Goal: Transaction & Acquisition: Purchase product/service

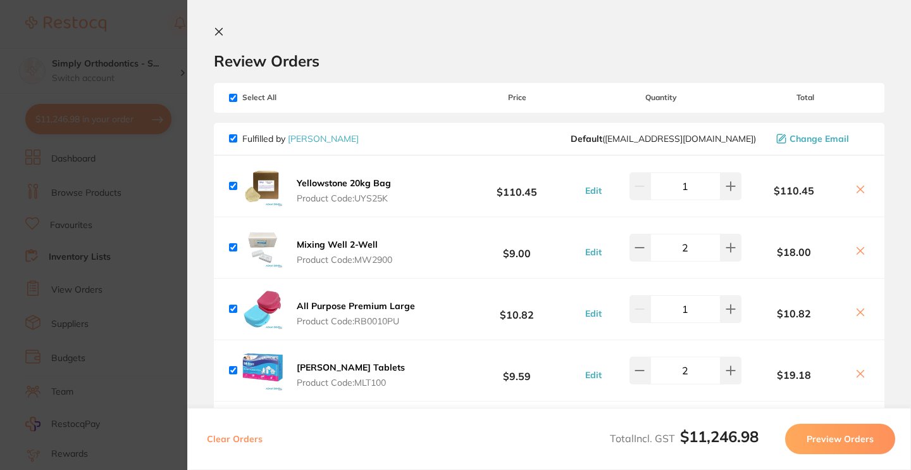
click at [217, 34] on icon at bounding box center [219, 31] width 7 height 7
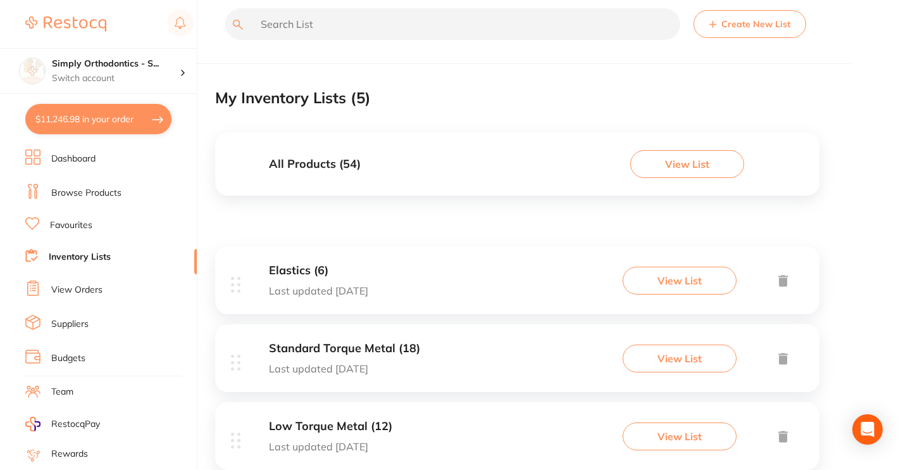
scroll to position [13, 0]
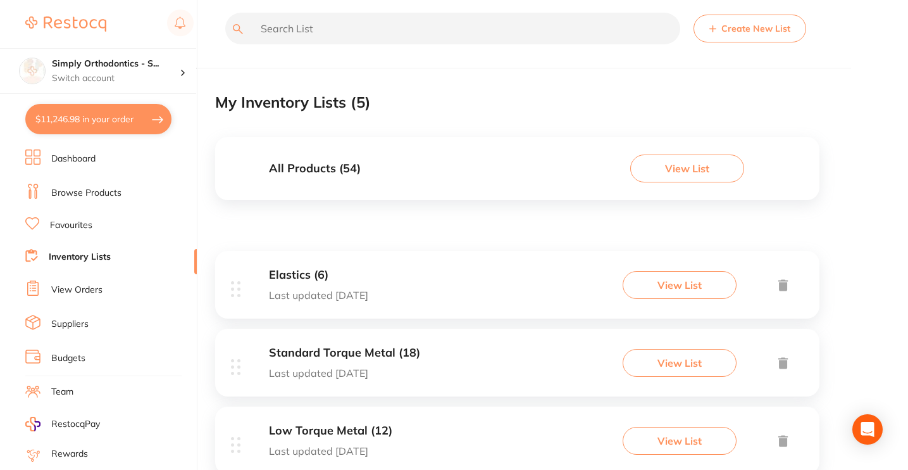
click at [84, 220] on link "Favourites" at bounding box center [71, 225] width 42 height 13
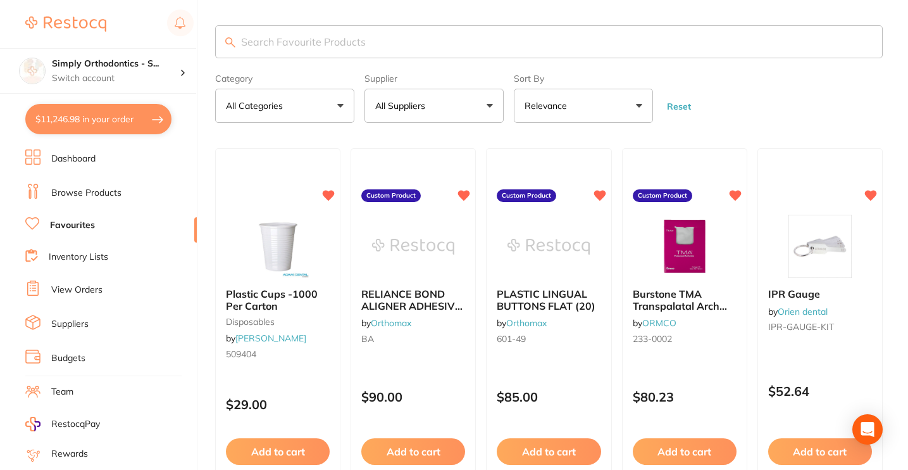
click at [433, 108] on span at bounding box center [432, 105] width 5 height 5
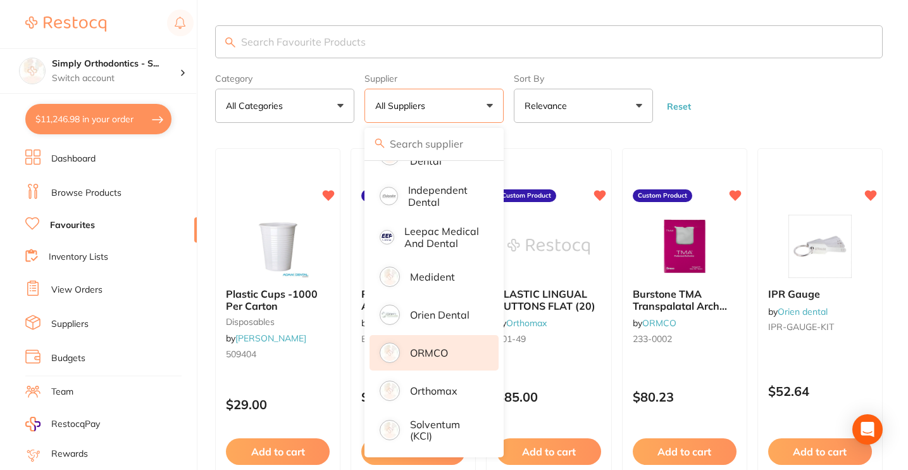
scroll to position [344, 0]
click at [421, 353] on p "ORMCO" at bounding box center [429, 352] width 38 height 11
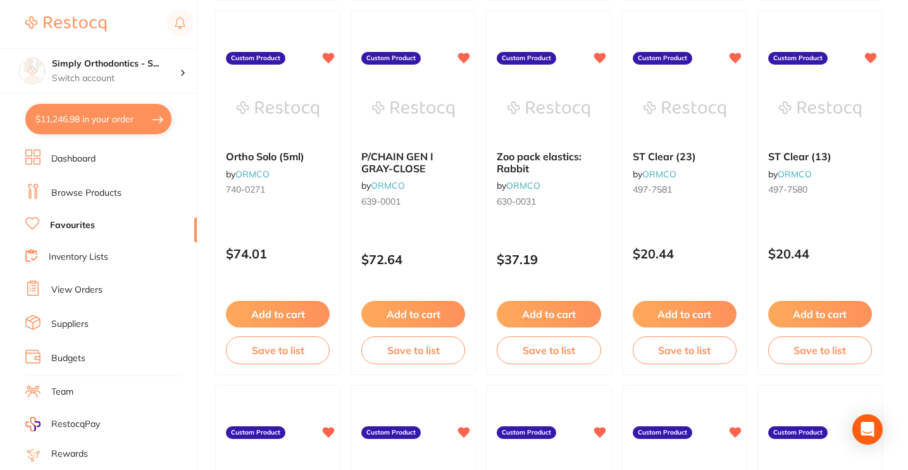
scroll to position [3852, 0]
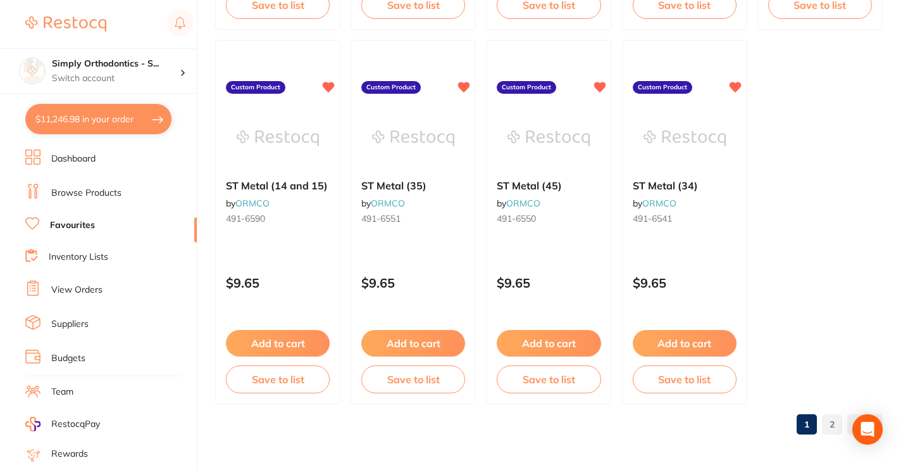
click at [836, 425] on link "2" at bounding box center [832, 423] width 20 height 25
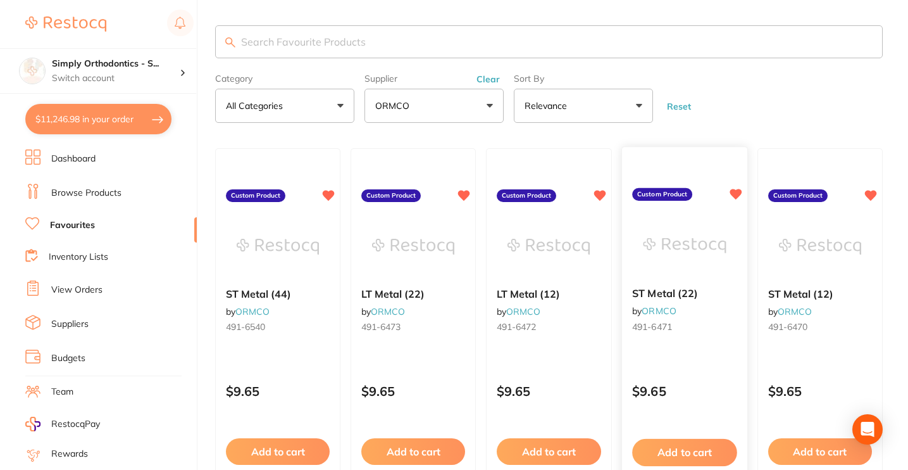
scroll to position [1607, 0]
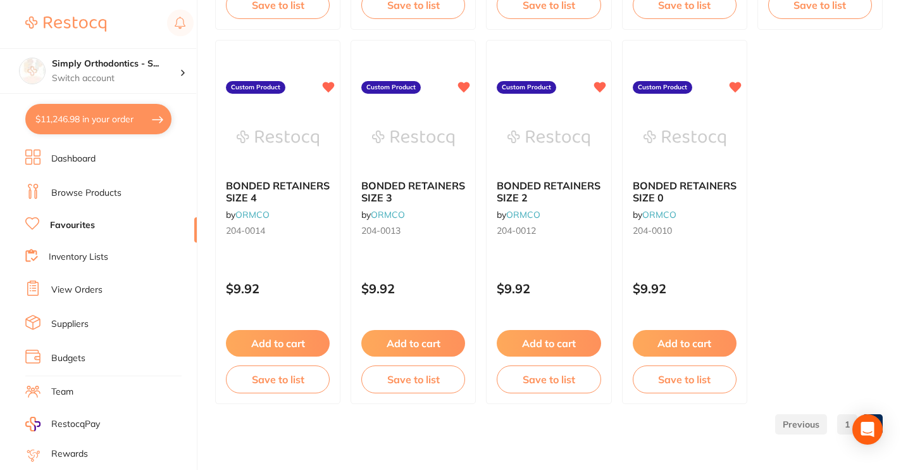
click at [844, 423] on link "1" at bounding box center [847, 423] width 20 height 25
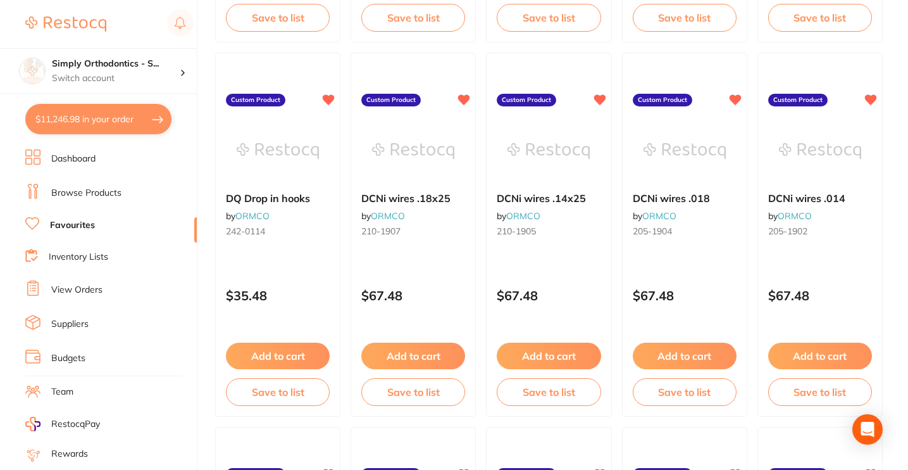
scroll to position [463, 0]
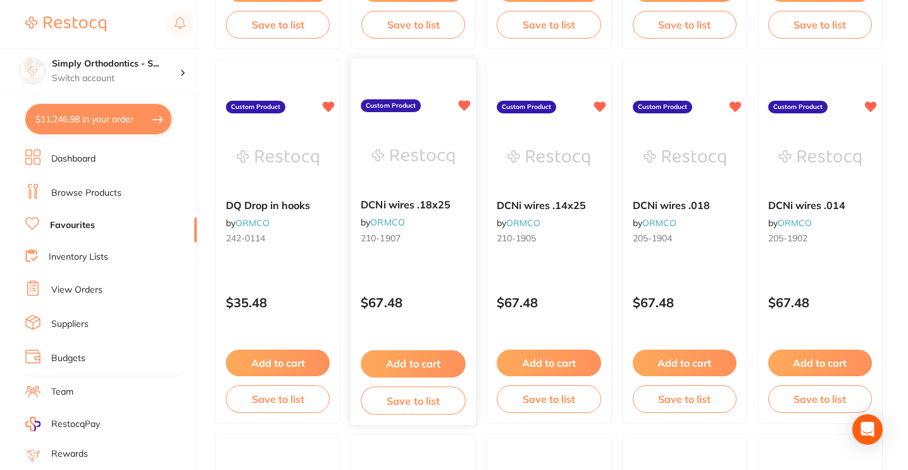
click at [400, 365] on button "Add to cart" at bounding box center [413, 363] width 105 height 27
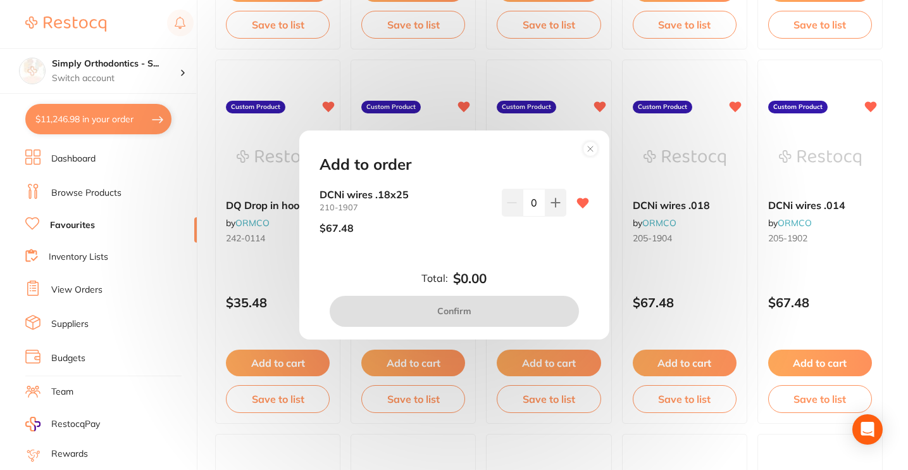
click at [532, 202] on input "0" at bounding box center [534, 203] width 23 height 28
click at [525, 206] on input "0" at bounding box center [534, 203] width 23 height 28
type input "8"
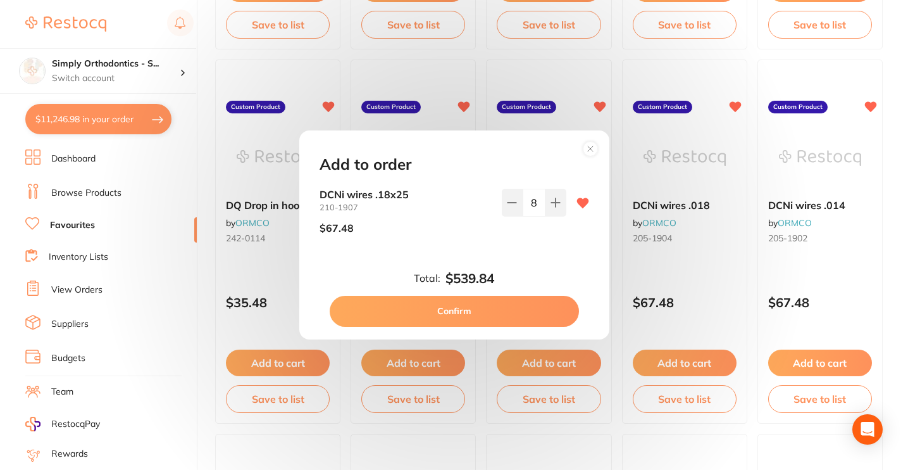
click at [458, 238] on div "$67.48" at bounding box center [406, 228] width 172 height 32
click at [453, 307] on button "Confirm" at bounding box center [454, 311] width 249 height 30
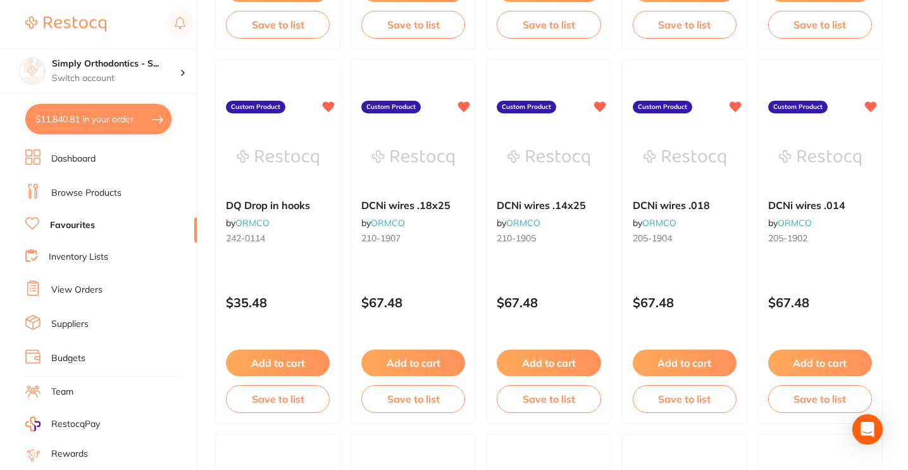
checkbox input "false"
click at [532, 367] on button "Add to cart" at bounding box center [549, 363] width 105 height 27
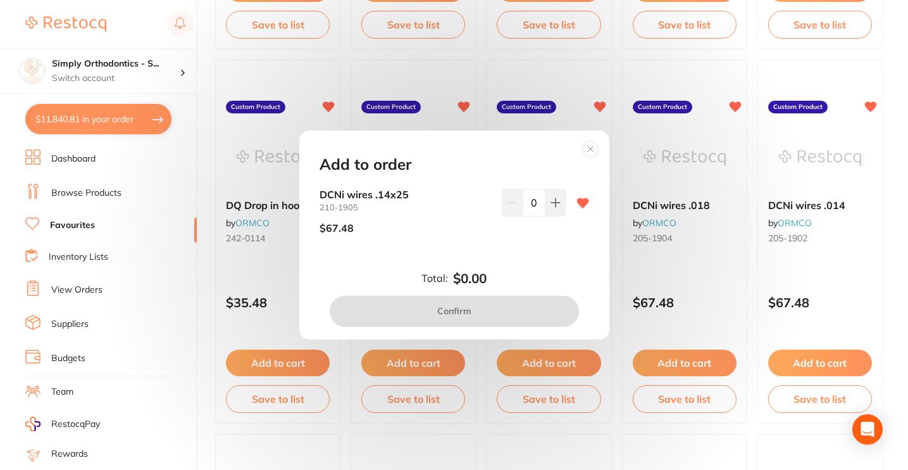
click at [534, 203] on input "0" at bounding box center [534, 203] width 23 height 28
click at [560, 204] on button at bounding box center [556, 203] width 21 height 28
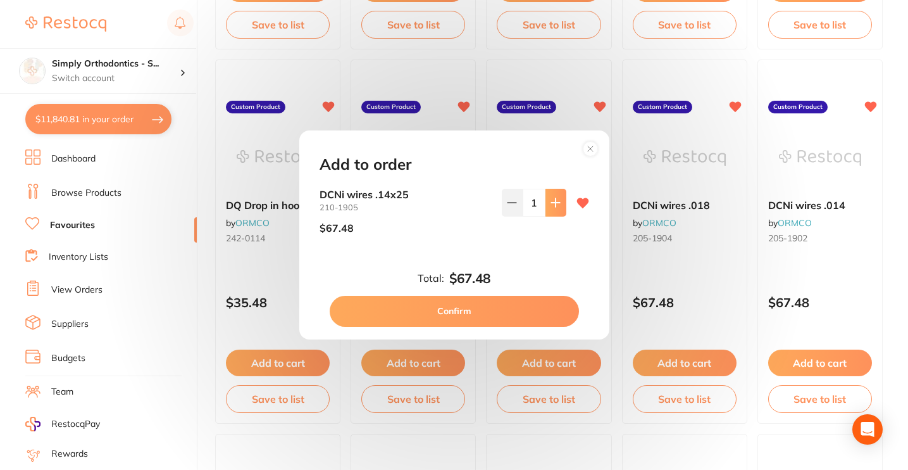
click at [560, 204] on button at bounding box center [556, 203] width 21 height 28
click at [553, 211] on button at bounding box center [556, 203] width 21 height 28
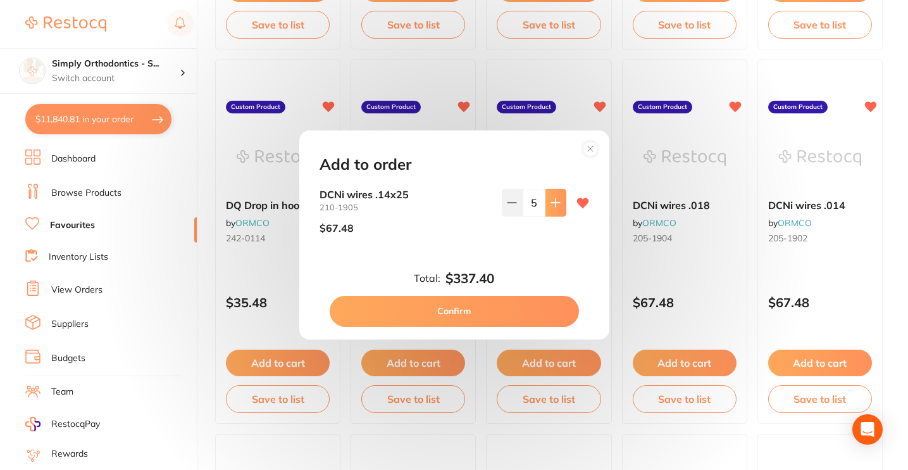
type input "6"
click at [452, 312] on button "Confirm" at bounding box center [454, 311] width 249 height 30
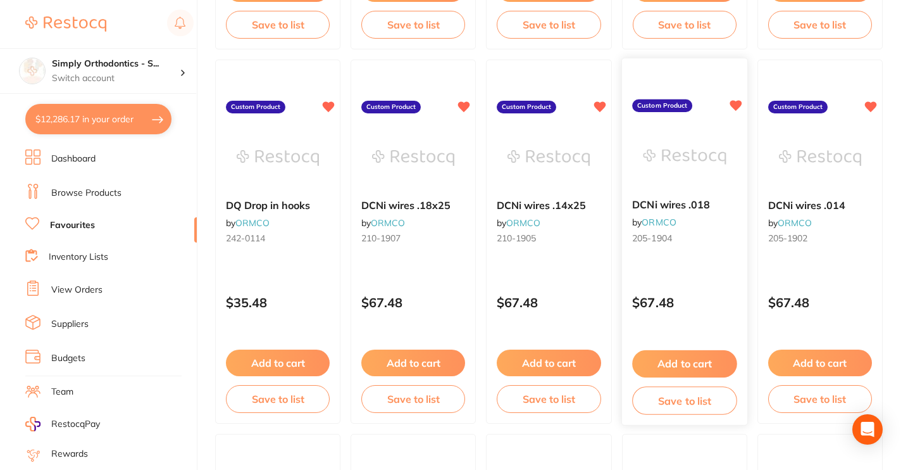
click at [706, 367] on button "Add to cart" at bounding box center [684, 363] width 105 height 27
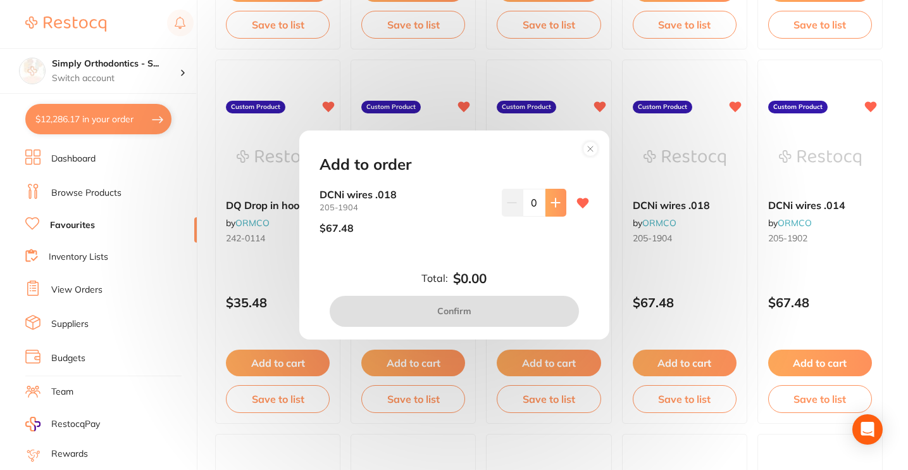
click at [549, 210] on button at bounding box center [556, 203] width 21 height 28
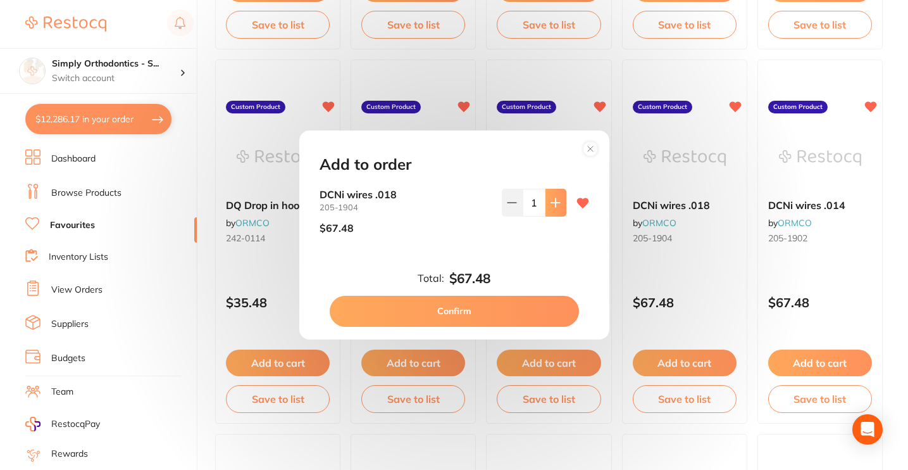
click at [549, 210] on button at bounding box center [556, 203] width 21 height 28
click at [551, 202] on icon at bounding box center [556, 202] width 10 height 10
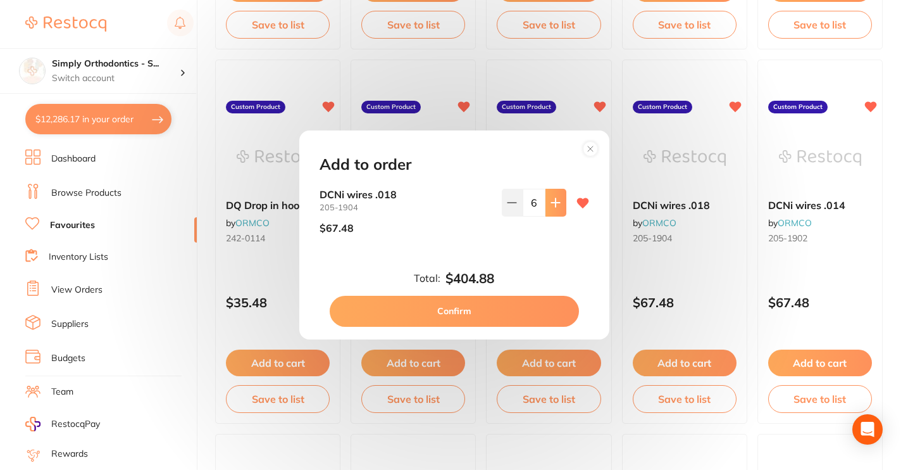
click at [551, 202] on icon at bounding box center [556, 202] width 10 height 10
click at [504, 211] on button at bounding box center [512, 203] width 21 height 28
click at [554, 210] on button at bounding box center [556, 203] width 21 height 28
type input "8"
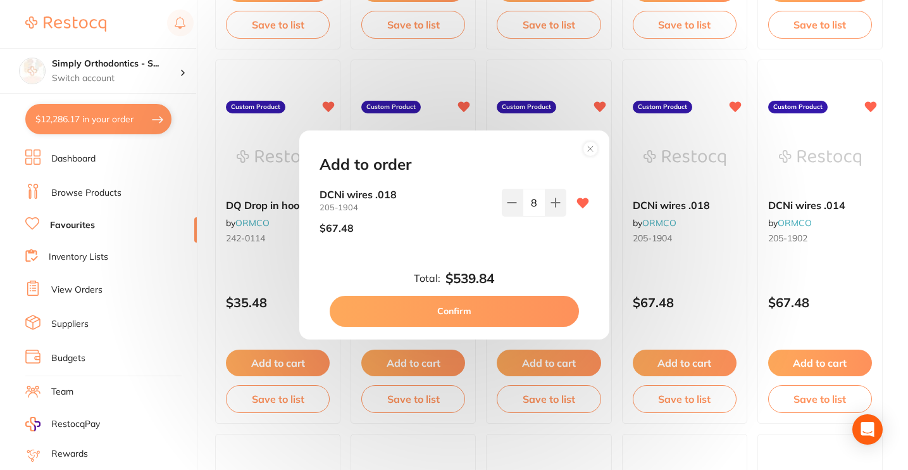
click at [484, 307] on button "Confirm" at bounding box center [454, 311] width 249 height 30
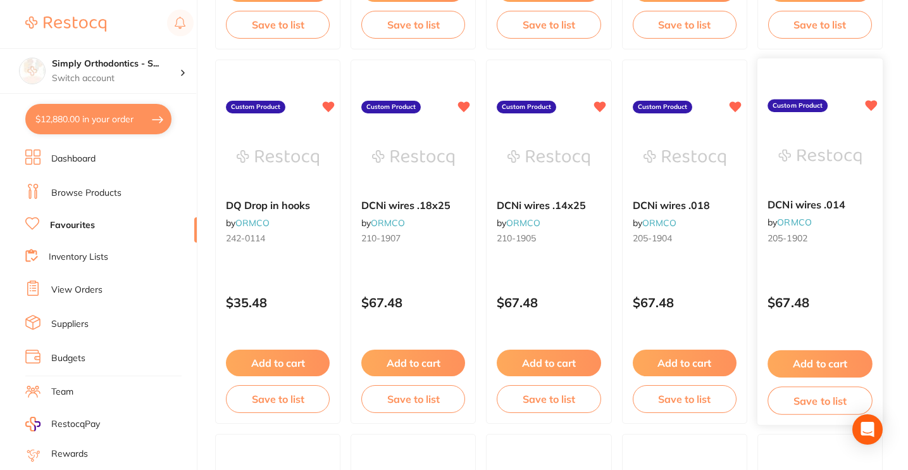
click at [810, 361] on button "Add to cart" at bounding box center [820, 363] width 105 height 27
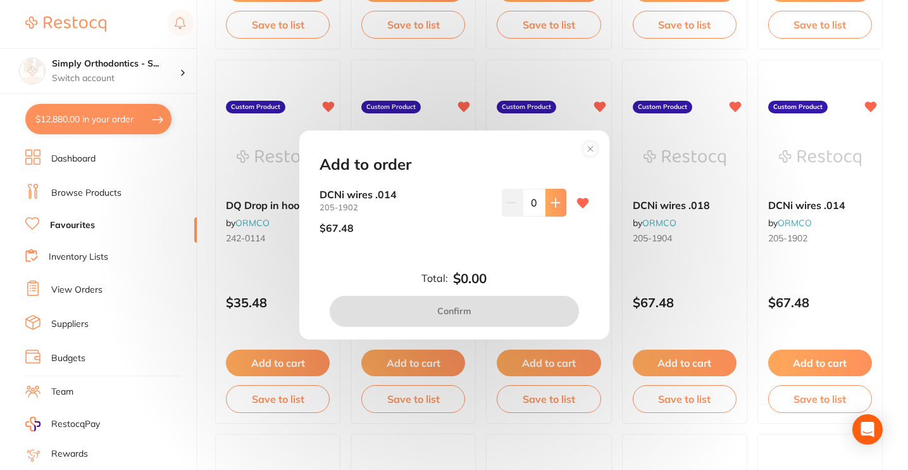
click at [554, 207] on icon at bounding box center [556, 202] width 10 height 10
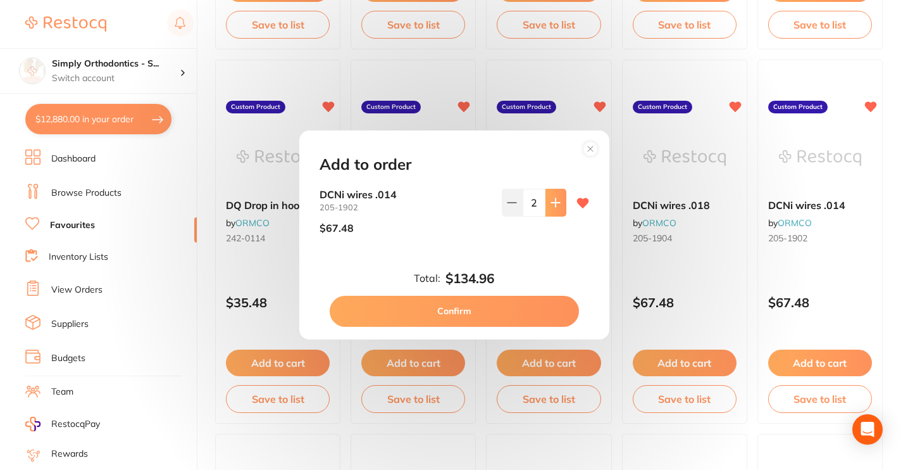
click at [554, 207] on icon at bounding box center [556, 202] width 10 height 10
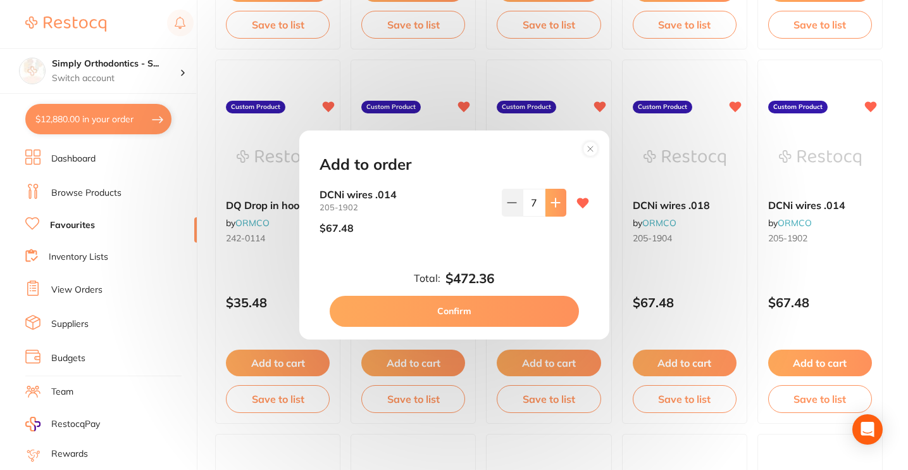
click at [554, 207] on icon at bounding box center [556, 202] width 10 height 10
type input "8"
click at [477, 308] on button "Confirm" at bounding box center [454, 311] width 249 height 30
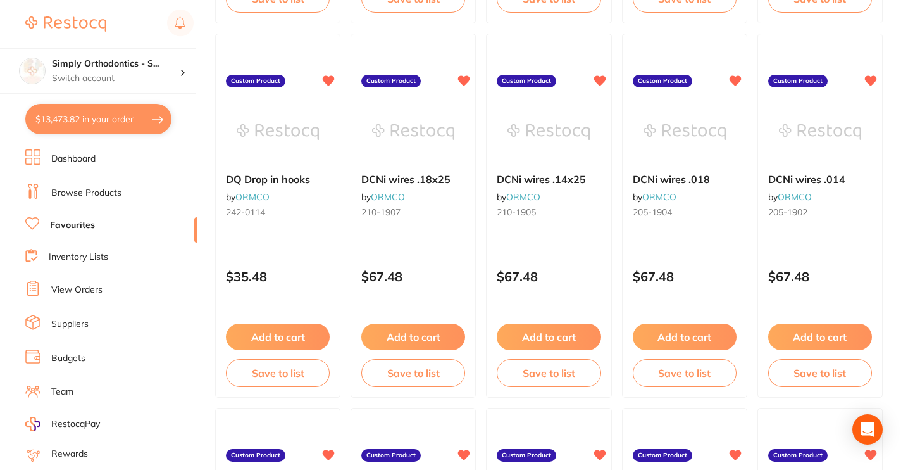
scroll to position [489, 0]
click at [554, 341] on button "Add to cart" at bounding box center [549, 337] width 105 height 27
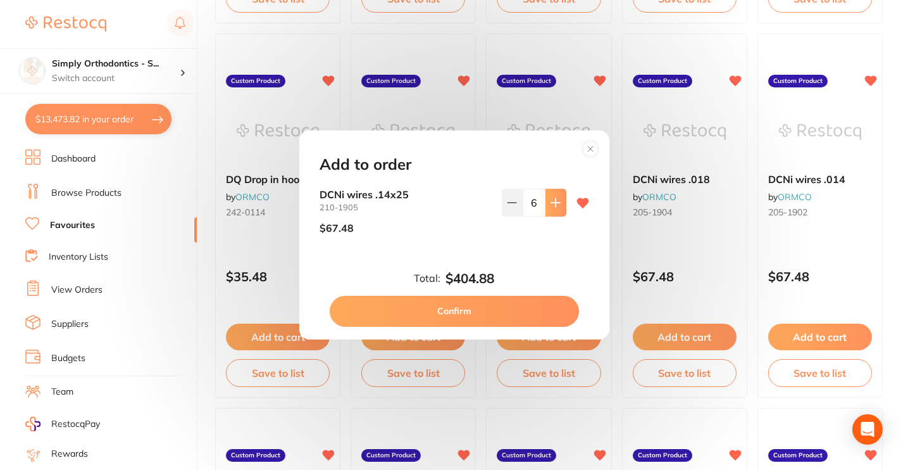
click at [554, 210] on button at bounding box center [556, 203] width 21 height 28
type input "8"
click at [462, 313] on button "Confirm" at bounding box center [454, 311] width 249 height 30
type input "8"
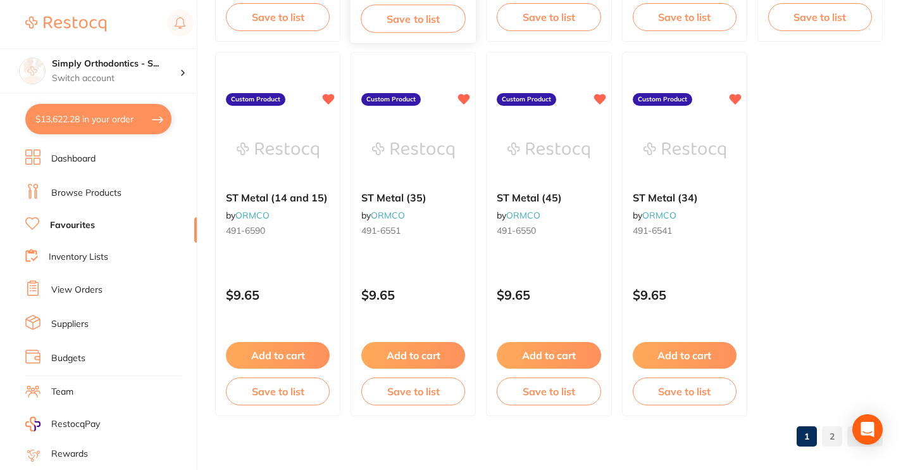
scroll to position [3852, 0]
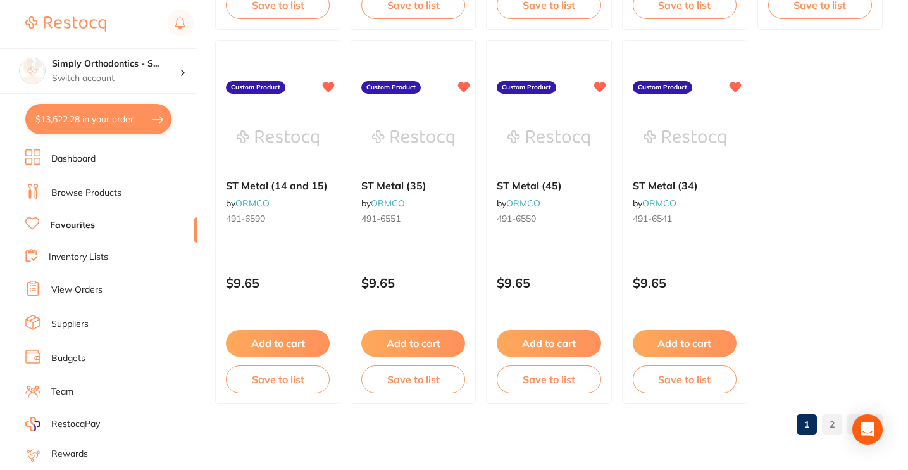
click at [829, 423] on link "2" at bounding box center [832, 423] width 20 height 25
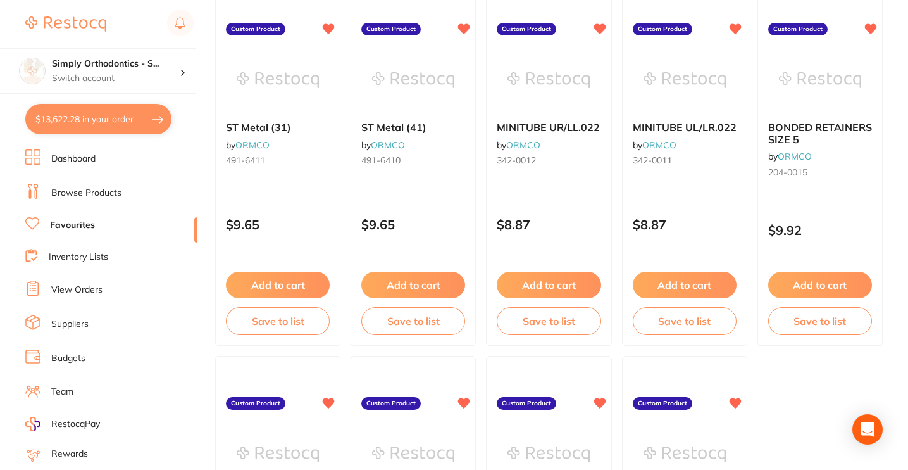
scroll to position [1607, 0]
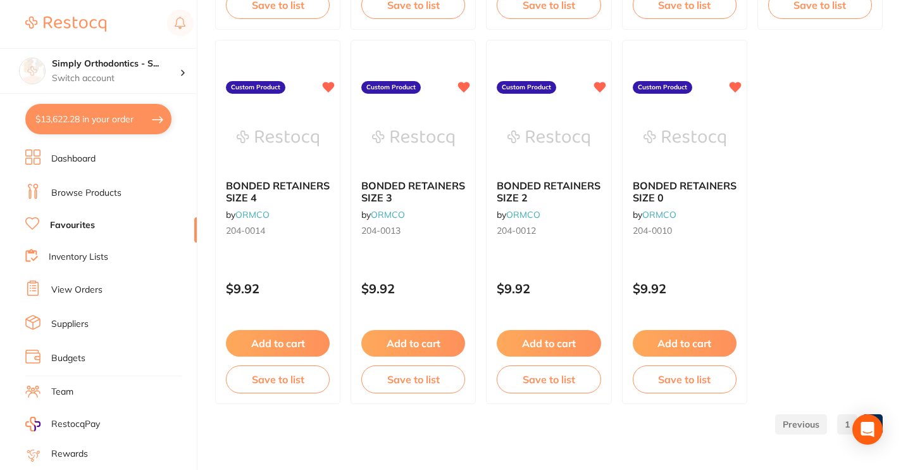
click at [839, 424] on link "1" at bounding box center [847, 423] width 20 height 25
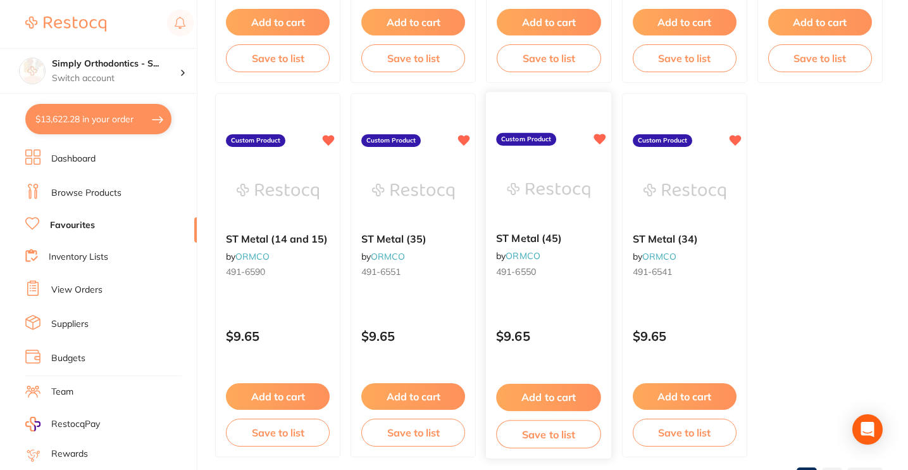
scroll to position [3852, 0]
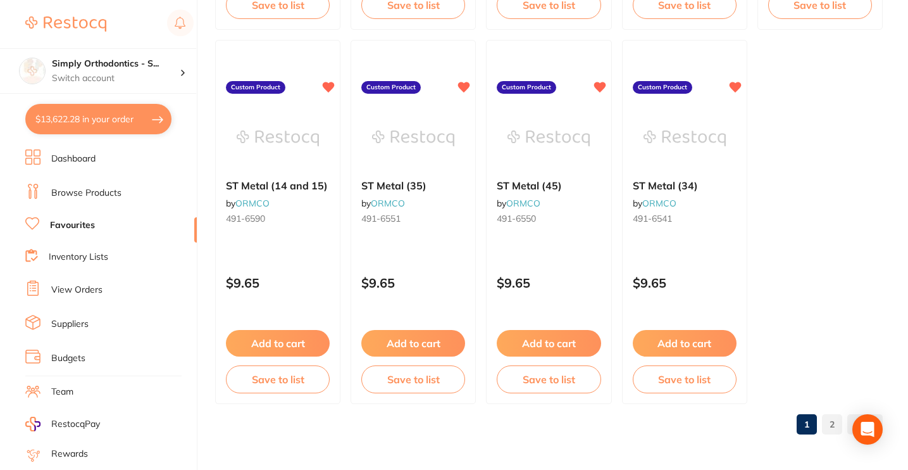
click at [836, 421] on link "2" at bounding box center [832, 423] width 20 height 25
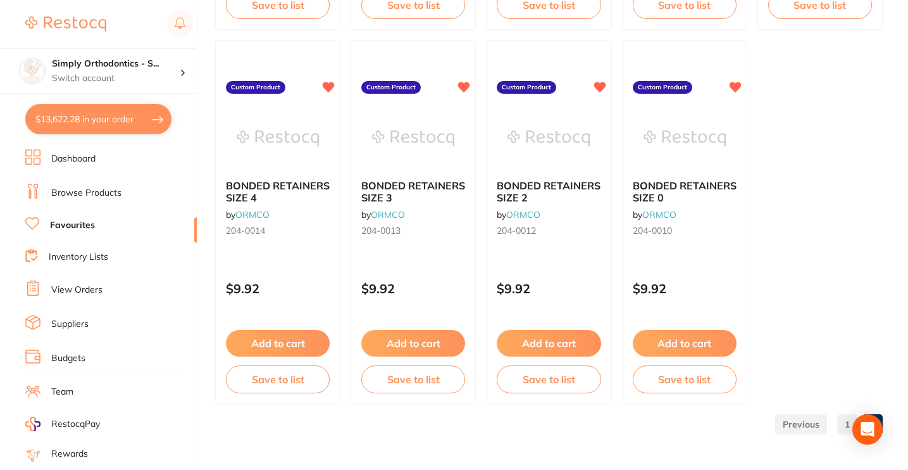
scroll to position [1607, 0]
click at [122, 190] on li "Browse Products" at bounding box center [111, 193] width 172 height 19
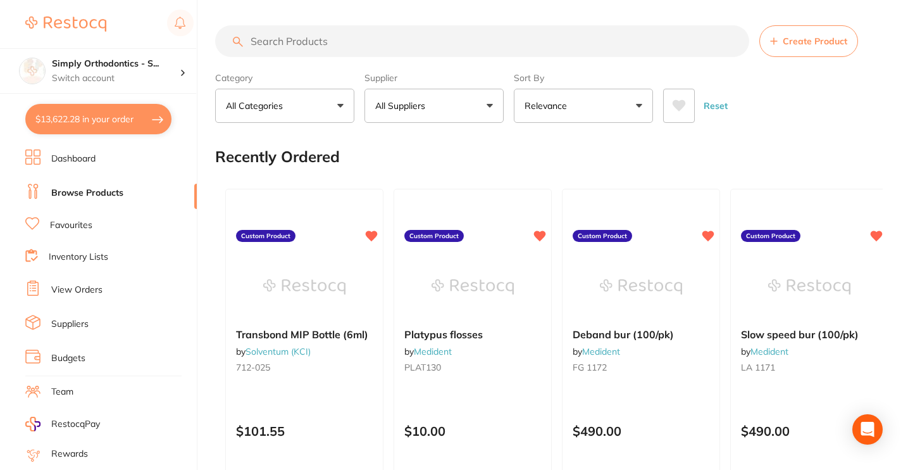
click at [357, 49] on input "search" at bounding box center [482, 41] width 534 height 32
drag, startPoint x: 459, startPoint y: 115, endPoint x: 471, endPoint y: 115, distance: 12.0
click at [459, 115] on button "All Suppliers" at bounding box center [434, 106] width 139 height 34
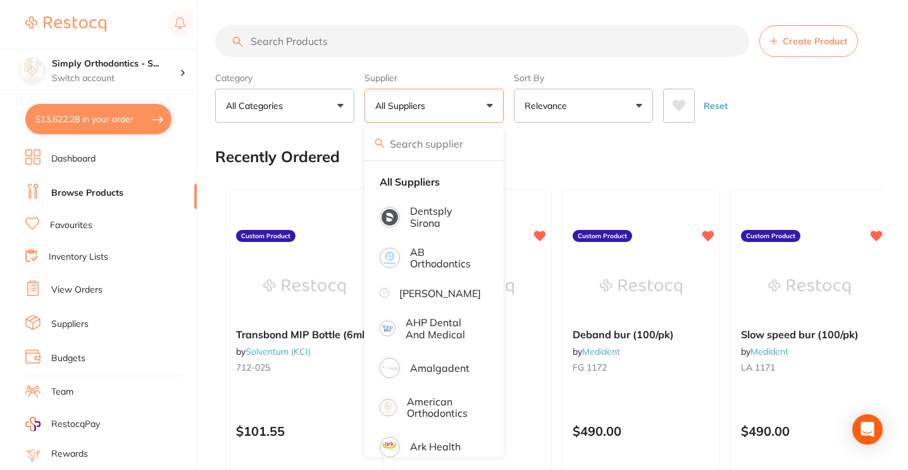
click at [478, 108] on button "All Suppliers" at bounding box center [434, 106] width 139 height 34
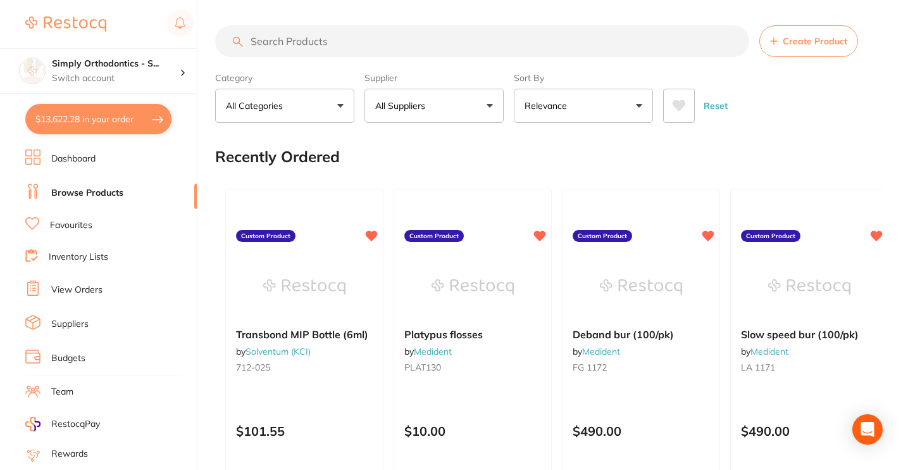
click at [478, 108] on button "All Suppliers" at bounding box center [434, 106] width 139 height 34
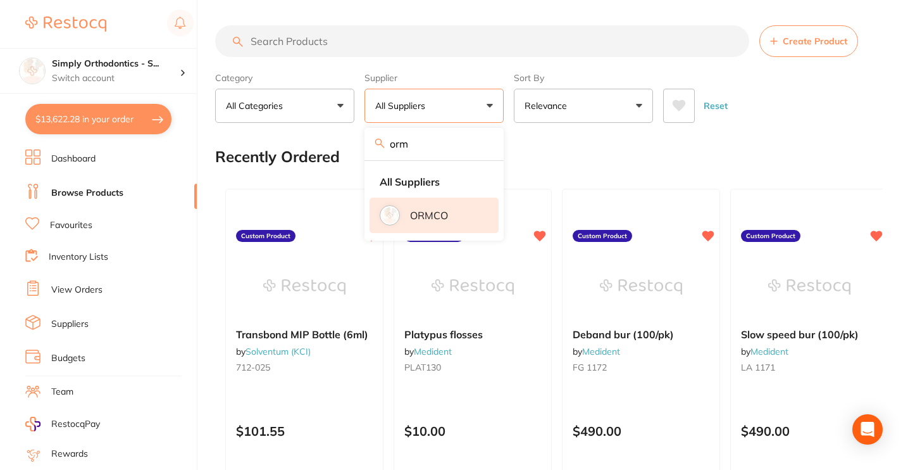
type input "orm"
click at [420, 211] on li "ORMCO" at bounding box center [434, 214] width 129 height 35
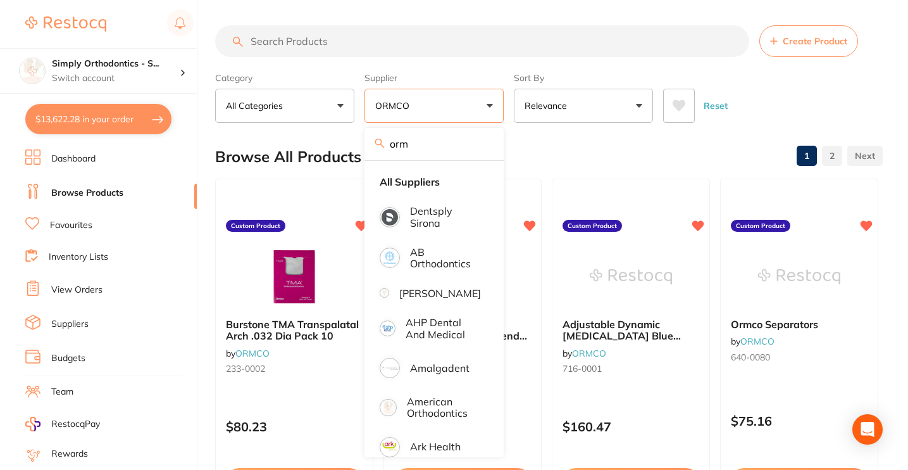
click at [368, 35] on input "search" at bounding box center [482, 41] width 534 height 32
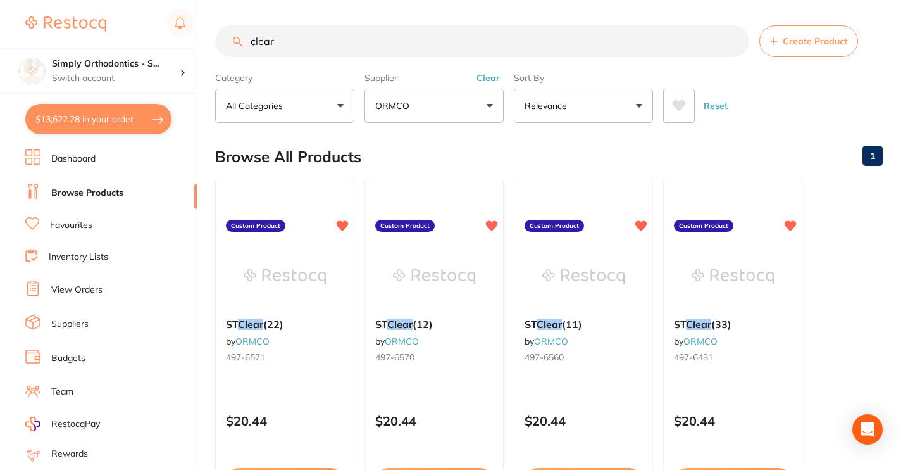
drag, startPoint x: 284, startPoint y: 47, endPoint x: 237, endPoint y: 47, distance: 46.8
click at [237, 47] on input "clear" at bounding box center [482, 41] width 534 height 32
type input "thread"
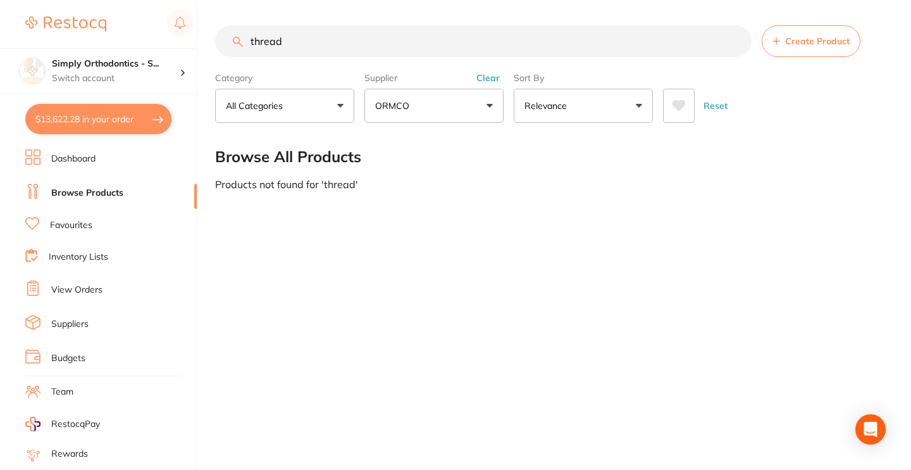
click at [737, 45] on input "thread" at bounding box center [483, 41] width 537 height 32
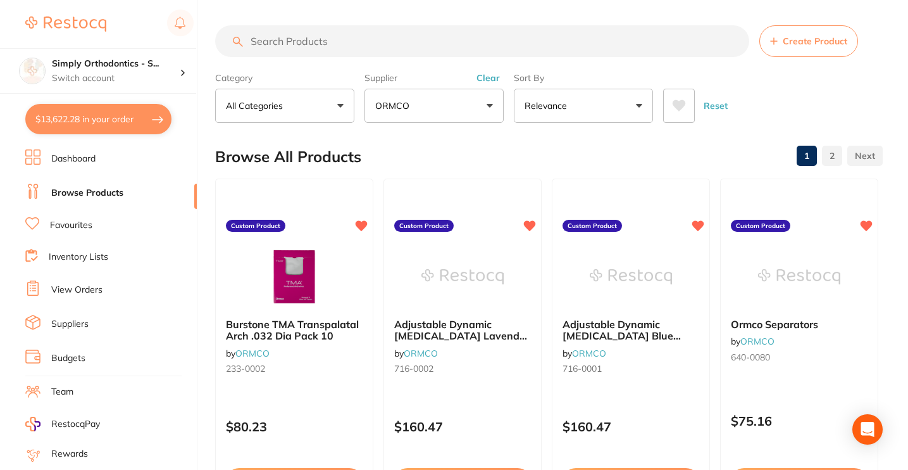
click at [79, 226] on link "Favourites" at bounding box center [71, 225] width 42 height 13
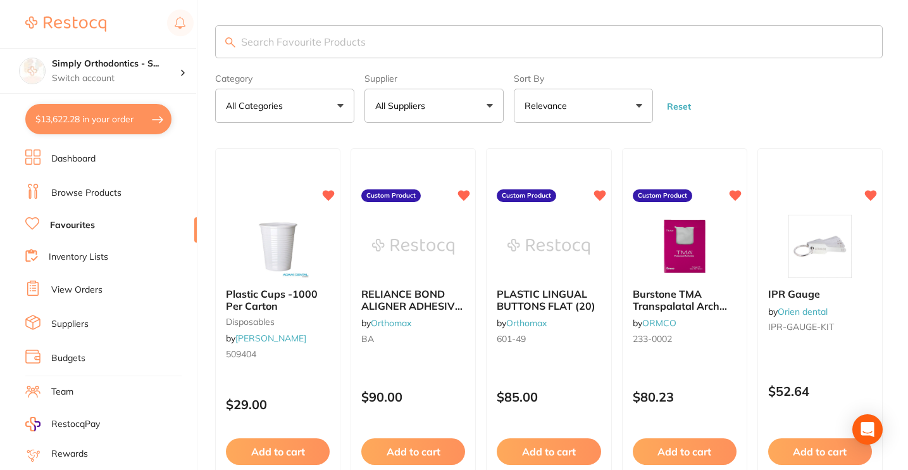
click at [465, 99] on button "All Suppliers" at bounding box center [434, 106] width 139 height 34
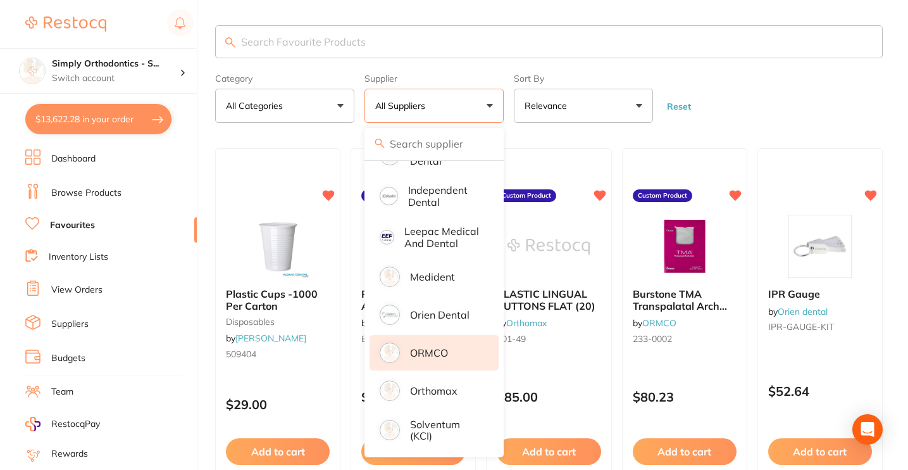
scroll to position [344, 0]
click at [441, 350] on p "ORMCO" at bounding box center [429, 352] width 38 height 11
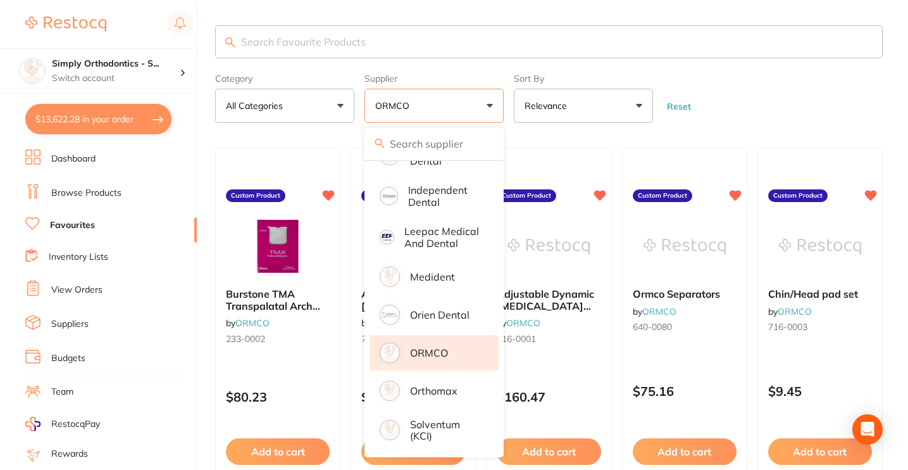
click at [799, 80] on form "Category All Categories All Categories No categories found Clear Category false…" at bounding box center [549, 95] width 668 height 54
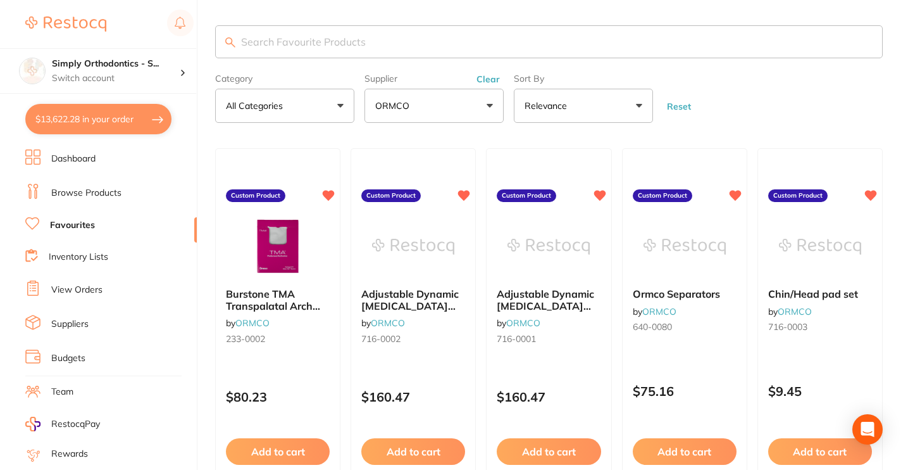
click at [766, 94] on form "Category All Categories All Categories No categories found Clear Category false…" at bounding box center [549, 95] width 668 height 54
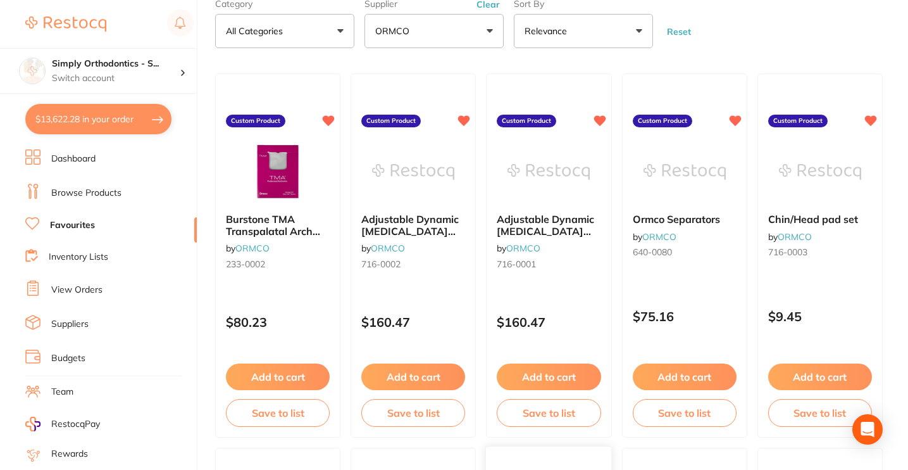
scroll to position [0, 0]
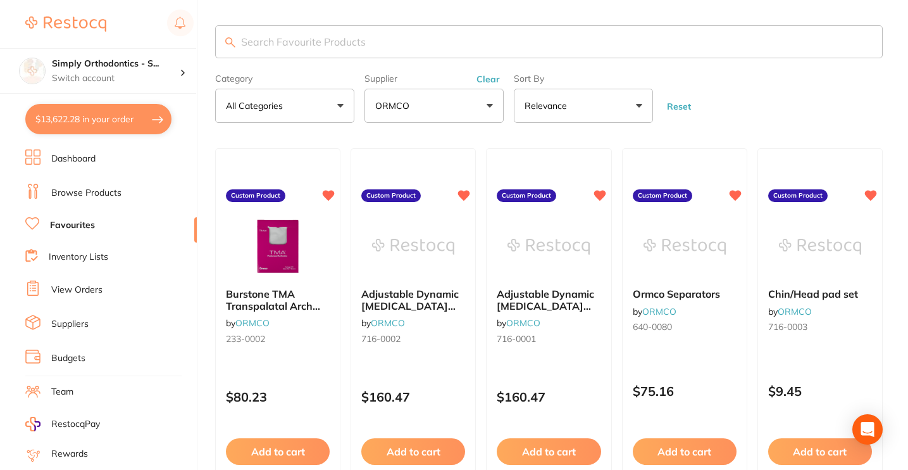
click at [491, 82] on button "Clear" at bounding box center [488, 78] width 31 height 11
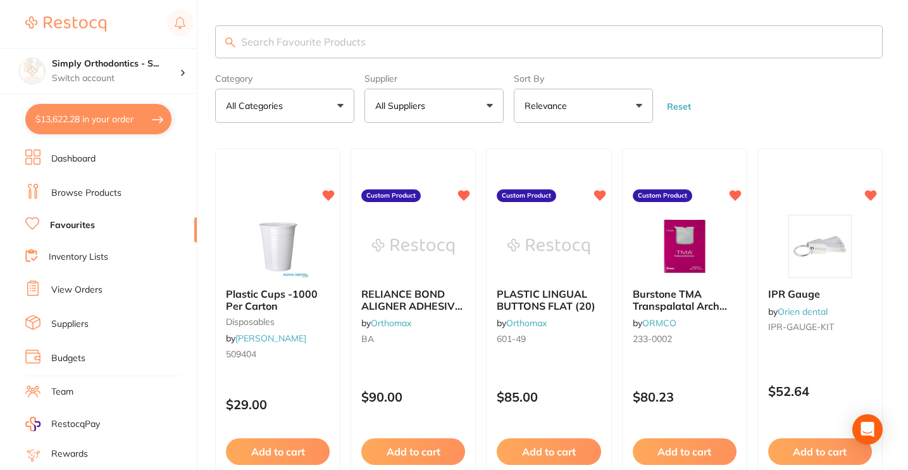
click at [437, 96] on button "All Suppliers" at bounding box center [434, 106] width 139 height 34
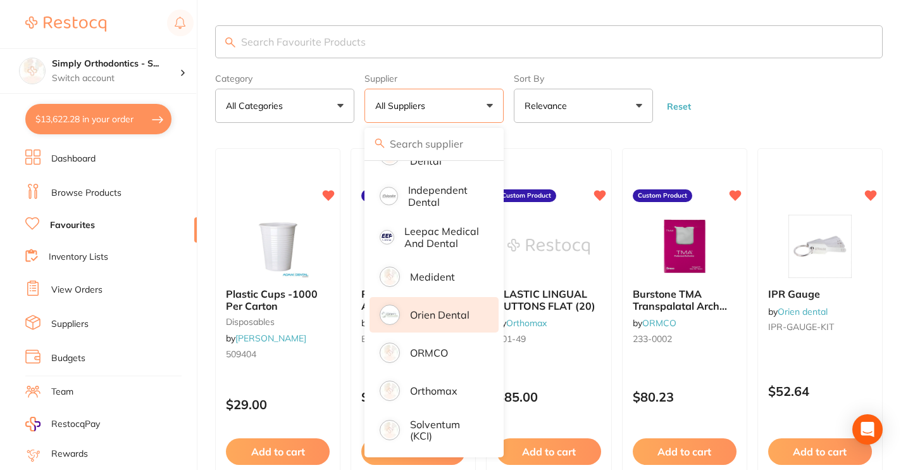
click at [445, 312] on p "Orien dental" at bounding box center [440, 314] width 60 height 11
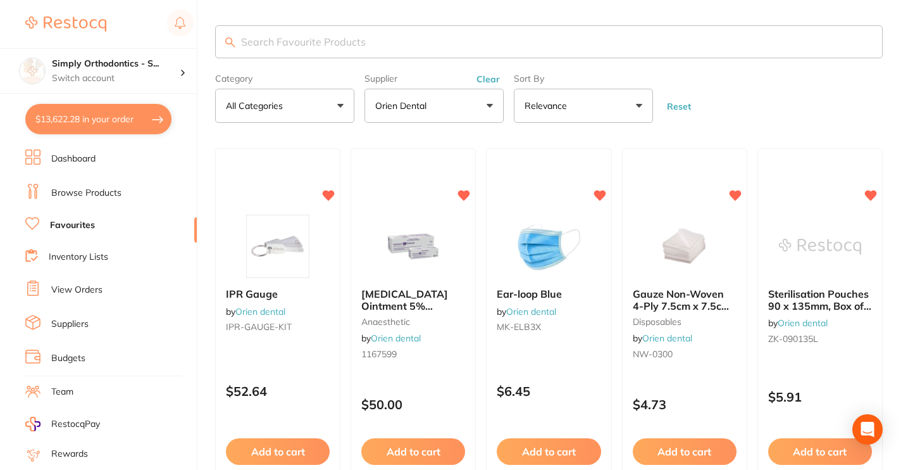
click at [464, 118] on button "Orien dental" at bounding box center [434, 106] width 139 height 34
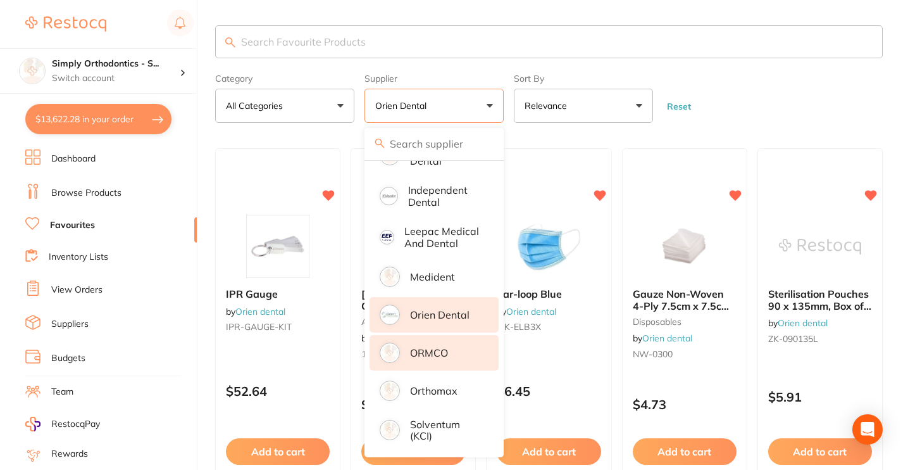
click at [413, 347] on p "ORMCO" at bounding box center [429, 352] width 38 height 11
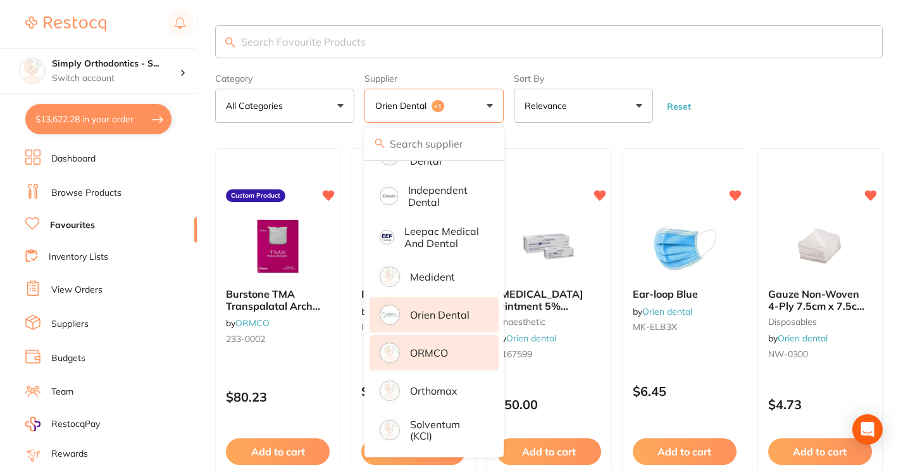
click at [746, 122] on form "Category All Categories All Categories anaesthetic disposables instruments labo…" at bounding box center [549, 95] width 668 height 54
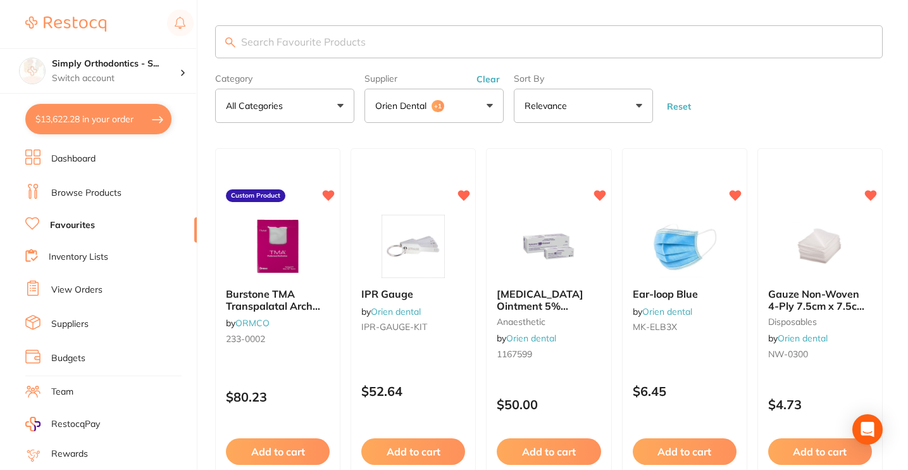
click at [463, 113] on button "Orien dental +1" at bounding box center [434, 106] width 139 height 34
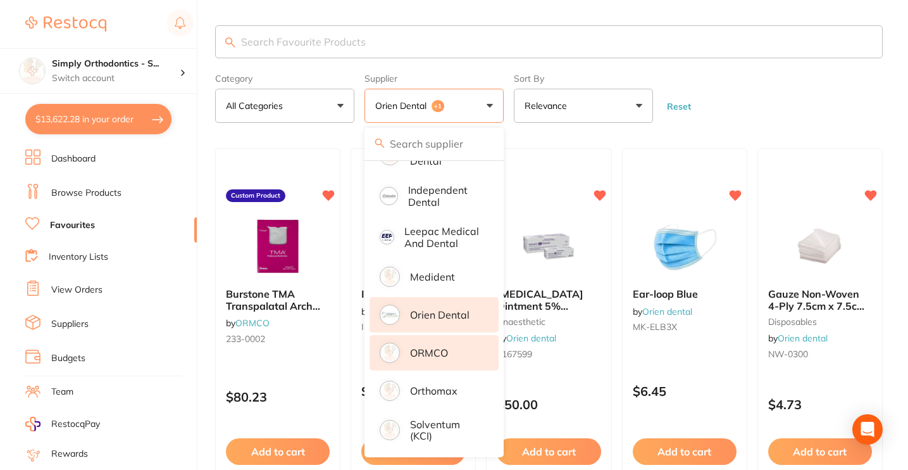
click at [422, 305] on li "Orien dental" at bounding box center [434, 314] width 129 height 35
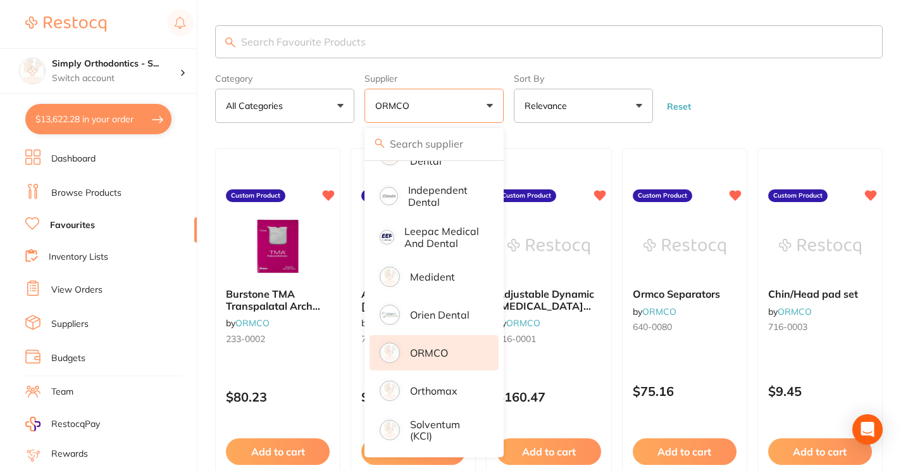
click at [739, 110] on form "Category All Categories All Categories No categories found Clear Category false…" at bounding box center [549, 95] width 668 height 54
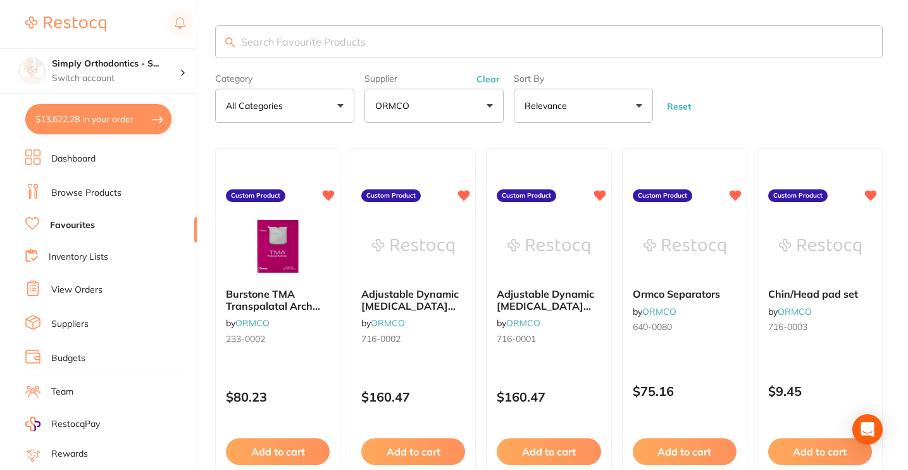
click at [452, 103] on button "ORMCO" at bounding box center [434, 106] width 139 height 34
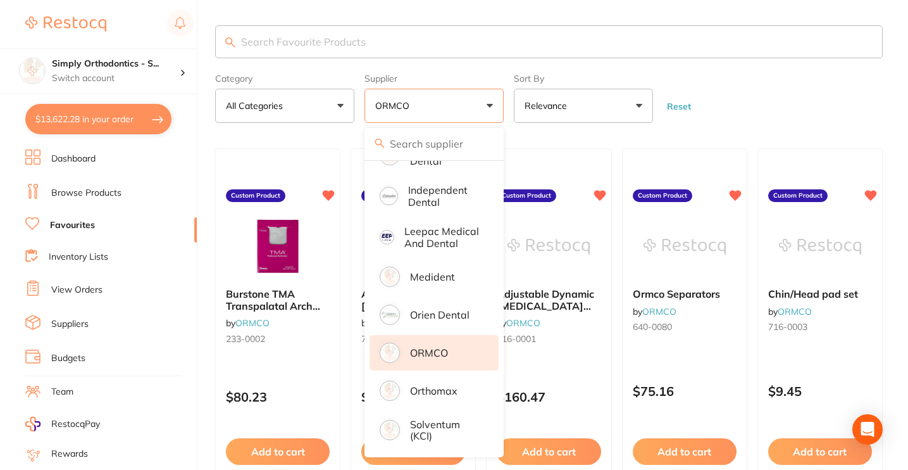
click at [415, 349] on p "ORMCO" at bounding box center [429, 352] width 38 height 11
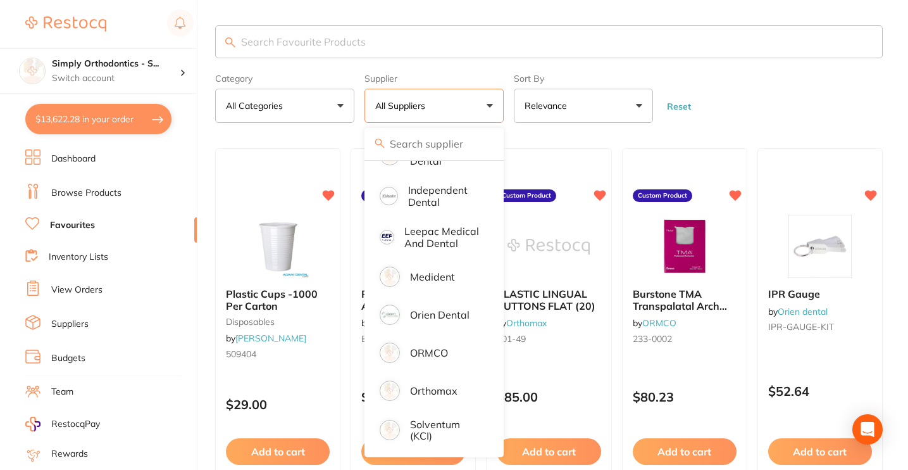
click at [477, 41] on input "search" at bounding box center [549, 41] width 668 height 33
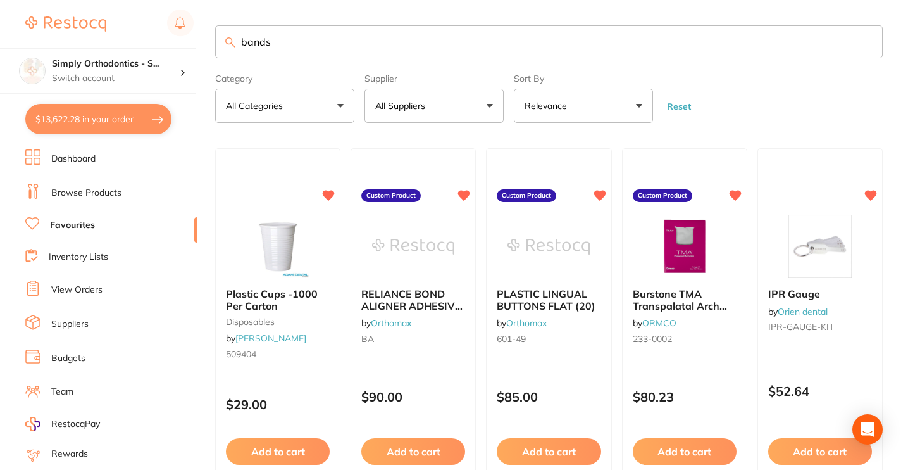
type input "bands"
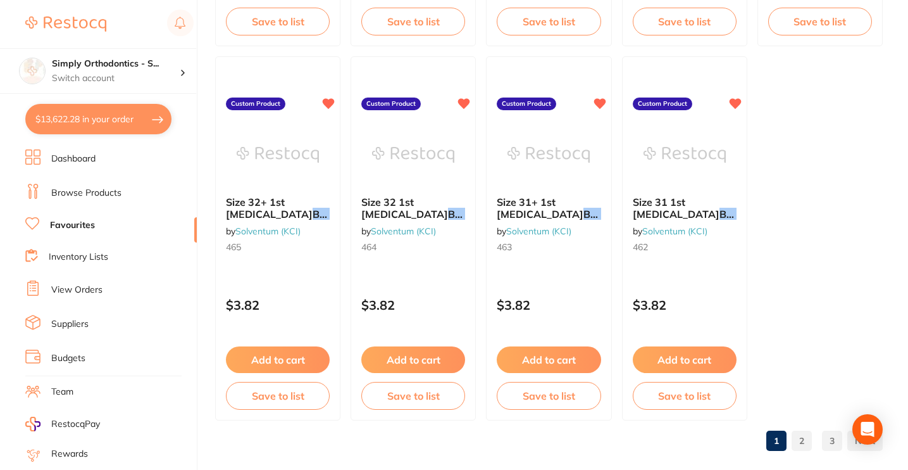
scroll to position [3852, 0]
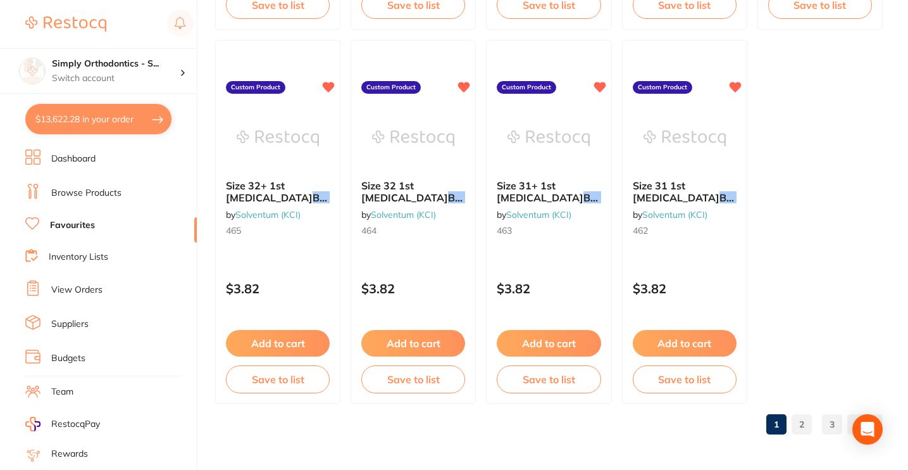
click at [794, 423] on link "2" at bounding box center [802, 423] width 20 height 25
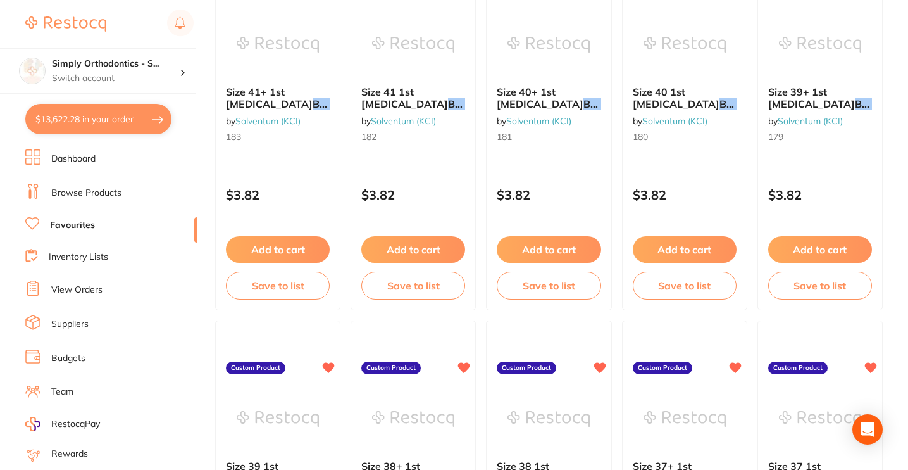
scroll to position [586, 0]
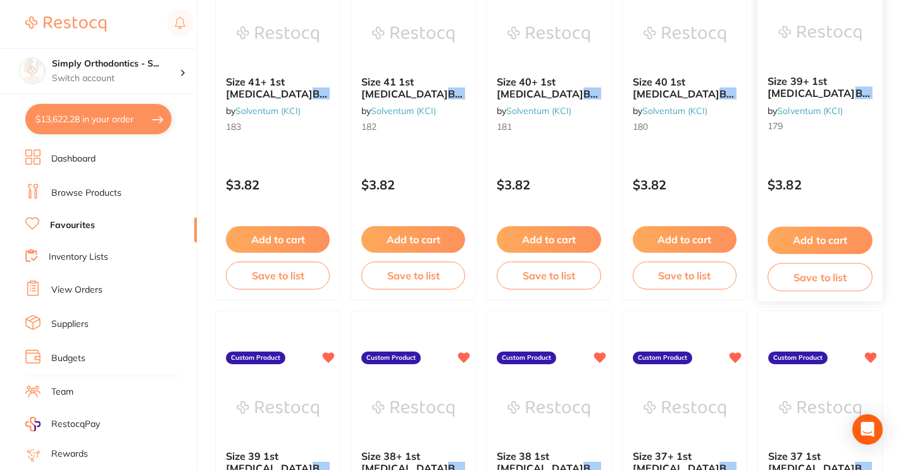
click at [827, 241] on button "Add to cart" at bounding box center [820, 240] width 105 height 27
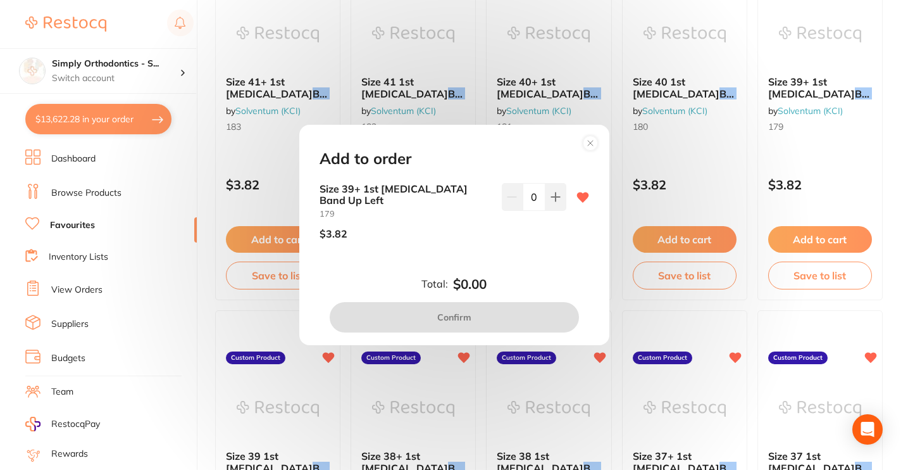
click at [530, 204] on input "0" at bounding box center [534, 197] width 23 height 28
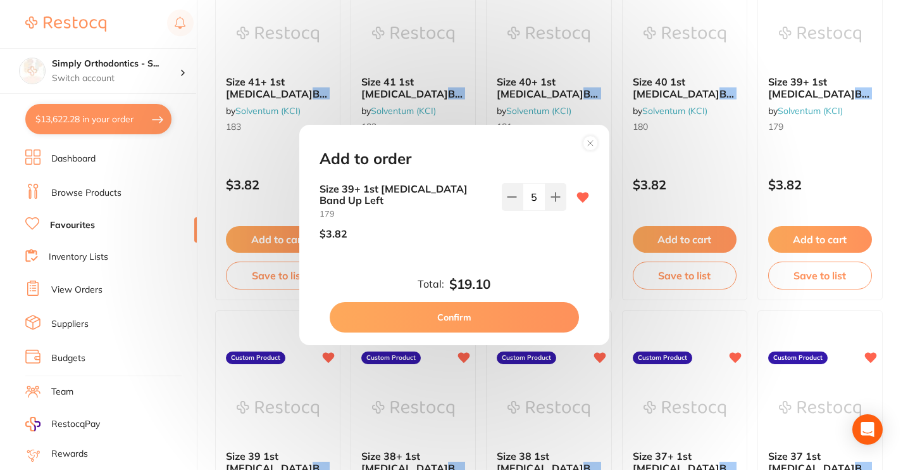
click at [508, 251] on div "Size 39+ 1st Molar Band Up Left 179 $3.82 5" at bounding box center [454, 226] width 300 height 87
drag, startPoint x: 536, startPoint y: 203, endPoint x: 523, endPoint y: 203, distance: 13.3
click at [523, 203] on input "5" at bounding box center [534, 197] width 23 height 28
type input "0"
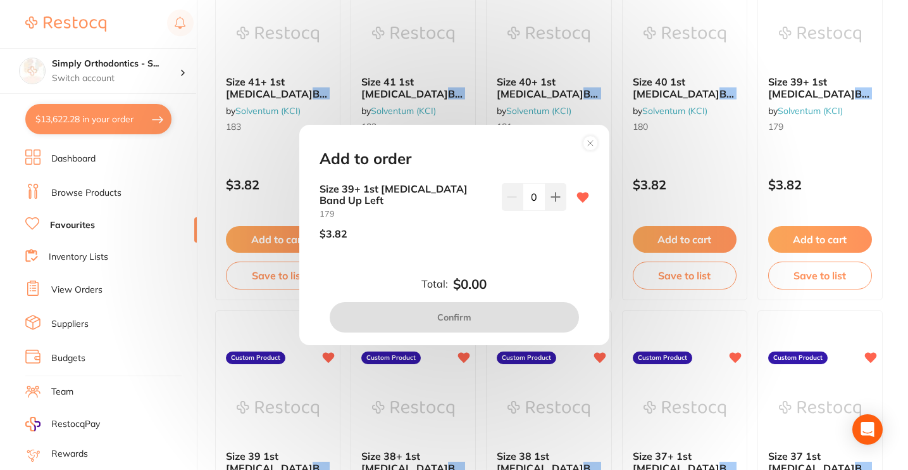
click at [592, 151] on circle at bounding box center [590, 143] width 15 height 15
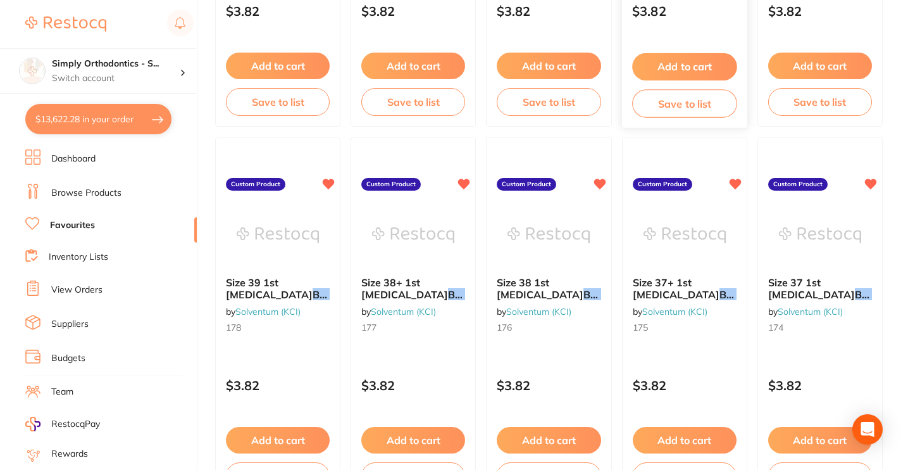
scroll to position [792, 0]
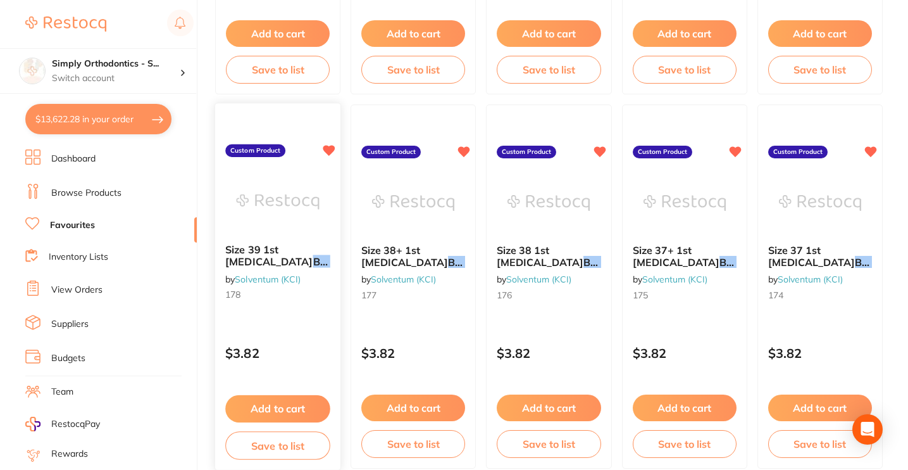
click at [313, 399] on button "Add to cart" at bounding box center [277, 408] width 105 height 27
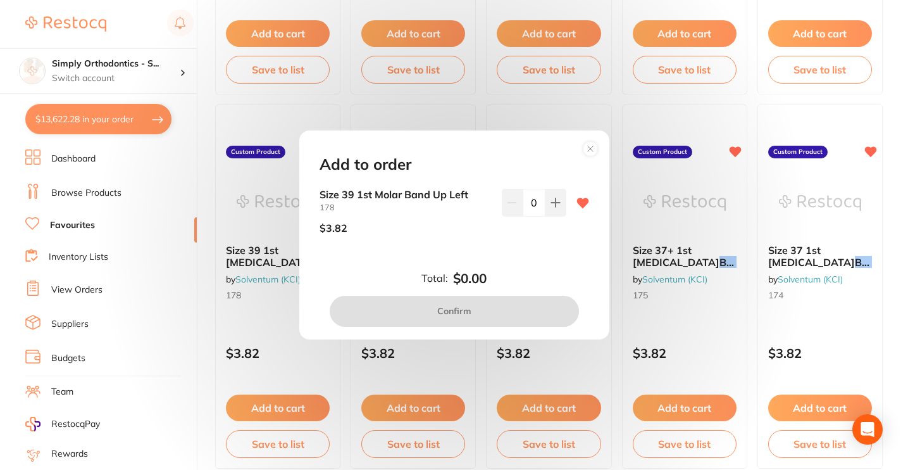
drag, startPoint x: 313, startPoint y: 398, endPoint x: 524, endPoint y: 204, distance: 287.2
click at [524, 204] on input "0" at bounding box center [534, 203] width 23 height 28
type input "5"
click at [510, 249] on div "Size 39 1st Molar Band Up Left 178 $3.82 5" at bounding box center [454, 226] width 300 height 75
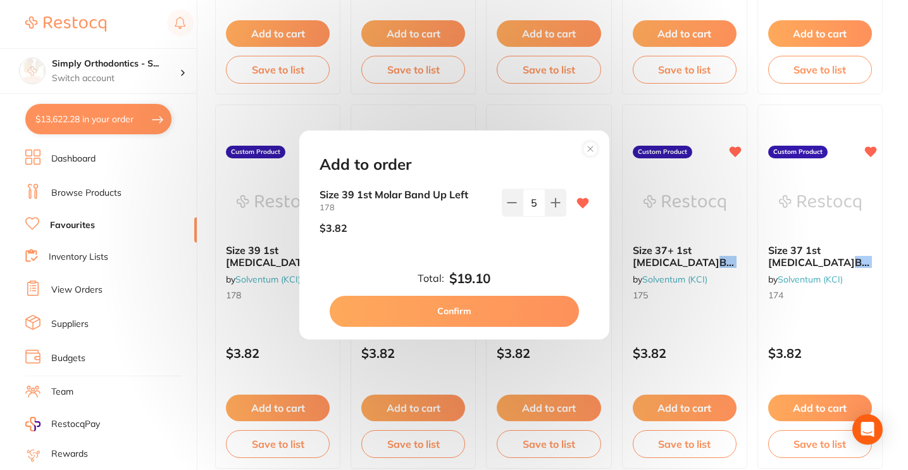
click at [488, 313] on button "Confirm" at bounding box center [454, 311] width 249 height 30
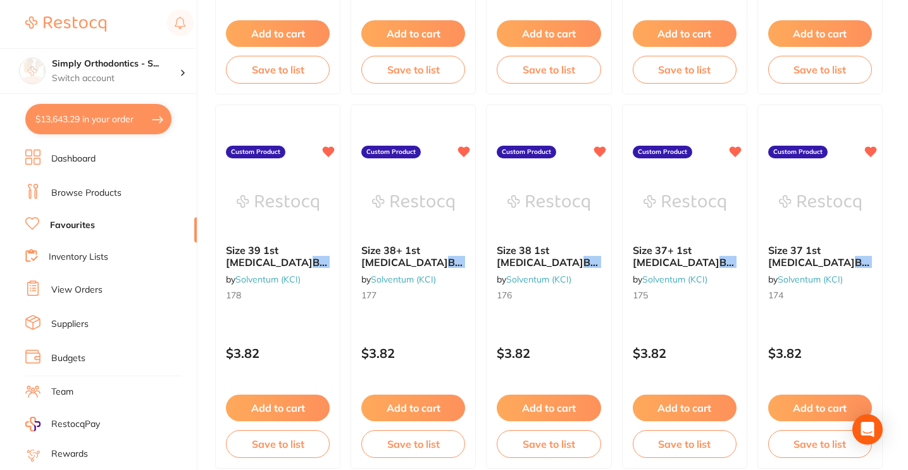
checkbox input "false"
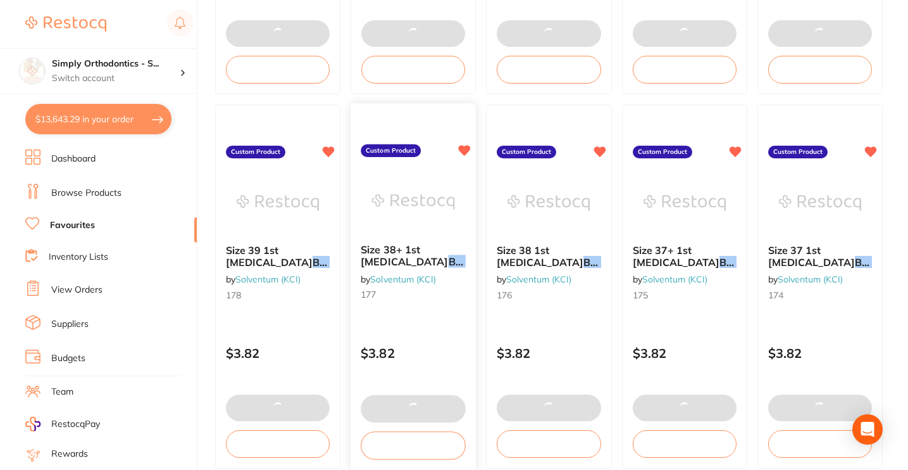
scroll to position [881, 0]
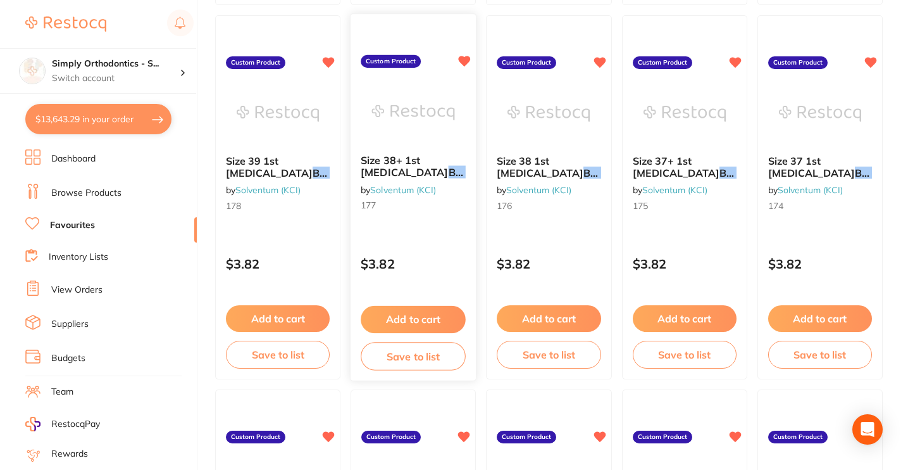
click at [447, 320] on button "Add to cart" at bounding box center [413, 319] width 105 height 27
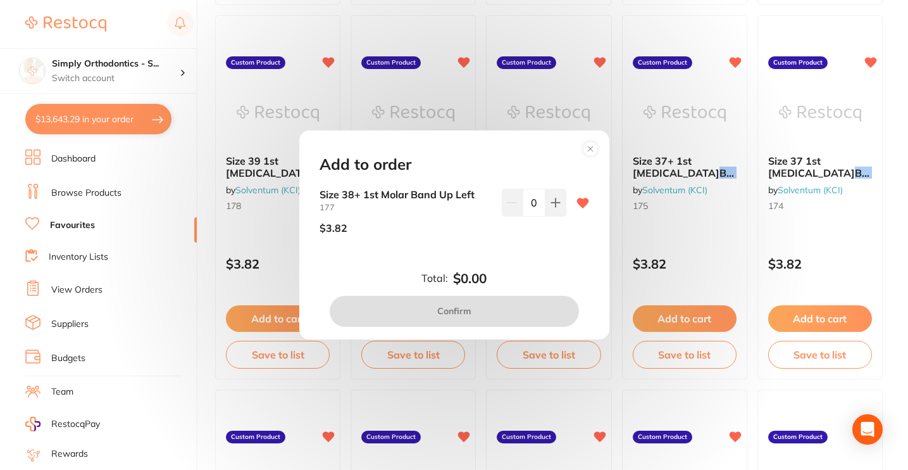
click at [532, 203] on input "0" at bounding box center [534, 203] width 23 height 28
type input "5"
click at [517, 256] on div "Size 38+ 1st Molar Band Up Left 177 $3.82 5" at bounding box center [454, 226] width 300 height 75
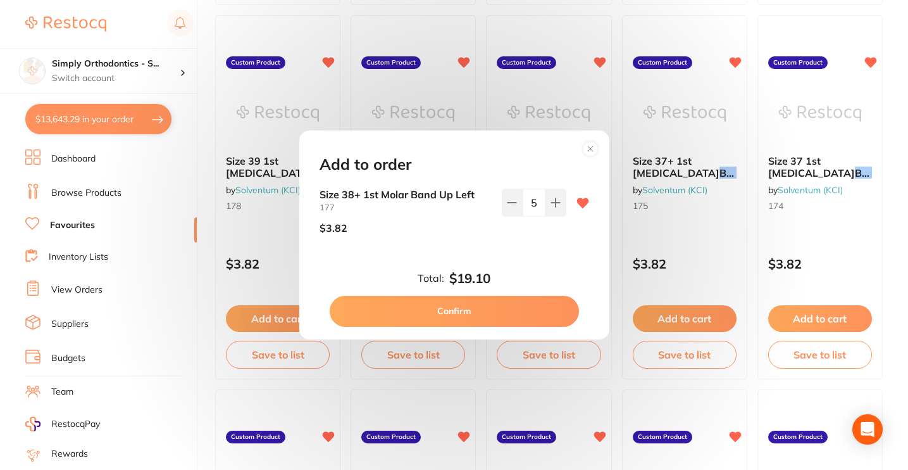
click at [488, 302] on button "Confirm" at bounding box center [454, 311] width 249 height 30
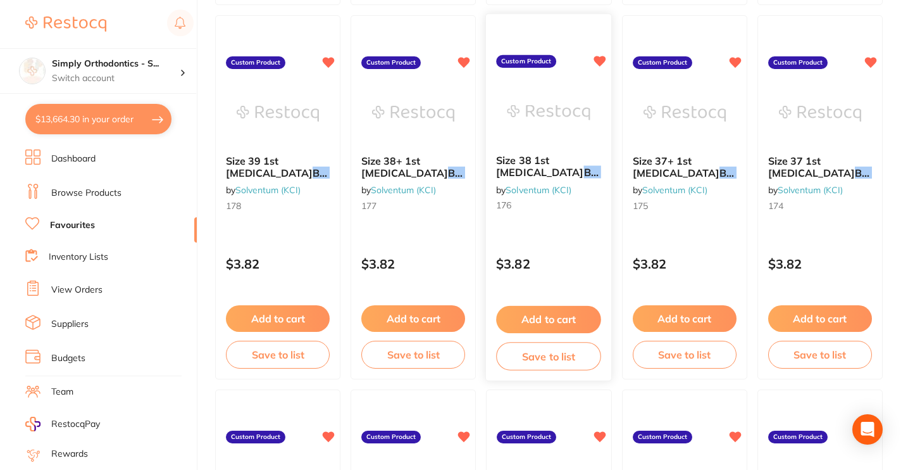
click at [572, 319] on button "Add to cart" at bounding box center [549, 319] width 105 height 27
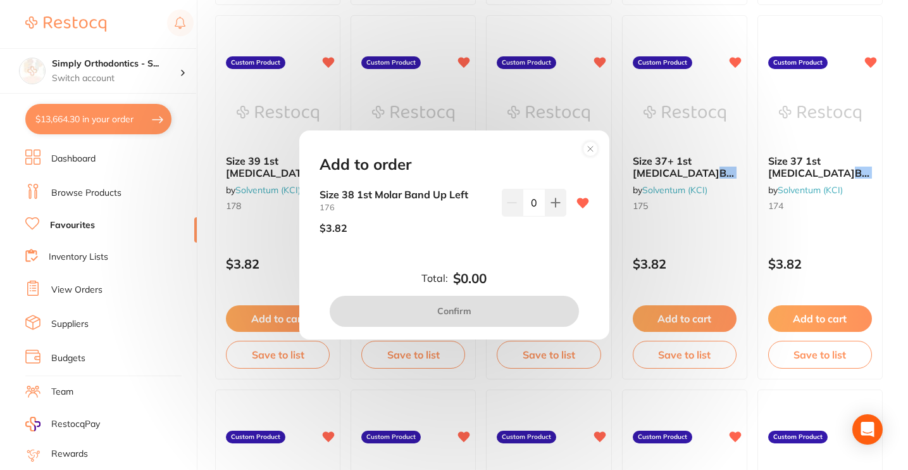
drag, startPoint x: 537, startPoint y: 204, endPoint x: 523, endPoint y: 204, distance: 13.3
click at [523, 204] on input "0" at bounding box center [534, 203] width 23 height 28
type input "5"
click at [513, 244] on div "Size 38 1st Molar Band Up Left 176 $3.82 5" at bounding box center [454, 226] width 300 height 75
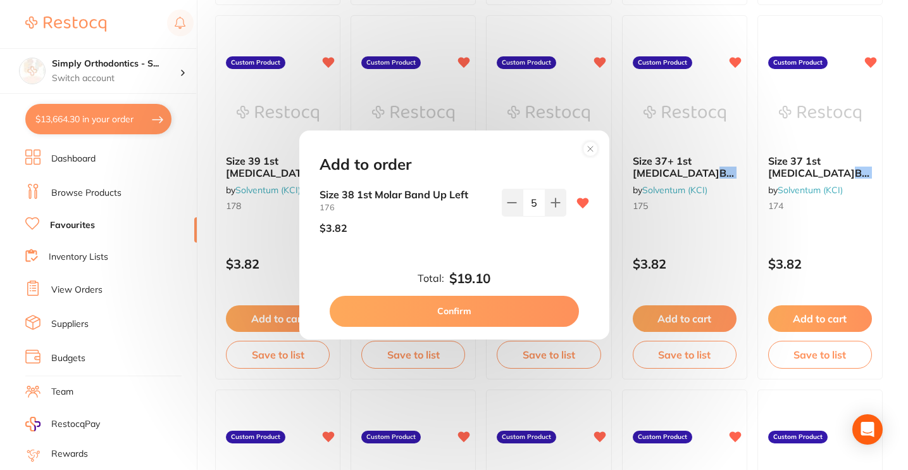
click at [484, 302] on button "Confirm" at bounding box center [454, 311] width 249 height 30
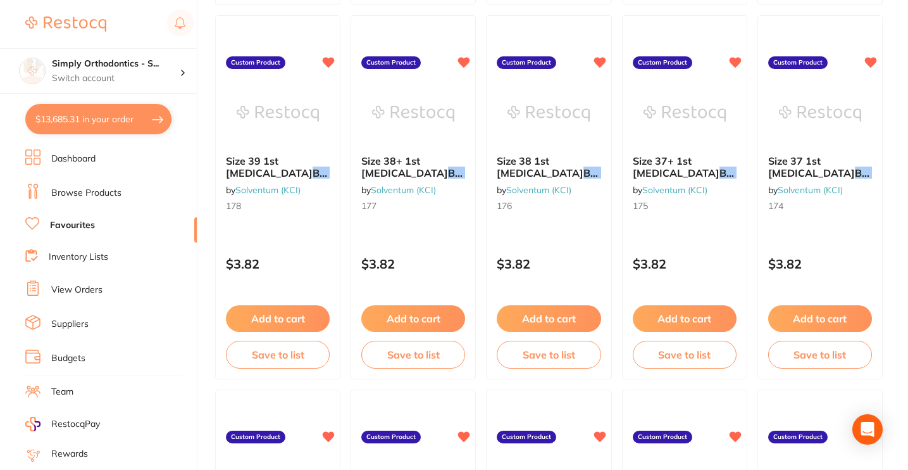
click at [703, 322] on button "Add to cart" at bounding box center [685, 318] width 104 height 27
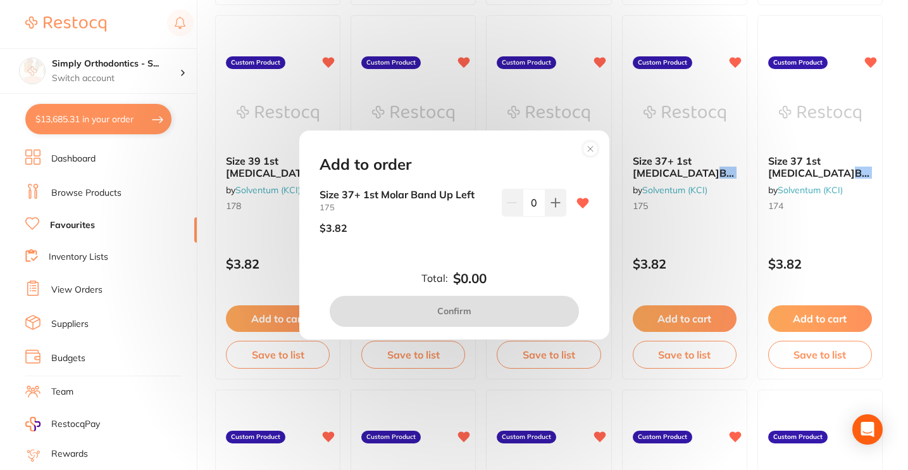
click at [531, 207] on input "0" at bounding box center [534, 203] width 23 height 28
click at [536, 206] on input "0" at bounding box center [534, 203] width 23 height 28
type input "5"
click at [517, 247] on div "Size 37+ 1st Molar Band Up Left 175 $3.82 5" at bounding box center [454, 226] width 300 height 75
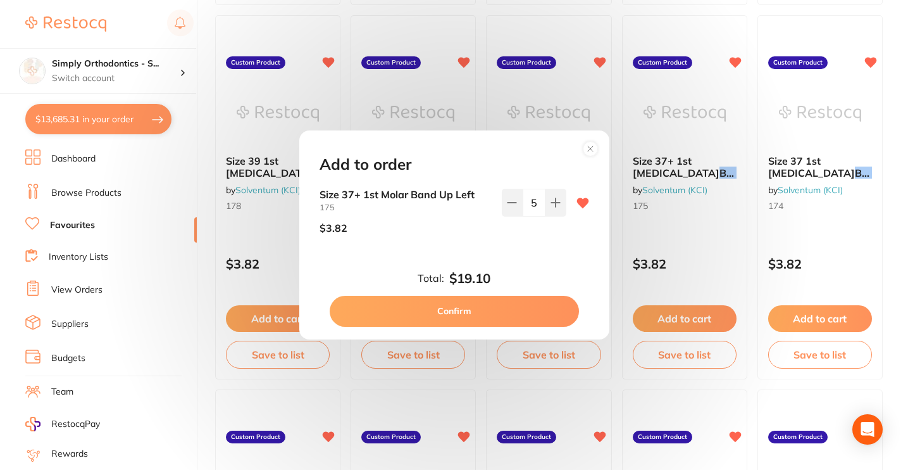
click at [488, 305] on button "Confirm" at bounding box center [454, 311] width 249 height 30
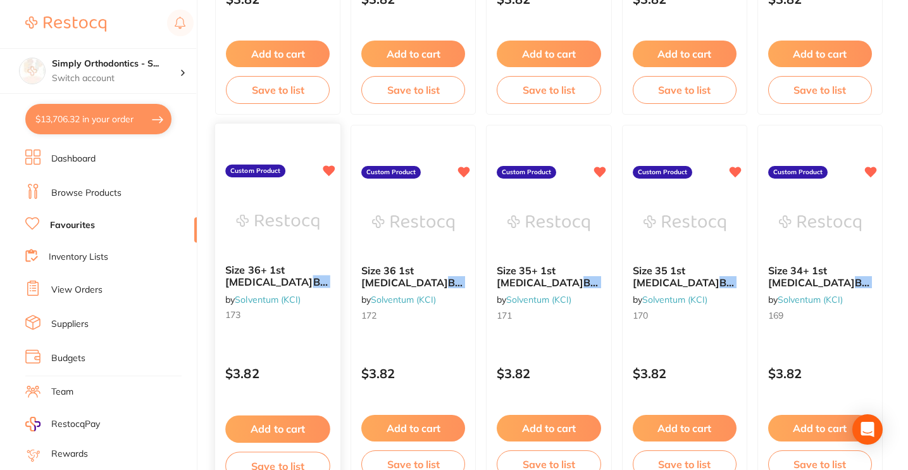
scroll to position [1172, 0]
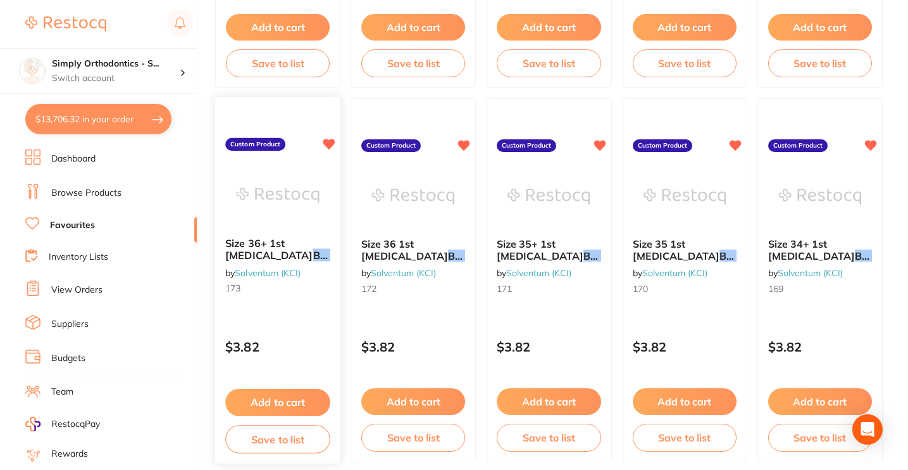
click at [304, 401] on button "Add to cart" at bounding box center [277, 402] width 105 height 27
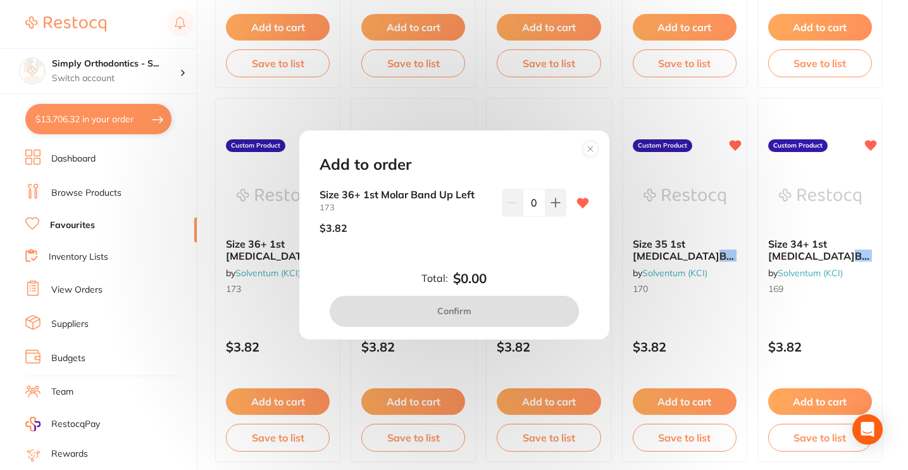
click at [531, 203] on input "0" at bounding box center [534, 203] width 23 height 28
click at [541, 204] on input "0" at bounding box center [534, 203] width 23 height 28
type input "5"
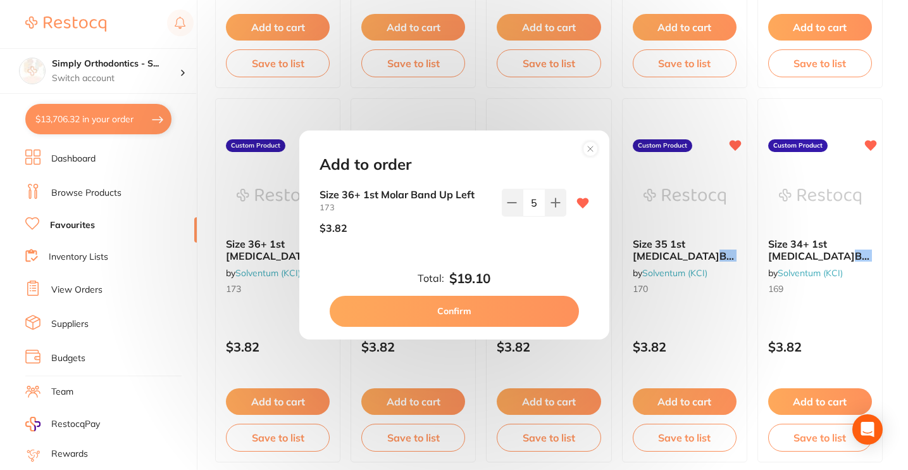
click at [529, 237] on div "5" at bounding box center [534, 216] width 65 height 55
click at [491, 314] on button "Confirm" at bounding box center [454, 311] width 249 height 30
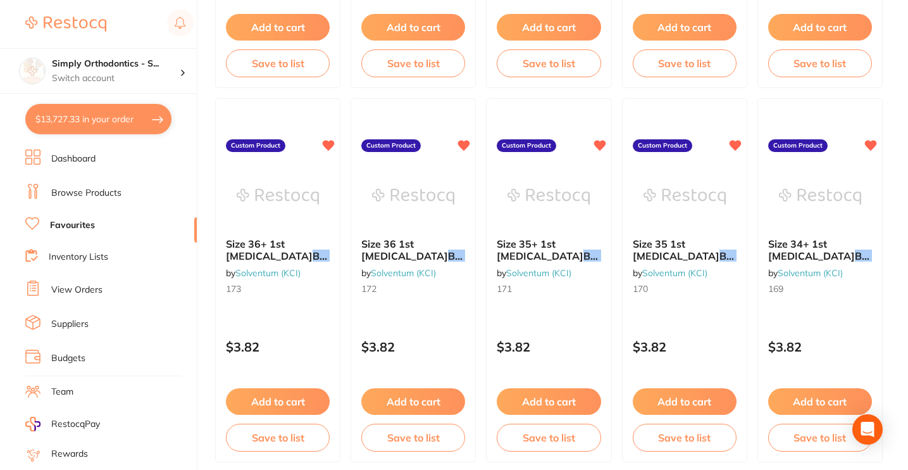
click at [115, 127] on button "$13,727.33 in your order" at bounding box center [98, 119] width 146 height 30
checkbox input "true"
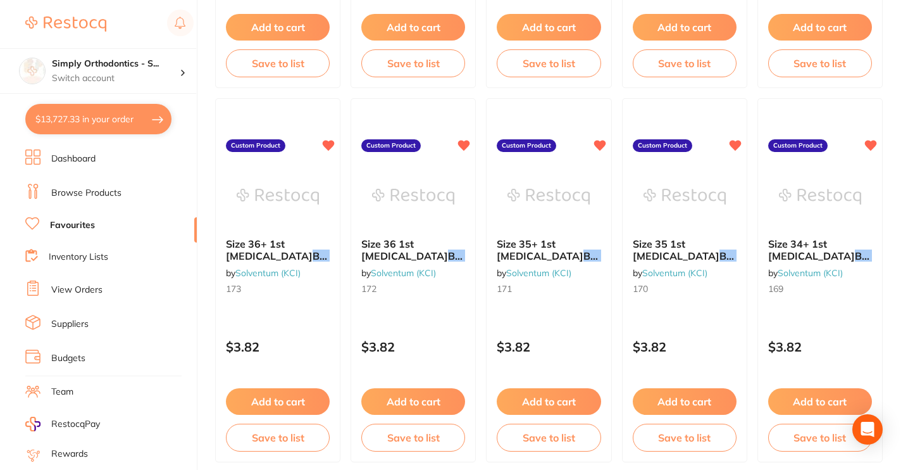
checkbox input "true"
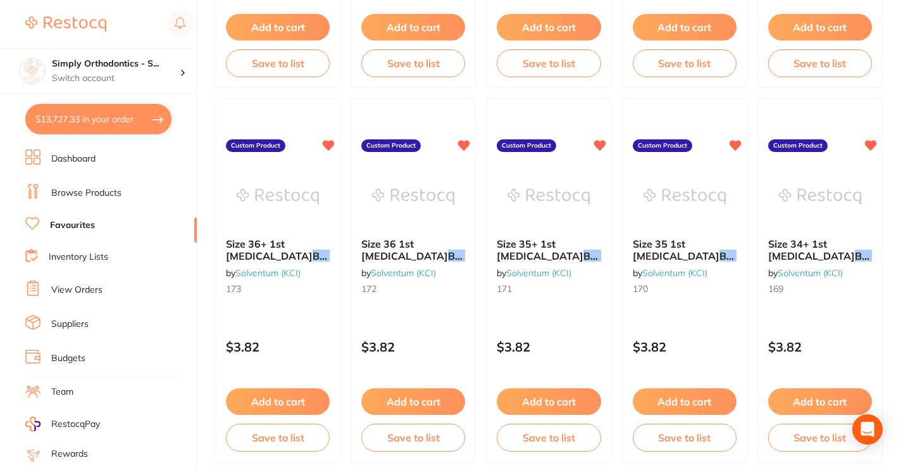
checkbox input "true"
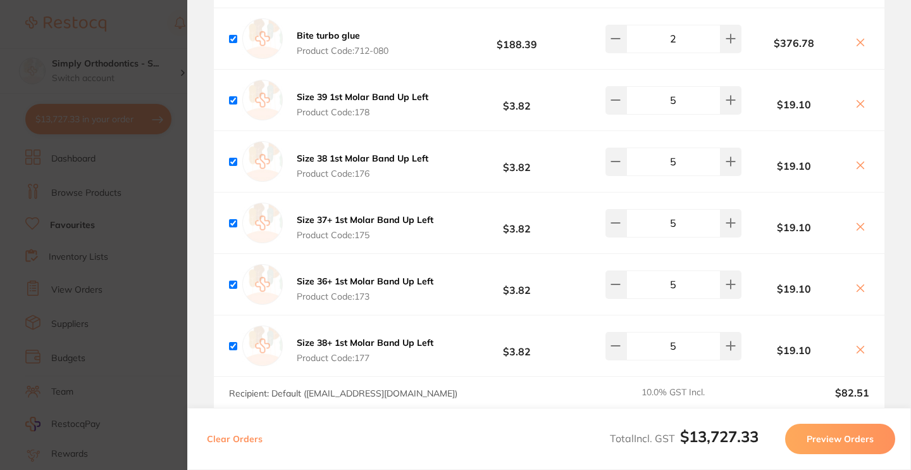
scroll to position [2790, 0]
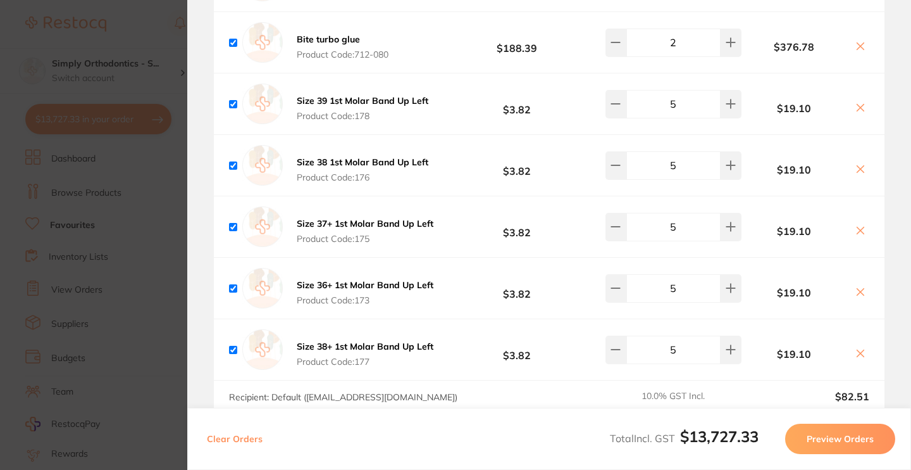
click at [165, 16] on section "Update RRP Set your pre negotiated price for this item. Item Agreed RRP (excl. …" at bounding box center [455, 235] width 911 height 470
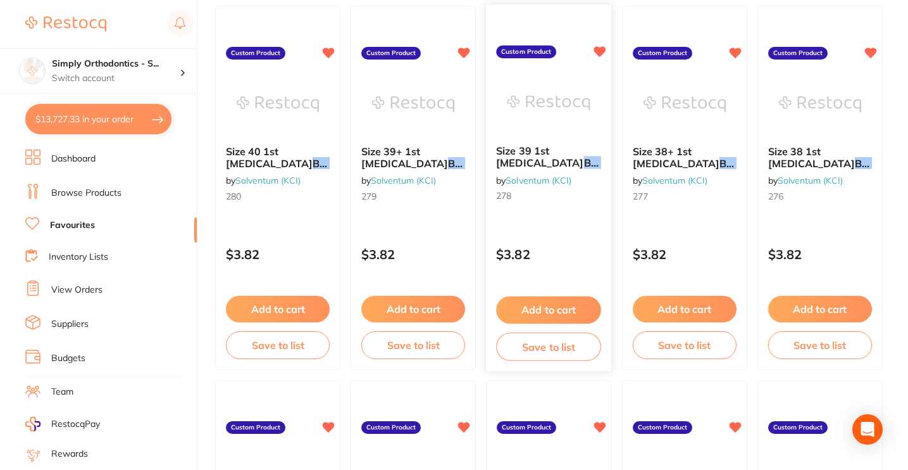
scroll to position [2762, 0]
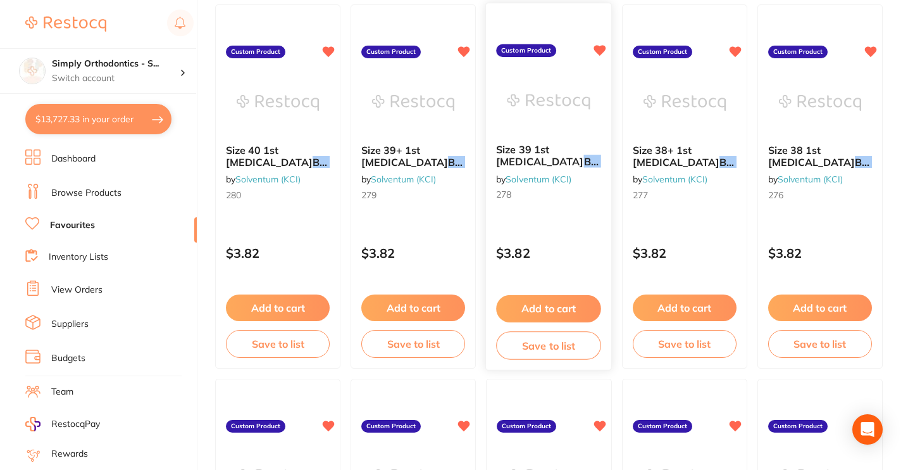
click at [553, 308] on button "Add to cart" at bounding box center [549, 308] width 105 height 27
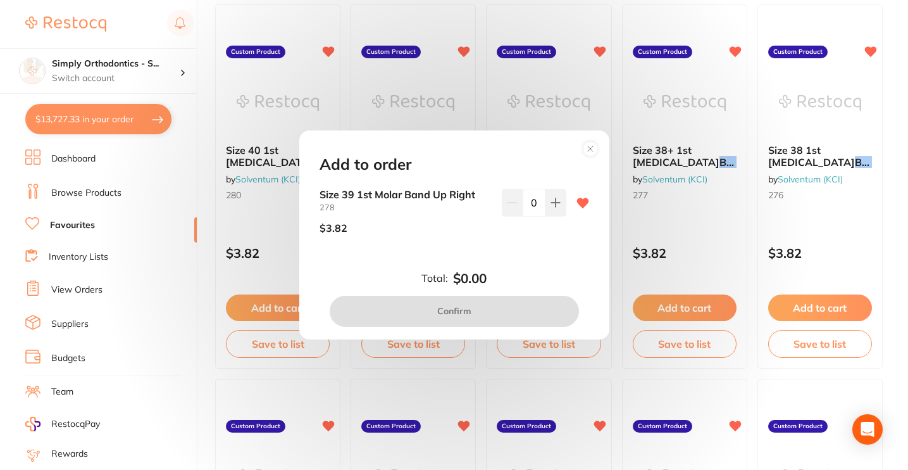
click at [530, 204] on input "0" at bounding box center [534, 203] width 23 height 28
drag, startPoint x: 530, startPoint y: 204, endPoint x: 539, endPoint y: 204, distance: 8.9
click at [539, 204] on input "0" at bounding box center [534, 203] width 23 height 28
type input "5"
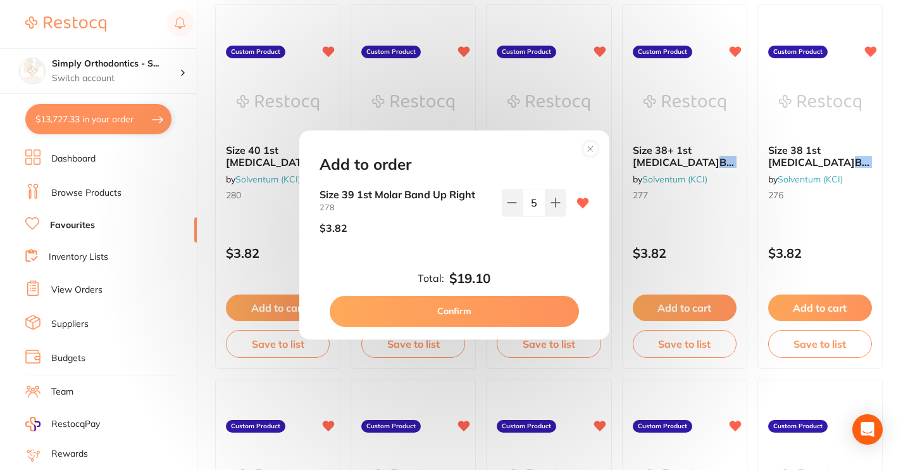
click at [515, 250] on div "Size 39 1st Molar Band Up Right 278 $3.82 5" at bounding box center [454, 226] width 300 height 75
click at [489, 315] on button "Confirm" at bounding box center [454, 311] width 249 height 30
checkbox input "false"
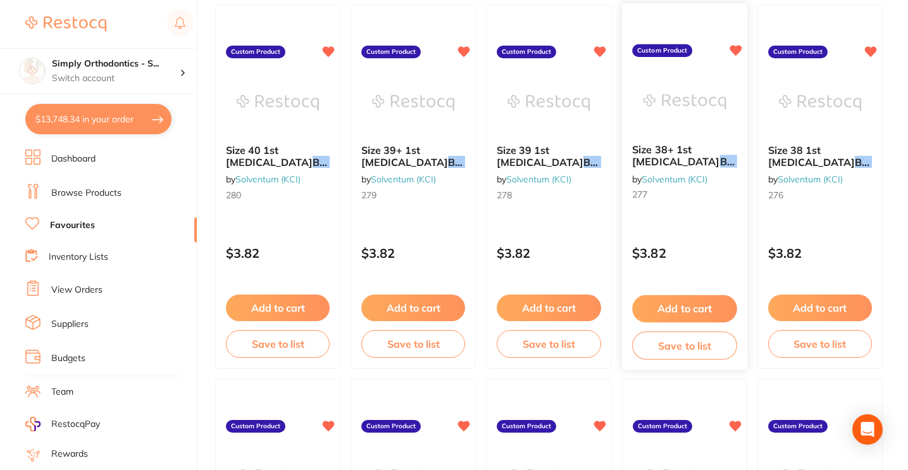
click at [676, 312] on button "Add to cart" at bounding box center [684, 308] width 105 height 27
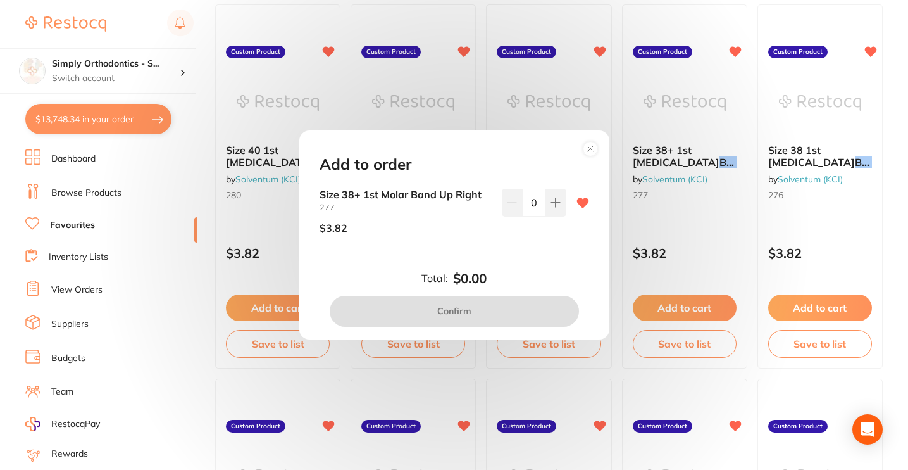
click at [532, 204] on input "0" at bounding box center [534, 203] width 23 height 28
drag, startPoint x: 533, startPoint y: 204, endPoint x: 521, endPoint y: 204, distance: 12.0
click at [523, 204] on input "0" at bounding box center [534, 203] width 23 height 28
type input "5"
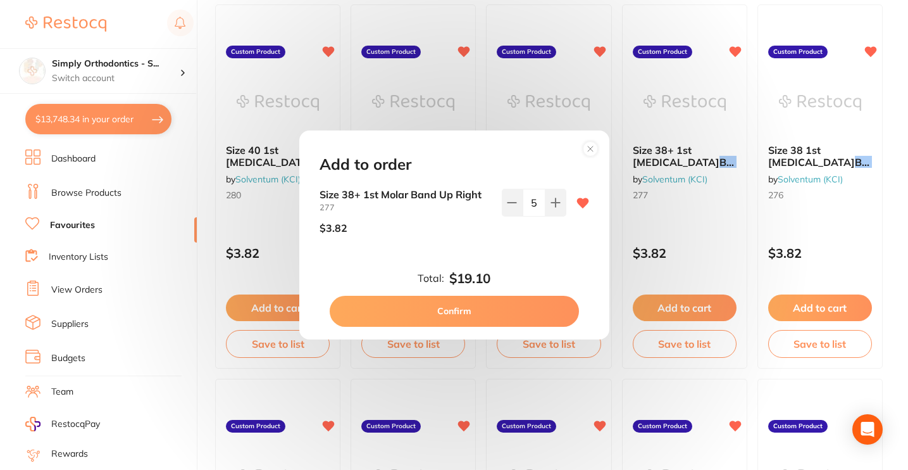
click at [501, 260] on div "Size 38+ 1st Molar Band Up Right 277 $3.82 5" at bounding box center [454, 226] width 300 height 75
click at [494, 311] on button "Confirm" at bounding box center [454, 311] width 249 height 30
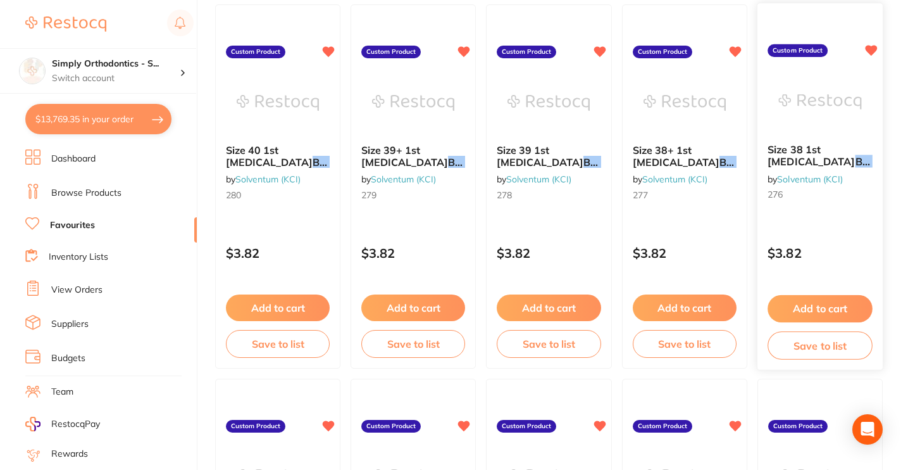
click at [795, 308] on button "Add to cart" at bounding box center [820, 308] width 105 height 27
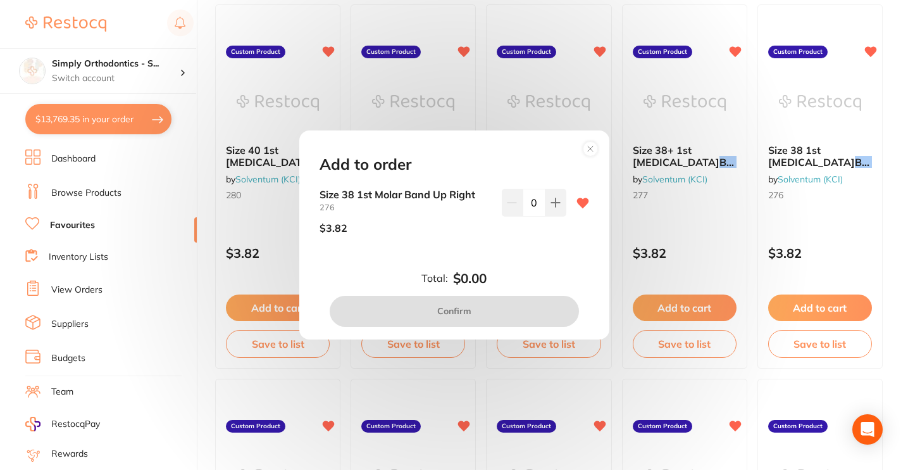
drag, startPoint x: 536, startPoint y: 197, endPoint x: 535, endPoint y: 204, distance: 6.5
click at [535, 204] on input "0" at bounding box center [534, 203] width 23 height 28
drag, startPoint x: 535, startPoint y: 204, endPoint x: 524, endPoint y: 203, distance: 10.8
click at [524, 203] on input "0" at bounding box center [534, 203] width 23 height 28
type input "5"
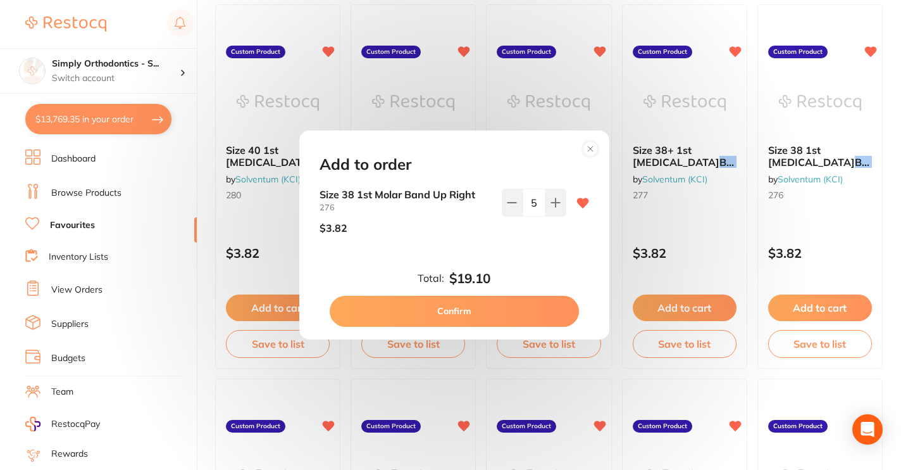
click at [516, 254] on div "Size 38 1st Molar Band Up Right 276 $3.82 5" at bounding box center [454, 226] width 300 height 75
click at [493, 307] on button "Confirm" at bounding box center [454, 311] width 249 height 30
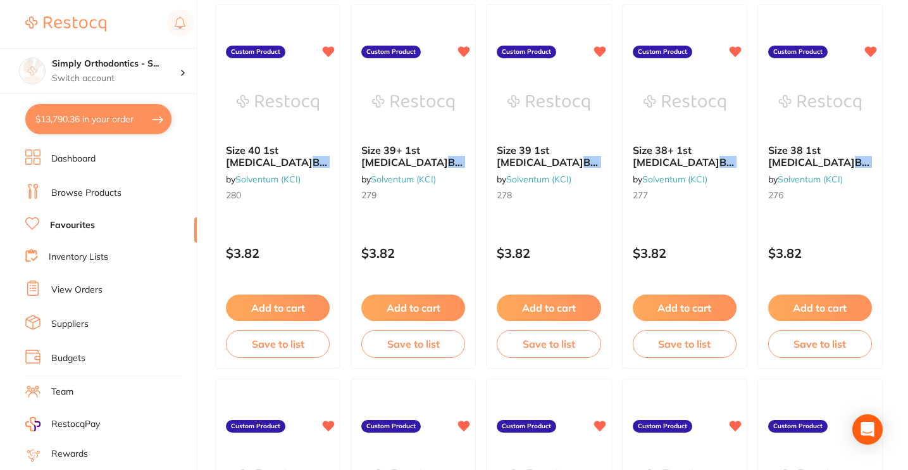
click at [89, 122] on button "$13,790.36 in your order" at bounding box center [98, 119] width 146 height 30
checkbox input "true"
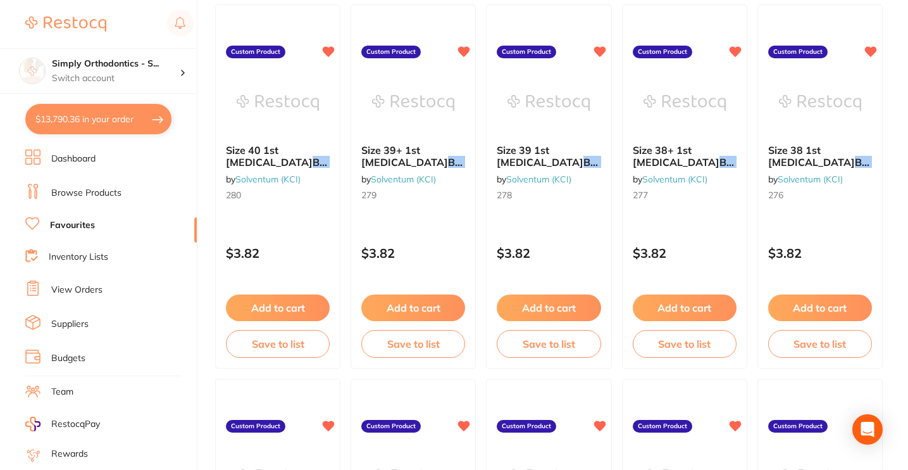
checkbox input "true"
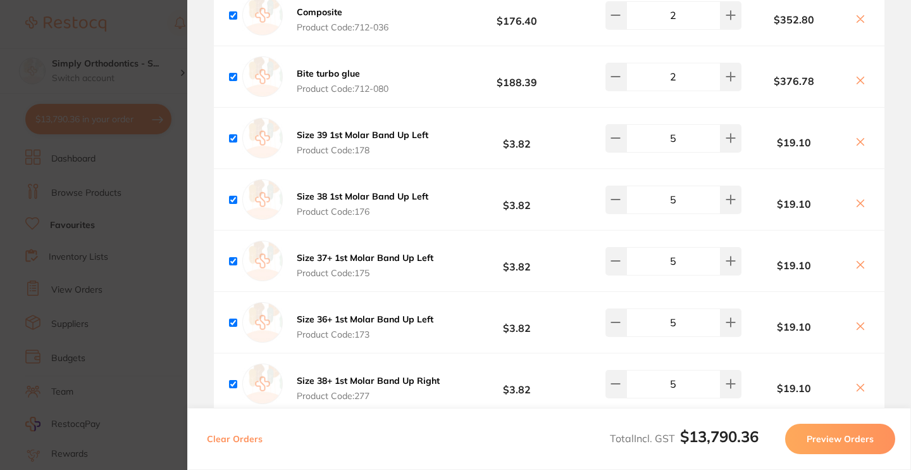
scroll to position [2512, 0]
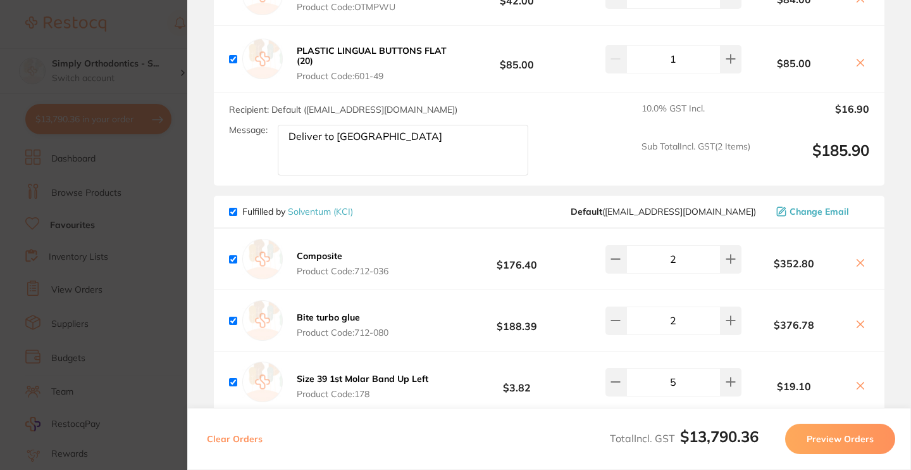
click at [169, 37] on section "Update RRP Set your pre negotiated price for this item. Item Agreed RRP (excl. …" at bounding box center [455, 235] width 911 height 470
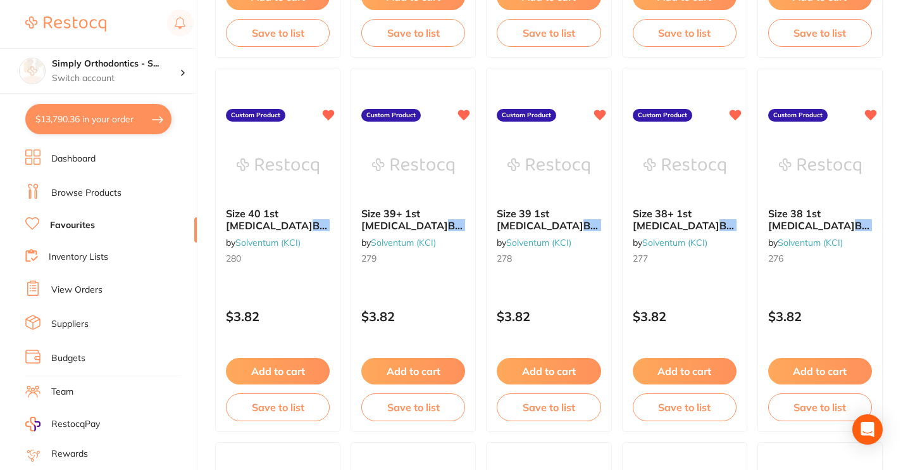
scroll to position [2699, 0]
click at [81, 217] on li "Favourites" at bounding box center [111, 225] width 172 height 16
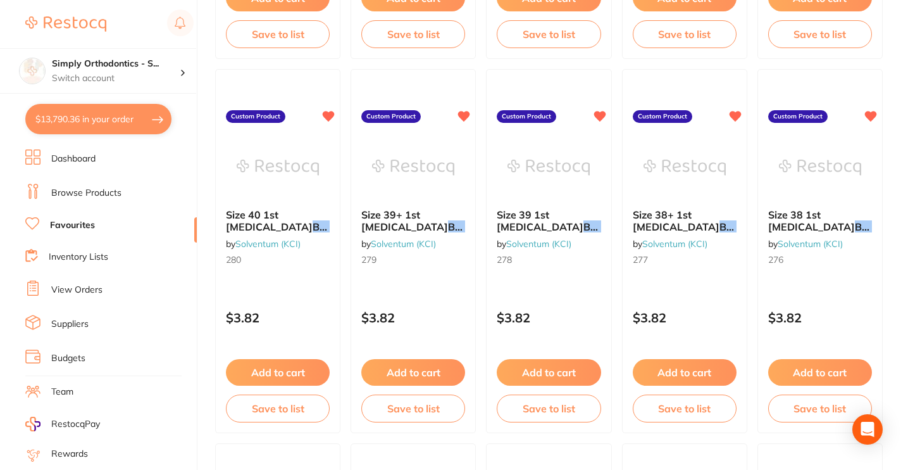
click at [79, 224] on link "Favourites" at bounding box center [72, 225] width 45 height 13
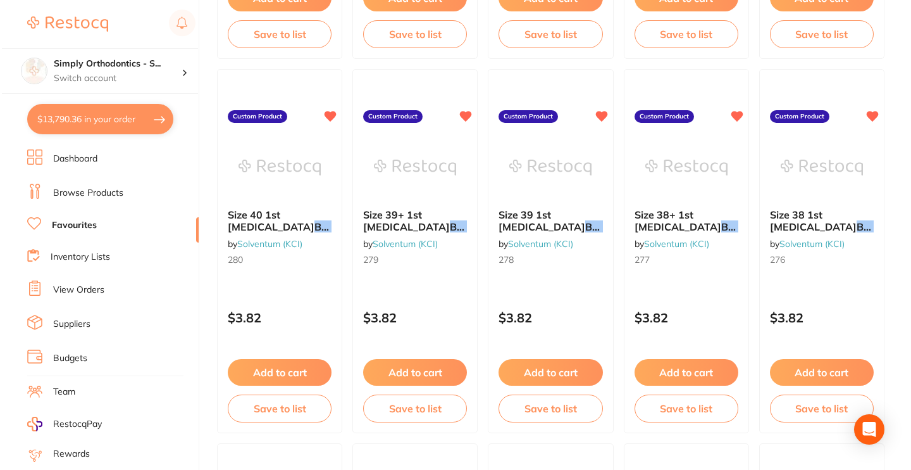
scroll to position [0, 0]
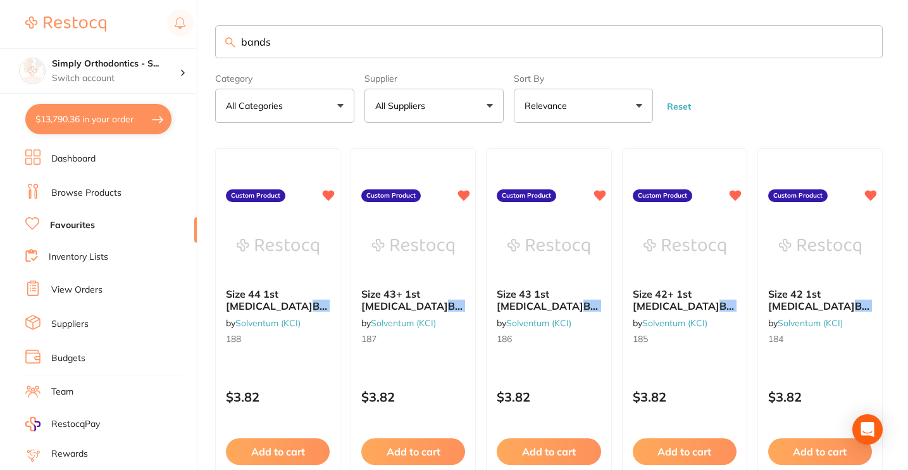
click at [865, 46] on input "bands" at bounding box center [549, 41] width 668 height 33
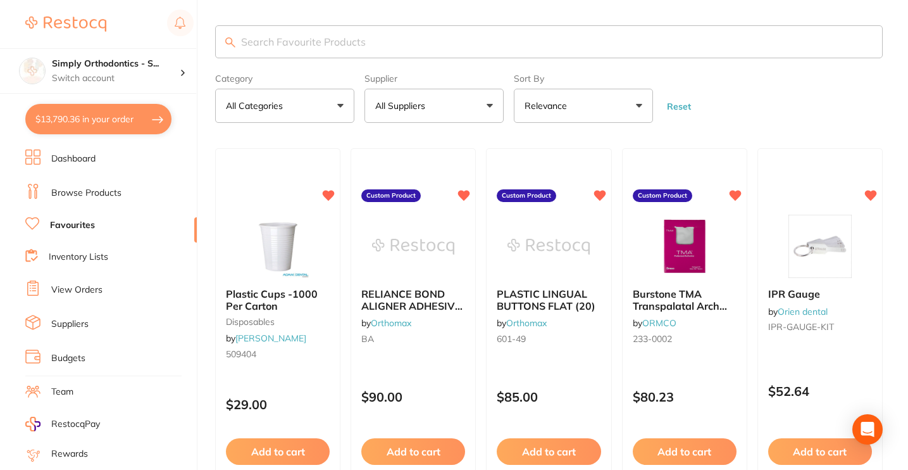
click at [108, 127] on button "$13,790.36 in your order" at bounding box center [98, 119] width 146 height 30
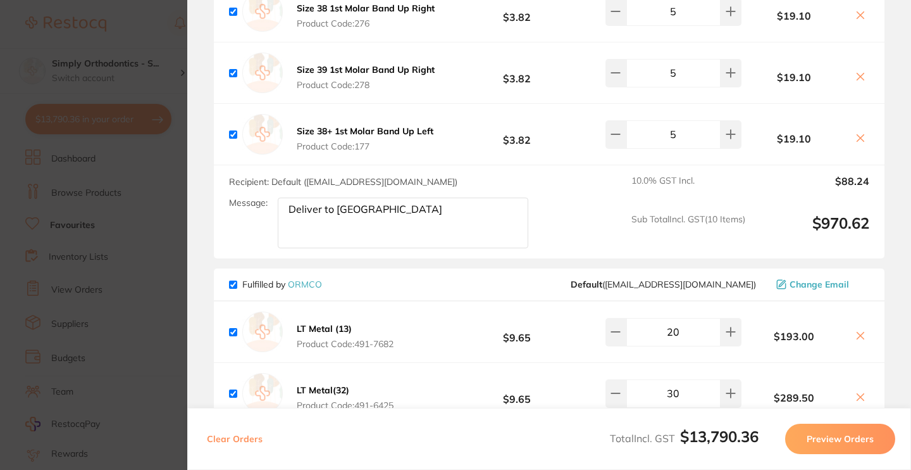
scroll to position [3201, 0]
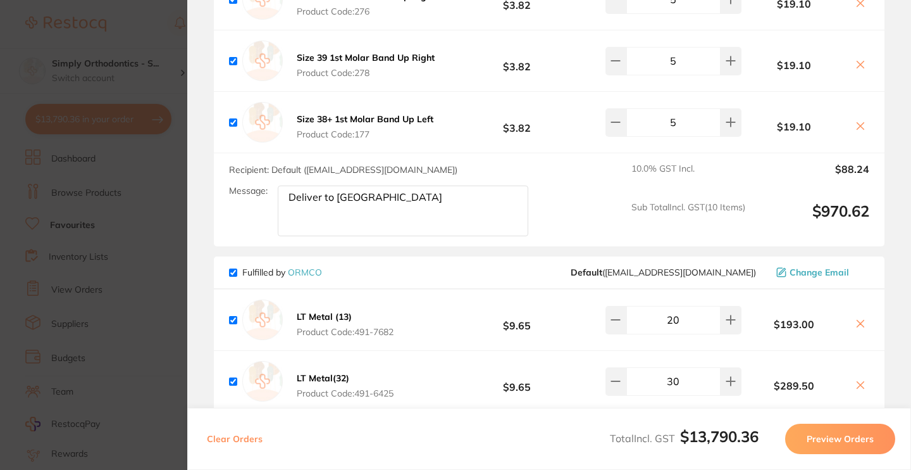
click at [390, 203] on textarea "Deliver to [GEOGRAPHIC_DATA]" at bounding box center [403, 210] width 251 height 51
paste textarea "Upper right 068-915 Upper left 068-916"
click at [379, 203] on textarea "Deliver to Sunbury Upper right 068-915 Upper left 068-916" at bounding box center [403, 210] width 251 height 51
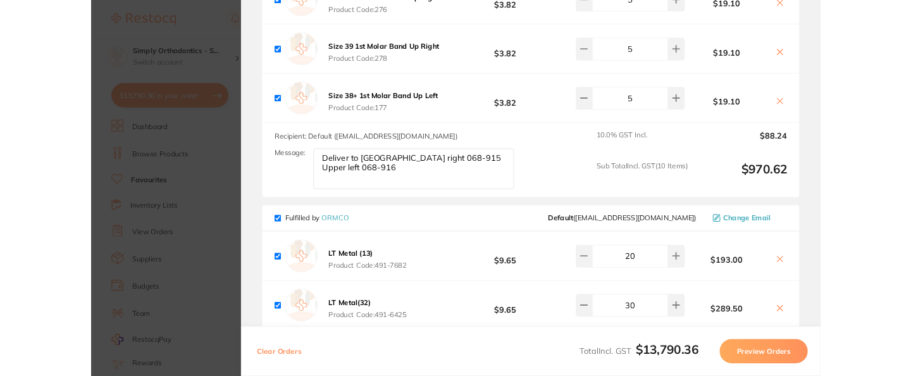
scroll to position [2, 0]
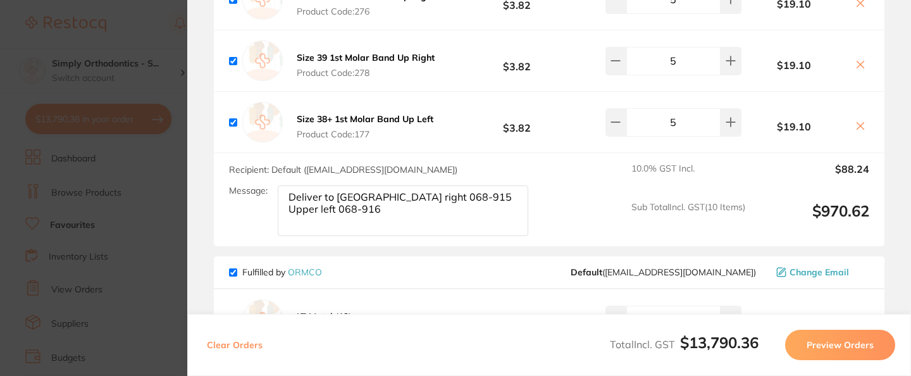
paste textarea "**No lingual attachments**"
click at [380, 225] on textarea "Deliver to Sunbury Upper right 068-915 Upper left 068-916 **No lingual attachme…" at bounding box center [403, 210] width 251 height 51
type textarea "Deliver to [GEOGRAPHIC_DATA] right 068-915 Upper left 068-916 **No lingual atta…"
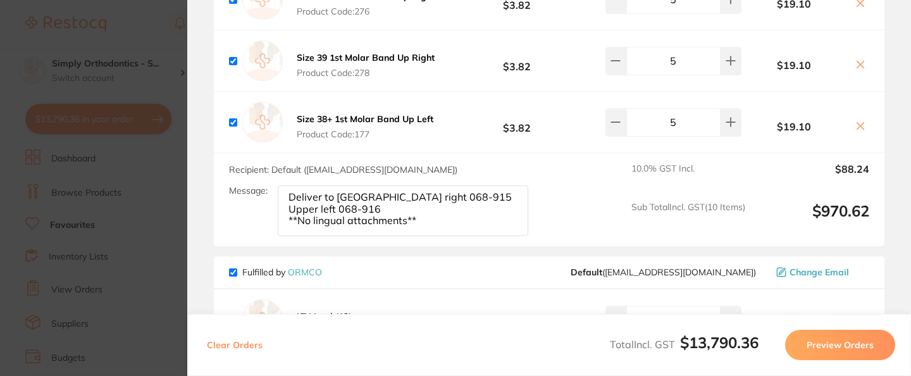
click at [586, 227] on div "Recipient: Default ( orthoanz@solventum.com ) Message: Deliver to Sunbury Upper…" at bounding box center [549, 199] width 671 height 93
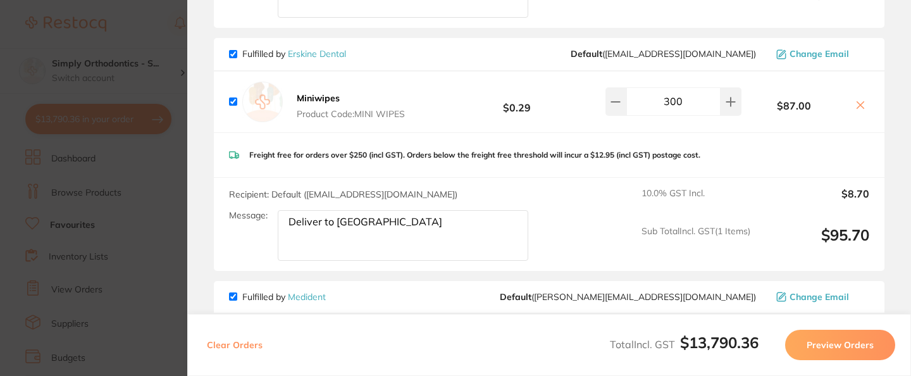
scroll to position [1858, 0]
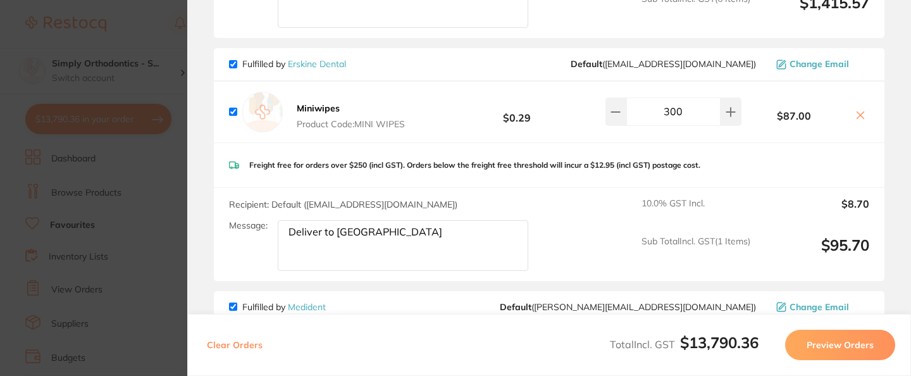
click at [148, 29] on section "Update RRP Set your pre negotiated price for this item. Item Agreed RRP (excl. …" at bounding box center [455, 188] width 911 height 376
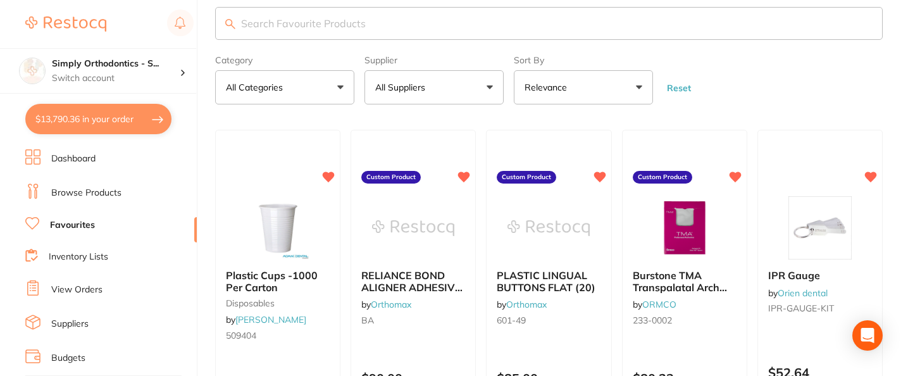
scroll to position [0, 0]
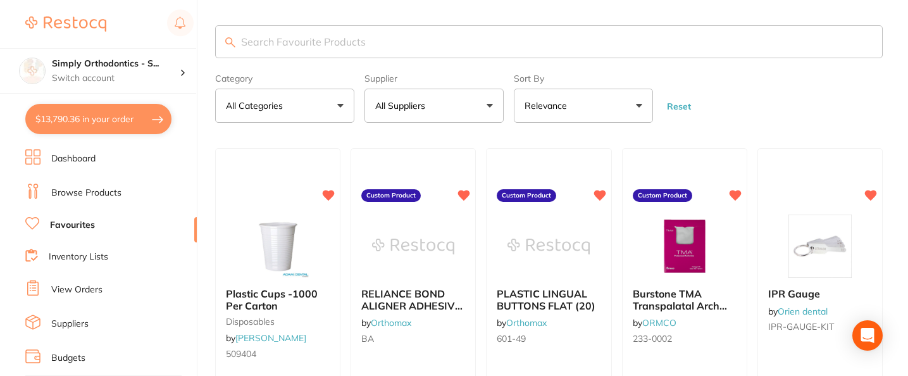
click at [338, 41] on input "search" at bounding box center [549, 41] width 668 height 33
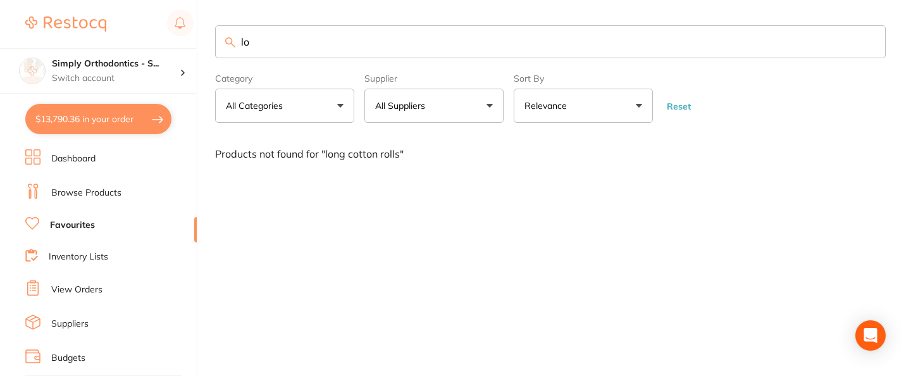
type input "l"
type input "c"
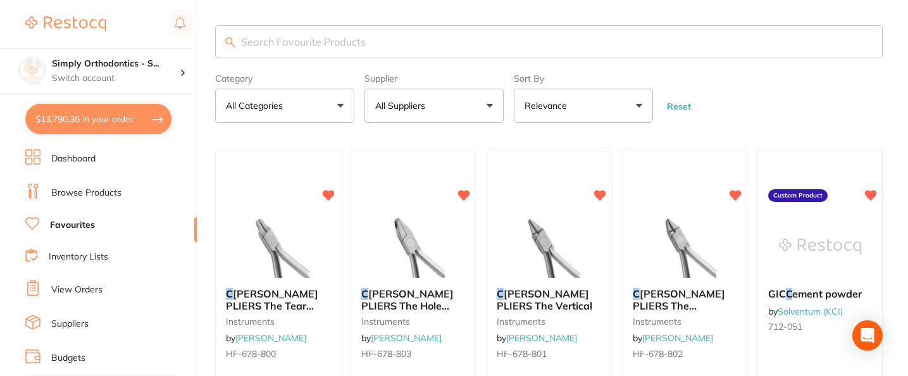
drag, startPoint x: 356, startPoint y: 1, endPoint x: 377, endPoint y: -71, distance: 74.3
click at [377, 0] on html "$13,790.36 Simply Orthodontics - S... Switch account Simply Orthodontics - Sunb…" at bounding box center [454, 188] width 908 height 376
click at [422, 118] on button "All Suppliers" at bounding box center [434, 106] width 139 height 34
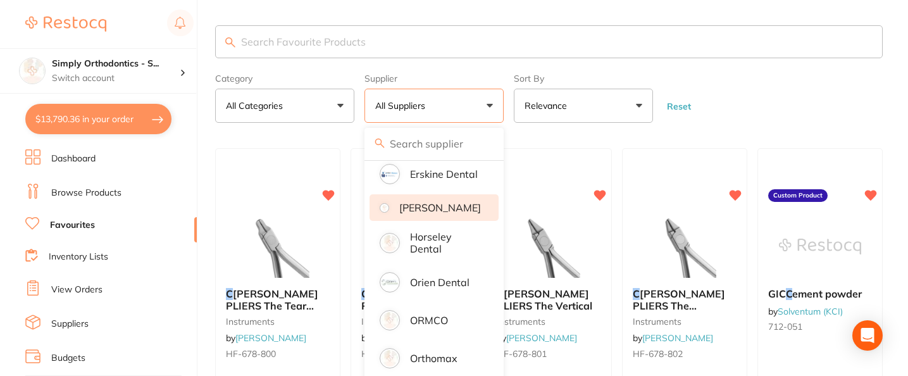
scroll to position [83, 0]
click at [430, 211] on p "[PERSON_NAME]" at bounding box center [440, 206] width 82 height 11
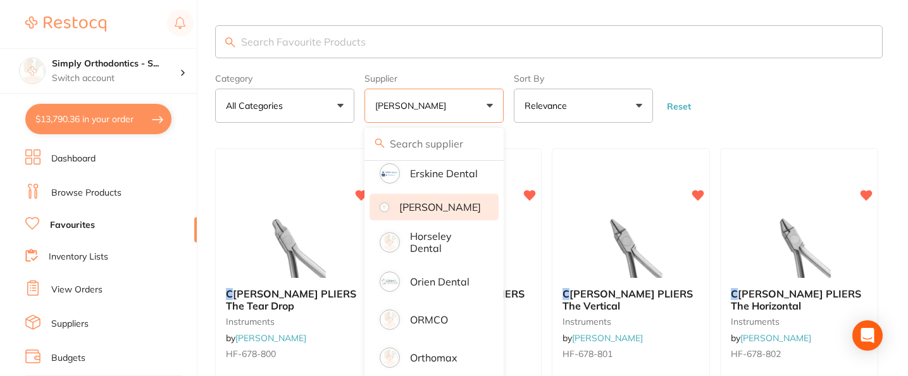
click at [449, 210] on p "[PERSON_NAME]" at bounding box center [440, 206] width 82 height 11
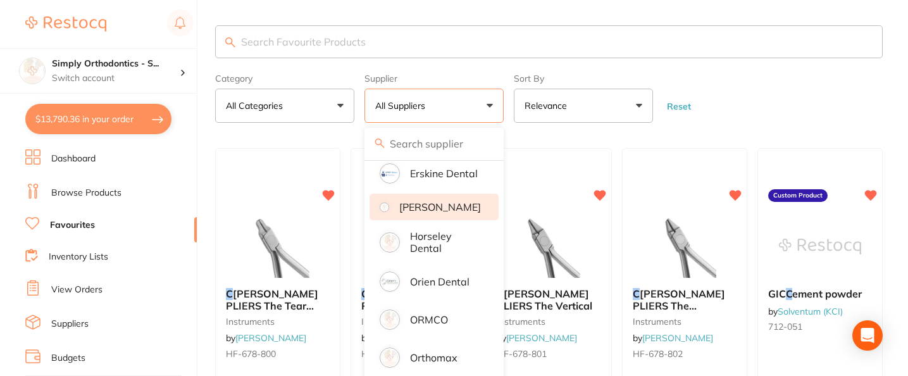
click at [449, 210] on p "[PERSON_NAME]" at bounding box center [440, 206] width 82 height 11
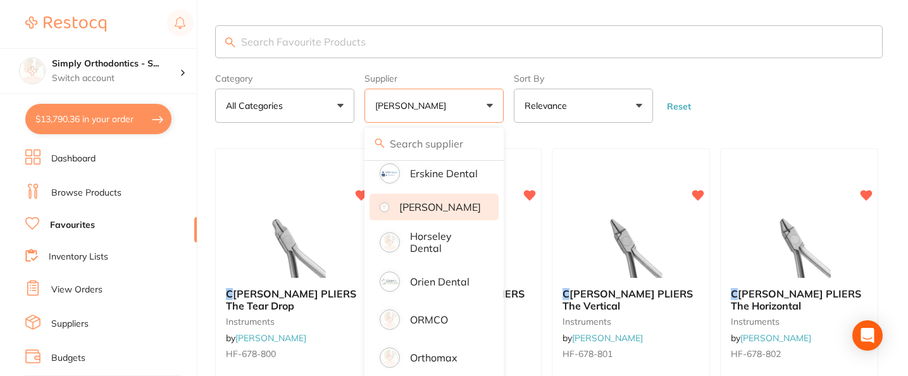
click at [749, 90] on form "Category All Categories All Categories instruments Clear Category false All Cat…" at bounding box center [549, 95] width 668 height 54
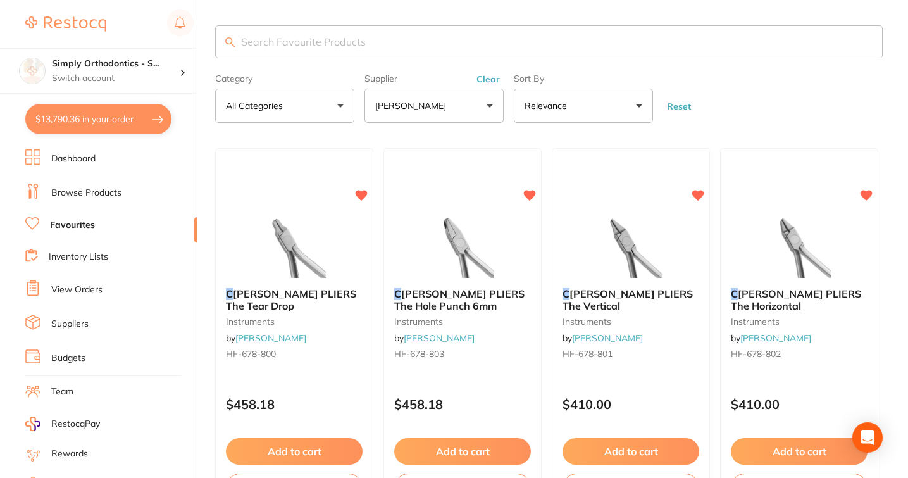
scroll to position [59, 0]
click at [485, 83] on button "Clear" at bounding box center [488, 78] width 31 height 11
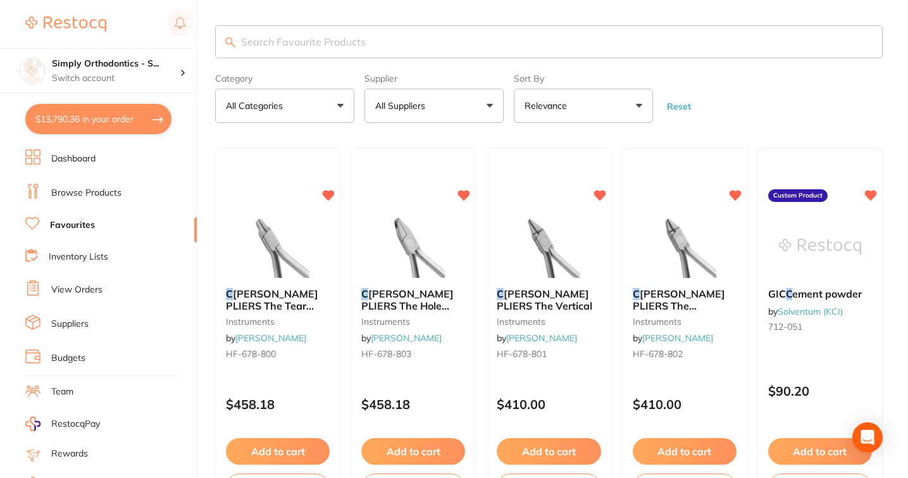
click at [474, 114] on button "All Suppliers" at bounding box center [434, 106] width 139 height 34
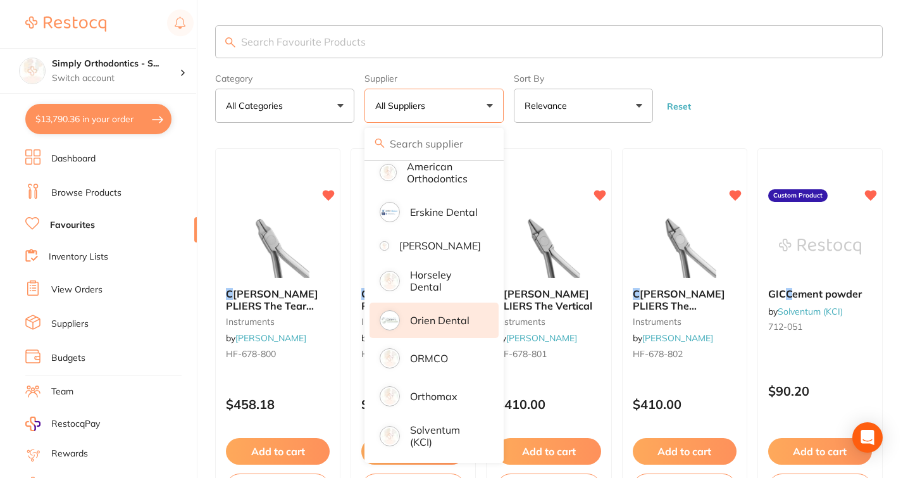
scroll to position [54, 0]
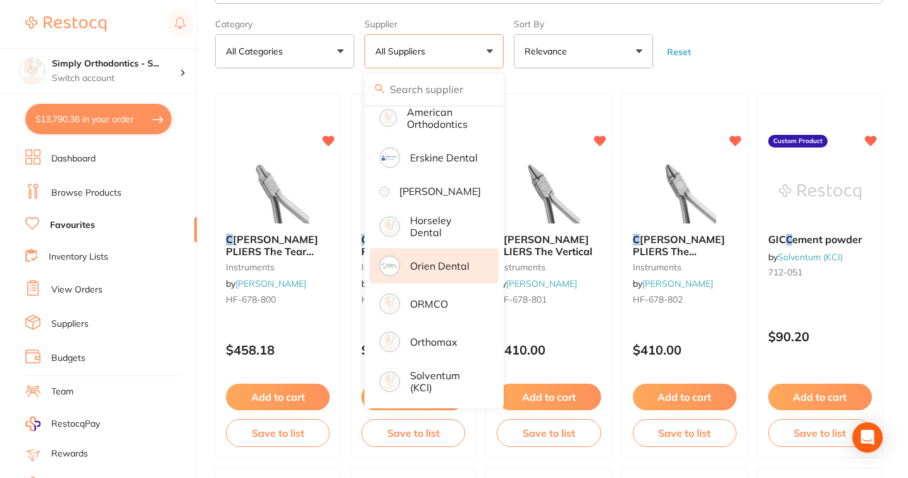
click at [413, 261] on p "Orien dental" at bounding box center [440, 265] width 60 height 11
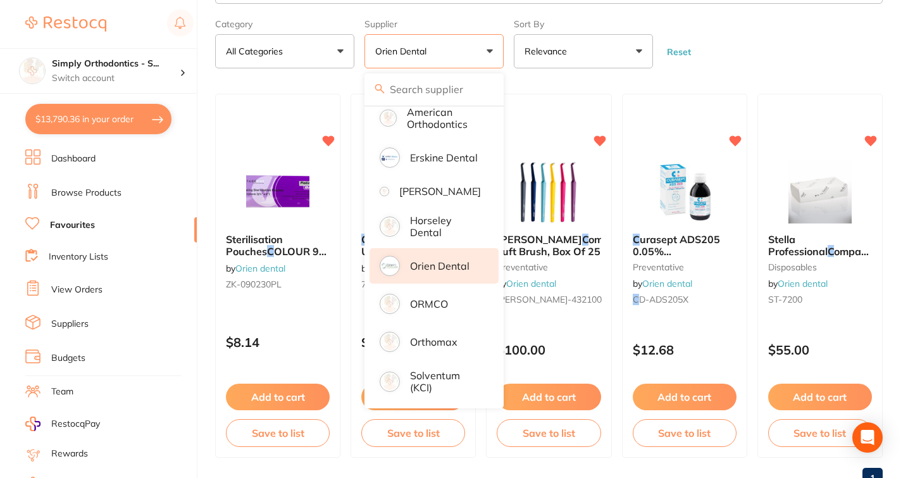
click at [753, 65] on form "Category All Categories All Categories disposables preventative Clear Category …" at bounding box center [549, 41] width 668 height 54
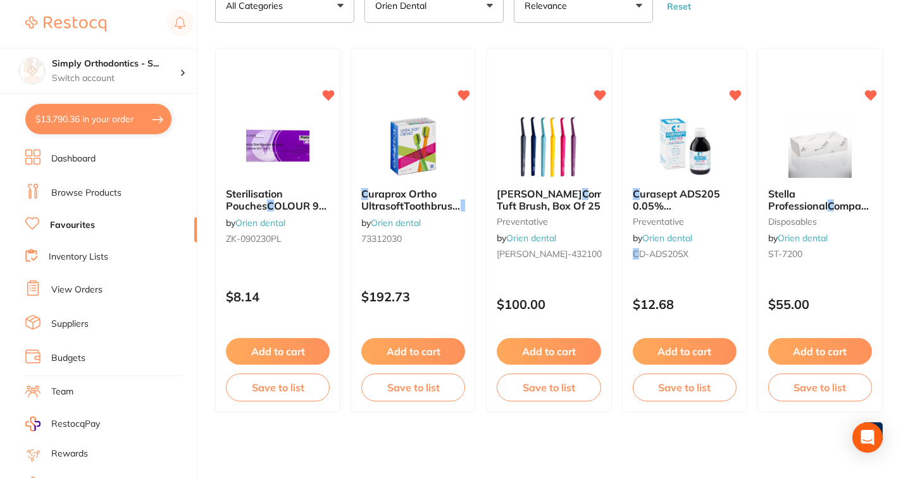
scroll to position [0, 0]
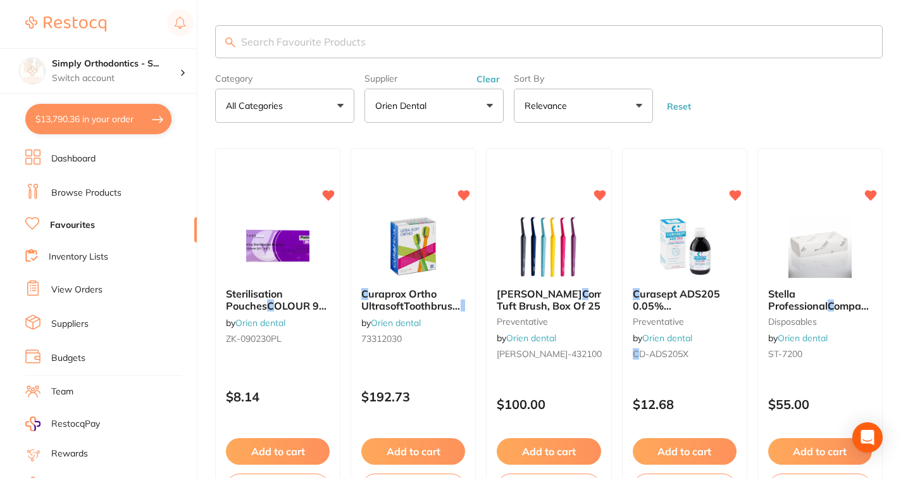
click at [488, 77] on button "Clear" at bounding box center [488, 78] width 31 height 11
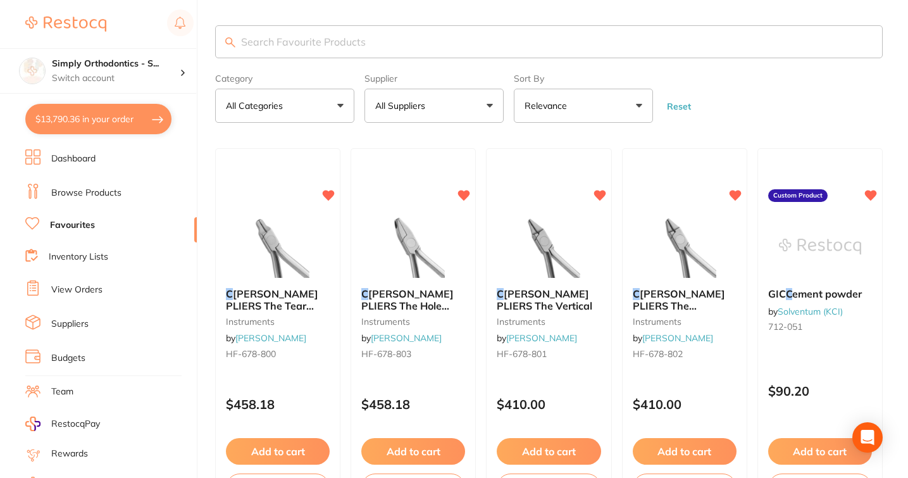
click at [482, 106] on button "All Suppliers" at bounding box center [434, 106] width 139 height 34
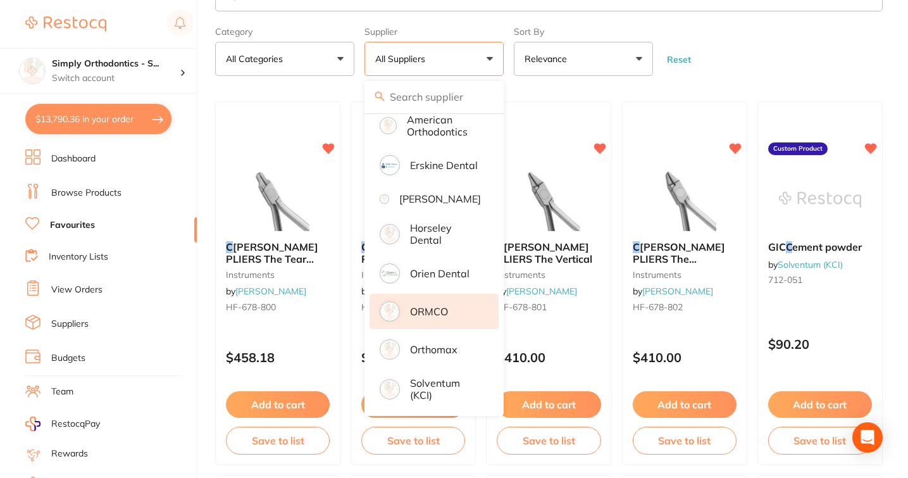
scroll to position [59, 0]
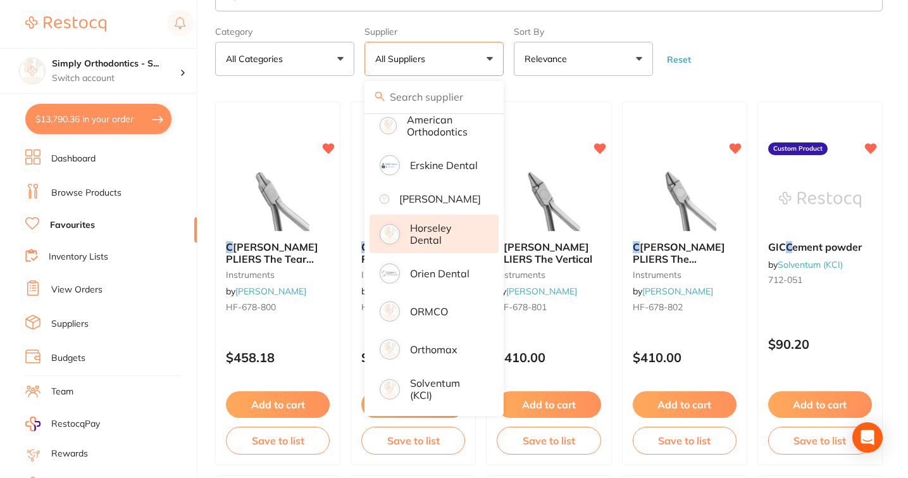
click at [439, 230] on p "Horseley Dental" at bounding box center [445, 233] width 71 height 23
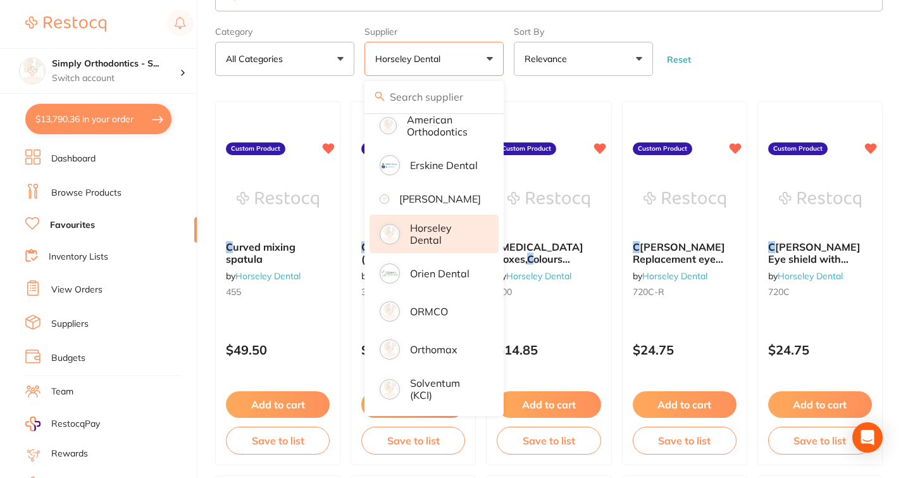
click at [716, 58] on form "Category All Categories All Categories No categories found Clear Category false…" at bounding box center [549, 49] width 668 height 54
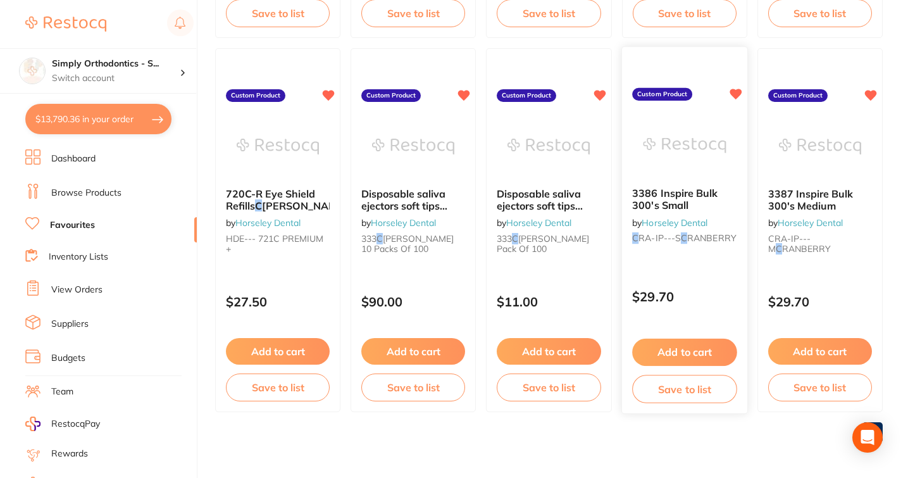
scroll to position [0, 0]
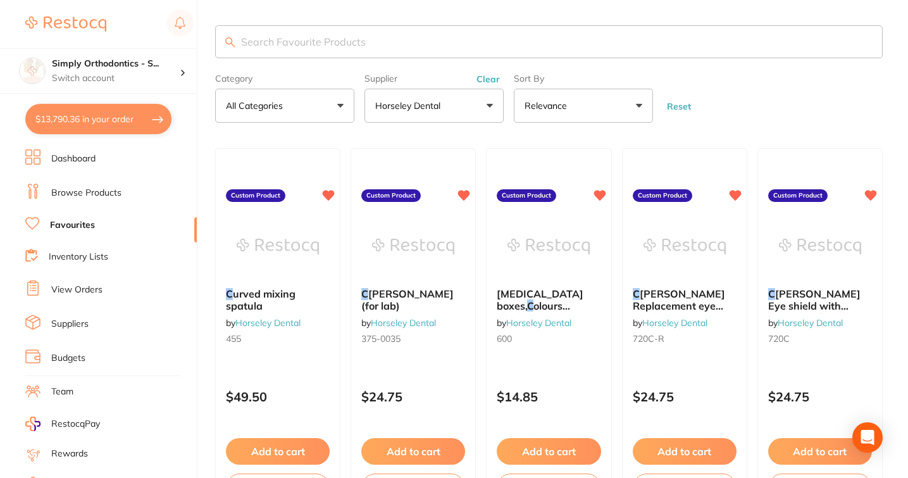
click at [482, 82] on button "Clear" at bounding box center [488, 78] width 31 height 11
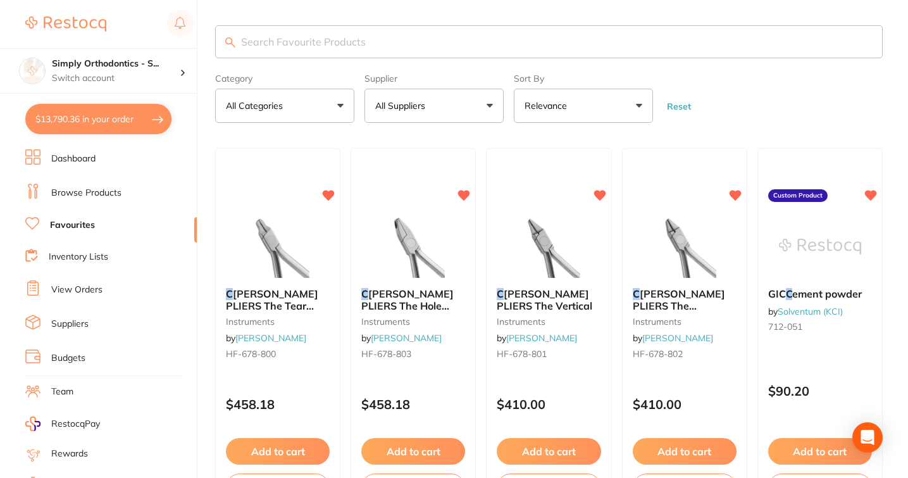
click at [443, 116] on button "All Suppliers" at bounding box center [434, 106] width 139 height 34
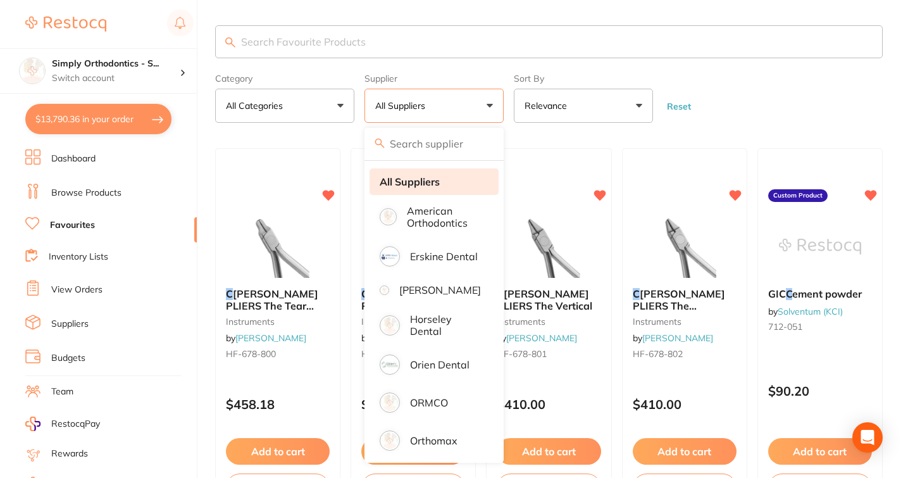
click at [443, 185] on li "All Suppliers" at bounding box center [434, 181] width 129 height 27
click at [75, 230] on li "Favourites" at bounding box center [111, 225] width 172 height 16
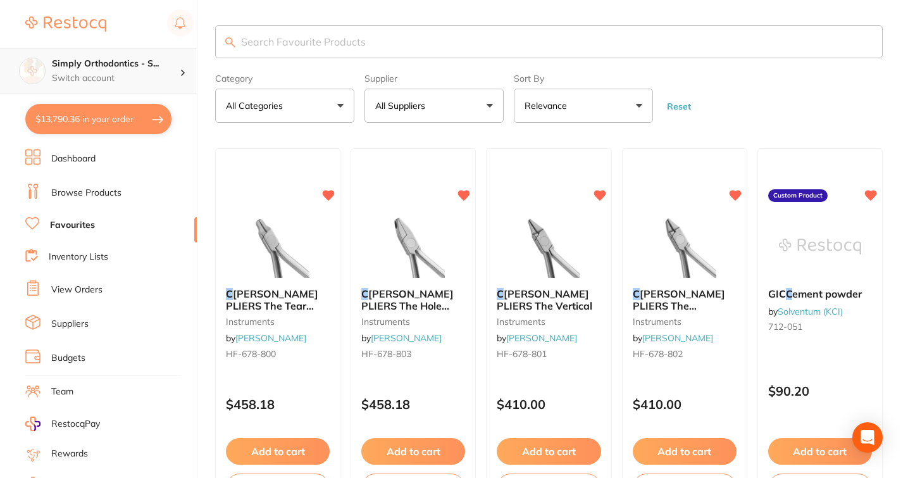
click at [175, 63] on h4 "Simply Orthodontics - S..." at bounding box center [116, 64] width 128 height 13
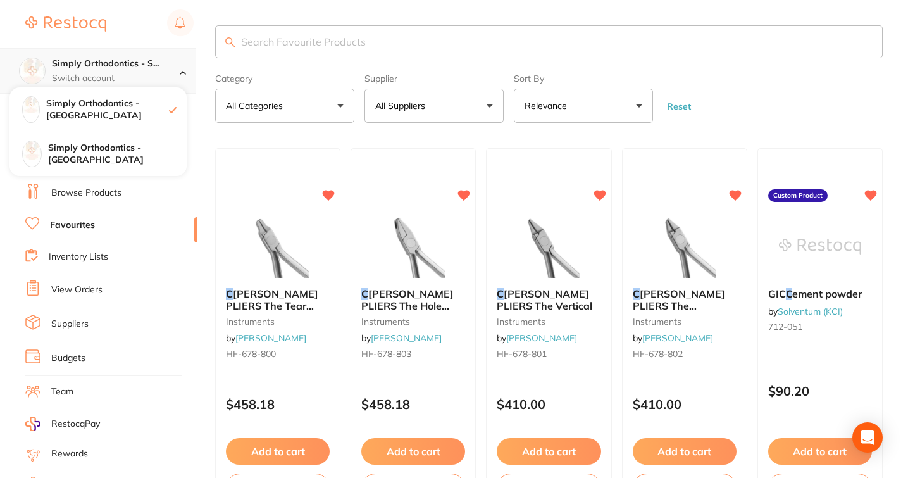
click at [175, 63] on h4 "Simply Orthodontics - S..." at bounding box center [116, 64] width 128 height 13
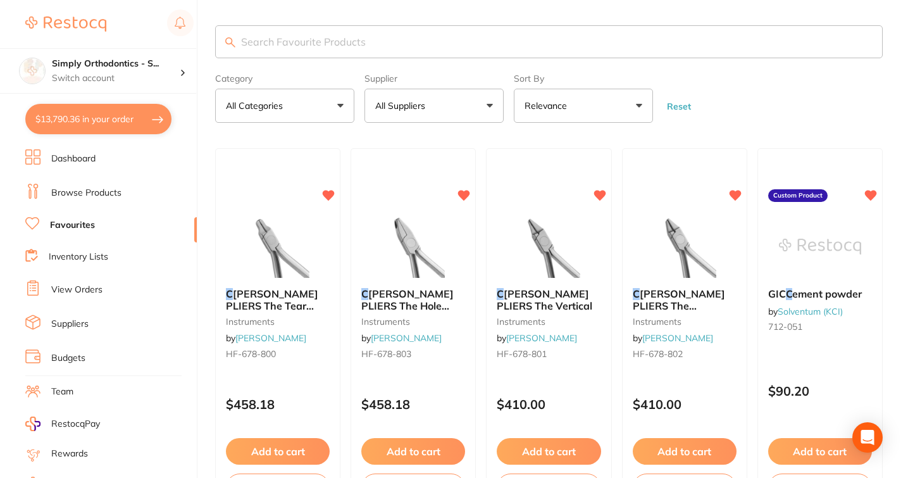
click at [485, 106] on button "All Suppliers" at bounding box center [434, 106] width 139 height 34
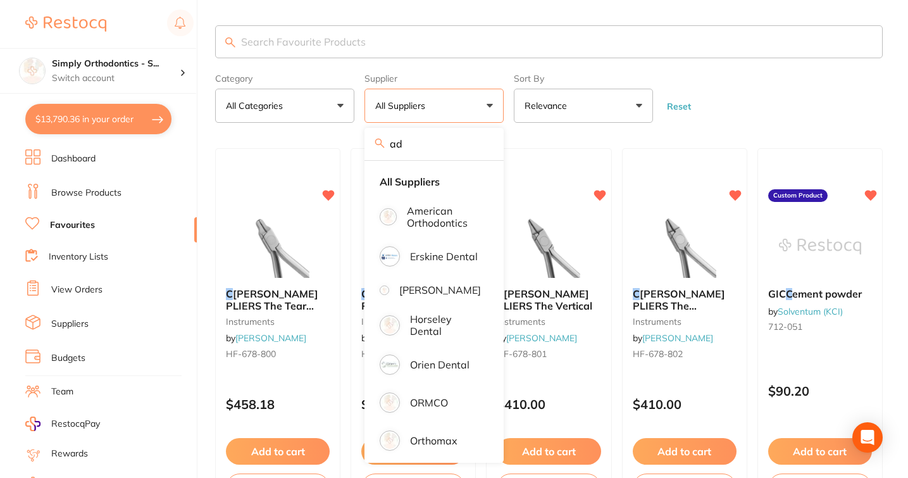
type input "ada"
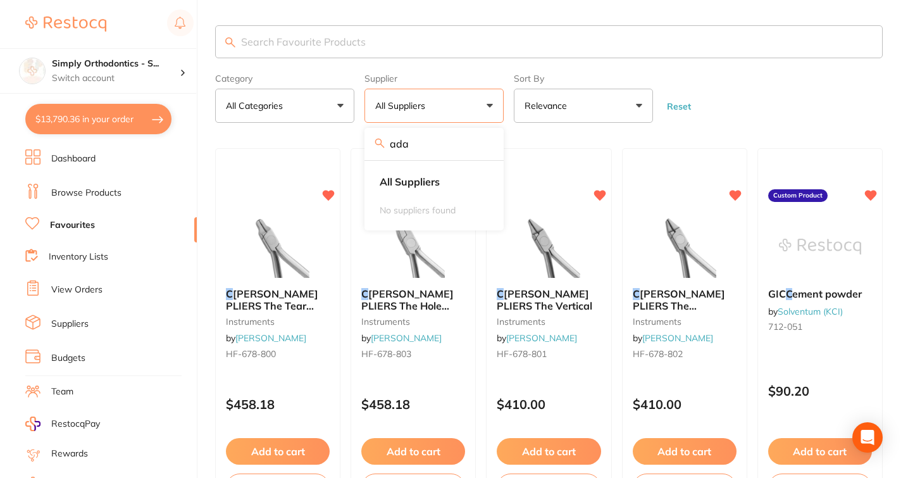
click at [482, 148] on input "ada" at bounding box center [434, 144] width 139 height 32
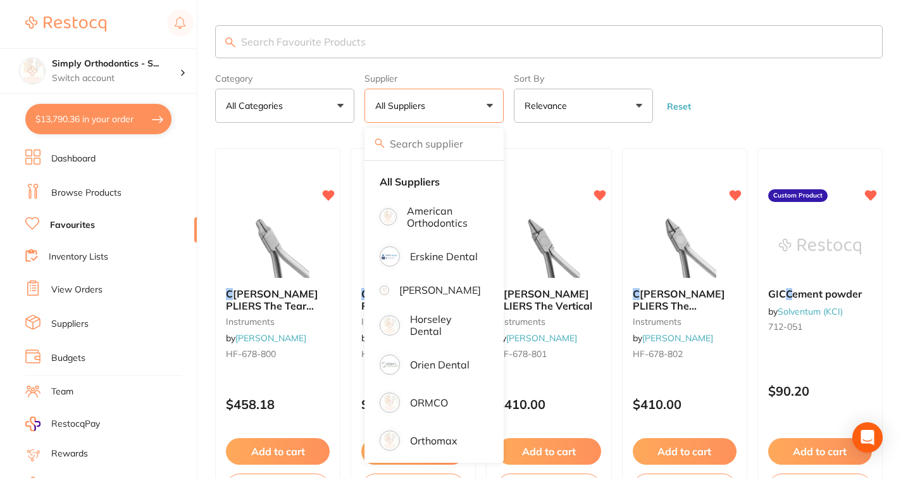
click at [136, 123] on button "$13,790.36 in your order" at bounding box center [98, 119] width 146 height 30
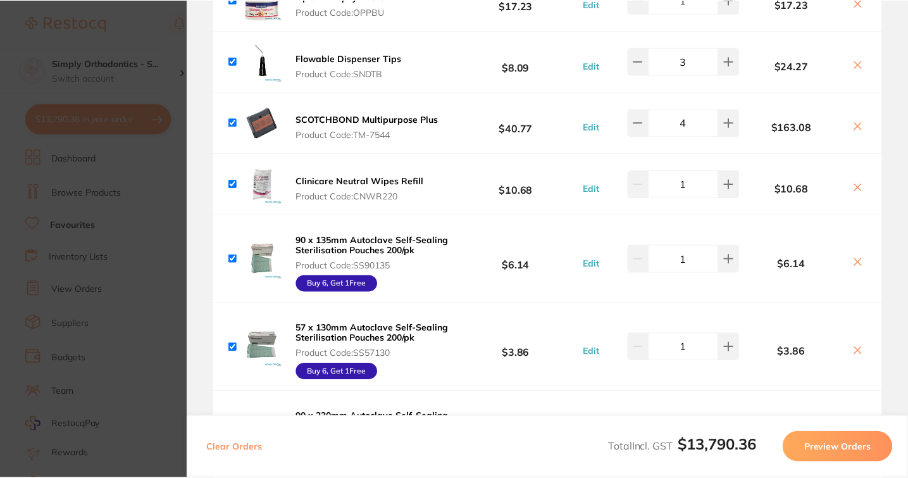
scroll to position [5, 0]
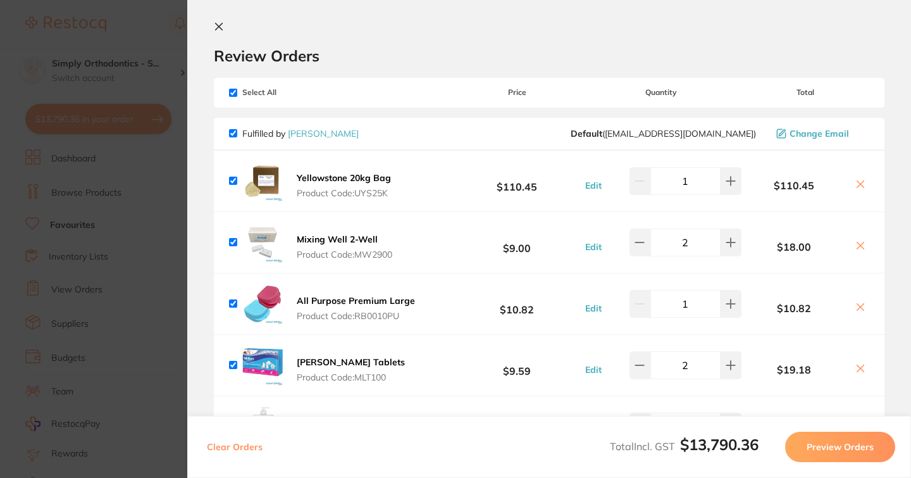
click at [325, 134] on link "[PERSON_NAME]" at bounding box center [323, 133] width 71 height 11
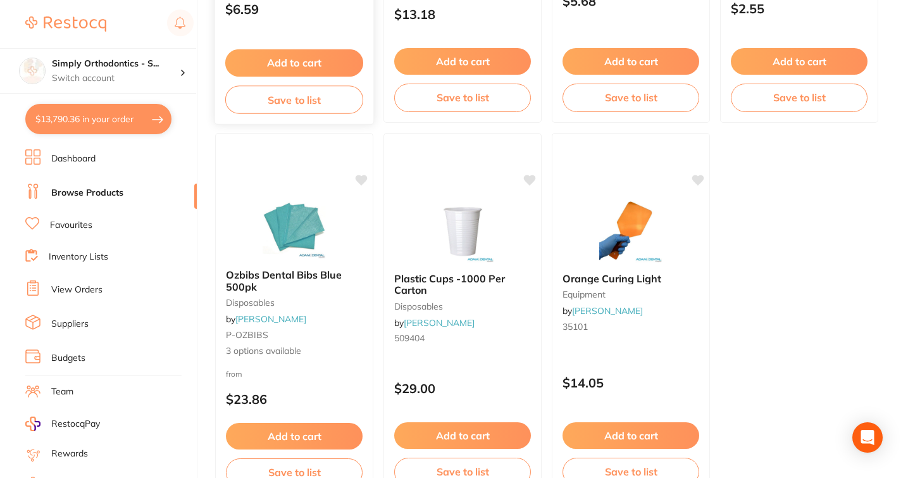
scroll to position [3425, 0]
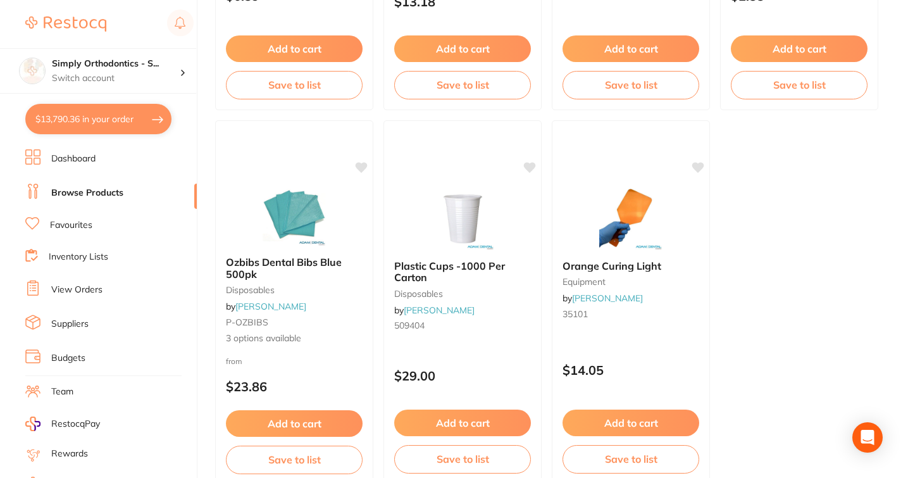
click at [62, 222] on link "Favourites" at bounding box center [71, 225] width 42 height 13
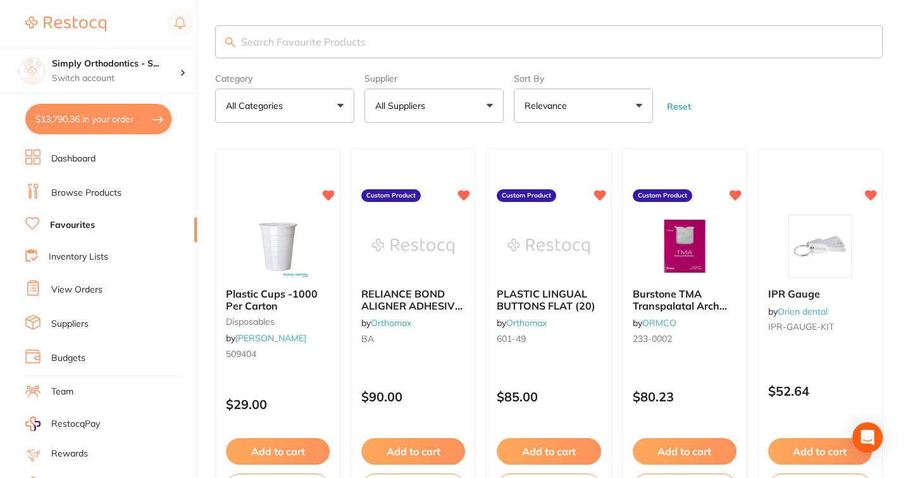
click at [417, 120] on button "All Suppliers" at bounding box center [434, 106] width 139 height 34
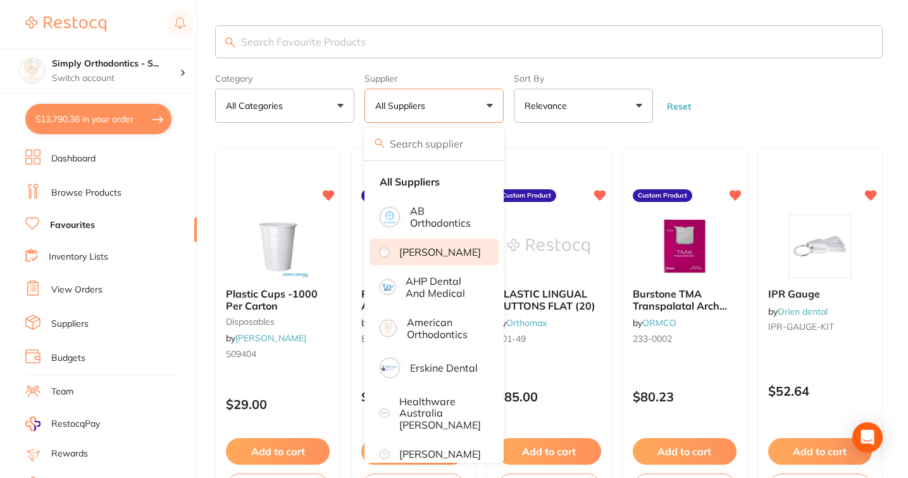
click at [447, 258] on p "[PERSON_NAME]" at bounding box center [440, 251] width 82 height 11
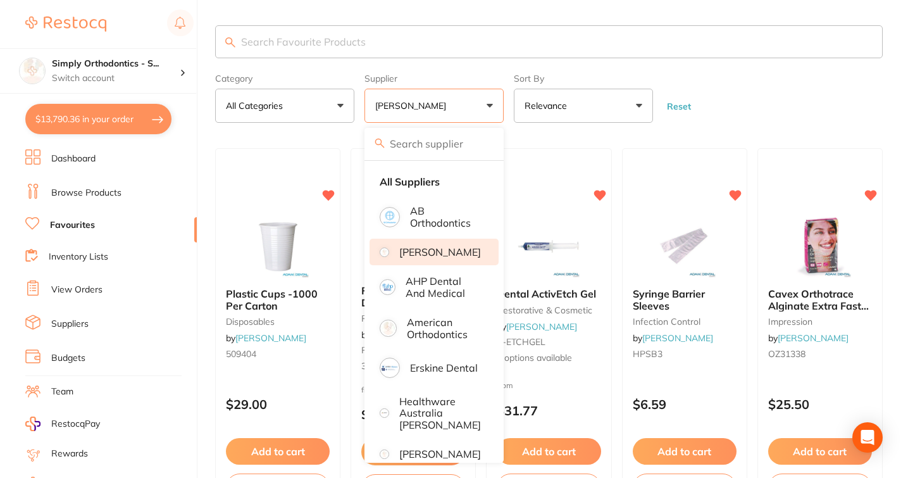
click at [768, 118] on form "Category All Categories All Categories articulating disposables impression infe…" at bounding box center [549, 95] width 668 height 54
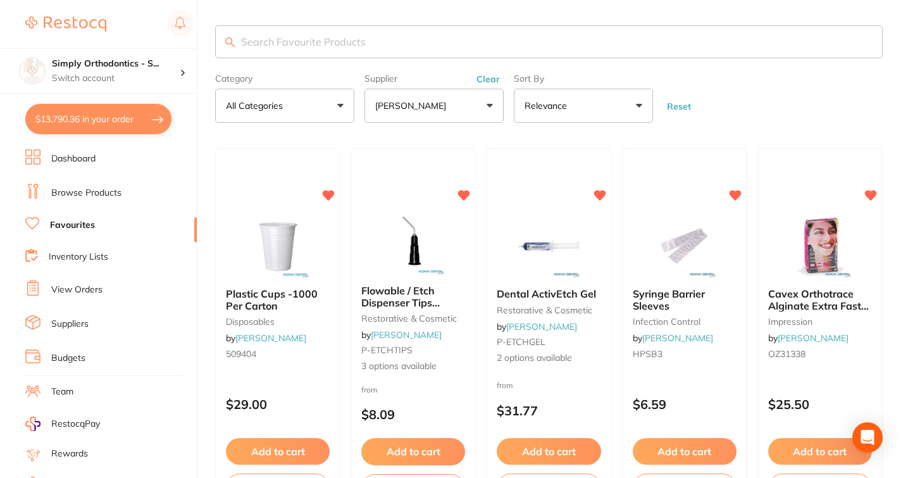
click at [413, 102] on p "[PERSON_NAME]" at bounding box center [413, 105] width 76 height 13
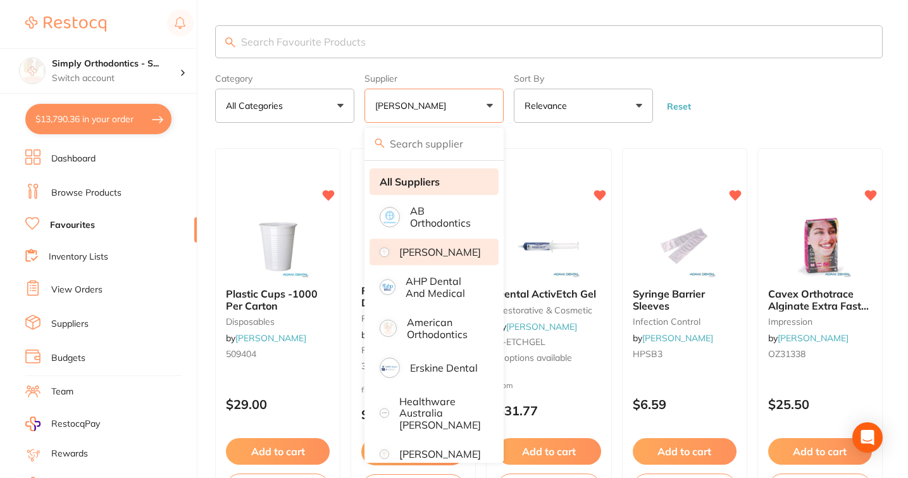
click at [414, 187] on strong "All Suppliers" at bounding box center [410, 181] width 60 height 11
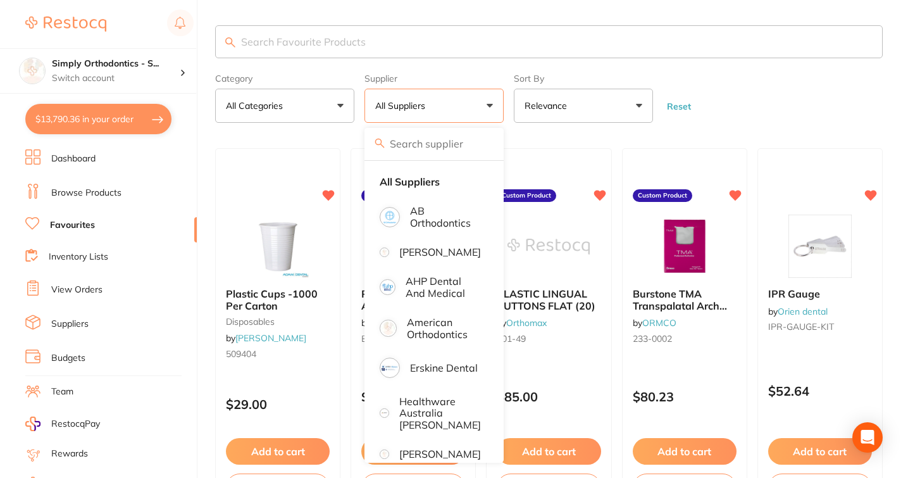
click at [463, 36] on input "search" at bounding box center [549, 41] width 668 height 33
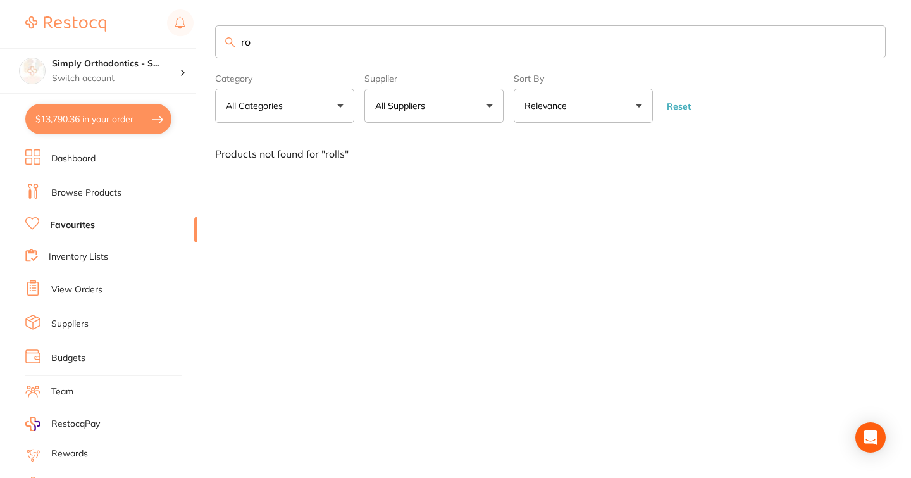
type input "r"
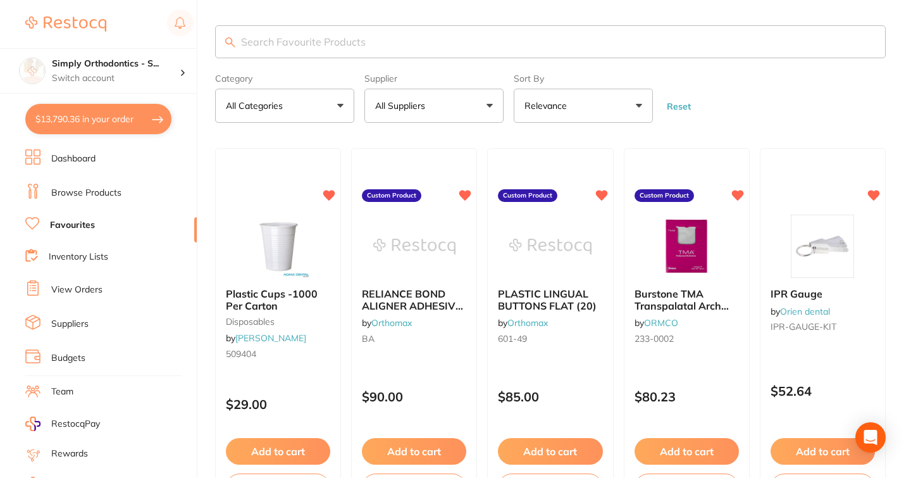
type input "\"
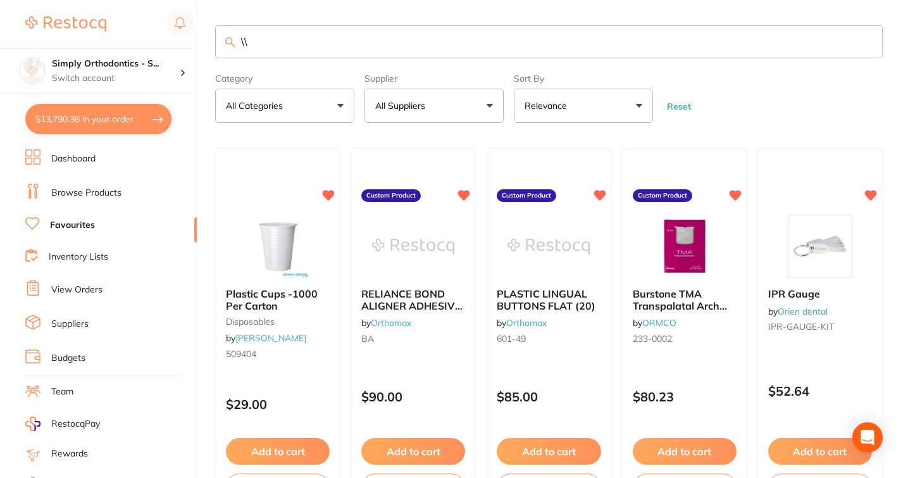
type input "\"
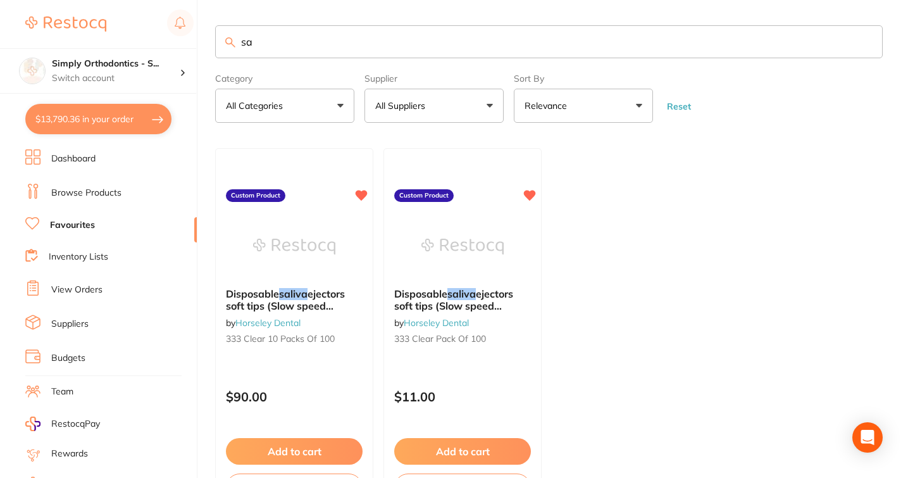
type input "s"
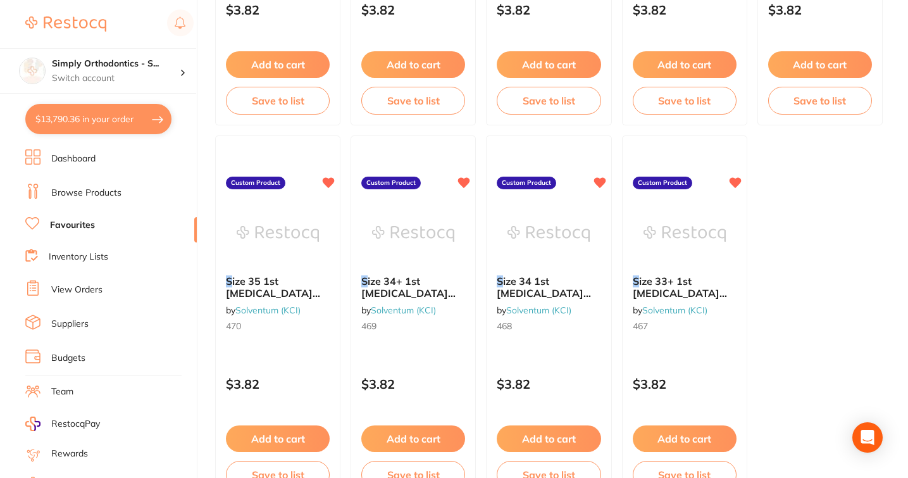
scroll to position [3843, 0]
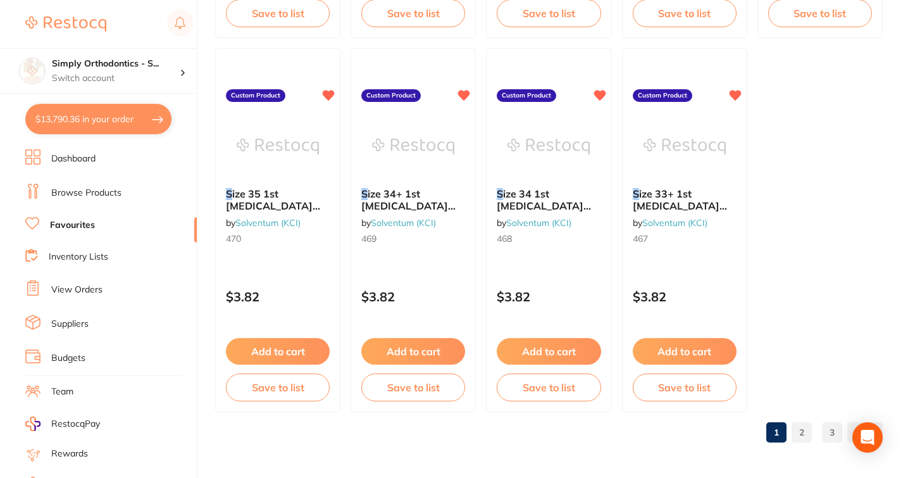
click at [801, 432] on link "2" at bounding box center [802, 432] width 20 height 25
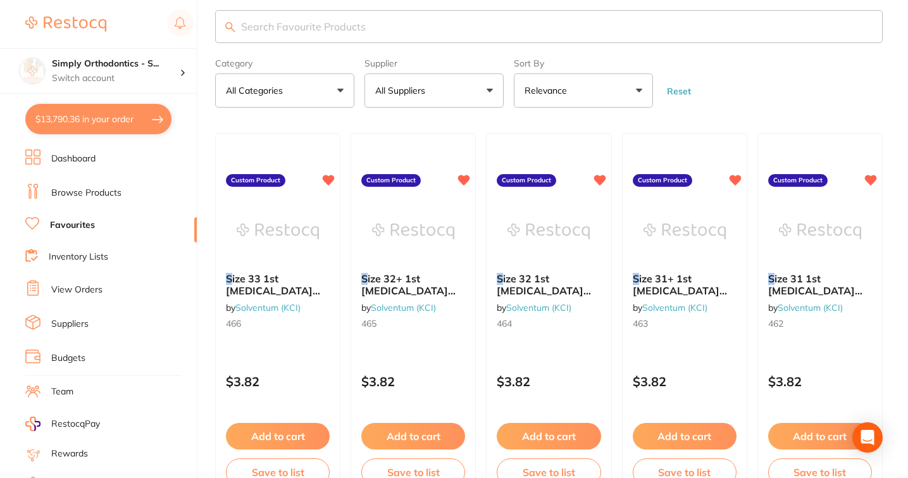
scroll to position [0, 0]
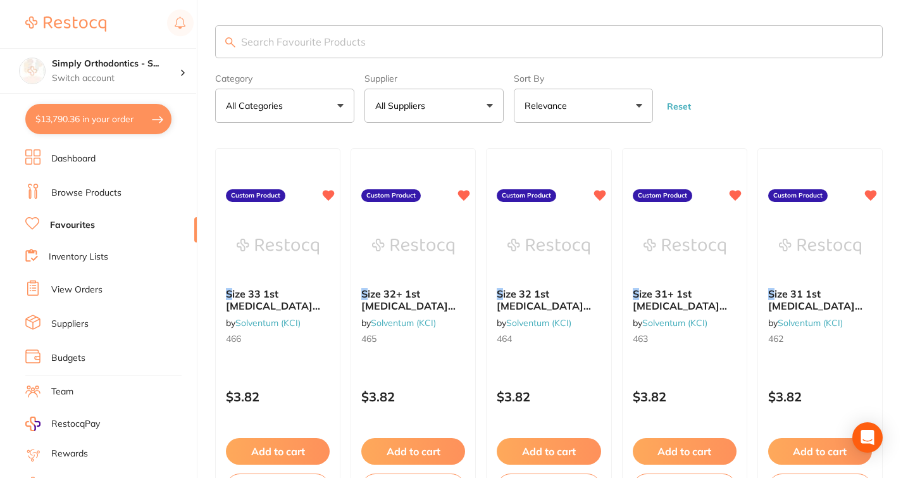
click at [418, 117] on button "All Suppliers" at bounding box center [434, 106] width 139 height 34
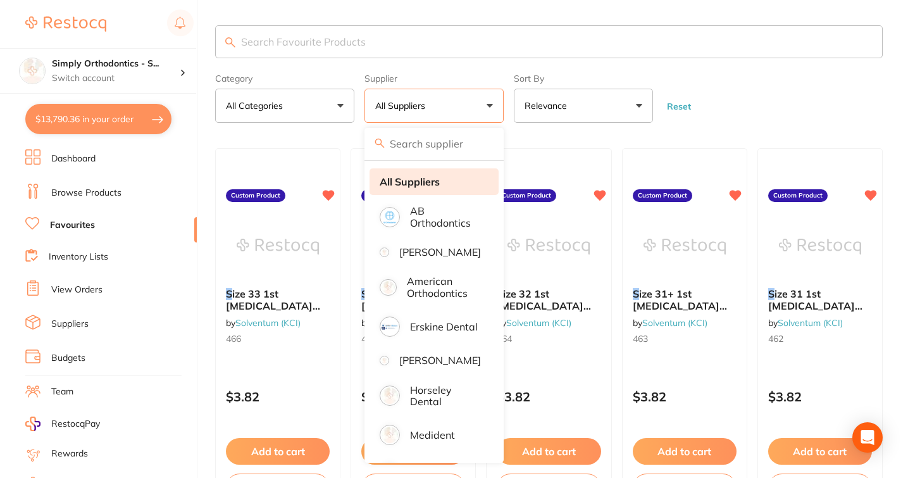
click at [401, 187] on strong "All Suppliers" at bounding box center [410, 181] width 60 height 11
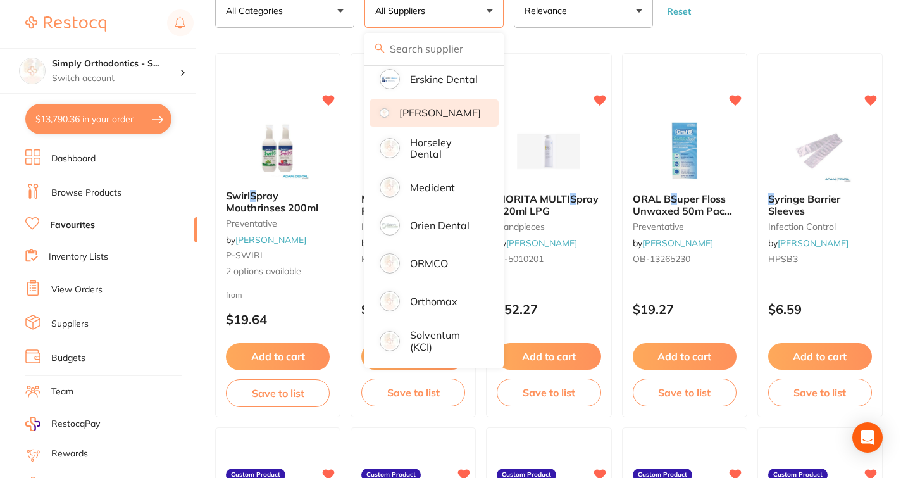
scroll to position [26, 0]
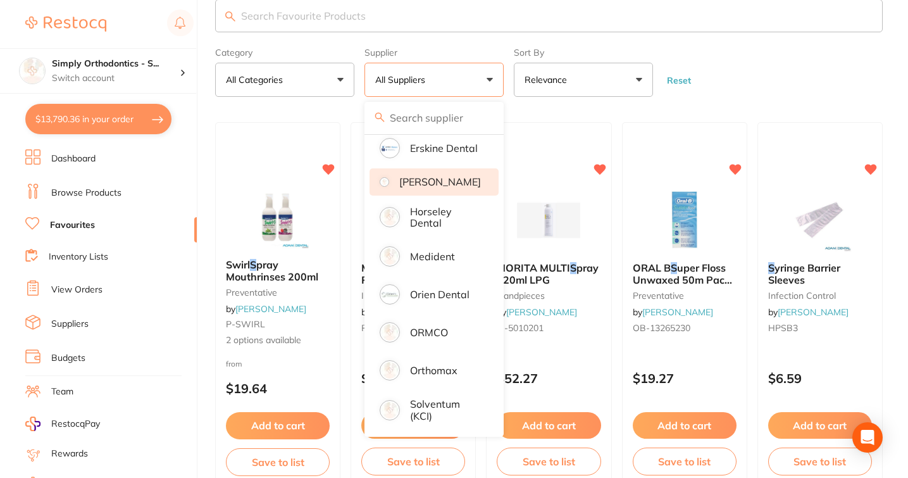
click at [456, 176] on p "[PERSON_NAME]" at bounding box center [440, 181] width 82 height 11
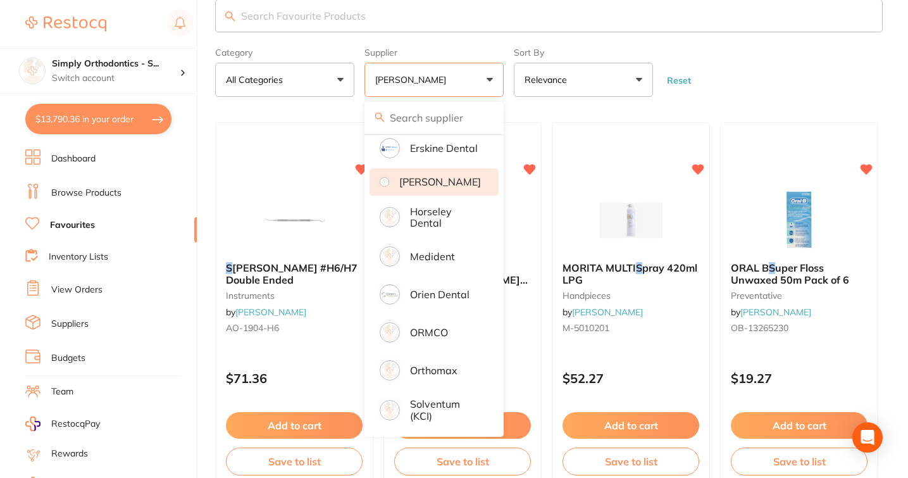
click at [742, 94] on form "Category All Categories All Categories handpieces instruments preventative Clea…" at bounding box center [549, 69] width 668 height 54
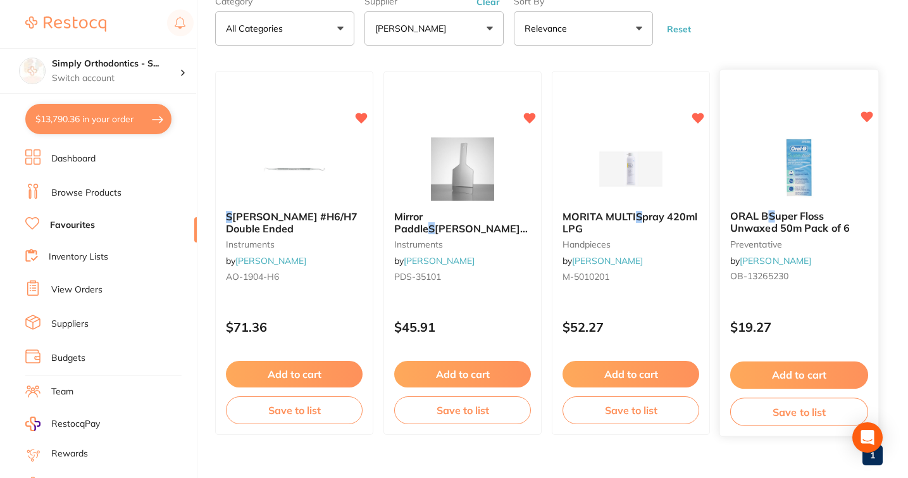
scroll to position [0, 0]
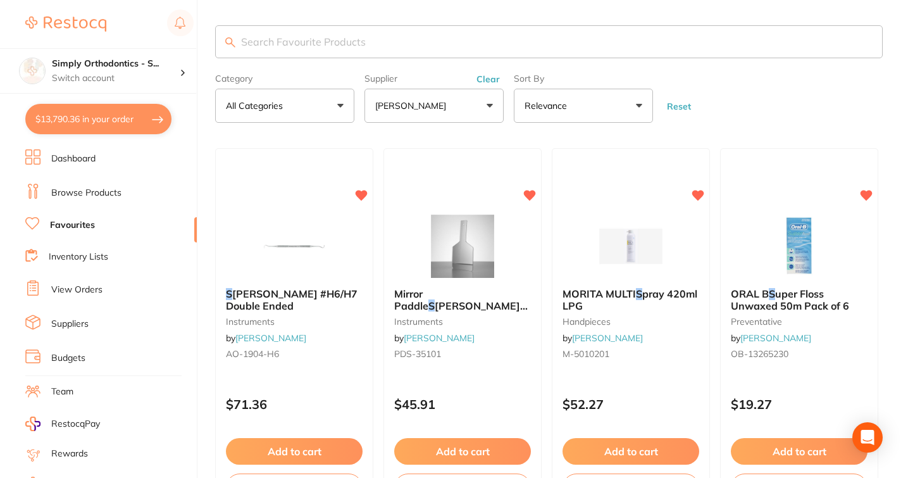
click at [482, 96] on button "[PERSON_NAME]" at bounding box center [434, 106] width 139 height 34
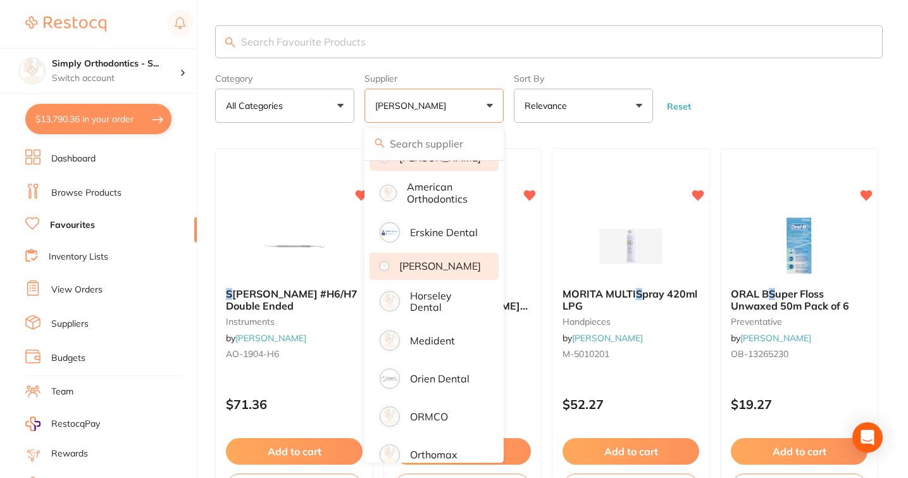
scroll to position [106, 0]
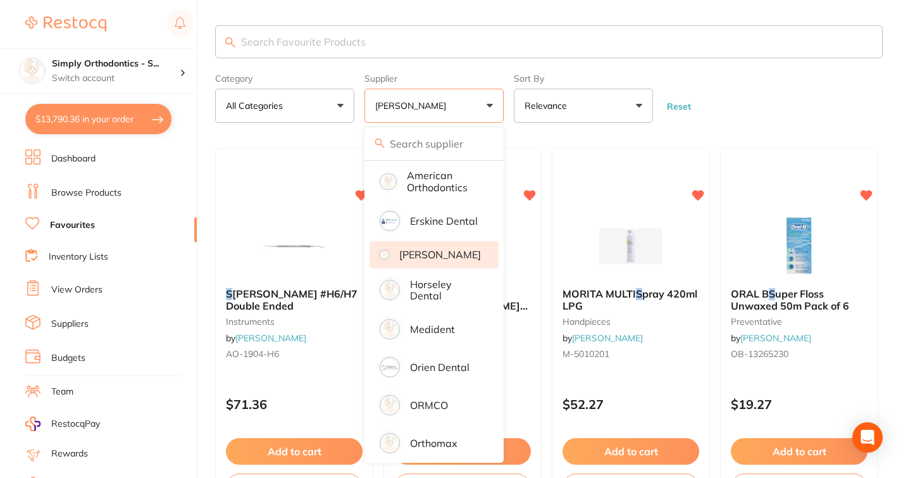
click at [454, 260] on p "[PERSON_NAME]" at bounding box center [440, 254] width 82 height 11
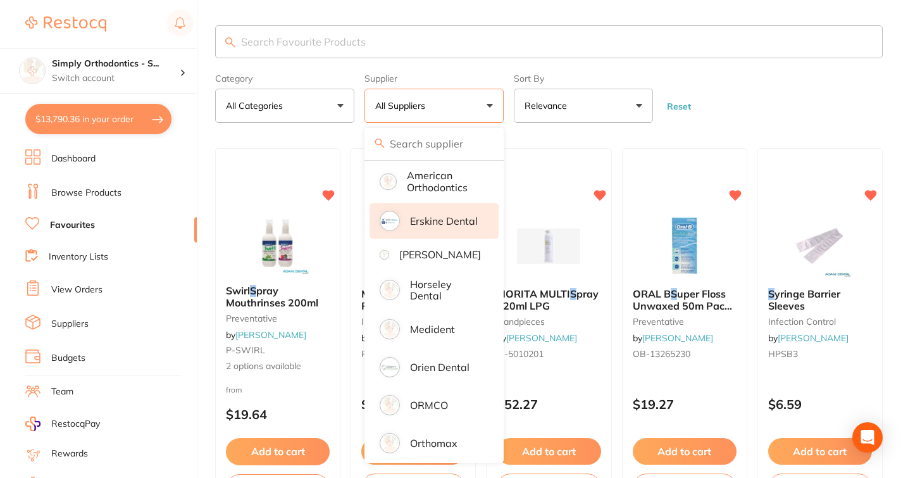
click at [443, 239] on li "Erskine Dental" at bounding box center [434, 220] width 129 height 35
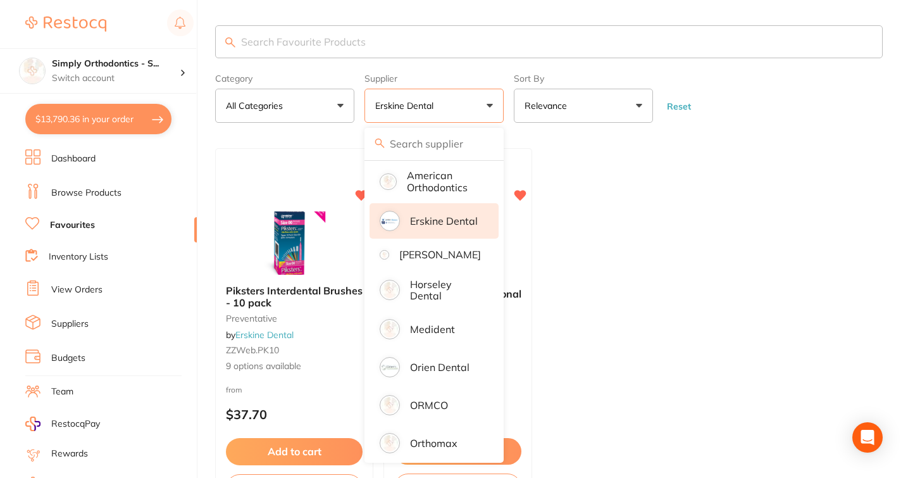
click at [443, 239] on li "Erskine Dental" at bounding box center [434, 220] width 129 height 35
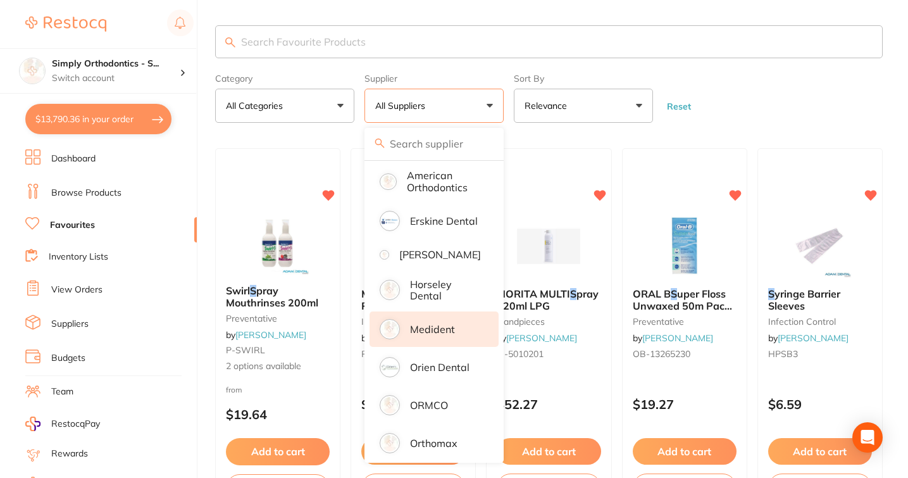
click at [442, 335] on p "Medident" at bounding box center [432, 328] width 45 height 11
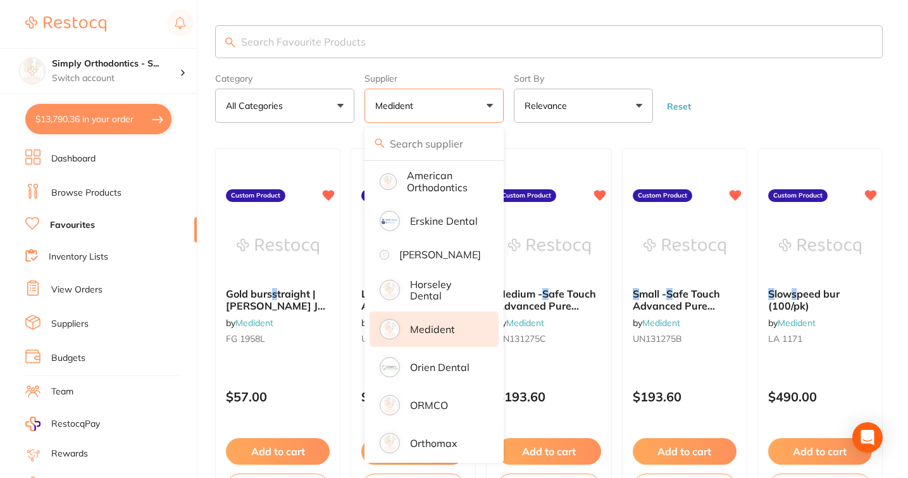
click at [442, 335] on p "Medident" at bounding box center [432, 328] width 45 height 11
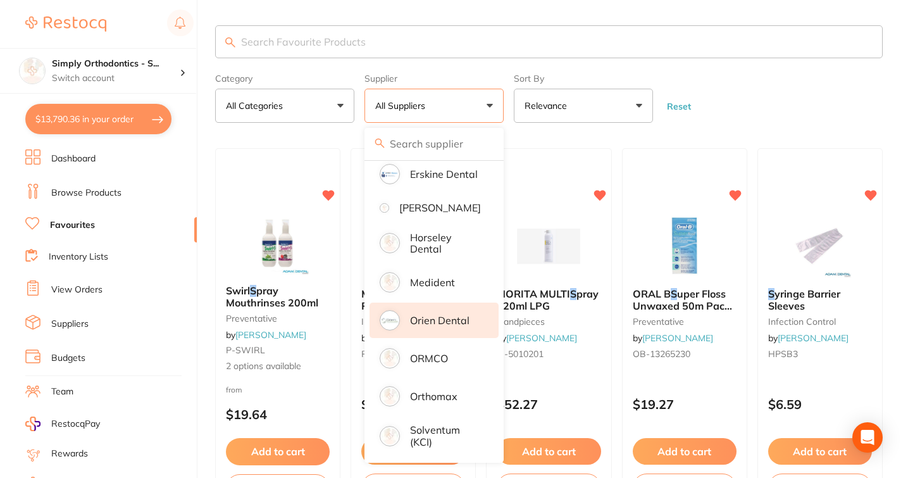
scroll to position [175, 0]
click at [798, 107] on form "Category All Categories All Categories disposables handpieces infection control…" at bounding box center [549, 95] width 668 height 54
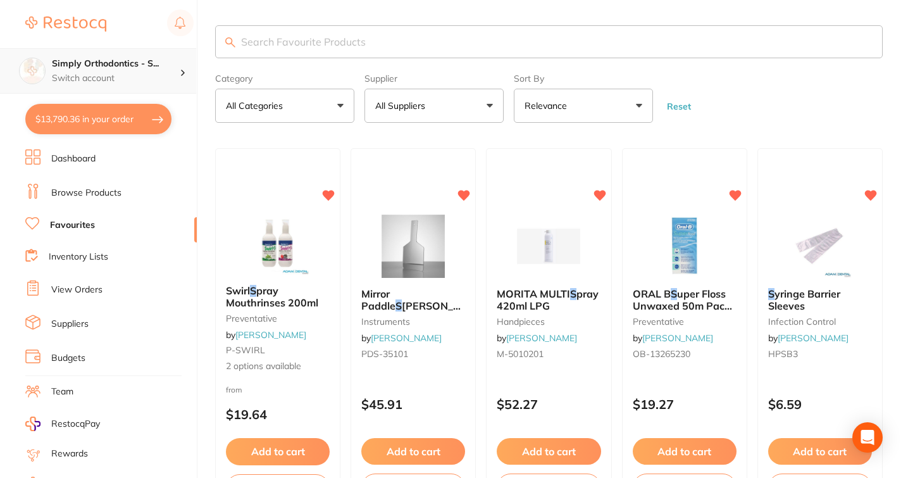
click at [103, 64] on h4 "Simply Orthodontics - S..." at bounding box center [116, 64] width 128 height 13
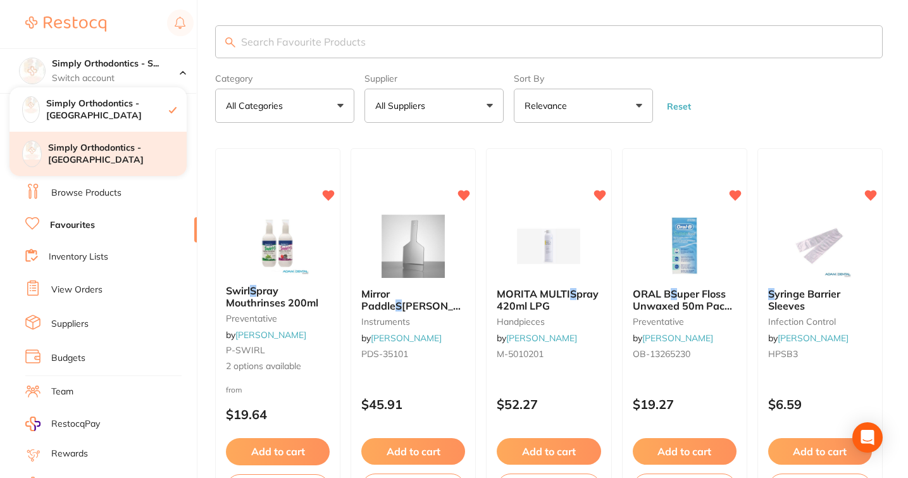
click at [108, 142] on h4 "Simply Orthodontics - [GEOGRAPHIC_DATA]" at bounding box center [117, 154] width 139 height 25
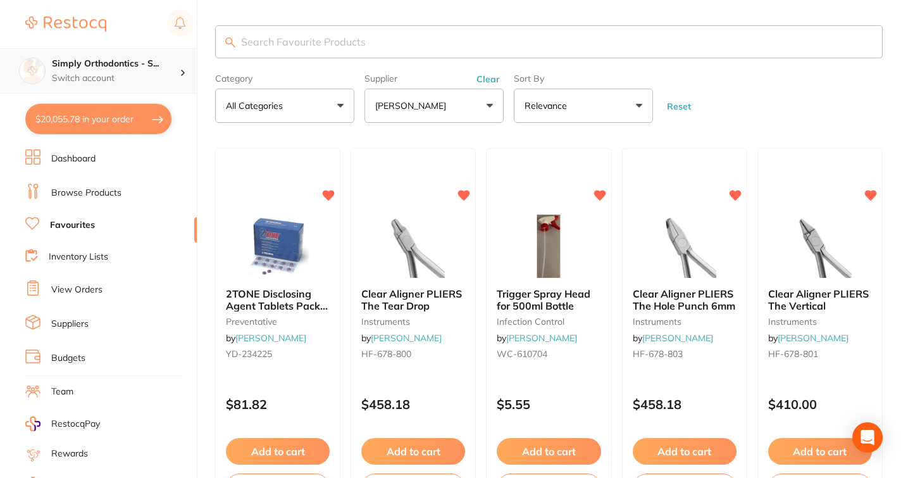
click at [175, 76] on p "Switch account" at bounding box center [116, 78] width 128 height 13
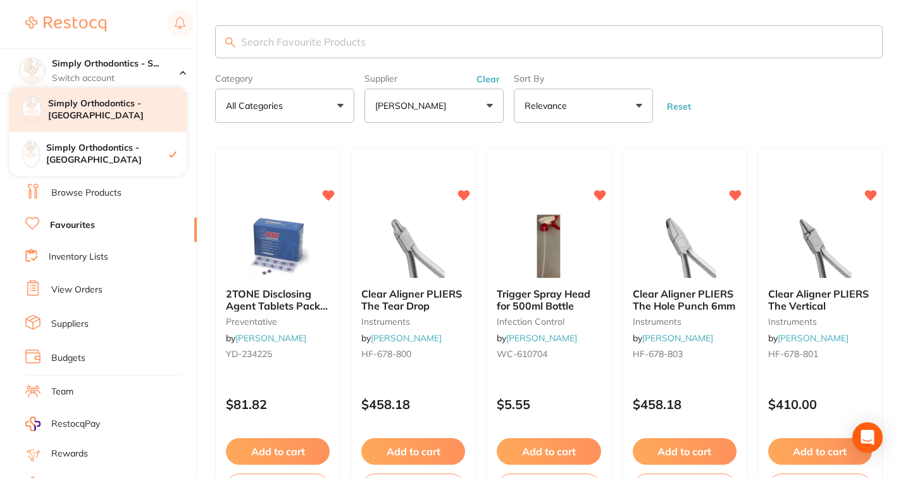
click at [136, 123] on div "Simply Orthodontics - [GEOGRAPHIC_DATA]" at bounding box center [97, 109] width 177 height 44
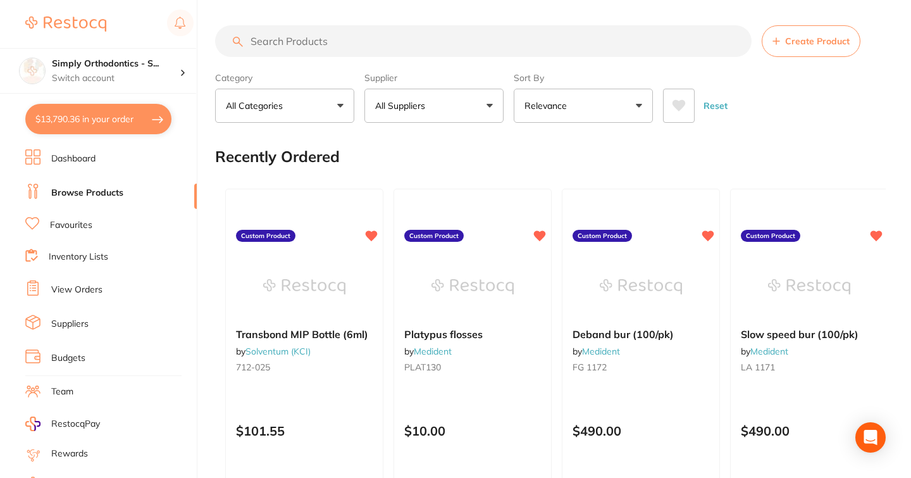
click at [356, 49] on input "search" at bounding box center [483, 41] width 537 height 32
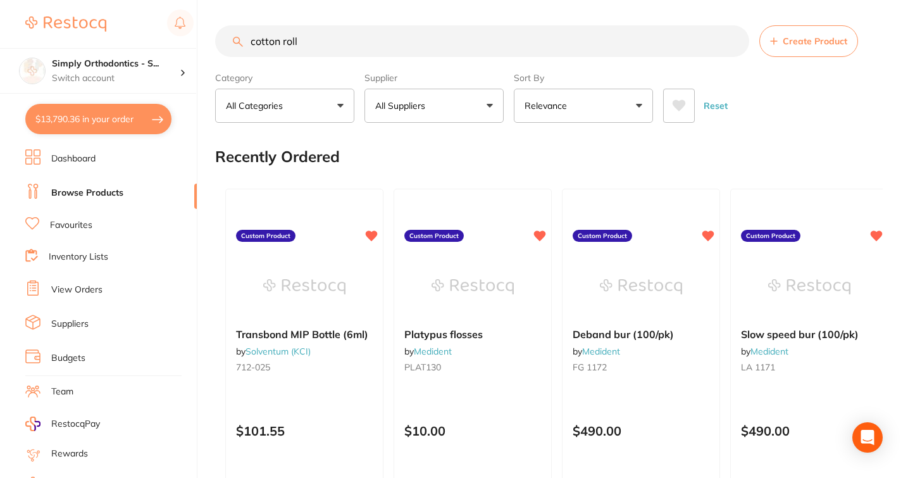
type input "cotton roll"
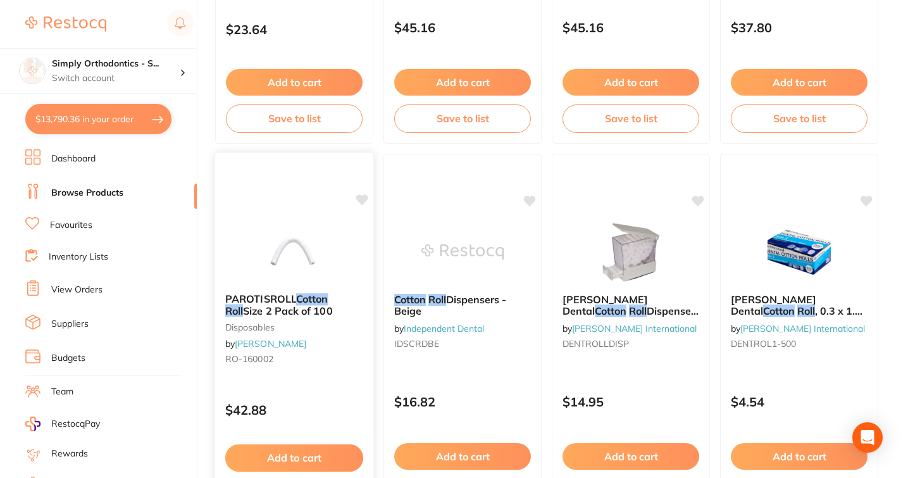
scroll to position [823, 0]
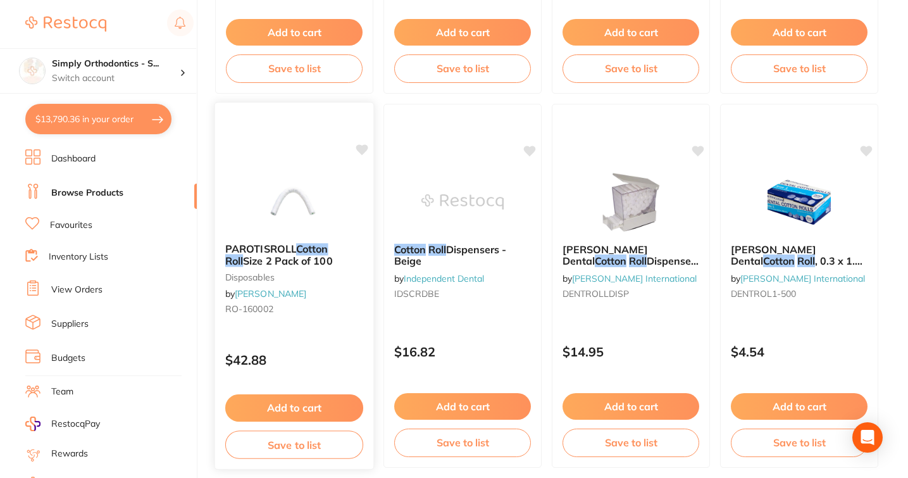
click at [363, 147] on icon at bounding box center [362, 149] width 12 height 11
click at [362, 155] on icon at bounding box center [362, 149] width 12 height 11
click at [260, 246] on span "PAROTISROLL" at bounding box center [260, 248] width 71 height 13
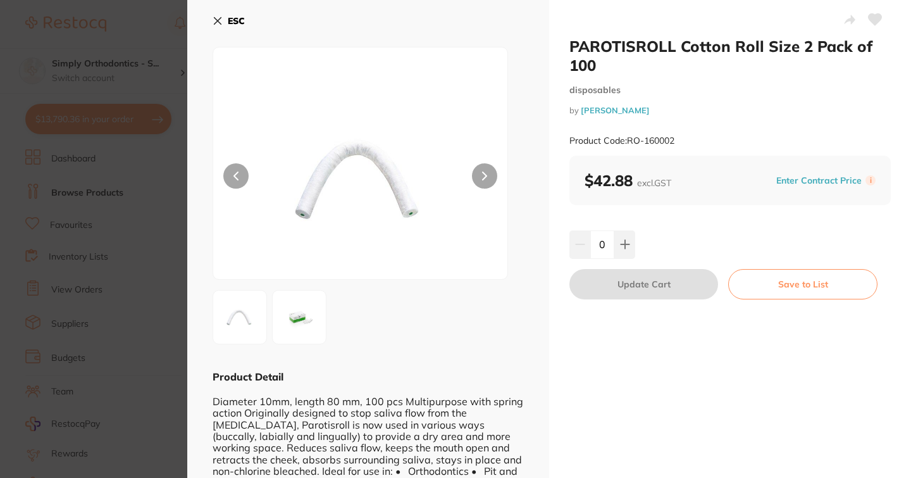
click at [877, 21] on icon at bounding box center [875, 19] width 13 height 11
click at [216, 22] on icon at bounding box center [218, 21] width 10 height 10
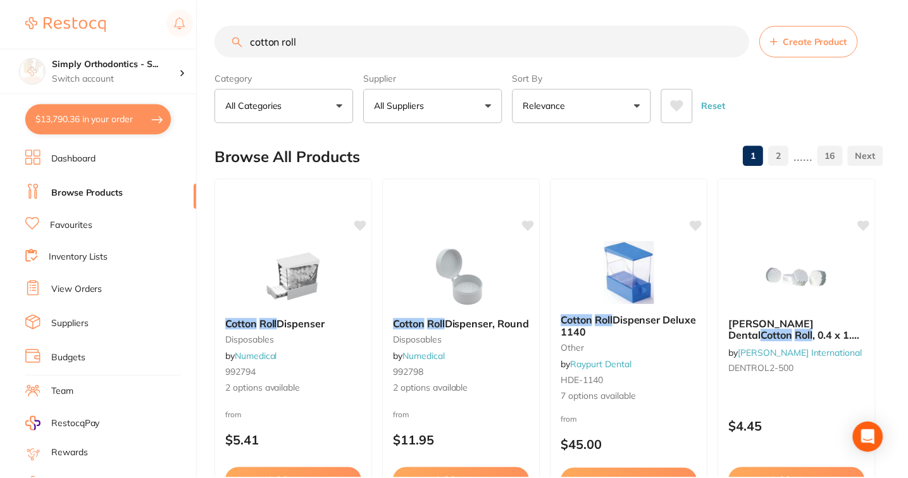
scroll to position [823, 0]
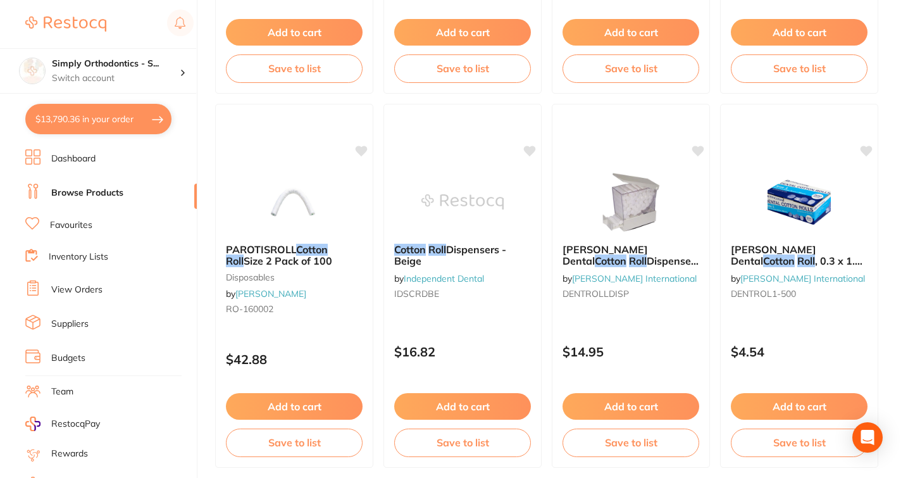
click at [84, 224] on link "Favourites" at bounding box center [71, 225] width 42 height 13
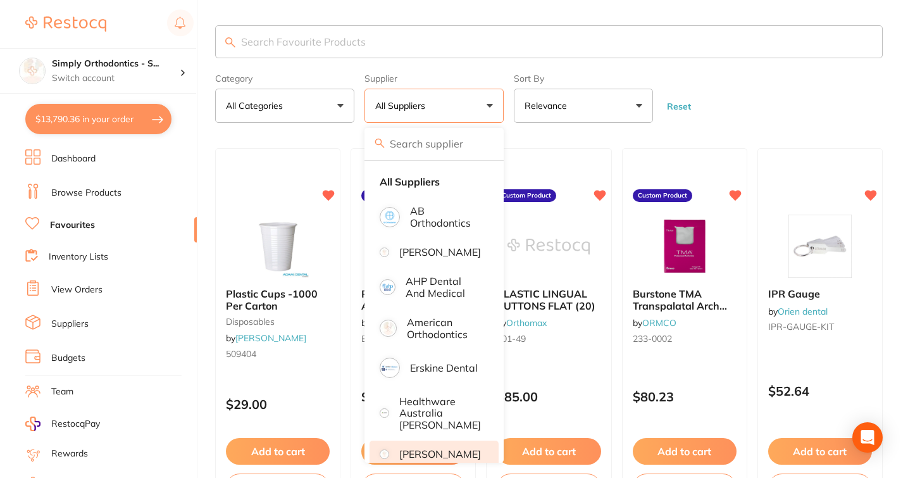
click at [436, 448] on p "[PERSON_NAME]" at bounding box center [440, 453] width 82 height 11
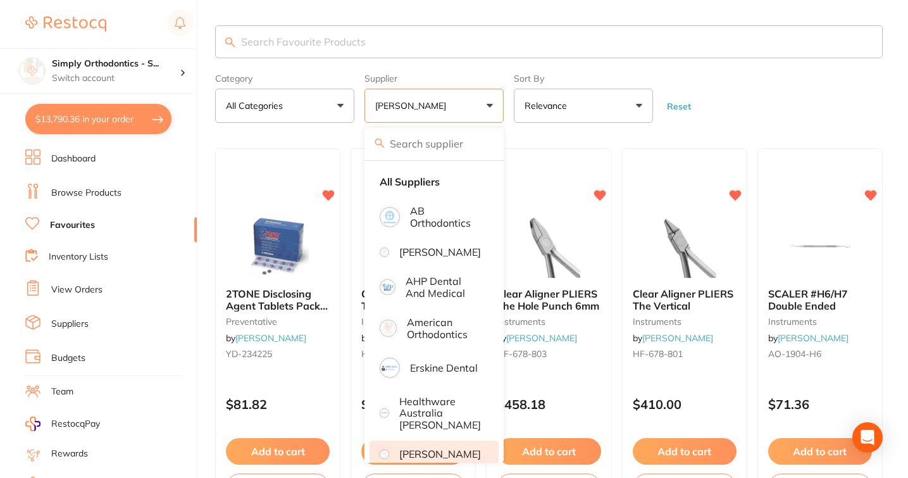
scroll to position [44, 0]
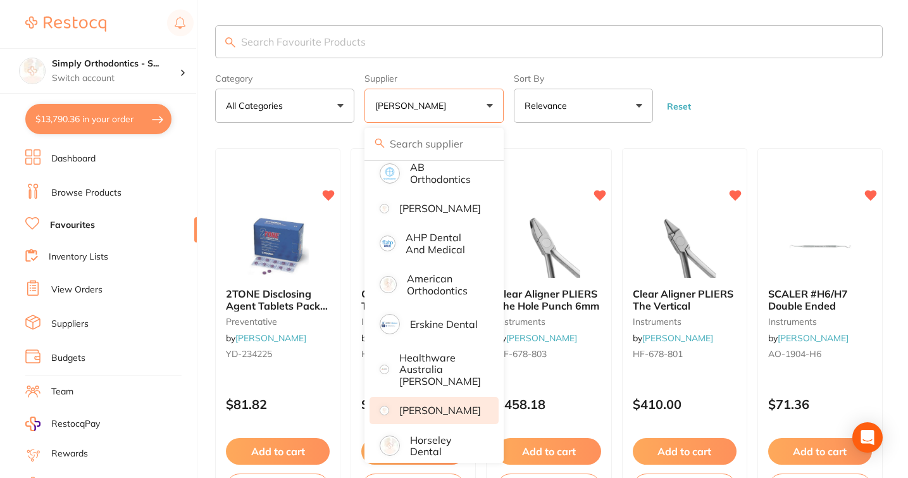
click at [777, 91] on form "Category All Categories All Categories disposables handpieces instruments preve…" at bounding box center [549, 95] width 668 height 54
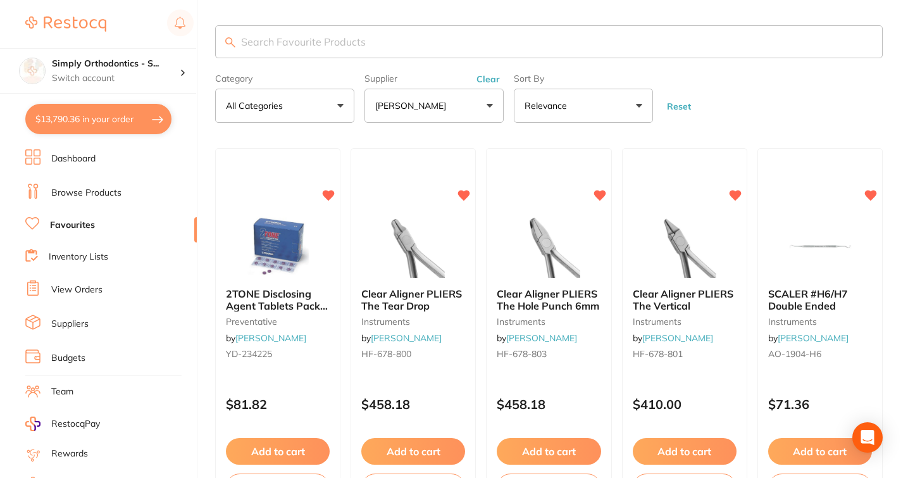
scroll to position [0, 0]
click at [180, 65] on div "Simply Orthodontics - S... Switch account" at bounding box center [98, 71] width 196 height 46
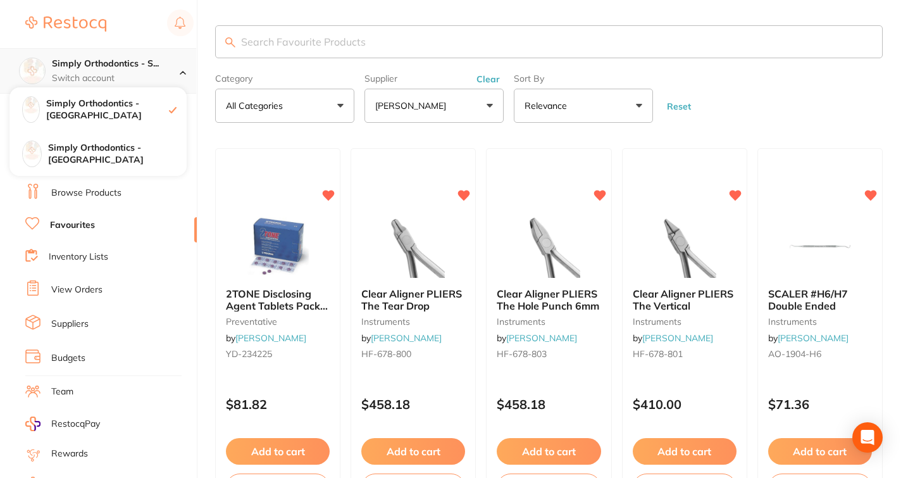
click at [182, 64] on div "Simply Orthodontics - S... Switch account" at bounding box center [98, 71] width 196 height 46
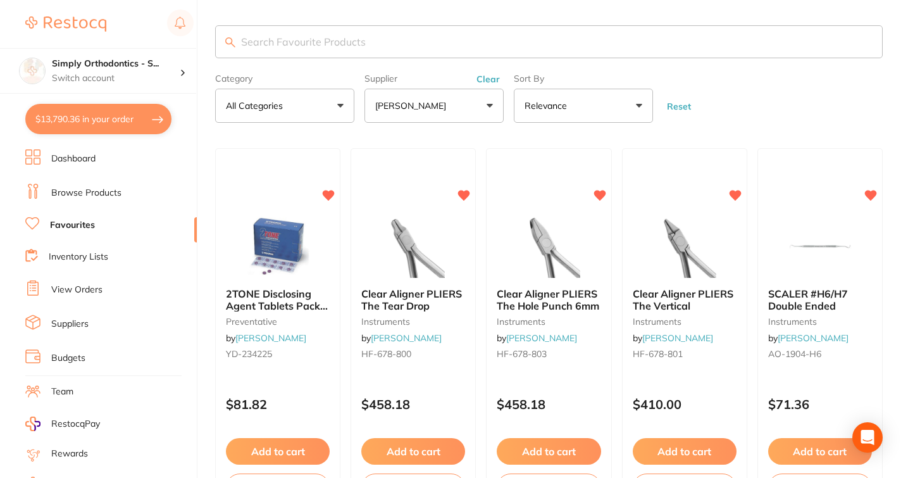
click at [802, 96] on form "Category All Categories All Categories disposables handpieces instruments preve…" at bounding box center [549, 95] width 668 height 54
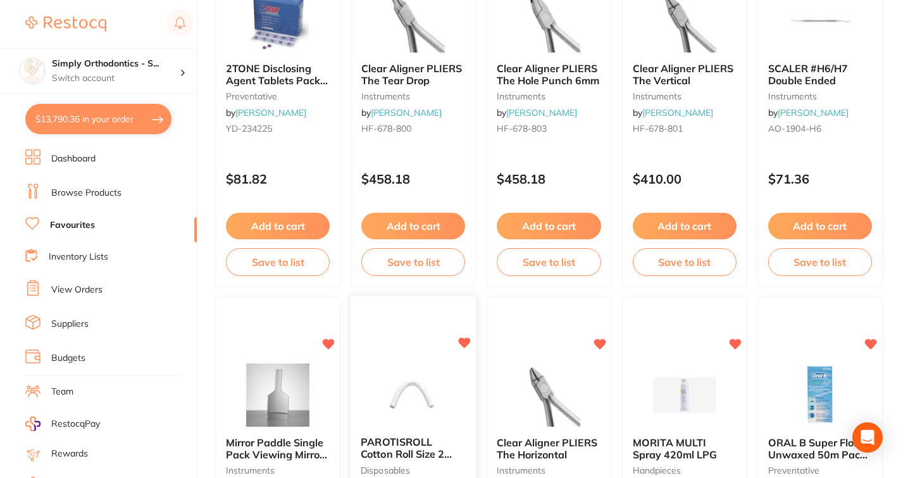
scroll to position [437, 0]
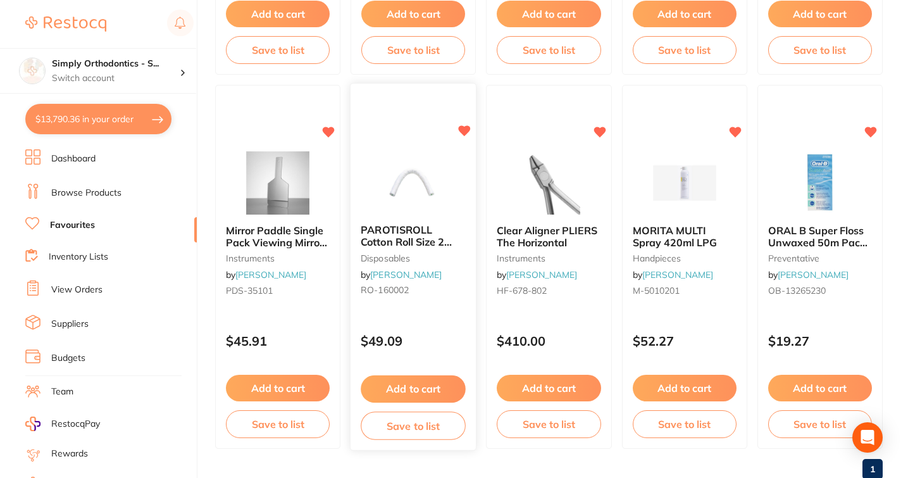
click at [431, 385] on button "Add to cart" at bounding box center [413, 388] width 105 height 27
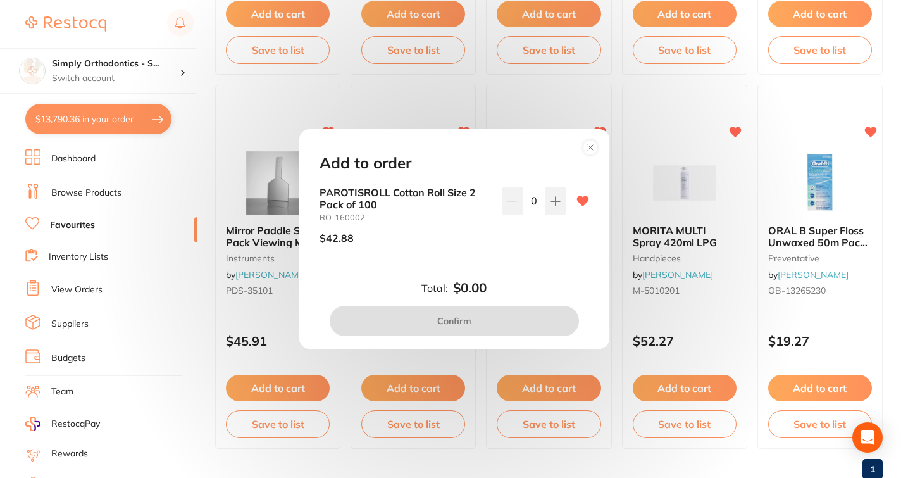
click at [532, 200] on input "0" at bounding box center [534, 201] width 23 height 28
drag, startPoint x: 537, startPoint y: 246, endPoint x: 541, endPoint y: 207, distance: 38.7
click at [537, 246] on div "0" at bounding box center [534, 220] width 65 height 67
drag, startPoint x: 533, startPoint y: 204, endPoint x: 523, endPoint y: 204, distance: 9.5
click at [523, 204] on input "0" at bounding box center [534, 201] width 23 height 28
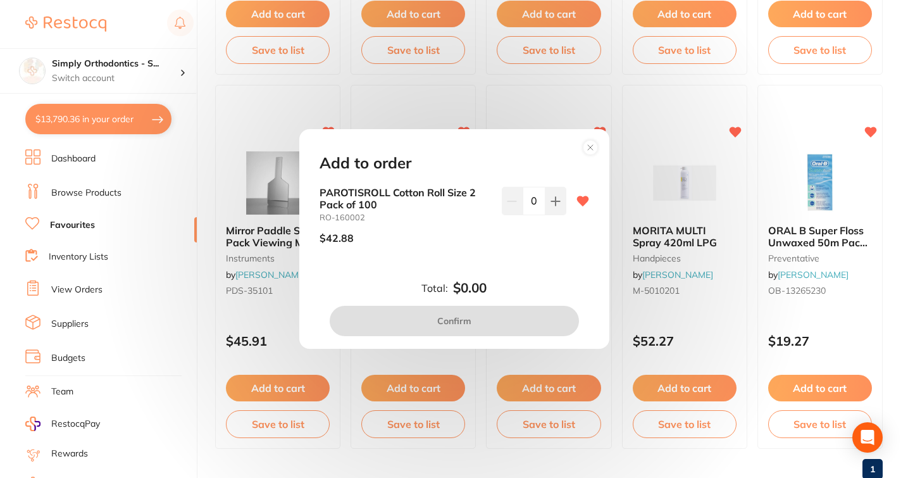
type input "2"
click at [512, 249] on div "2" at bounding box center [534, 220] width 65 height 67
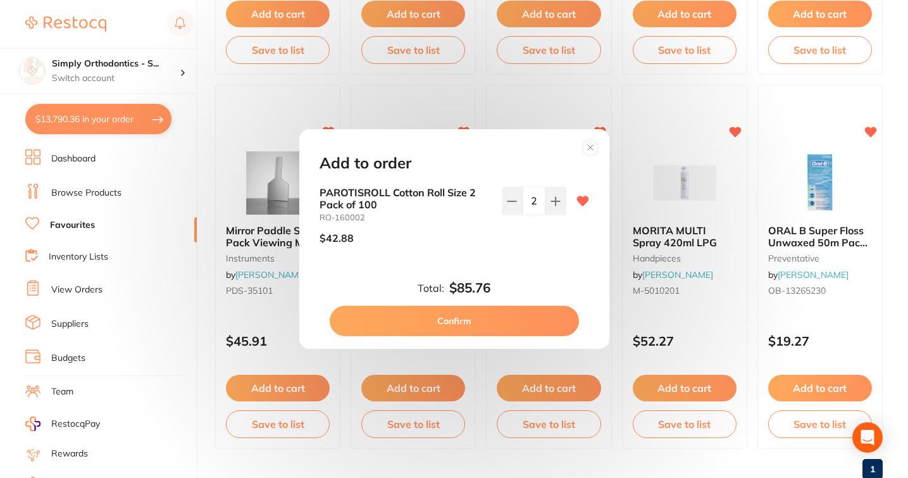
click at [511, 320] on button "Confirm" at bounding box center [454, 321] width 249 height 30
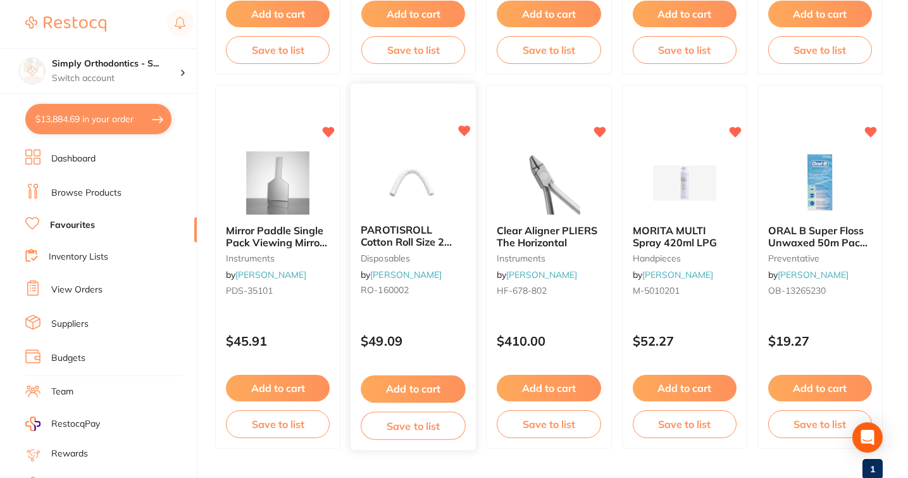
scroll to position [0, 0]
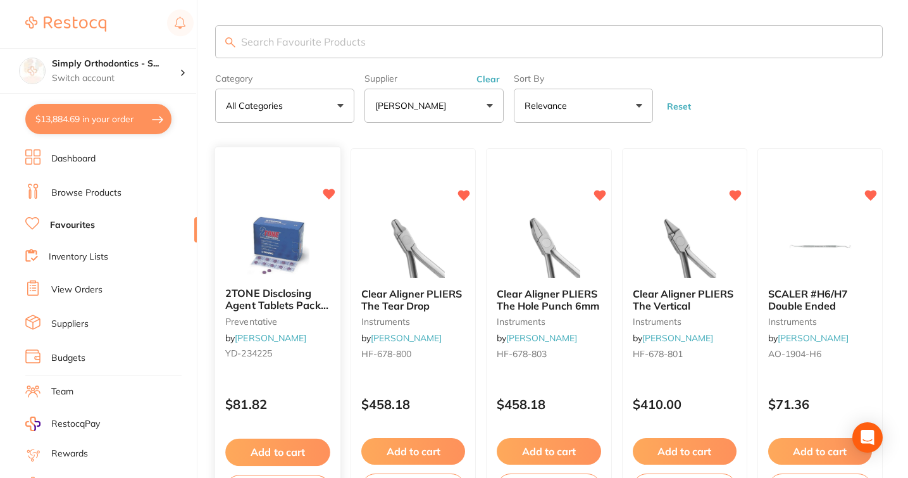
click at [287, 453] on button "Add to cart" at bounding box center [277, 452] width 105 height 27
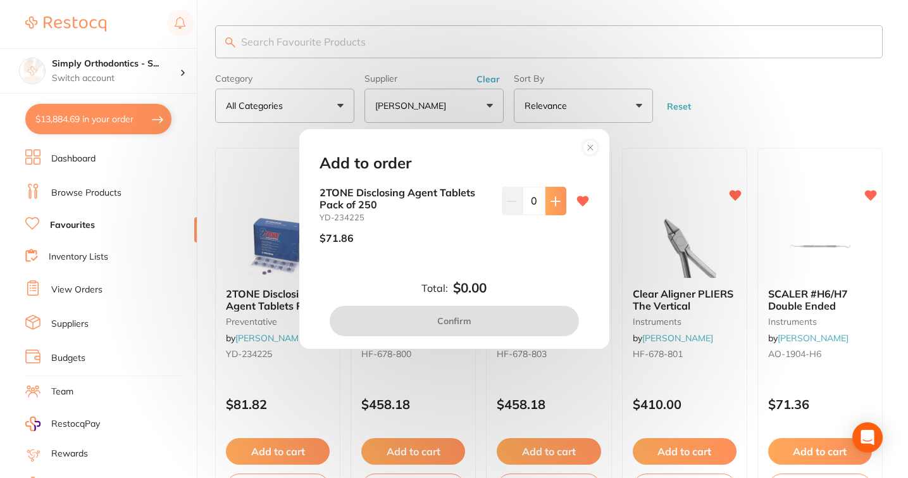
click at [552, 202] on icon at bounding box center [555, 201] width 8 height 8
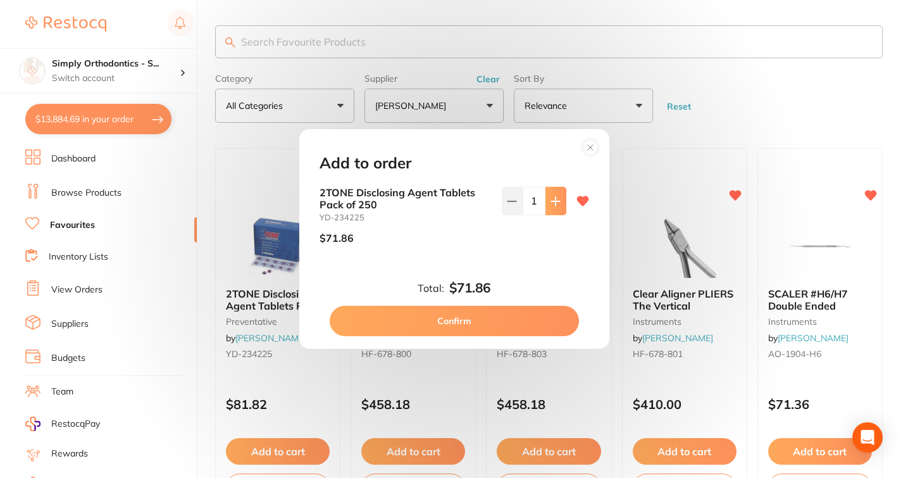
type input "1"
click at [452, 320] on button "Confirm" at bounding box center [454, 321] width 249 height 30
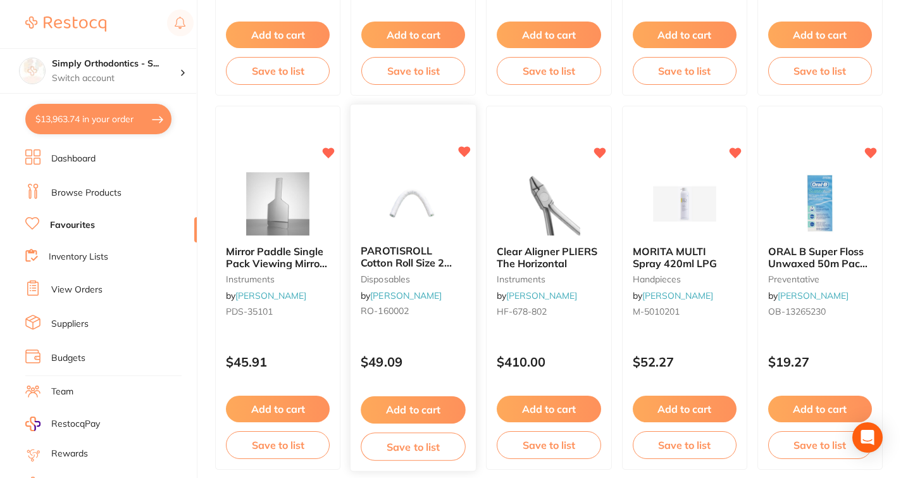
scroll to position [461, 0]
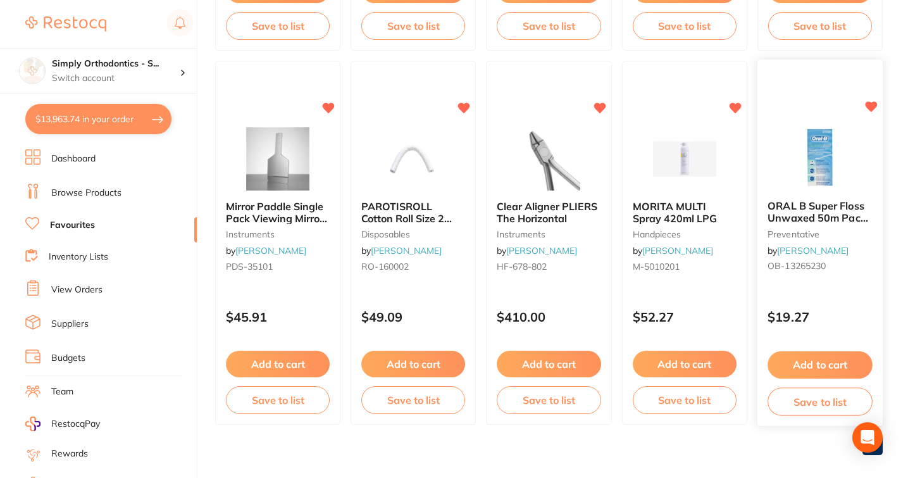
click at [801, 357] on button "Add to cart" at bounding box center [820, 364] width 105 height 27
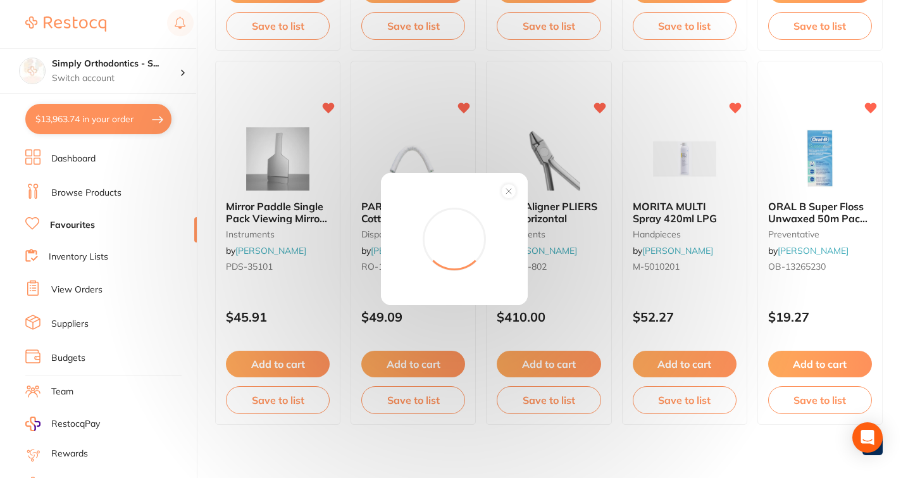
scroll to position [467, 0]
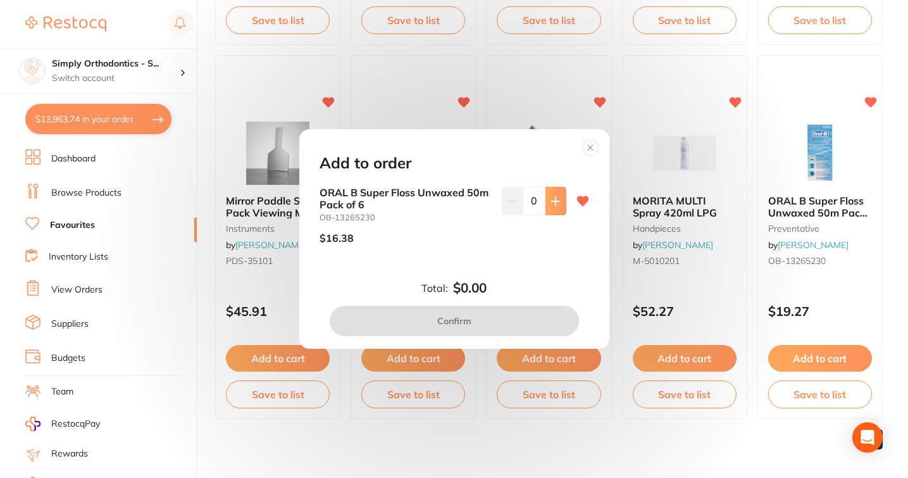
click at [551, 203] on icon at bounding box center [556, 201] width 10 height 10
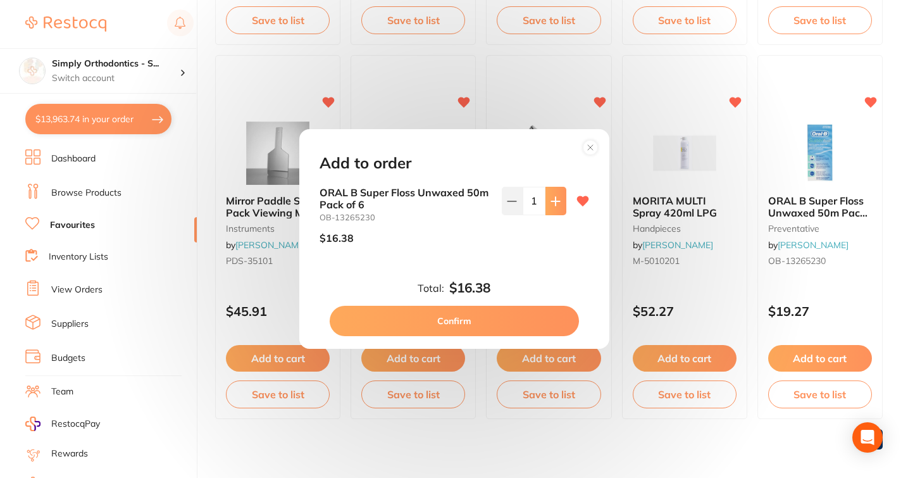
type input "1"
click at [453, 322] on button "Confirm" at bounding box center [454, 321] width 249 height 30
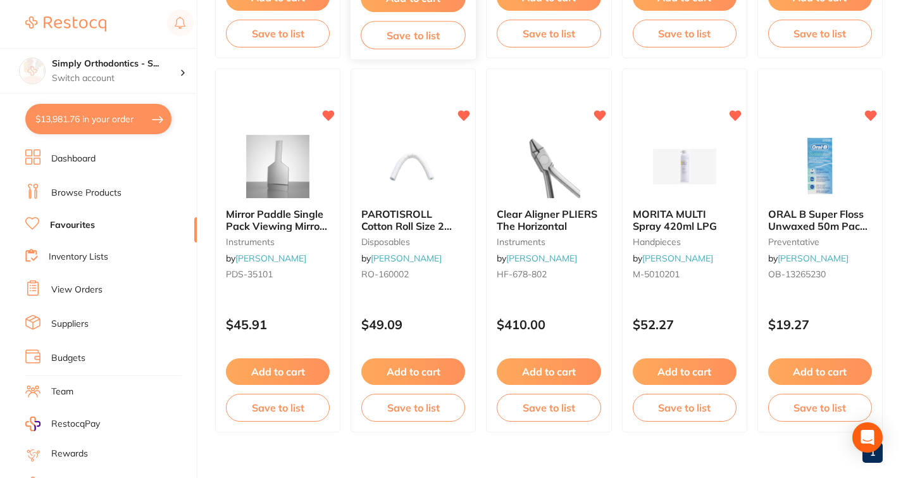
scroll to position [0, 0]
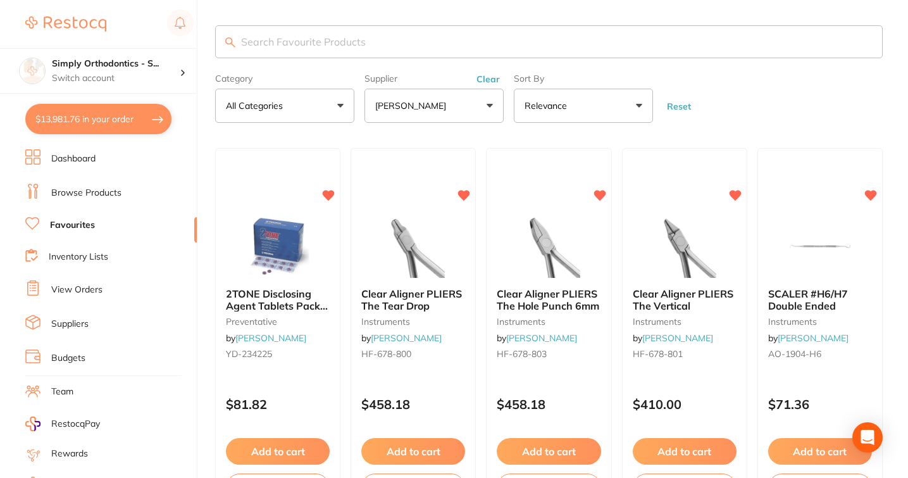
click at [489, 82] on button "Clear" at bounding box center [488, 78] width 31 height 11
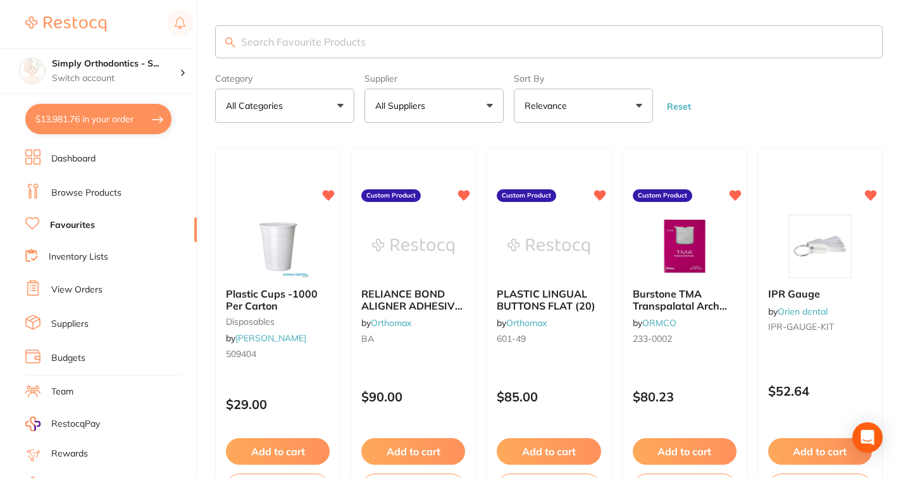
click at [475, 107] on button "All Suppliers" at bounding box center [434, 106] width 139 height 34
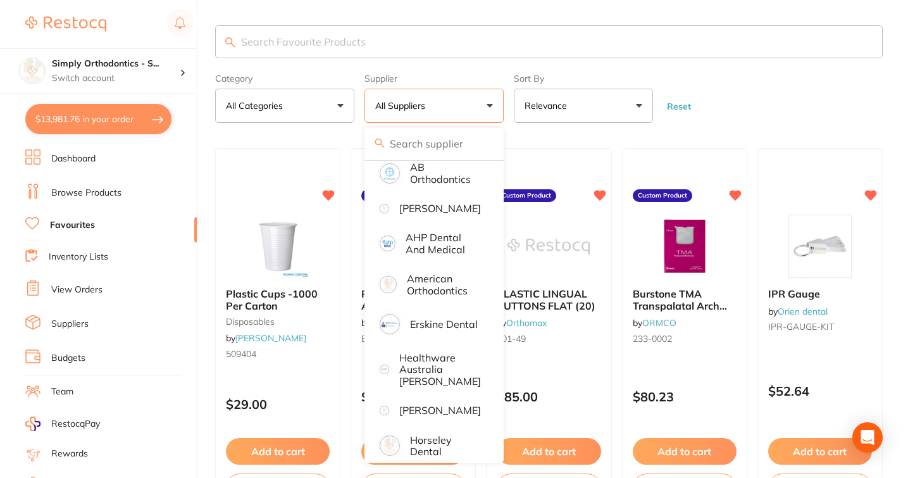
click at [775, 63] on section "Category All Categories All Categories anaesthetic articulating disposables han…" at bounding box center [549, 73] width 668 height 97
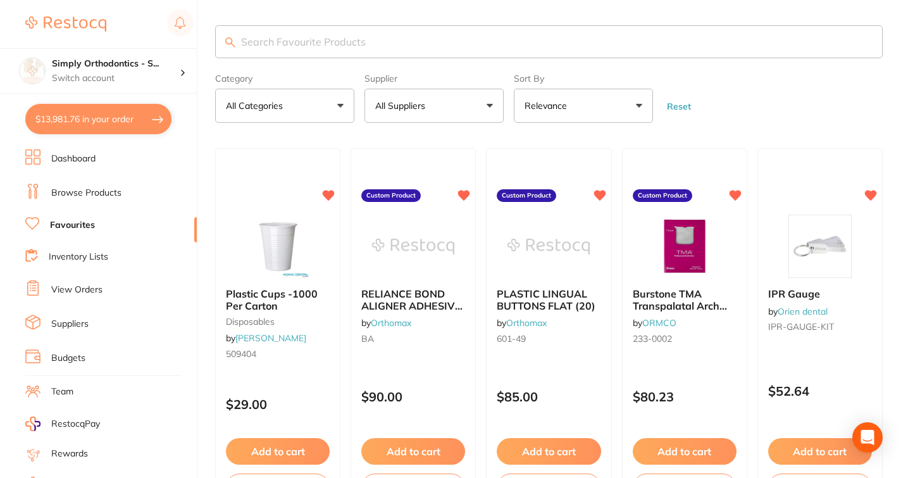
click at [489, 106] on button "All Suppliers" at bounding box center [434, 106] width 139 height 34
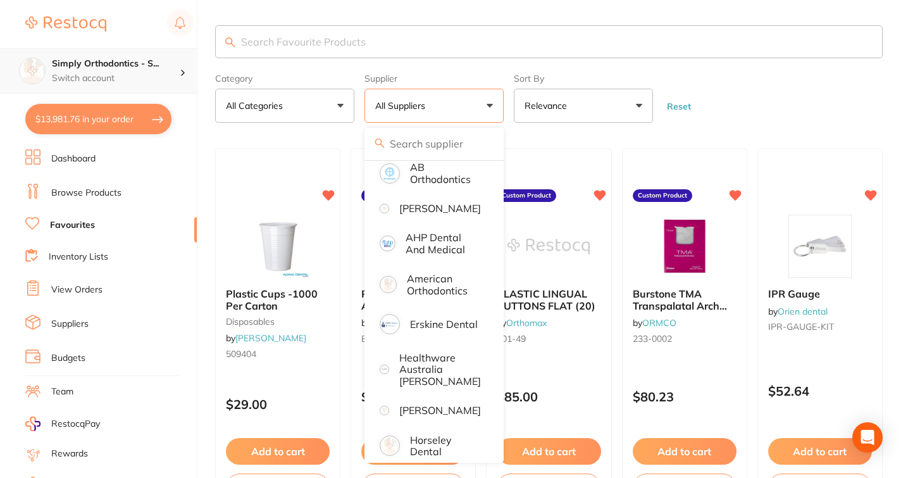
click at [177, 77] on p "Switch account" at bounding box center [116, 78] width 128 height 13
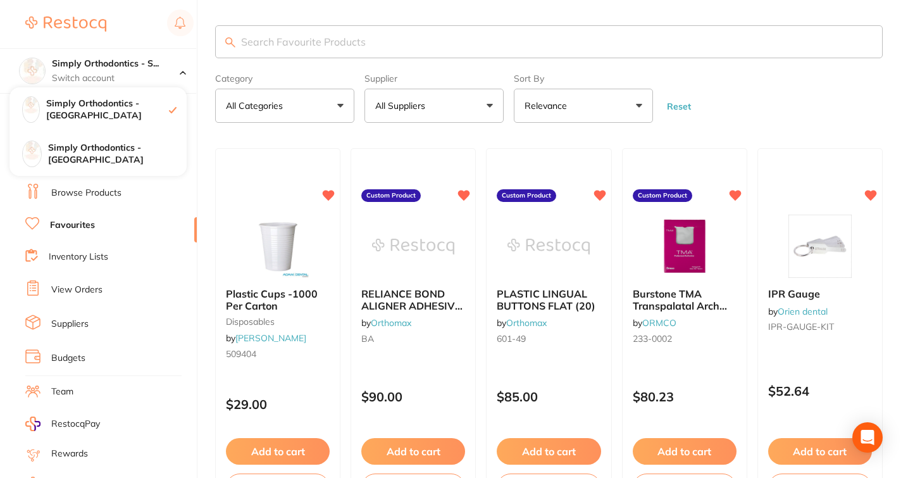
drag, startPoint x: 740, startPoint y: 87, endPoint x: 625, endPoint y: 73, distance: 116.1
click at [740, 87] on form "Category All Categories All Categories anaesthetic articulating disposables han…" at bounding box center [549, 95] width 668 height 54
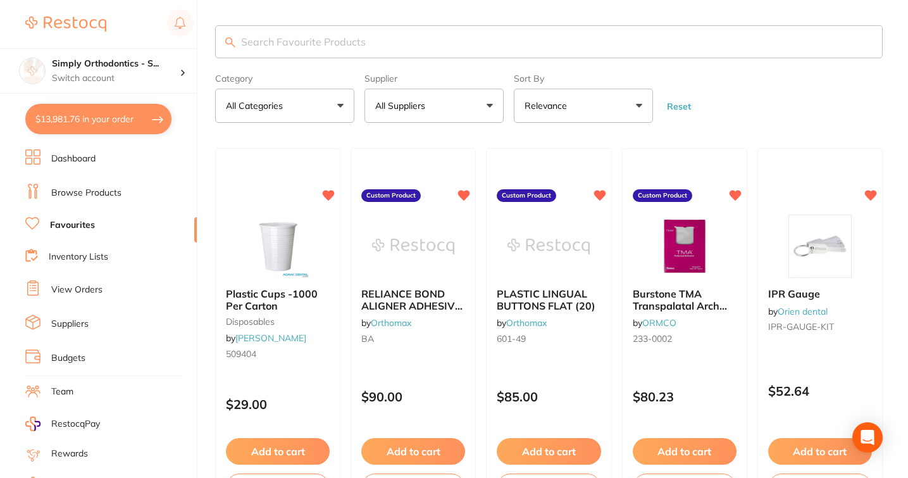
click at [482, 106] on button "All Suppliers" at bounding box center [434, 106] width 139 height 34
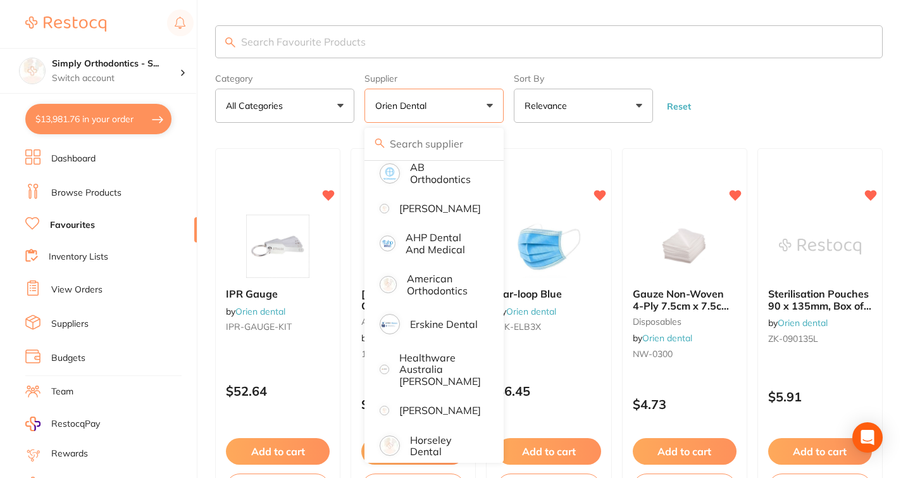
scroll to position [337, 0]
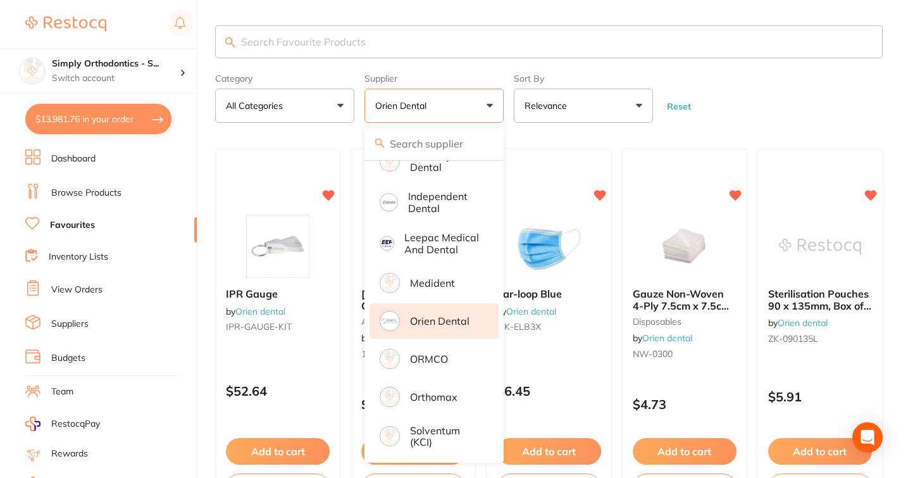
click at [806, 112] on form "Category All Categories All Categories anaesthetic disposables instruments labo…" at bounding box center [549, 95] width 668 height 54
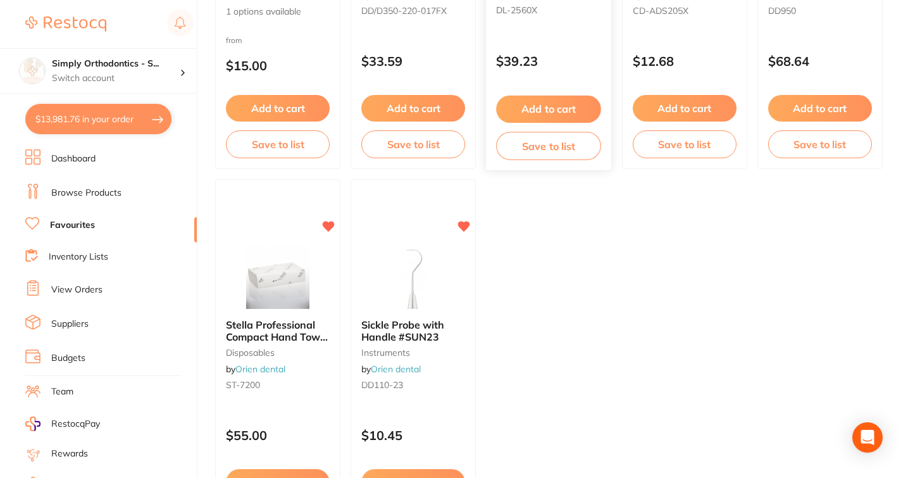
scroll to position [837, 0]
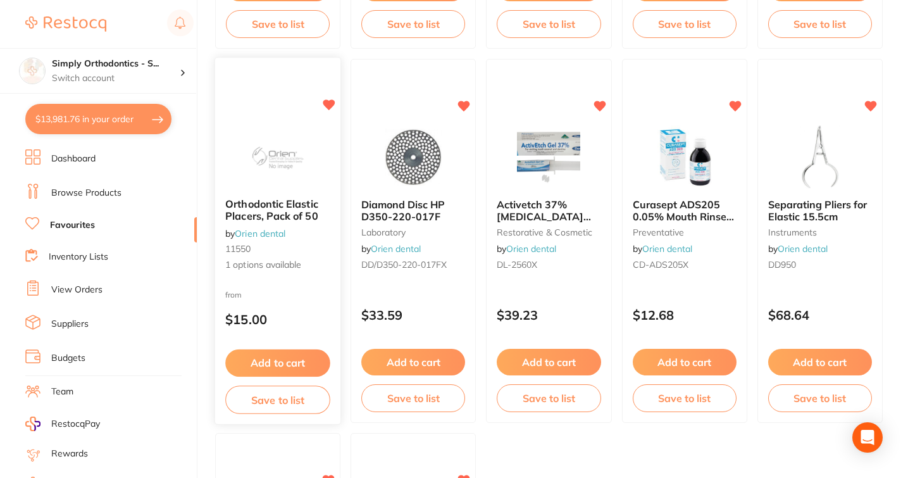
click at [259, 363] on button "Add to cart" at bounding box center [277, 362] width 105 height 27
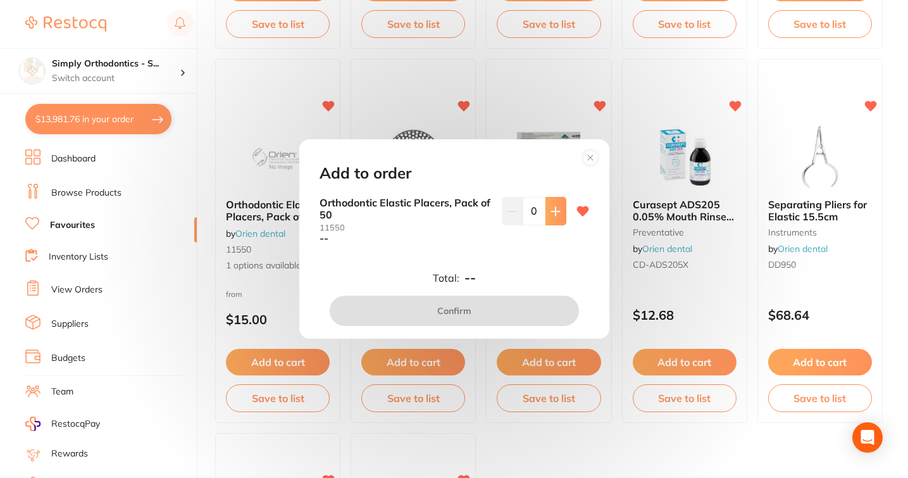
click at [553, 211] on icon at bounding box center [555, 211] width 8 height 8
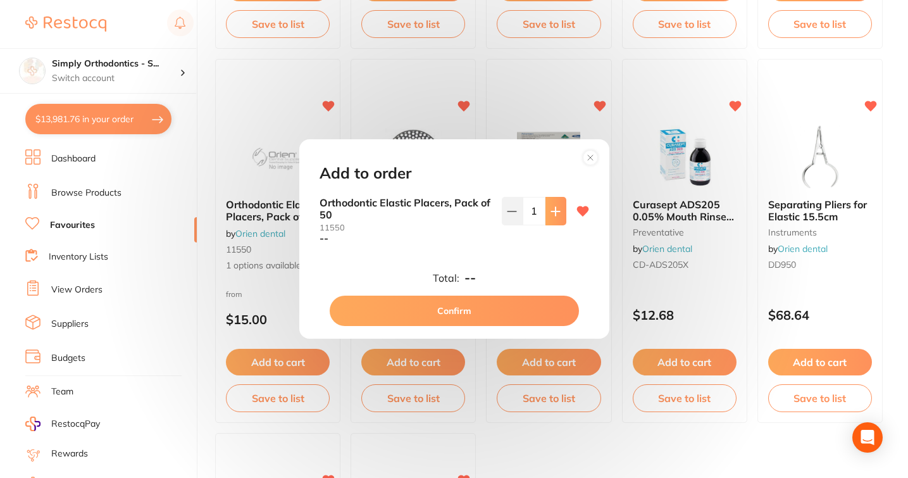
type input "1"
click at [590, 163] on circle at bounding box center [590, 157] width 15 height 15
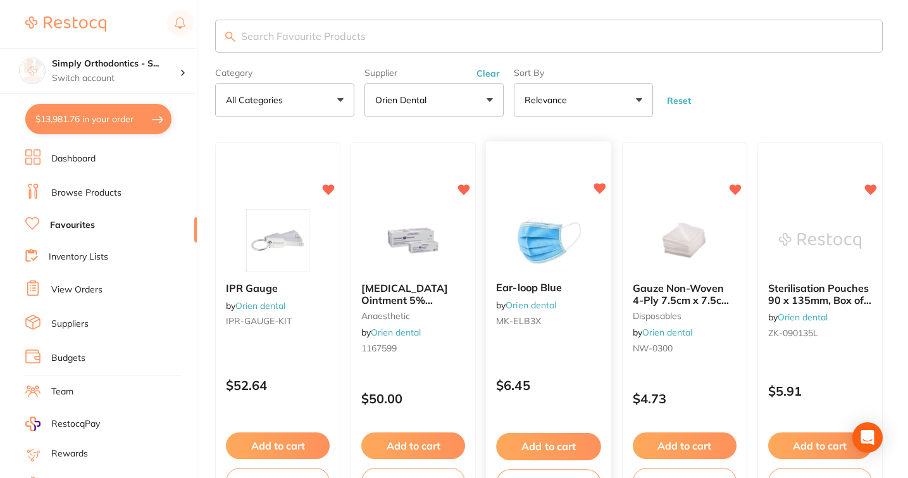
scroll to position [49, 0]
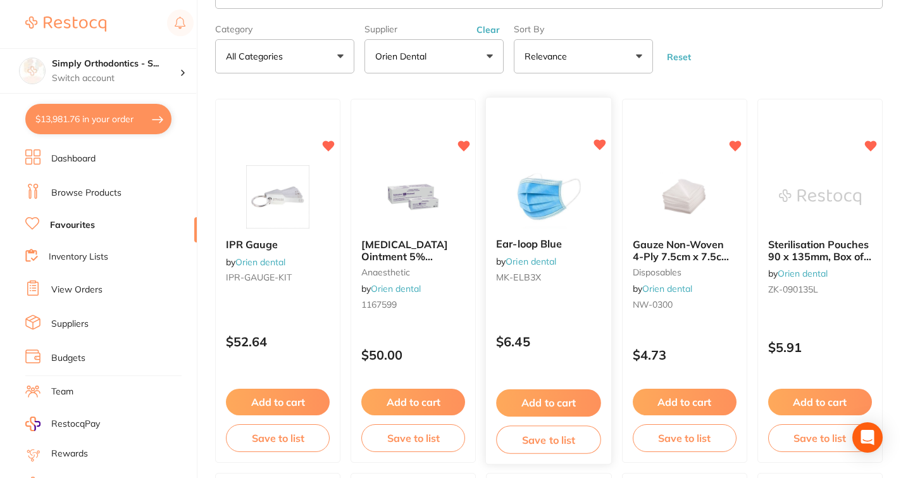
click at [546, 404] on button "Add to cart" at bounding box center [549, 402] width 105 height 27
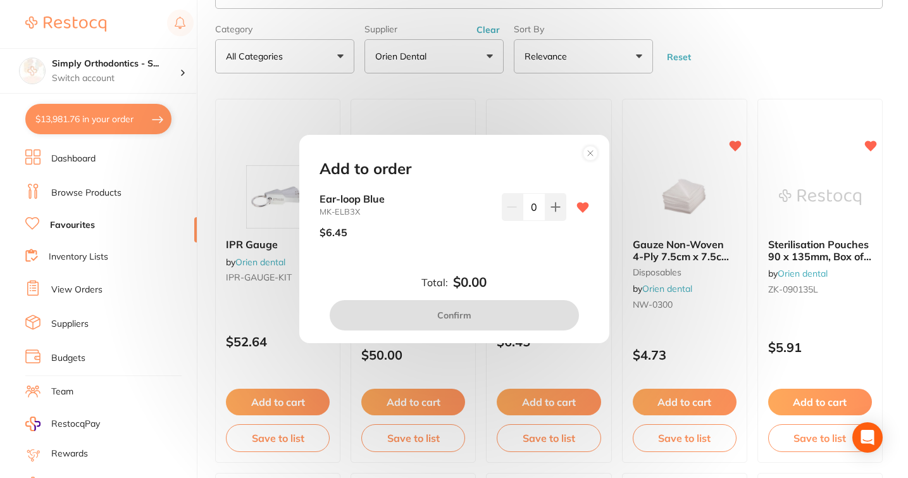
click at [529, 210] on input "0" at bounding box center [534, 207] width 23 height 28
type input "10"
click at [527, 247] on div "10" at bounding box center [534, 220] width 65 height 55
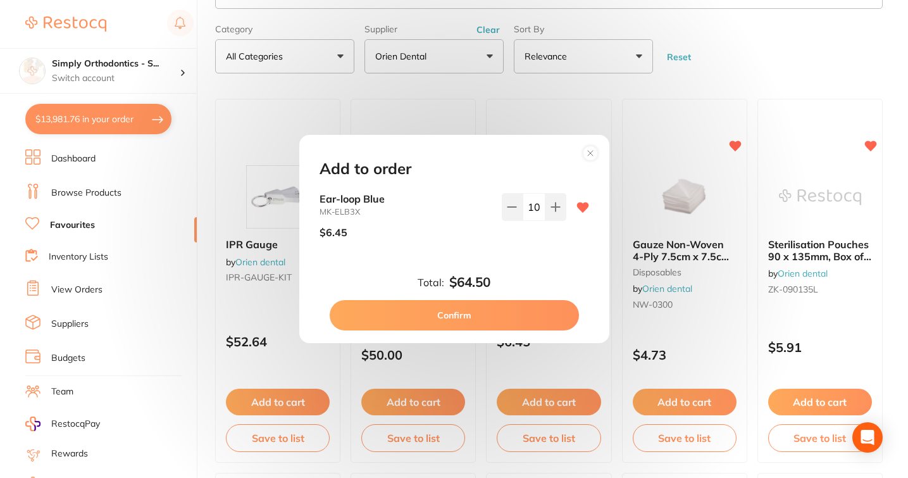
click at [464, 321] on button "Confirm" at bounding box center [454, 315] width 249 height 30
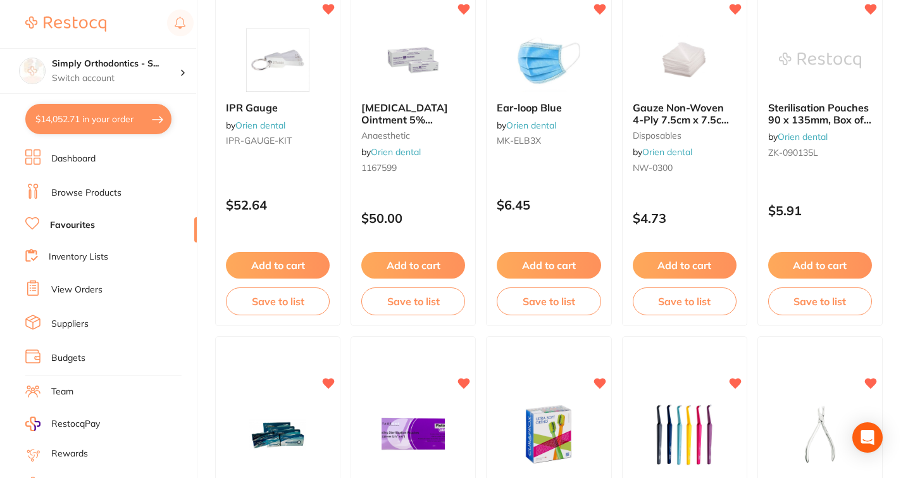
scroll to position [0, 0]
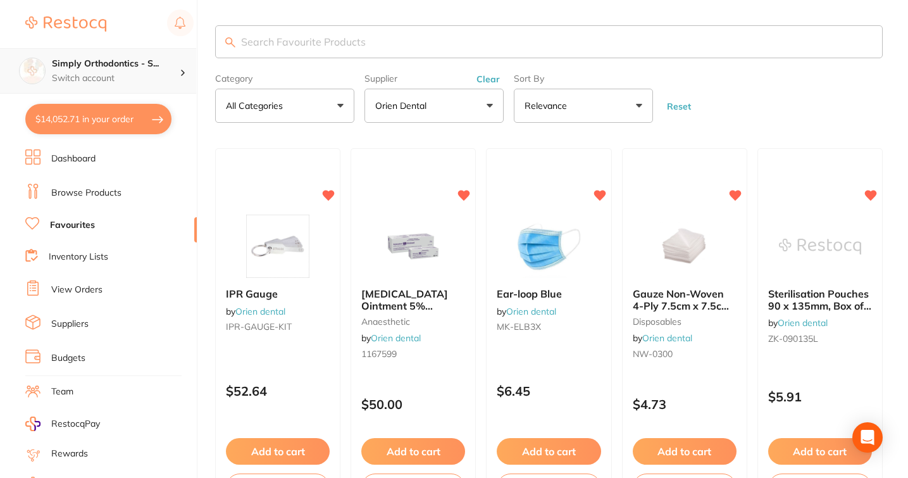
click at [125, 72] on p "Switch account" at bounding box center [116, 78] width 128 height 13
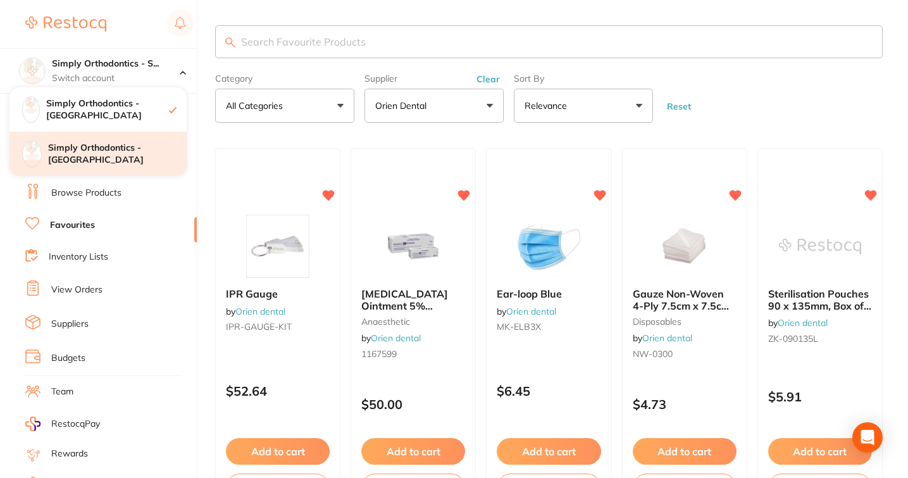
click at [100, 160] on h4 "Simply Orthodontics - [GEOGRAPHIC_DATA]" at bounding box center [117, 154] width 139 height 25
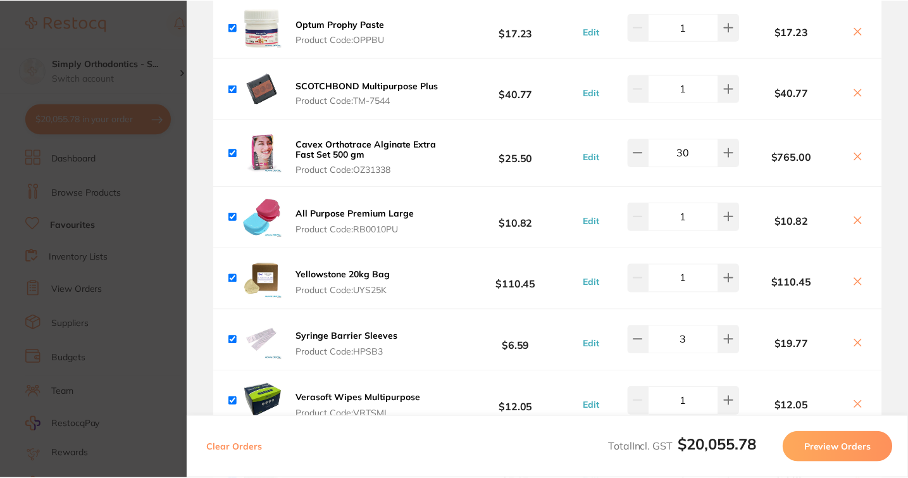
scroll to position [2103, 0]
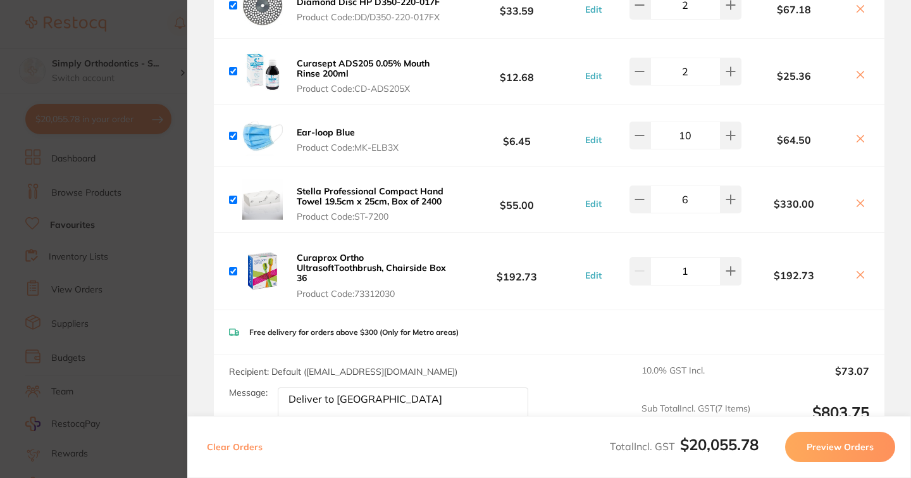
click at [156, 219] on section "Update RRP Set your pre negotiated price for this item. Item Agreed RRP (excl. …" at bounding box center [455, 239] width 911 height 478
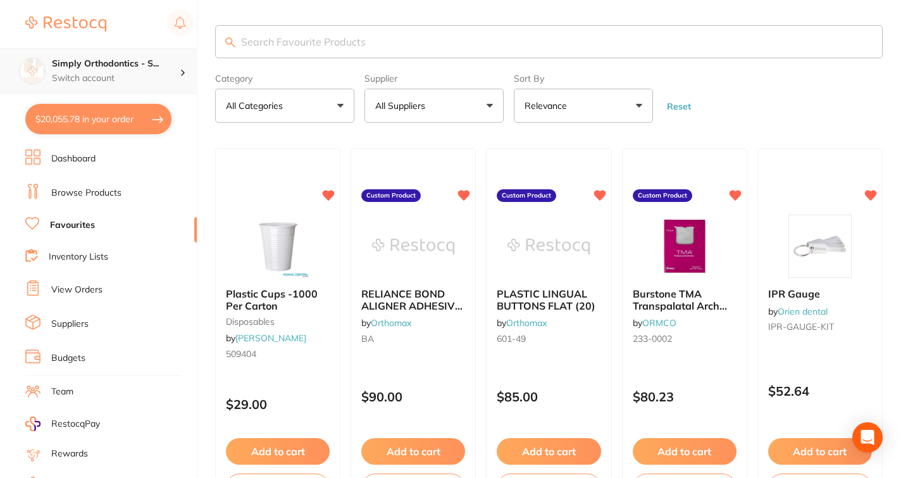
scroll to position [1018, 0]
click at [99, 73] on p "Switch account" at bounding box center [116, 78] width 128 height 13
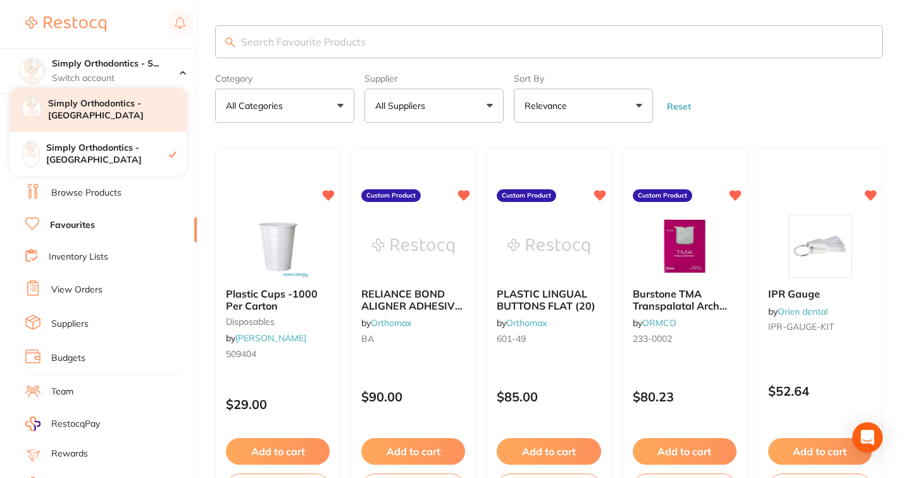
click at [110, 110] on h4 "Simply Orthodontics - [GEOGRAPHIC_DATA]" at bounding box center [117, 109] width 139 height 25
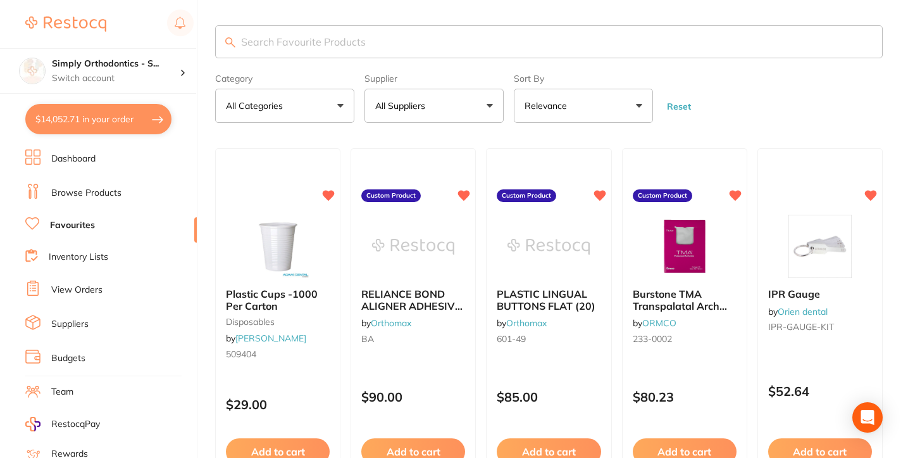
click at [97, 192] on link "Browse Products" at bounding box center [86, 193] width 70 height 13
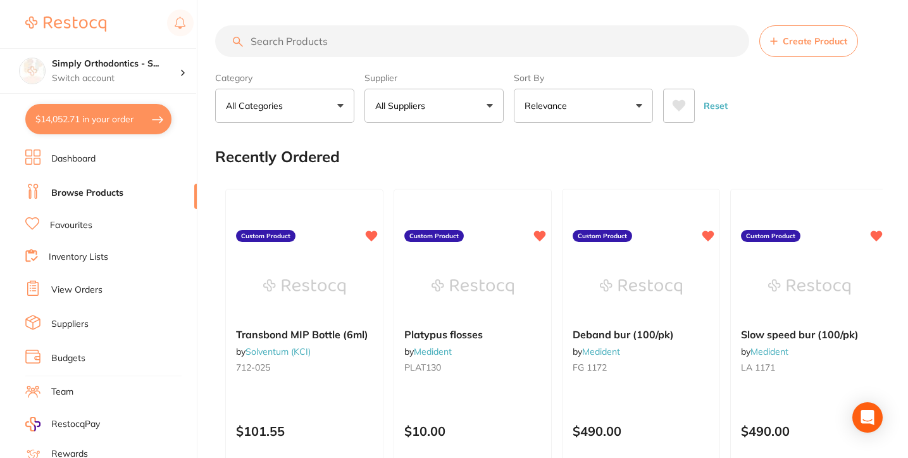
click at [488, 106] on button "All Suppliers" at bounding box center [434, 106] width 139 height 34
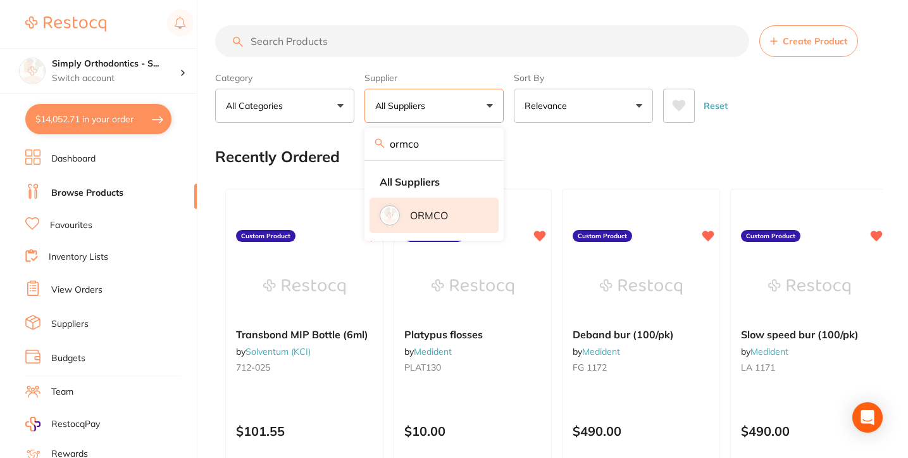
type input "ormco"
click at [417, 221] on p "ORMCO" at bounding box center [429, 215] width 38 height 11
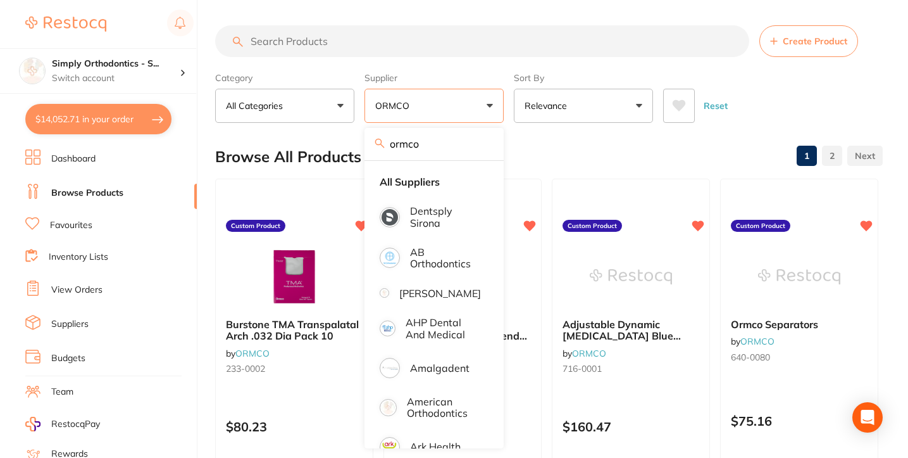
click at [488, 42] on input "search" at bounding box center [482, 41] width 534 height 32
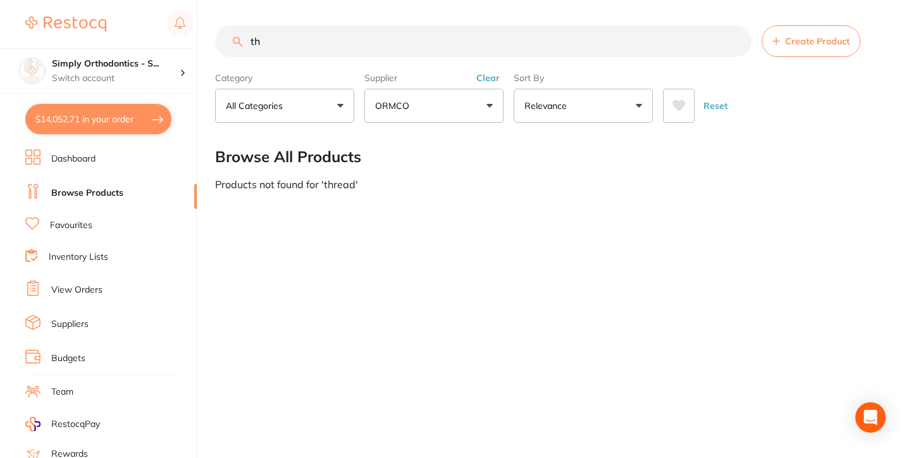
type input "t"
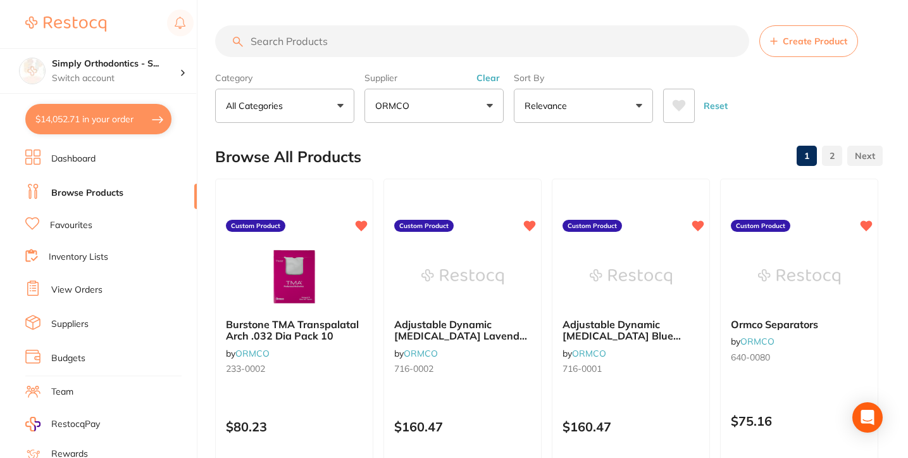
click at [72, 224] on link "Favourites" at bounding box center [71, 225] width 42 height 13
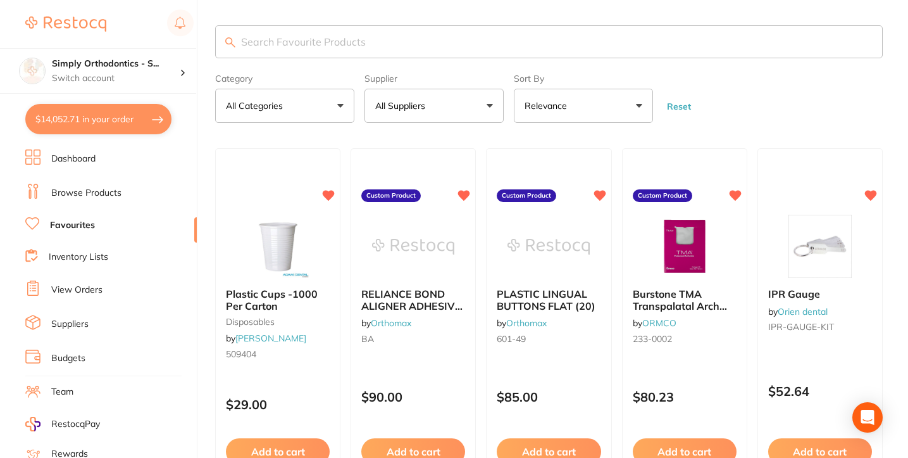
click at [118, 124] on button "$14,052.71 in your order" at bounding box center [98, 119] width 146 height 30
checkbox input "true"
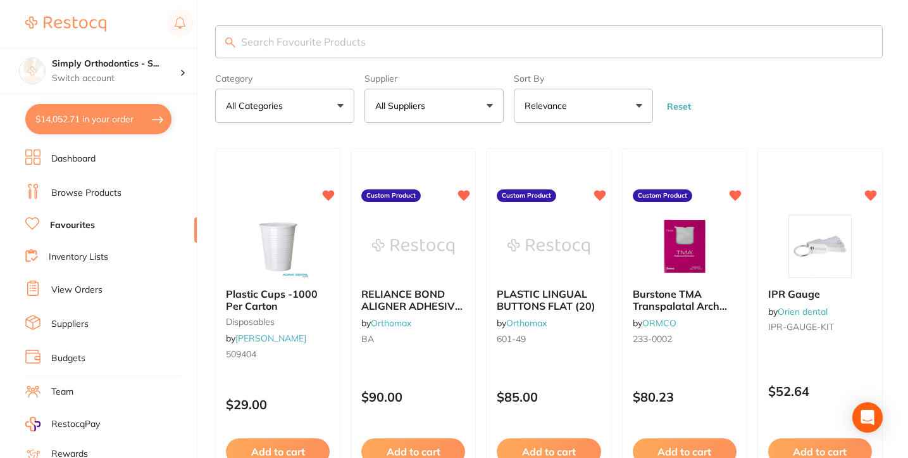
checkbox input "true"
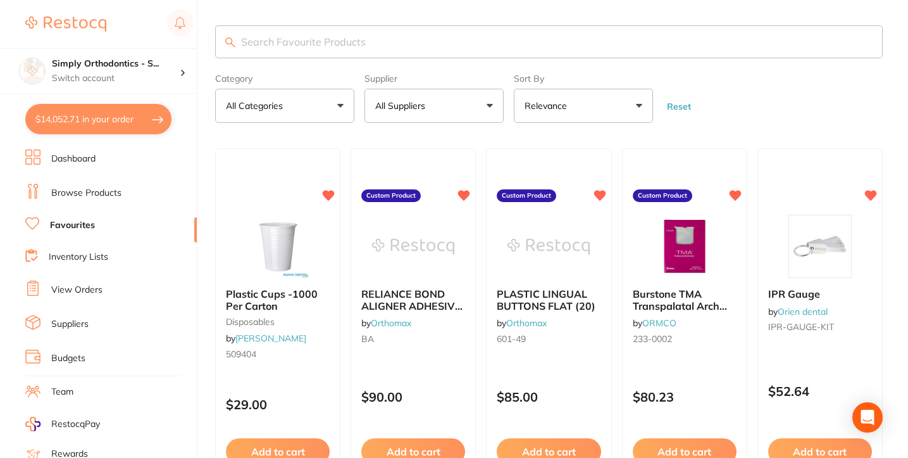
checkbox input "true"
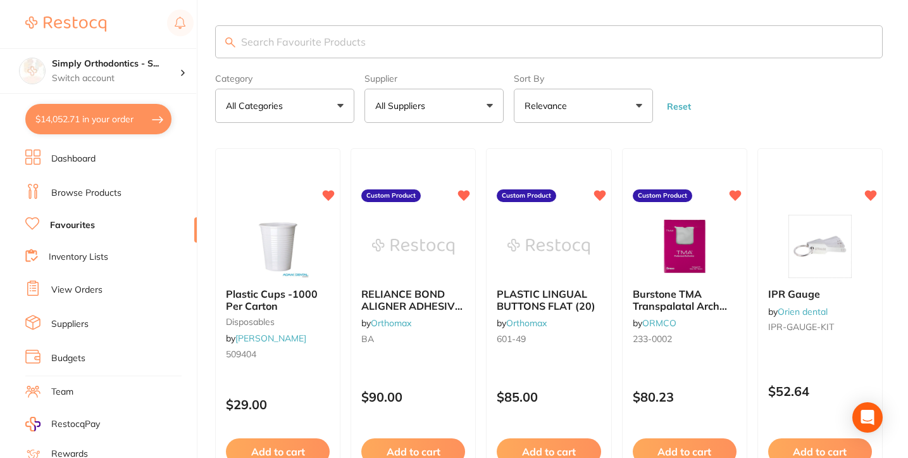
checkbox input "true"
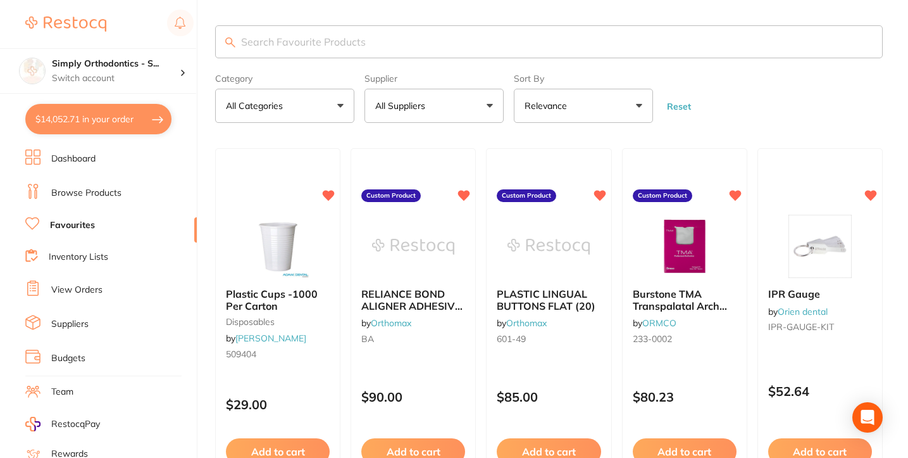
checkbox input "true"
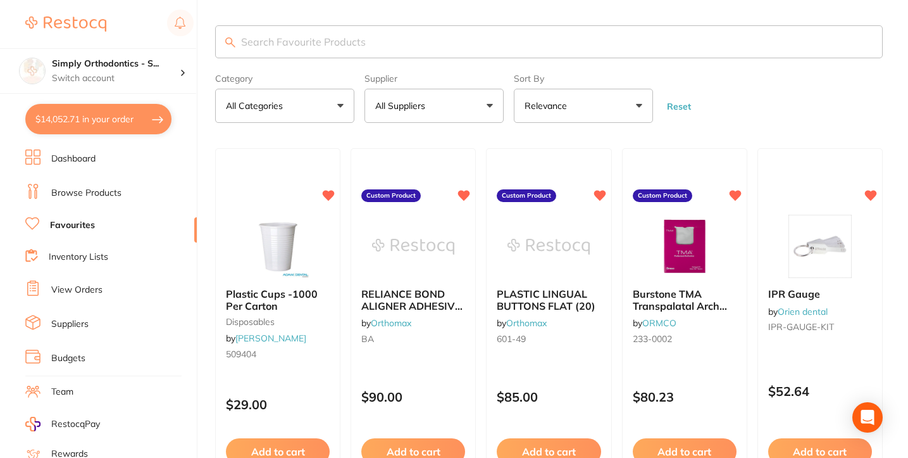
checkbox input "true"
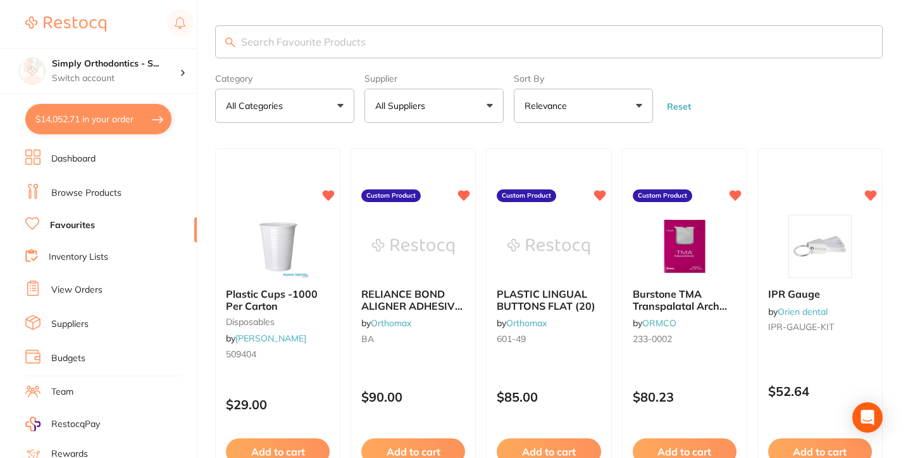
checkbox input "true"
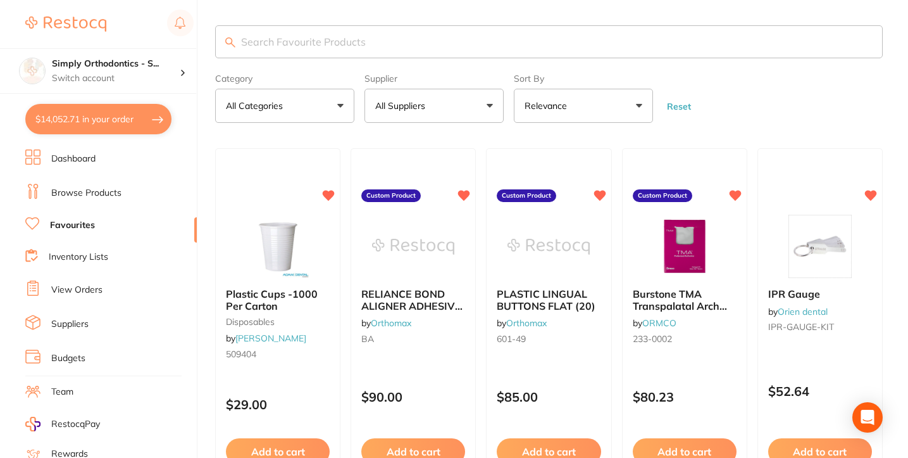
checkbox input "true"
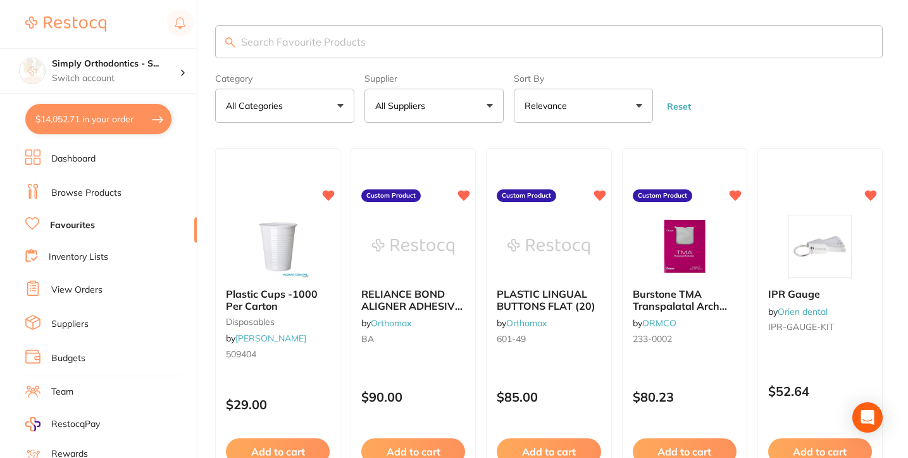
checkbox input "true"
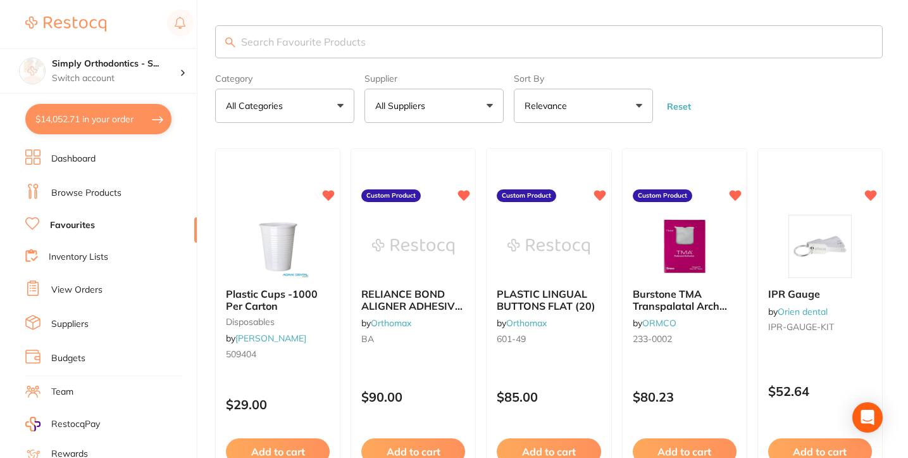
checkbox input "true"
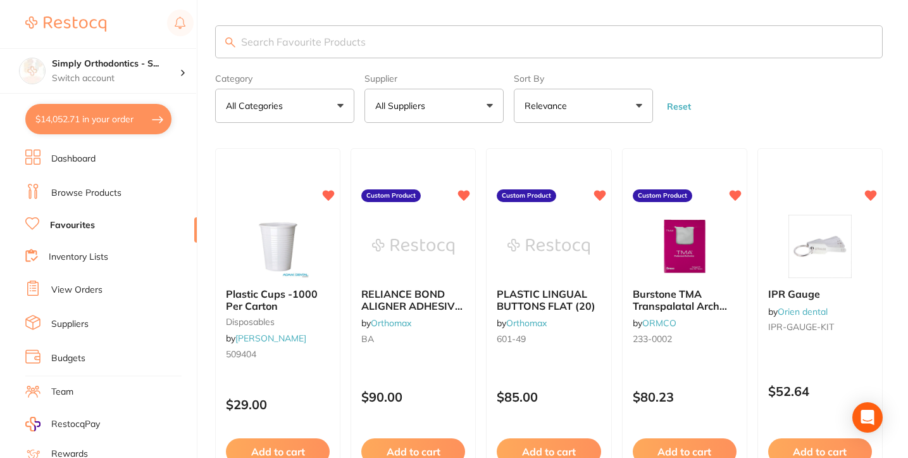
checkbox input "true"
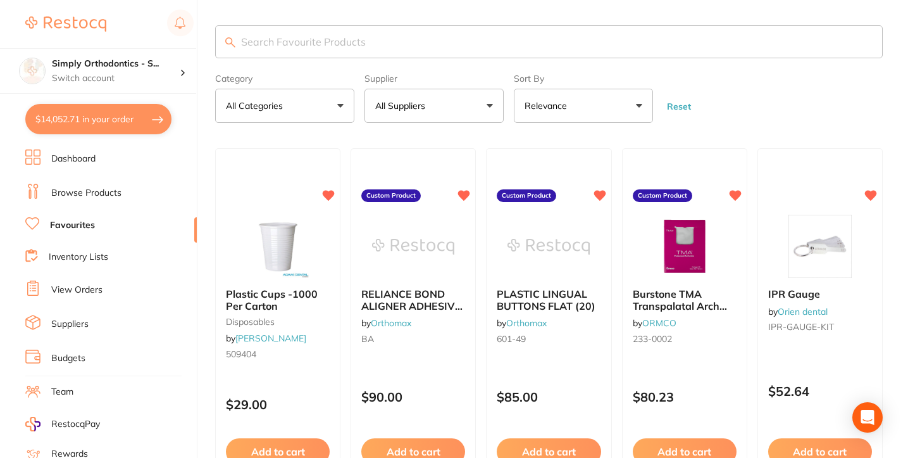
checkbox input "true"
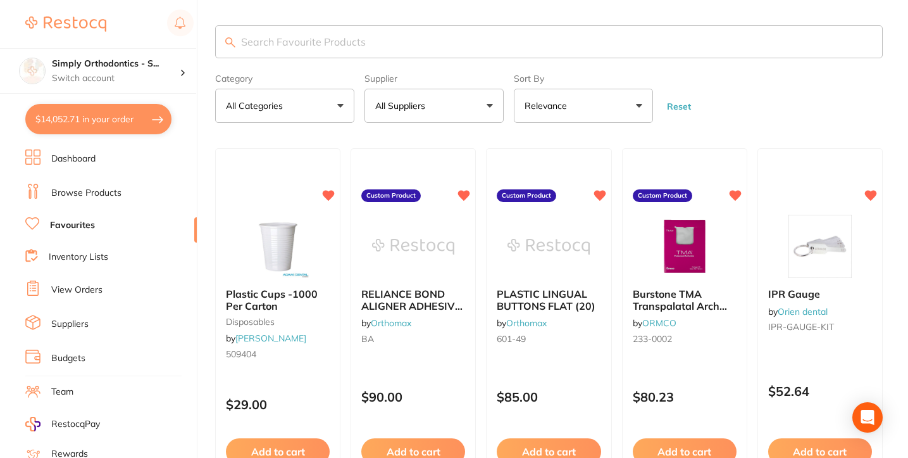
checkbox input "true"
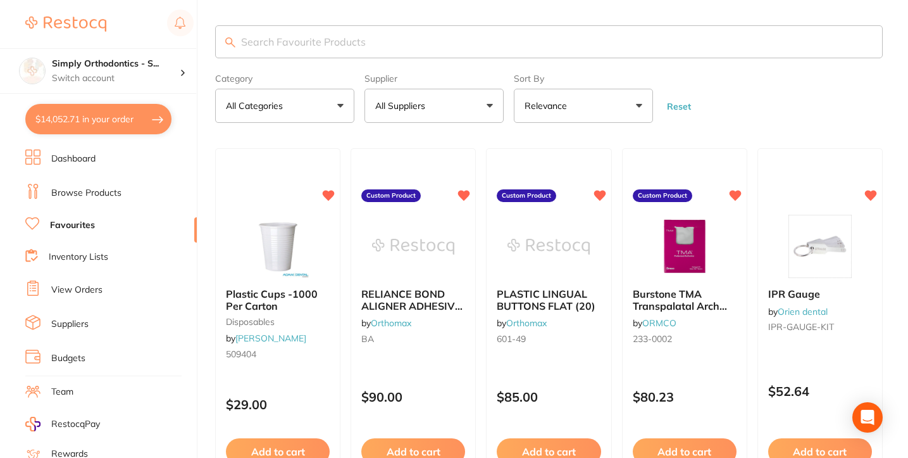
checkbox input "true"
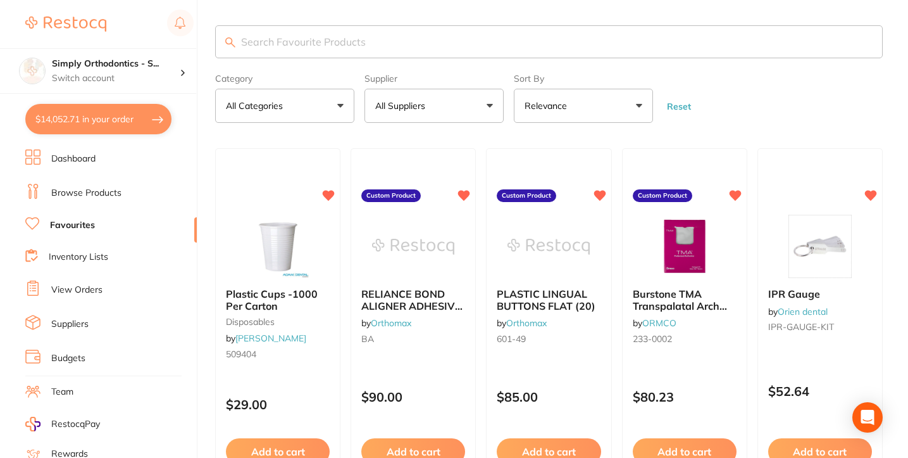
checkbox input "true"
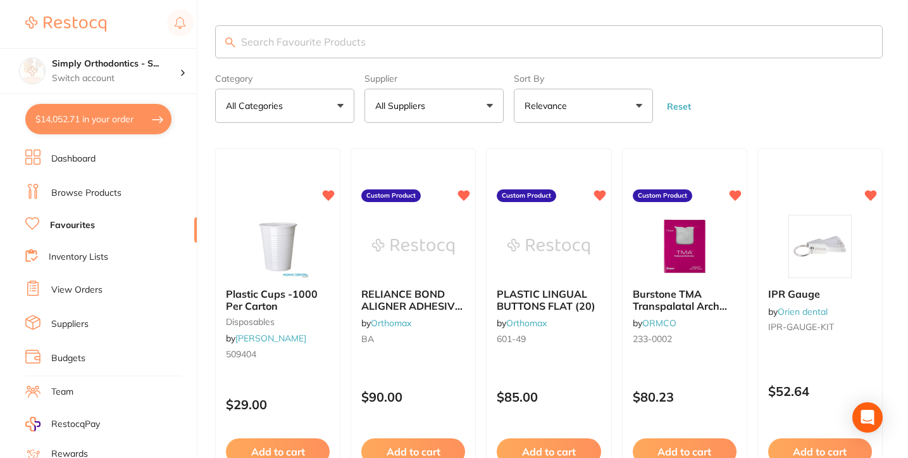
checkbox input "true"
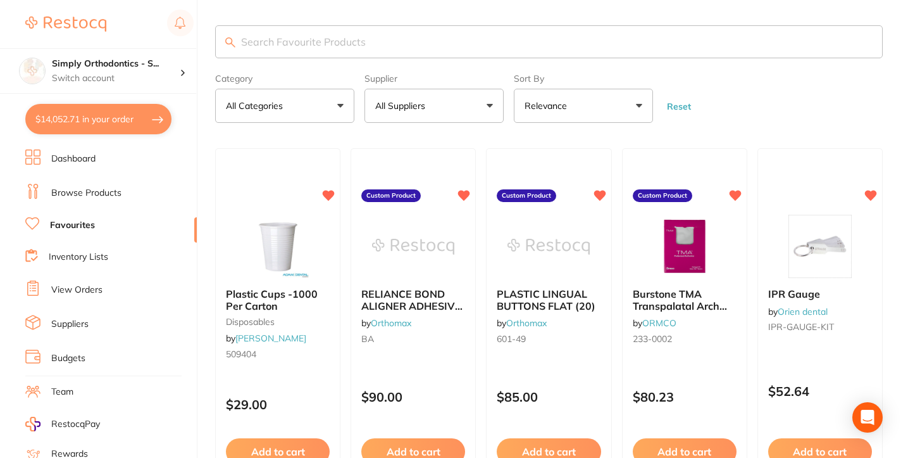
checkbox input "true"
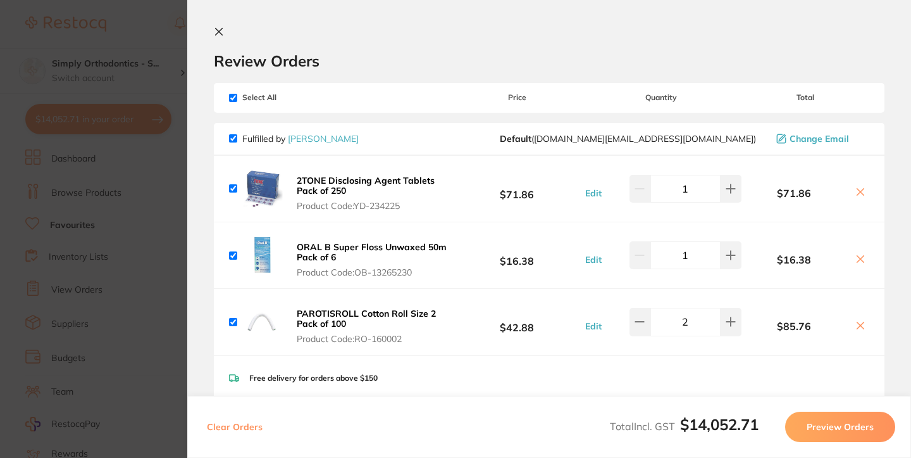
click at [217, 32] on icon at bounding box center [219, 32] width 10 height 10
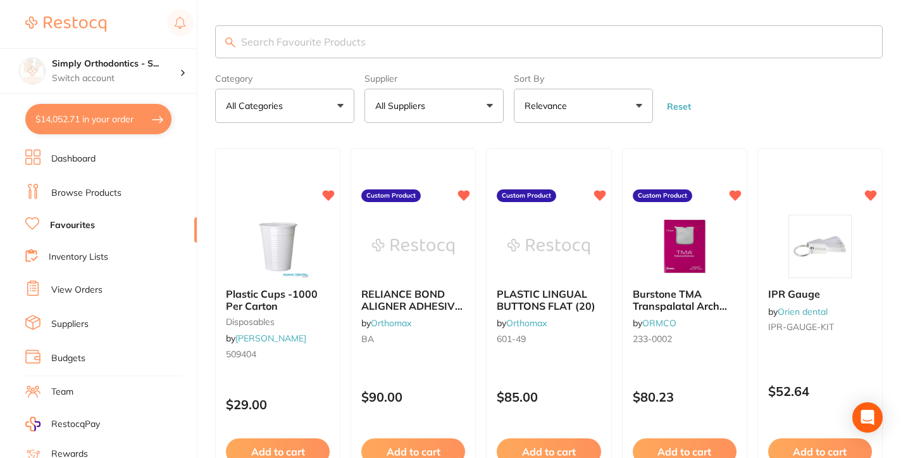
click at [72, 255] on link "Inventory Lists" at bounding box center [79, 257] width 60 height 13
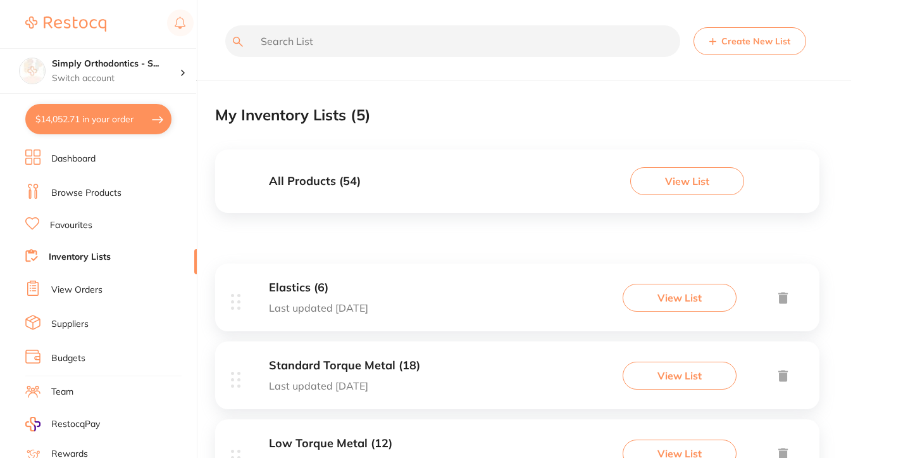
click at [66, 287] on link "View Orders" at bounding box center [76, 290] width 51 height 13
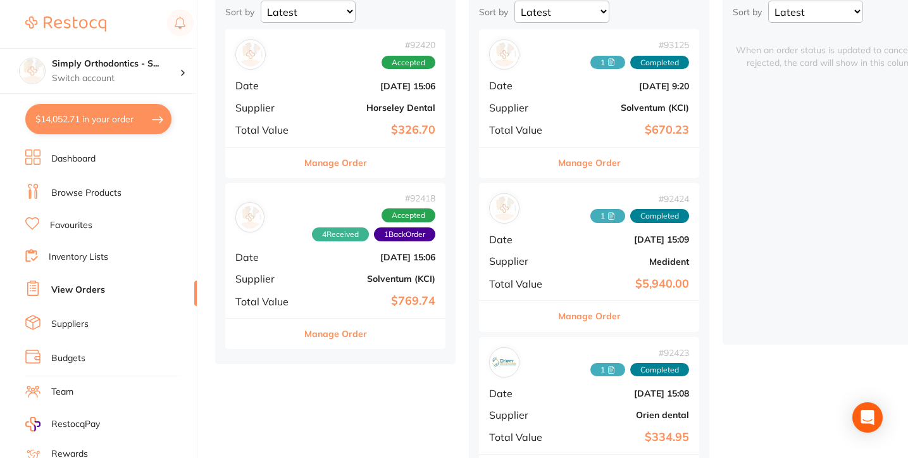
scroll to position [148, 0]
click at [66, 220] on link "Favourites" at bounding box center [71, 225] width 42 height 13
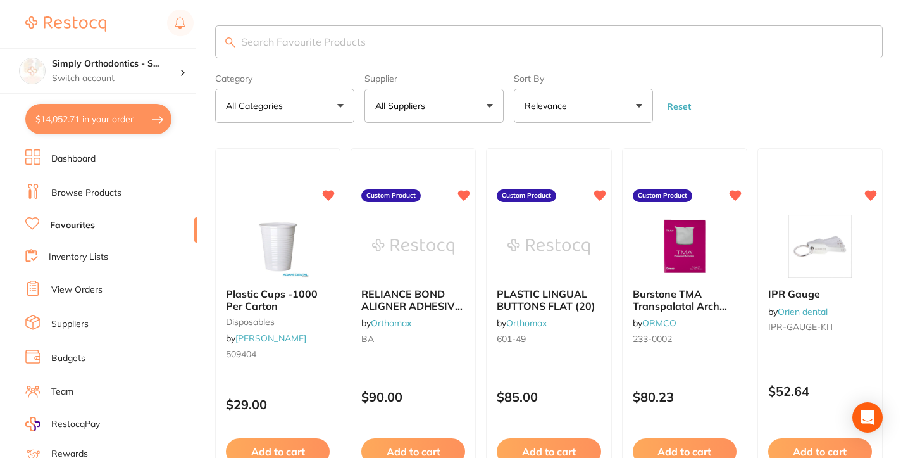
click at [457, 106] on button "All Suppliers" at bounding box center [434, 106] width 139 height 34
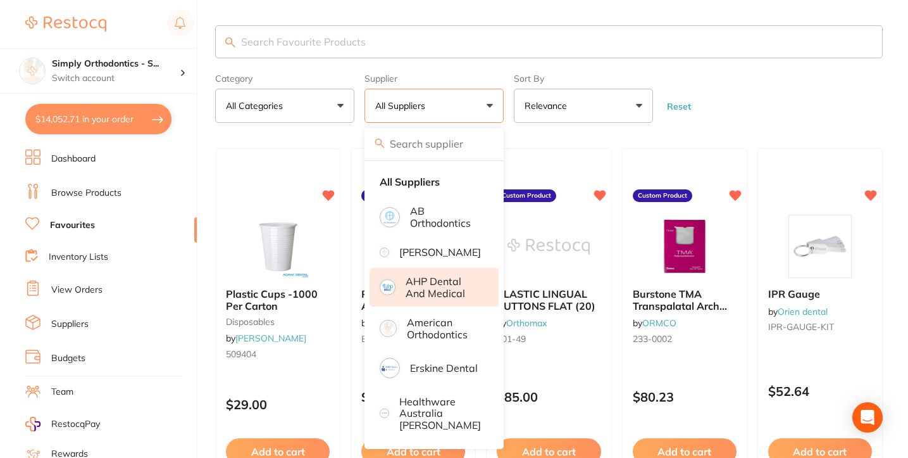
click at [422, 299] on p "AHP Dental and Medical" at bounding box center [443, 286] width 75 height 23
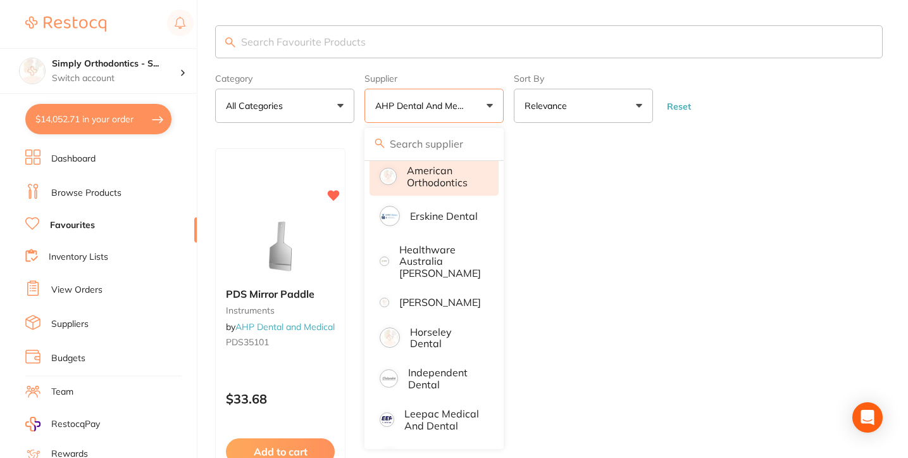
scroll to position [170, 0]
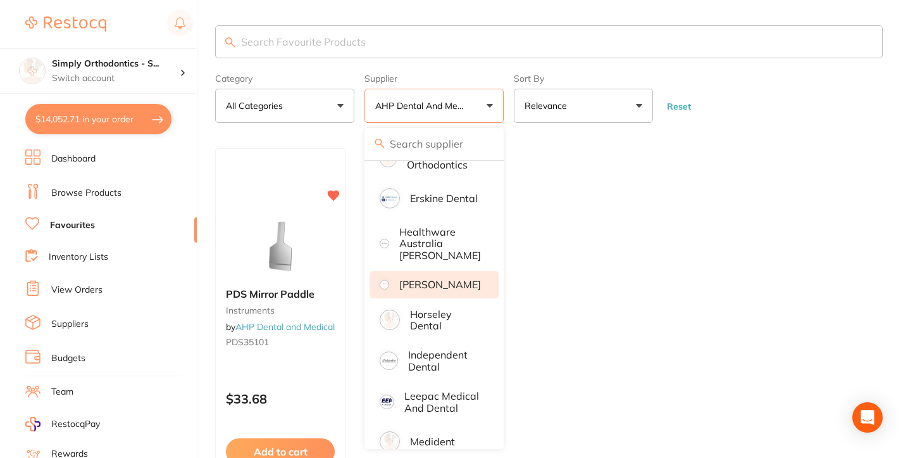
click at [424, 290] on p "[PERSON_NAME]" at bounding box center [440, 284] width 82 height 11
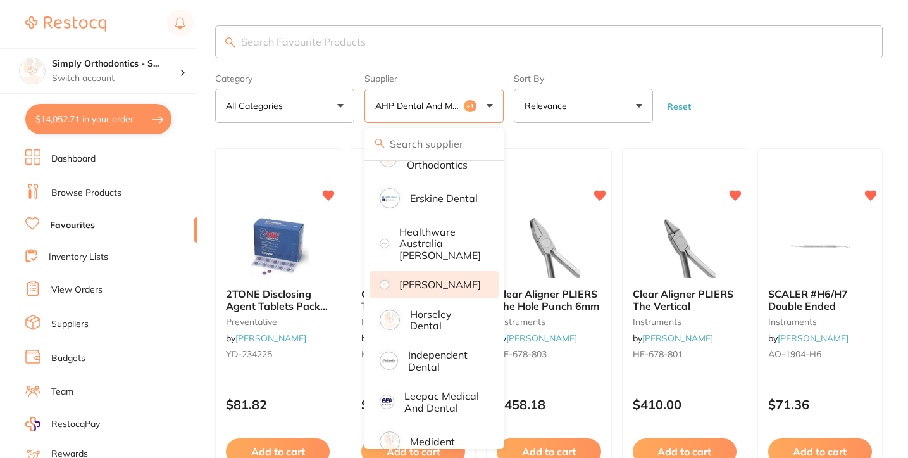
click at [779, 115] on form "Category All Categories All Categories disposables handpieces instruments preve…" at bounding box center [549, 95] width 668 height 54
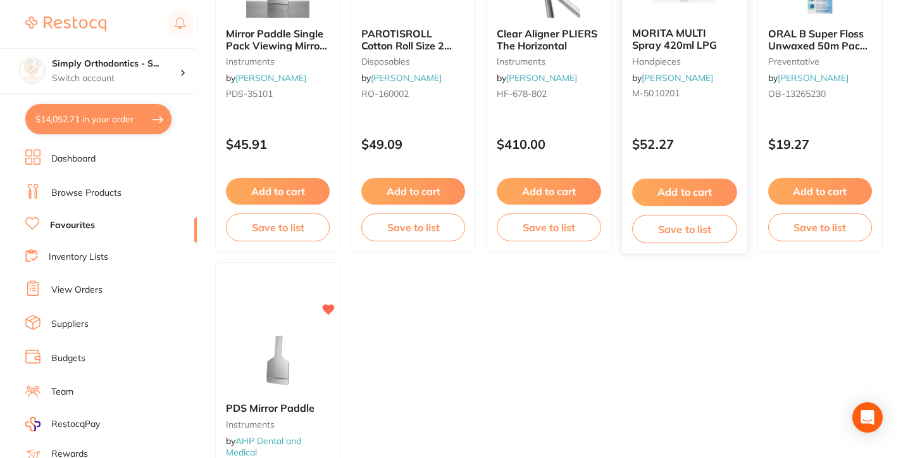
scroll to position [634, 0]
click at [334, 311] on icon at bounding box center [329, 308] width 12 height 11
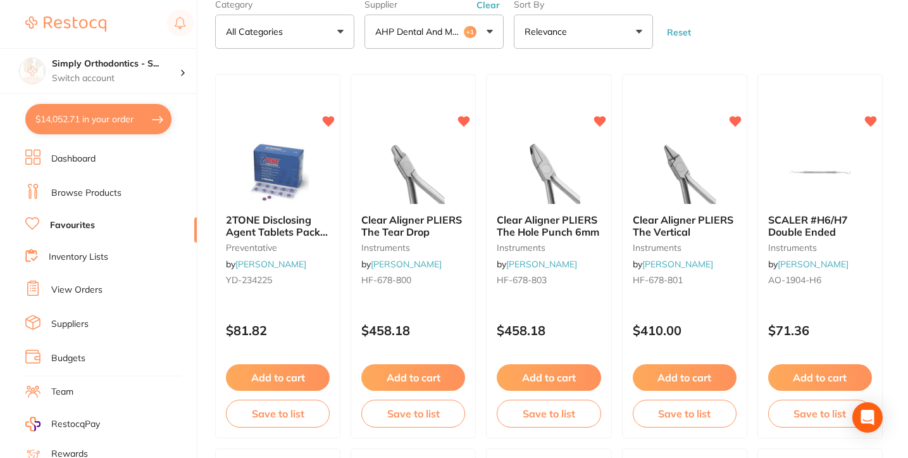
scroll to position [0, 0]
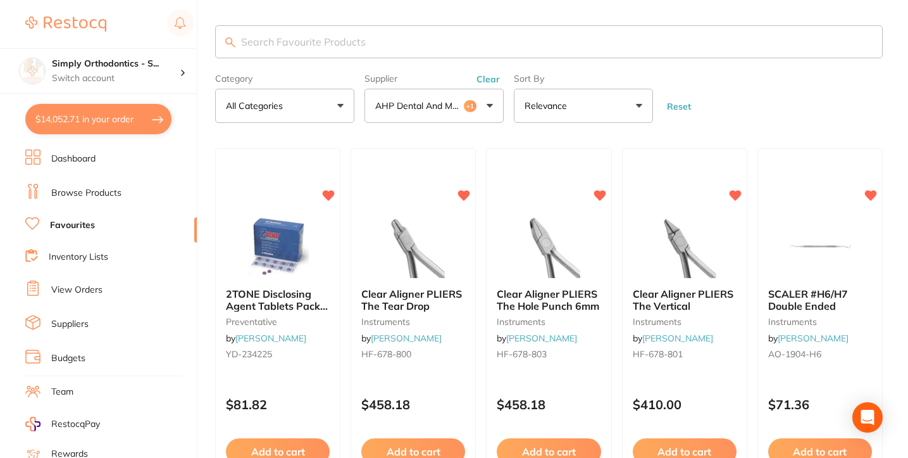
click at [489, 79] on button "Clear" at bounding box center [488, 78] width 31 height 11
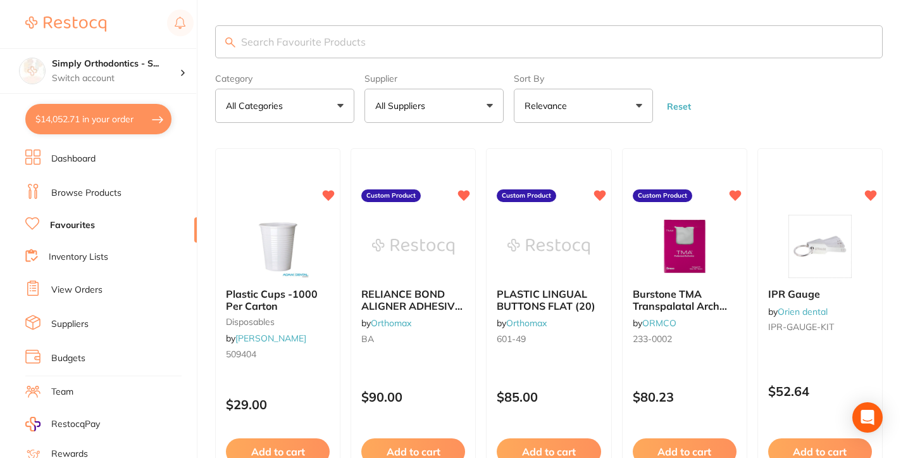
click at [441, 102] on button "All Suppliers" at bounding box center [434, 106] width 139 height 34
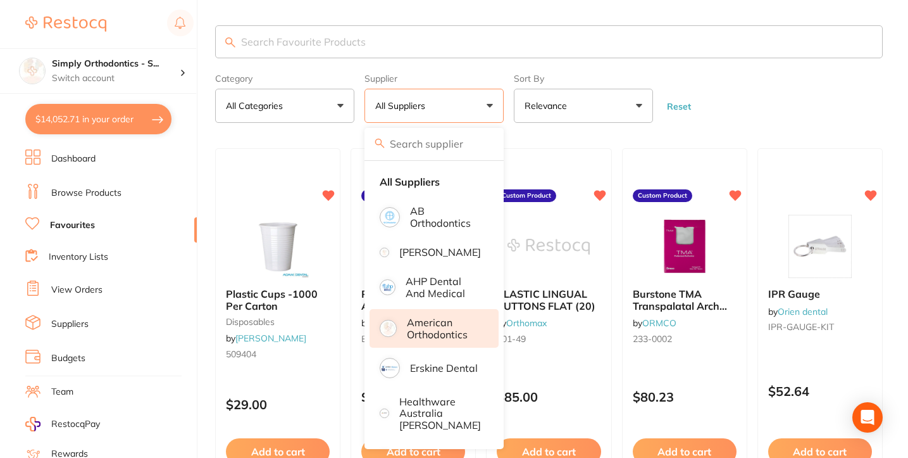
click at [434, 340] on p "American Orthodontics" at bounding box center [444, 327] width 75 height 23
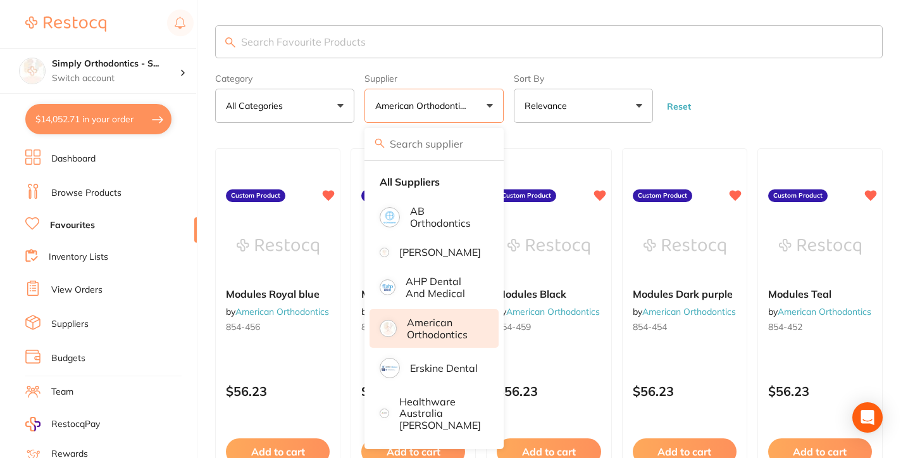
click at [781, 87] on form "Category All Categories All Categories No categories found Clear Category false…" at bounding box center [549, 95] width 668 height 54
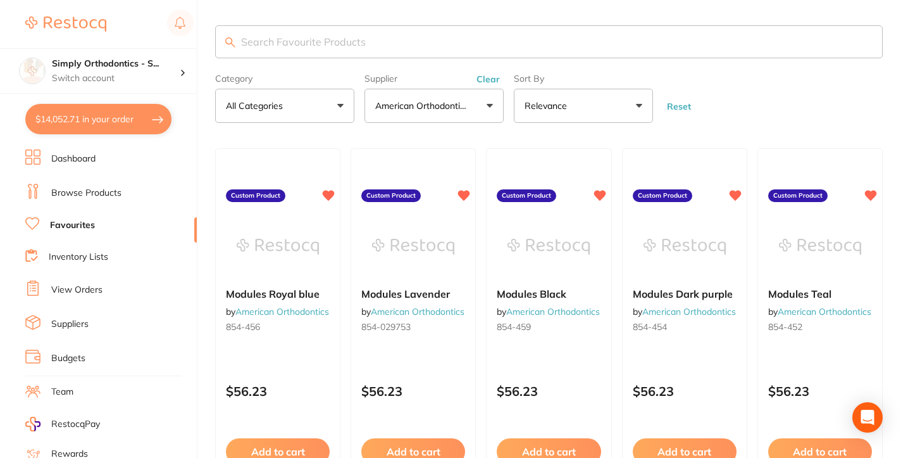
click at [382, 48] on input "search" at bounding box center [549, 41] width 668 height 33
type input "tanzo"
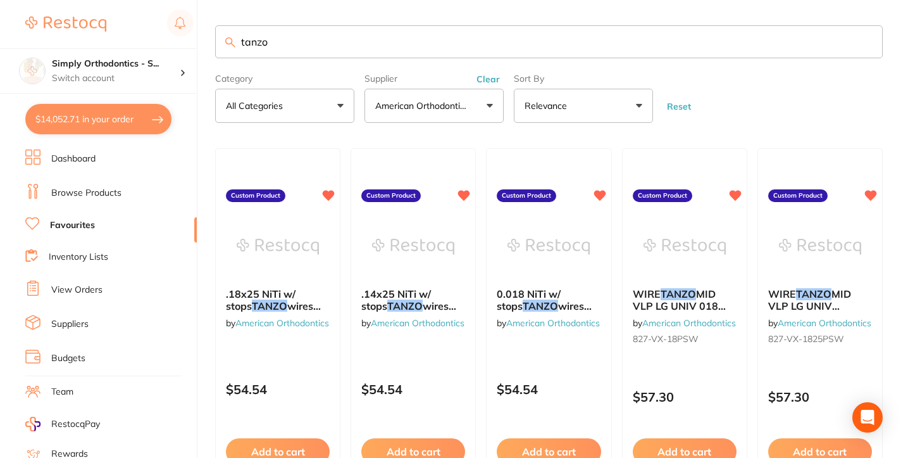
scroll to position [60, 0]
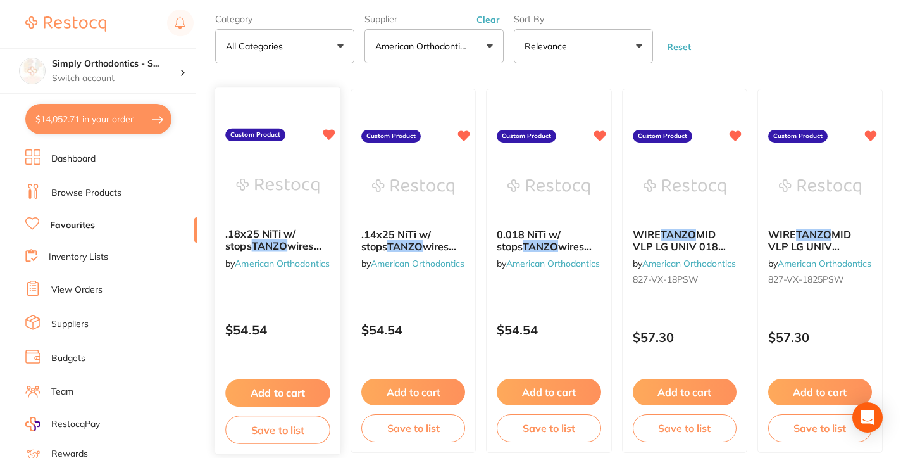
click at [279, 396] on button "Add to cart" at bounding box center [277, 392] width 105 height 27
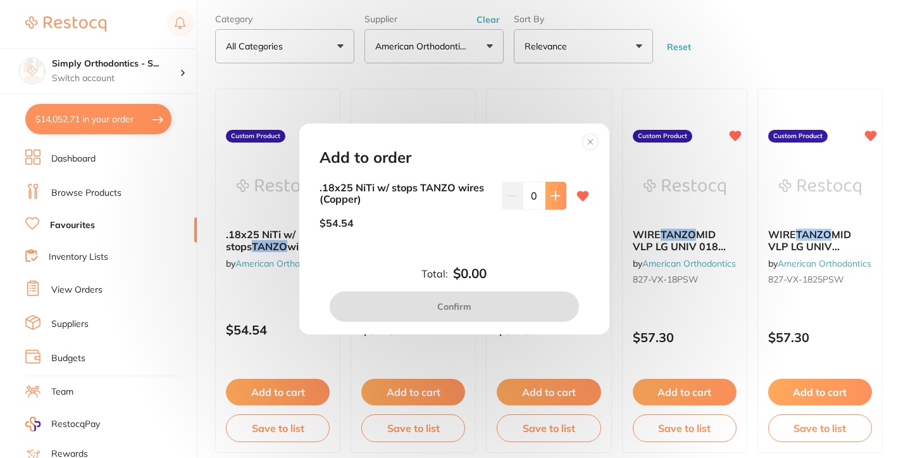
click at [551, 199] on icon at bounding box center [556, 196] width 10 height 10
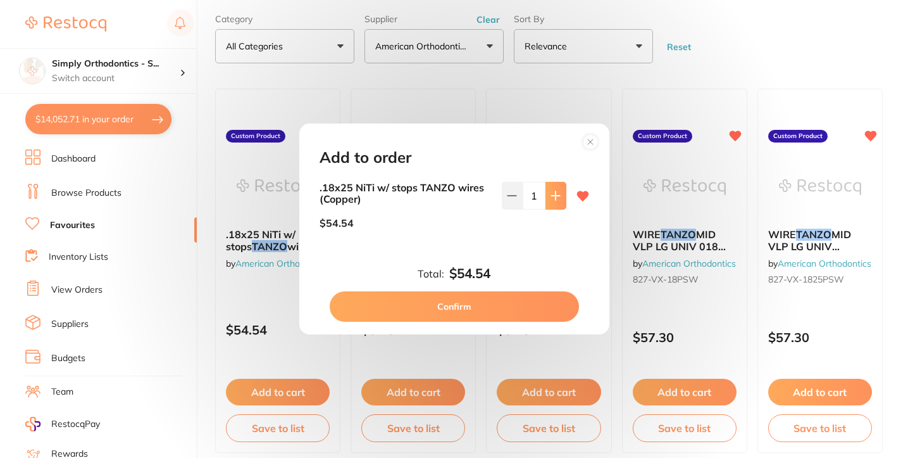
click at [551, 199] on icon at bounding box center [556, 196] width 10 height 10
type input "4"
click at [465, 303] on button "Confirm" at bounding box center [454, 306] width 249 height 30
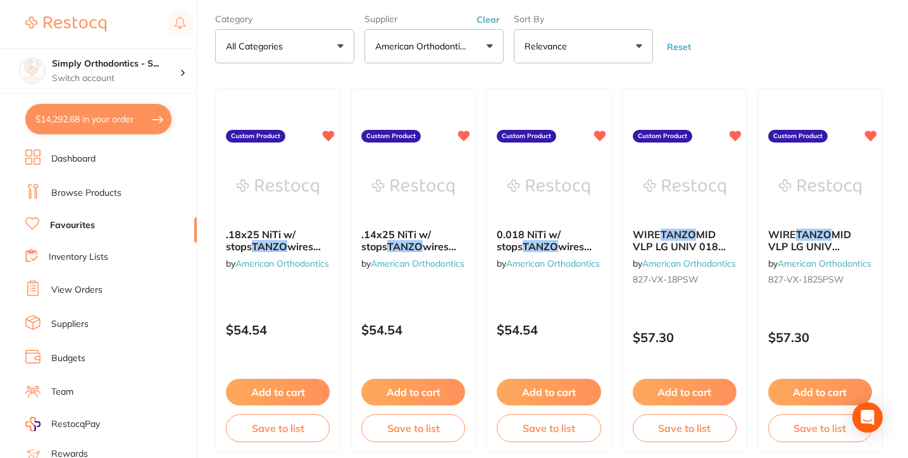
checkbox input "false"
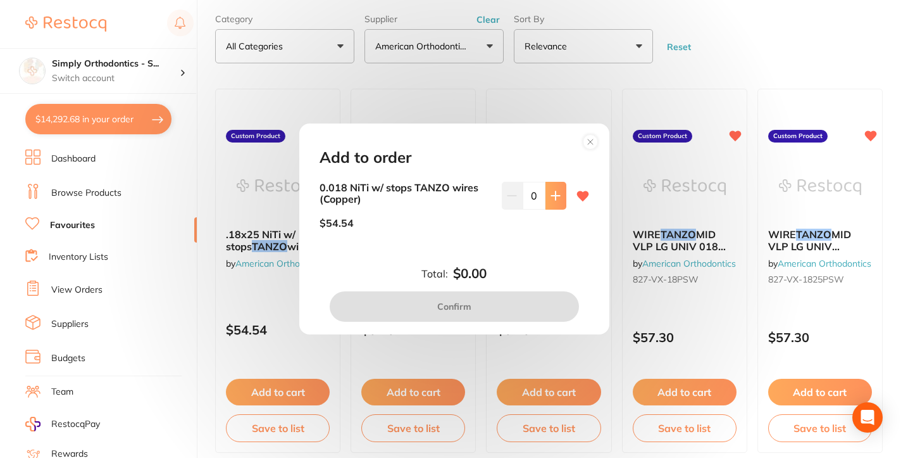
click at [552, 199] on icon at bounding box center [556, 196] width 10 height 10
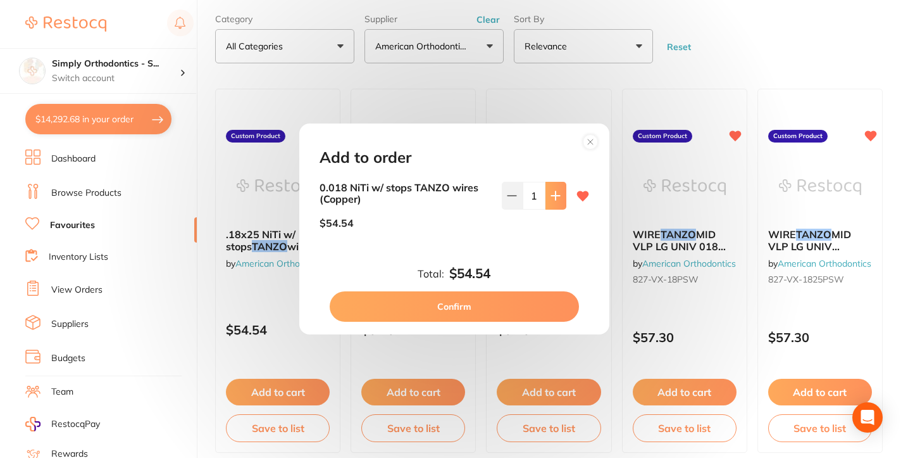
click at [552, 199] on icon at bounding box center [556, 196] width 10 height 10
type input "4"
click at [458, 301] on button "Confirm" at bounding box center [454, 306] width 249 height 30
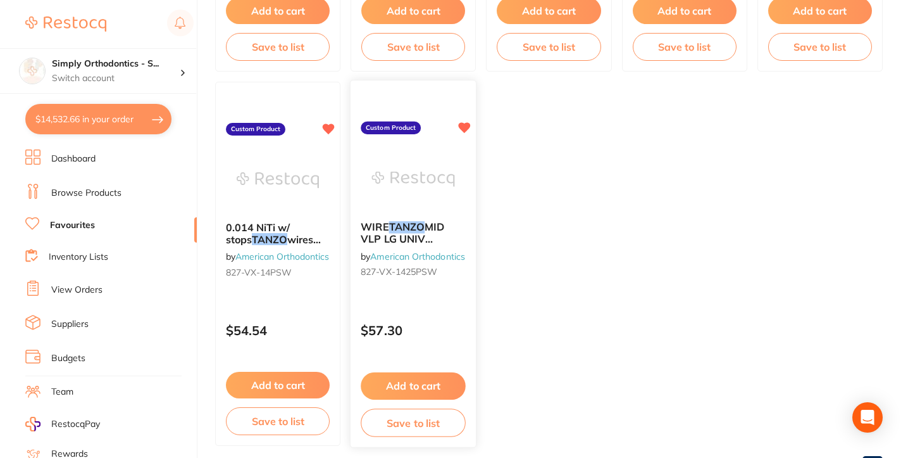
scroll to position [441, 0]
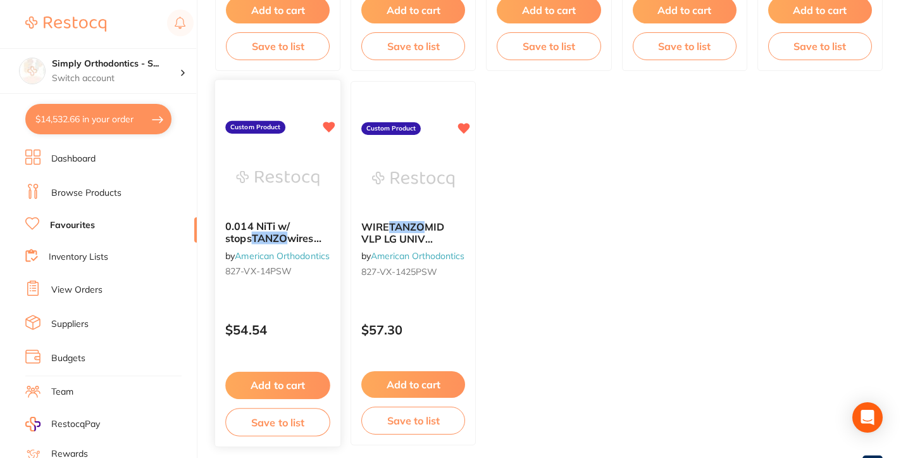
click at [273, 390] on button "Add to cart" at bounding box center [277, 385] width 105 height 27
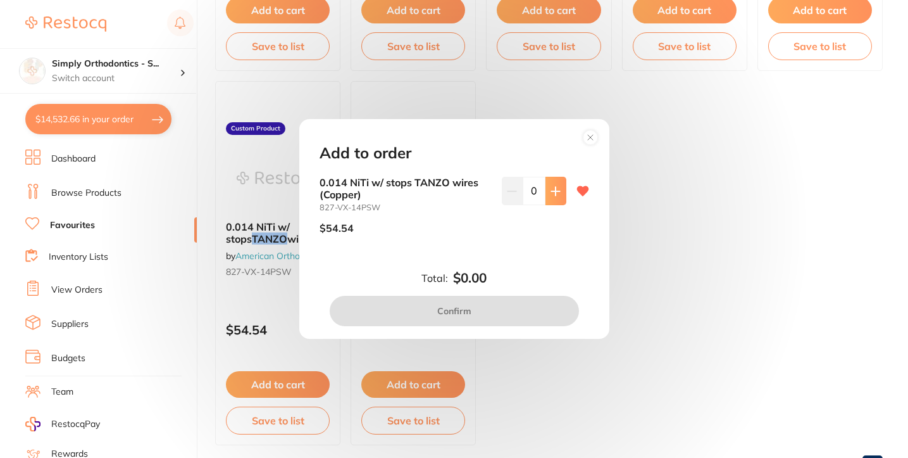
click at [551, 189] on icon at bounding box center [556, 191] width 10 height 10
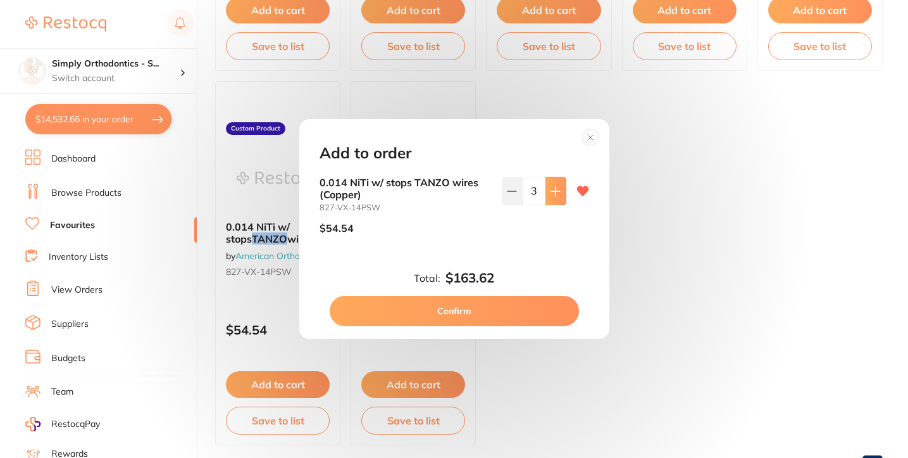
click at [551, 189] on icon at bounding box center [556, 191] width 10 height 10
type input "4"
click at [460, 310] on button "Confirm" at bounding box center [454, 311] width 249 height 30
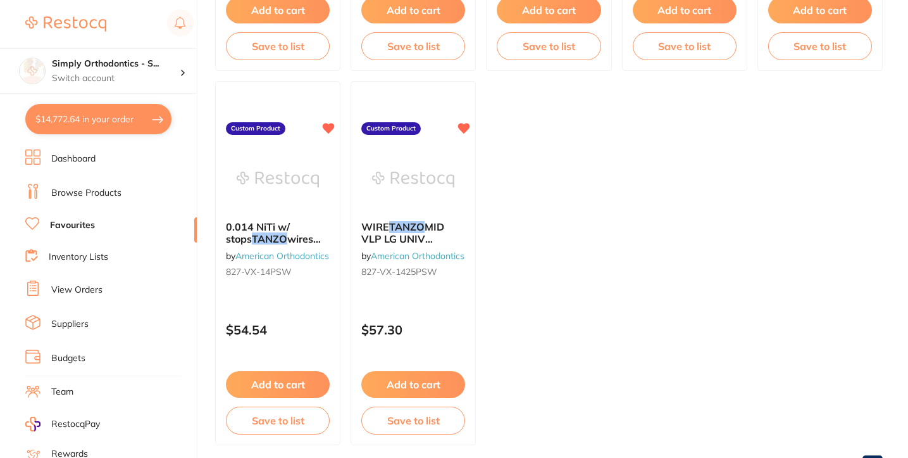
scroll to position [0, 0]
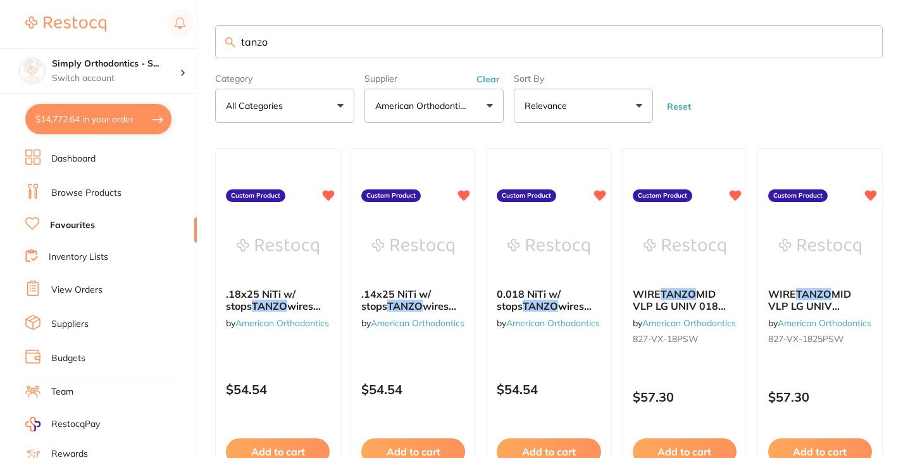
click at [492, 84] on button "Clear" at bounding box center [488, 78] width 31 height 11
click at [471, 105] on button "All Suppliers" at bounding box center [434, 106] width 139 height 34
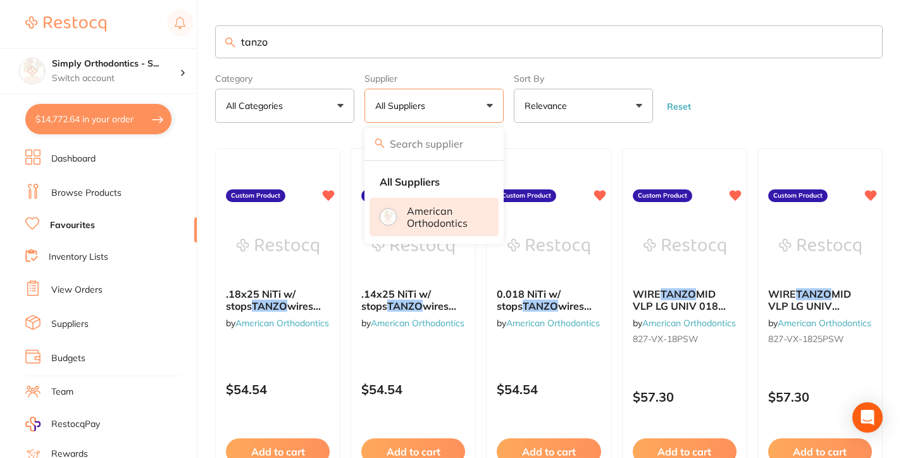
click at [411, 222] on p "American Orthodontics" at bounding box center [444, 216] width 75 height 23
click at [865, 46] on input "tanzo" at bounding box center [549, 41] width 668 height 33
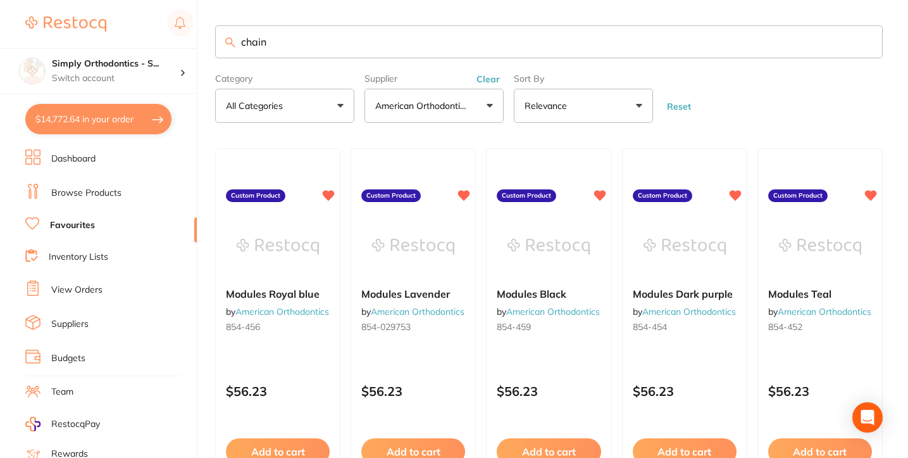
type input "chain"
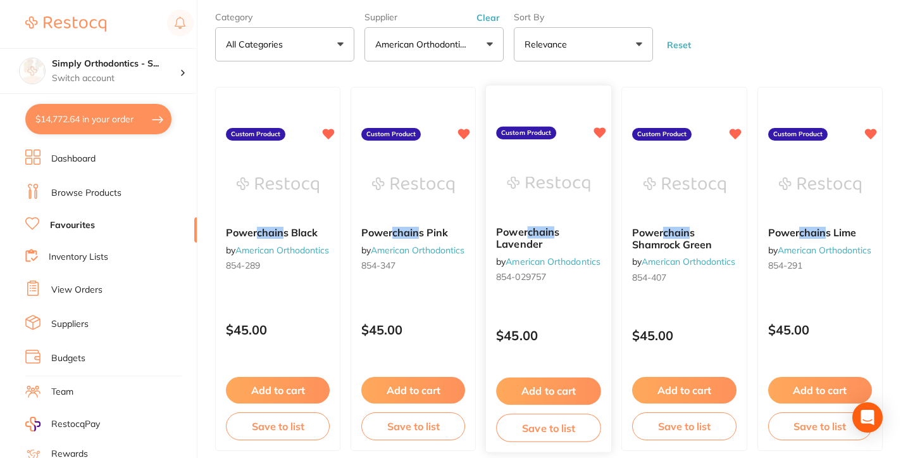
scroll to position [64, 0]
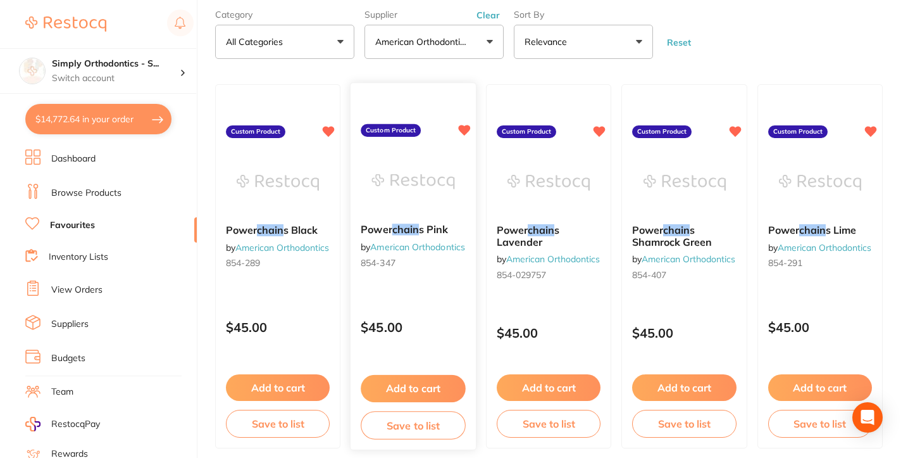
click at [437, 388] on button "Add to cart" at bounding box center [413, 388] width 105 height 27
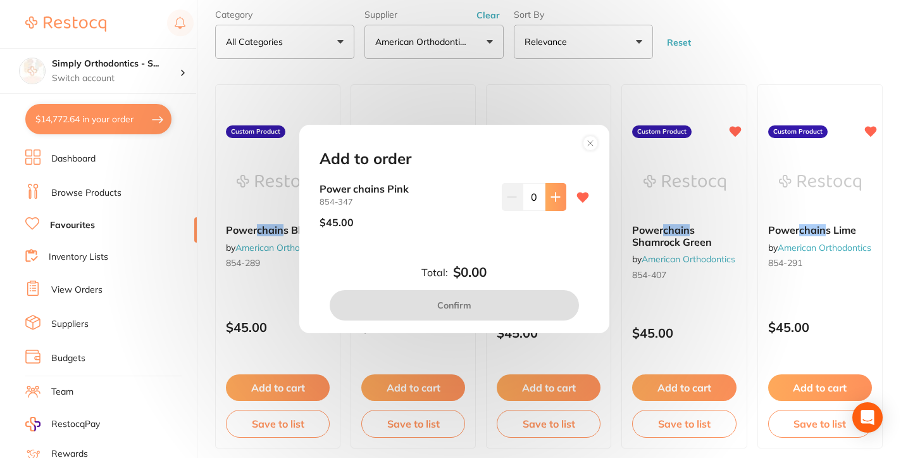
click at [551, 196] on icon at bounding box center [556, 197] width 10 height 10
type input "1"
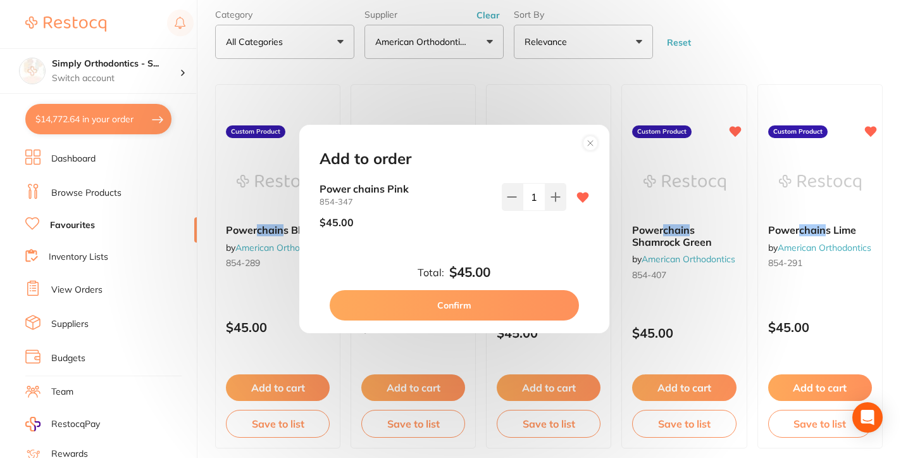
click at [449, 308] on button "Confirm" at bounding box center [454, 305] width 249 height 30
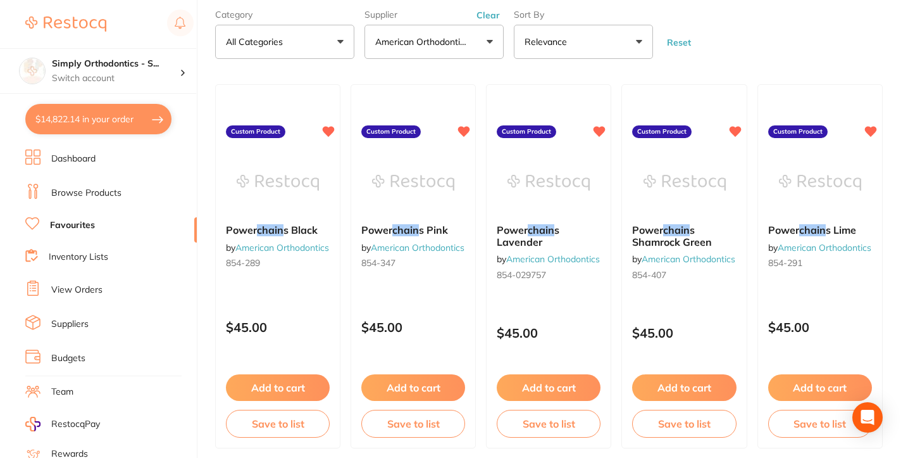
scroll to position [0, 0]
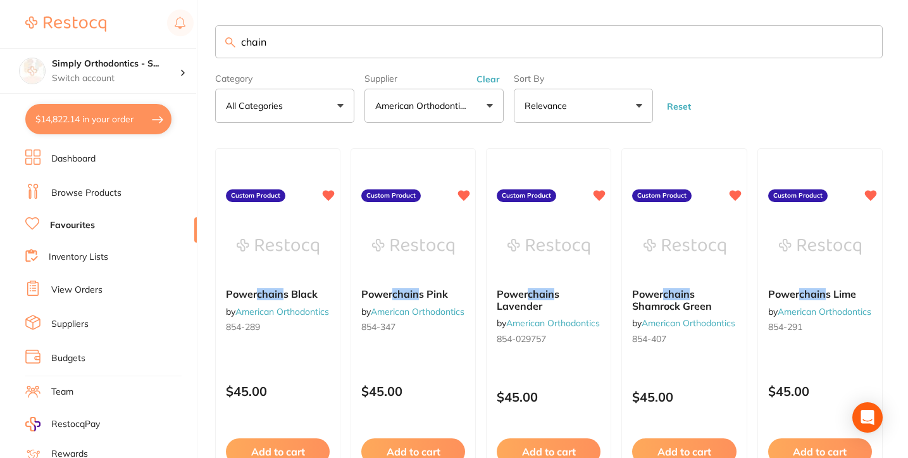
click at [864, 42] on input "chain" at bounding box center [549, 41] width 668 height 33
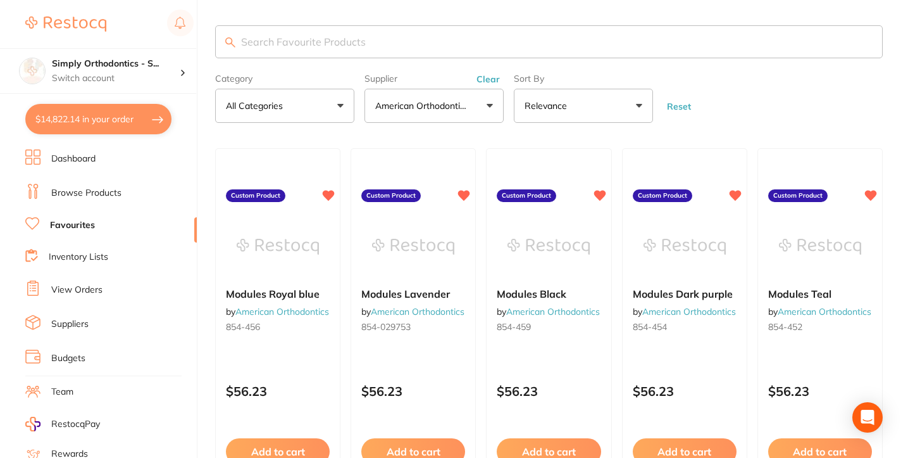
click at [484, 84] on button "Clear" at bounding box center [488, 78] width 31 height 11
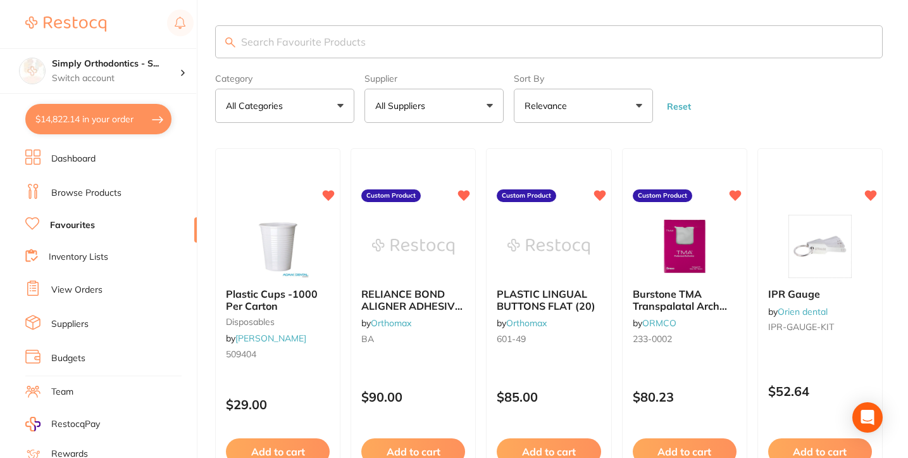
click at [458, 105] on button "All Suppliers" at bounding box center [434, 106] width 139 height 34
type input "ormco"
click at [285, 108] on button "All Categories" at bounding box center [284, 106] width 139 height 34
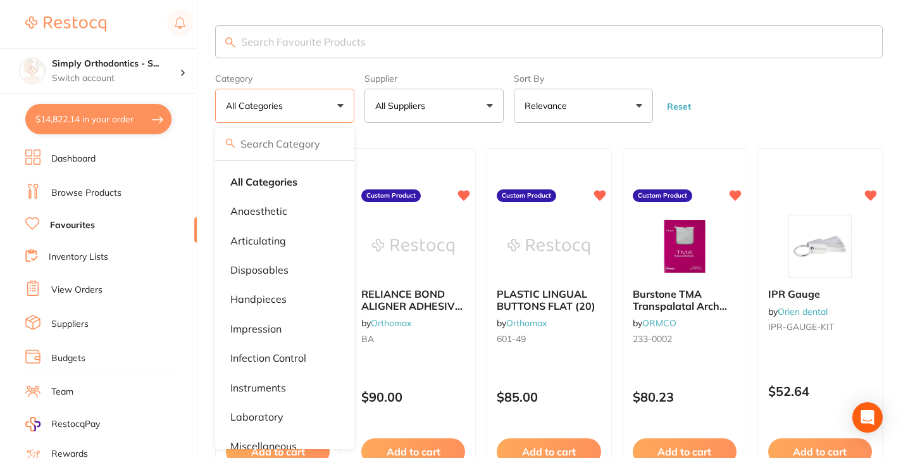
click at [423, 112] on p "All Suppliers" at bounding box center [402, 105] width 55 height 13
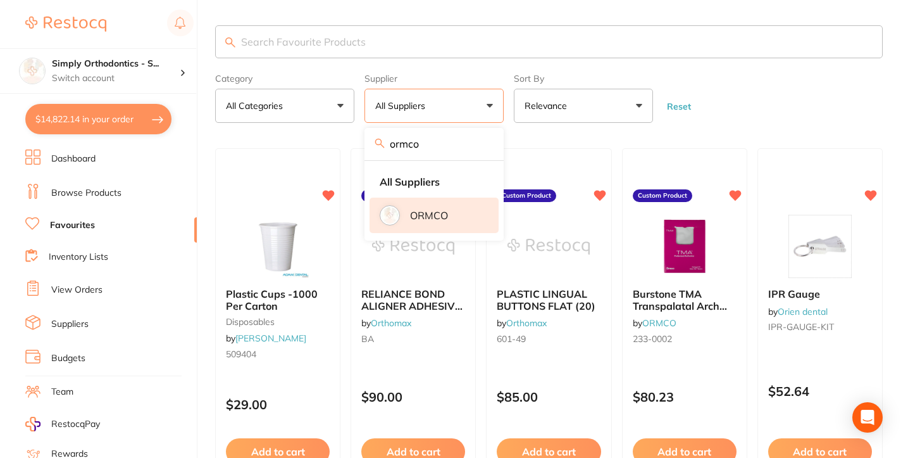
drag, startPoint x: 416, startPoint y: 175, endPoint x: 411, endPoint y: 224, distance: 48.9
click at [411, 221] on p "ORMCO" at bounding box center [429, 215] width 38 height 11
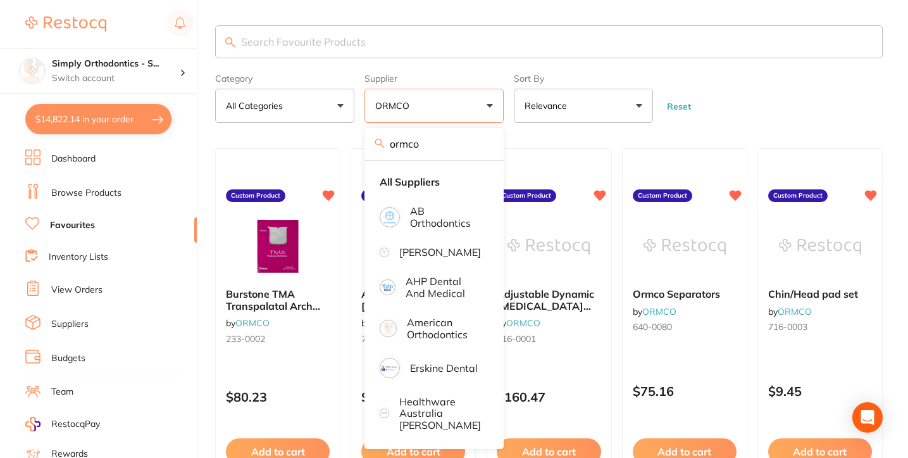
click at [766, 96] on form "Category All Categories All Categories No categories found Clear Category false…" at bounding box center [549, 95] width 668 height 54
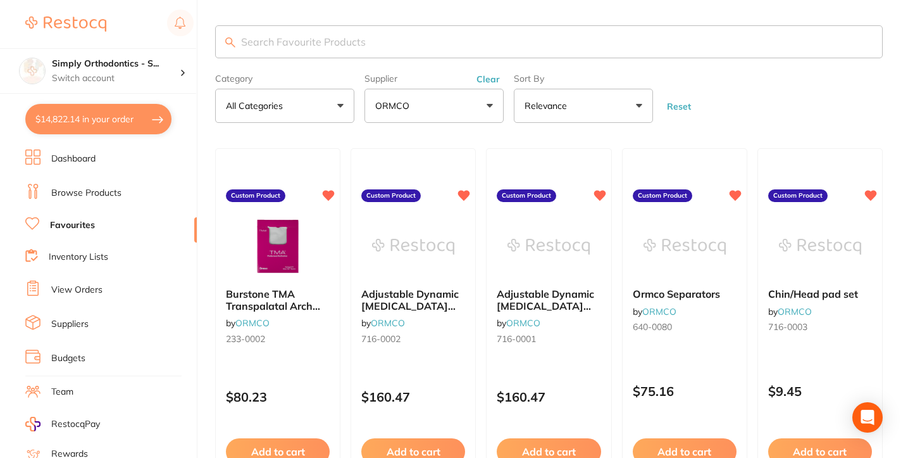
click at [435, 51] on input "search" at bounding box center [549, 41] width 668 height 33
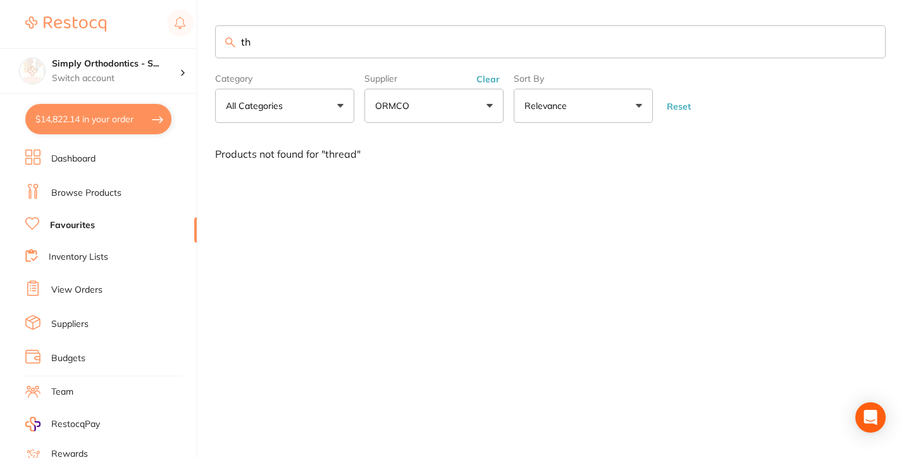
type input "t"
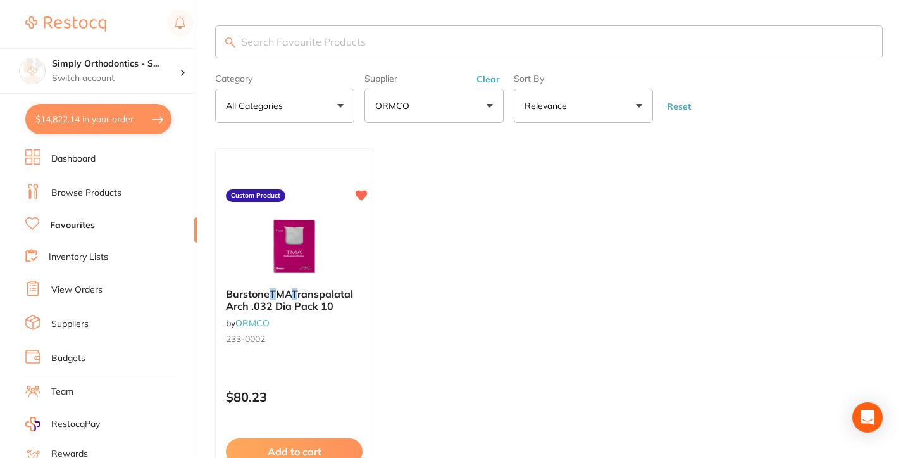
click at [745, 89] on form "Category All Categories All Categories No categories found Clear Category false…" at bounding box center [549, 95] width 668 height 54
click at [485, 80] on button "Clear" at bounding box center [488, 78] width 31 height 11
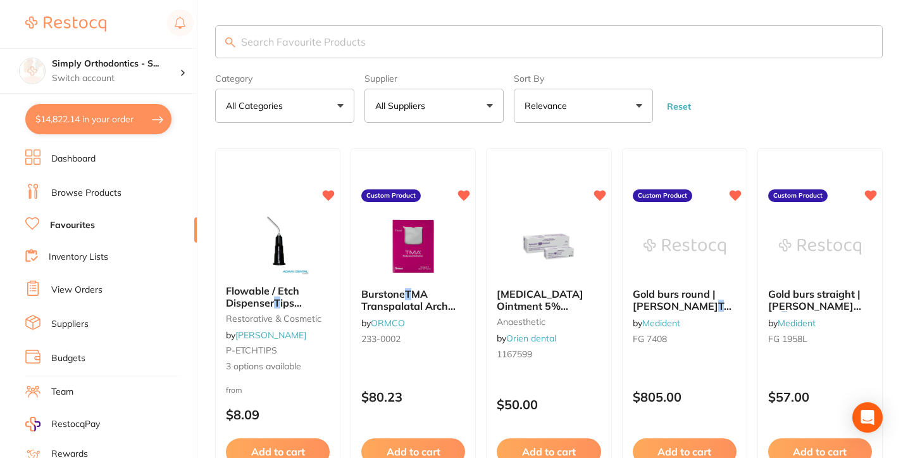
click at [352, 28] on input "search" at bounding box center [549, 41] width 668 height 33
type input "\"
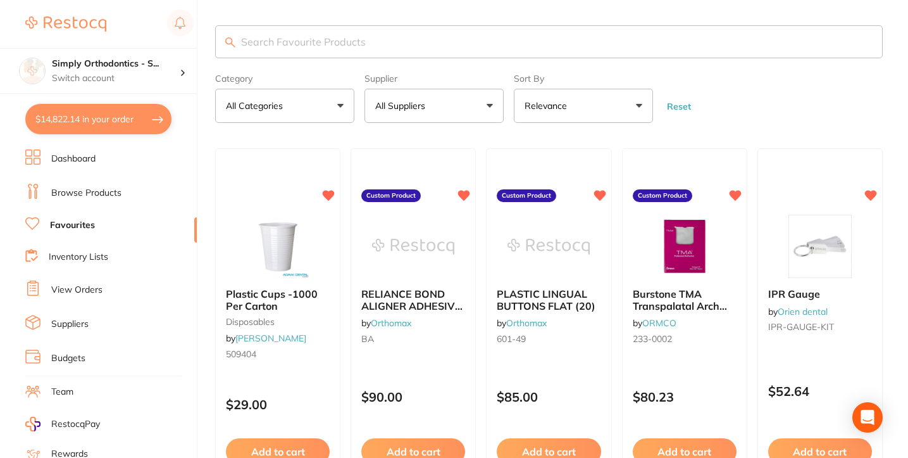
click at [743, 99] on form "Category All Categories All Categories anaesthetic articulating disposables han…" at bounding box center [549, 95] width 668 height 54
